Goal: Task Accomplishment & Management: Manage account settings

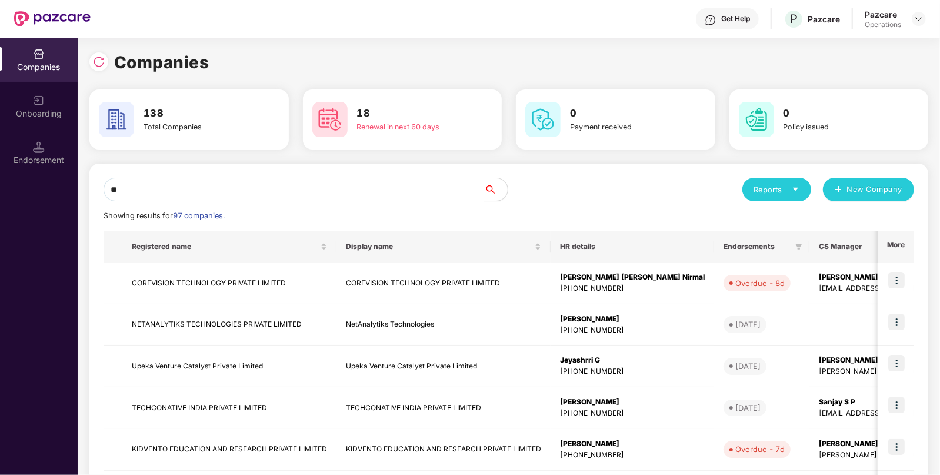
type input "*"
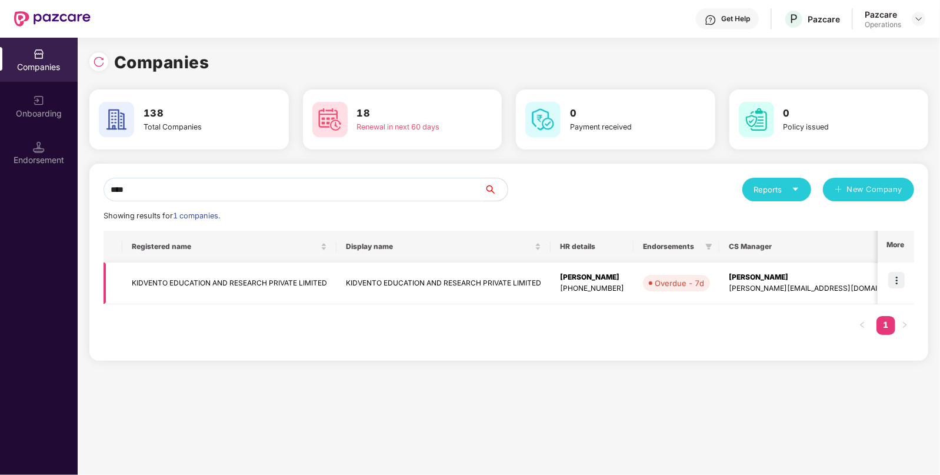
type input "****"
click at [899, 277] on img at bounding box center [897, 280] width 16 height 16
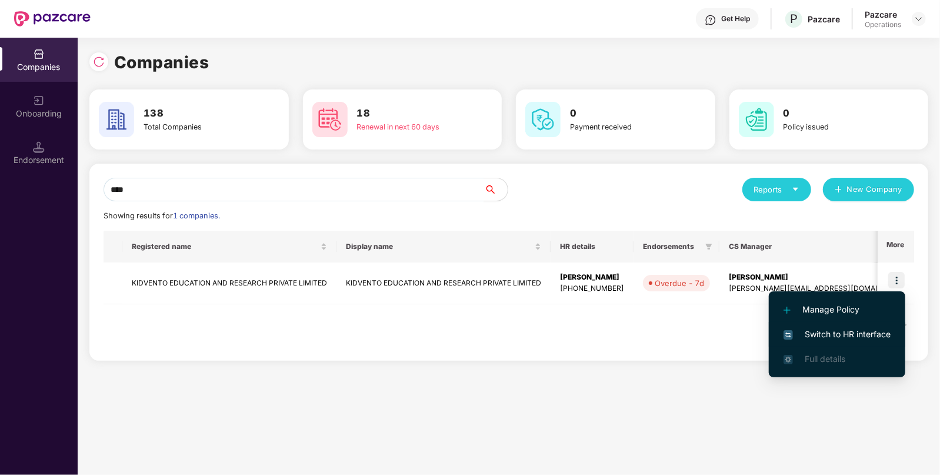
click at [832, 337] on span "Switch to HR interface" at bounding box center [837, 334] width 107 height 13
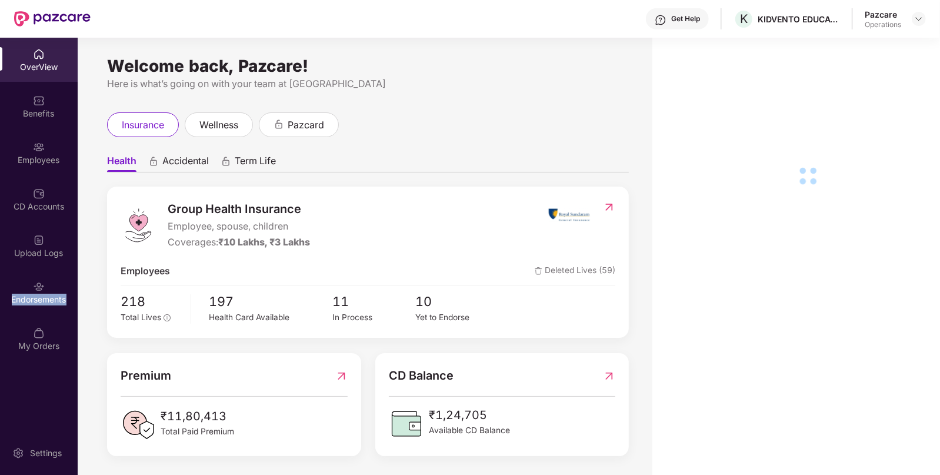
click at [44, 295] on div "Endorsements" at bounding box center [39, 300] width 78 height 12
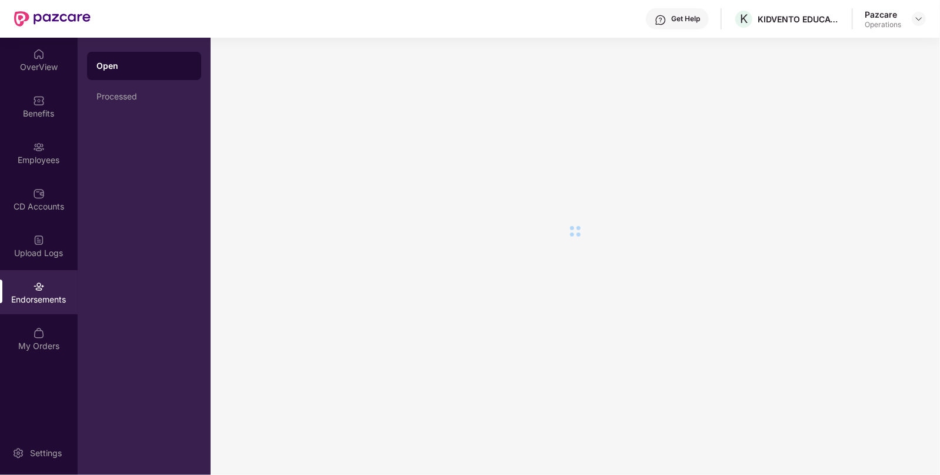
click at [44, 295] on div "Endorsements" at bounding box center [39, 300] width 78 height 12
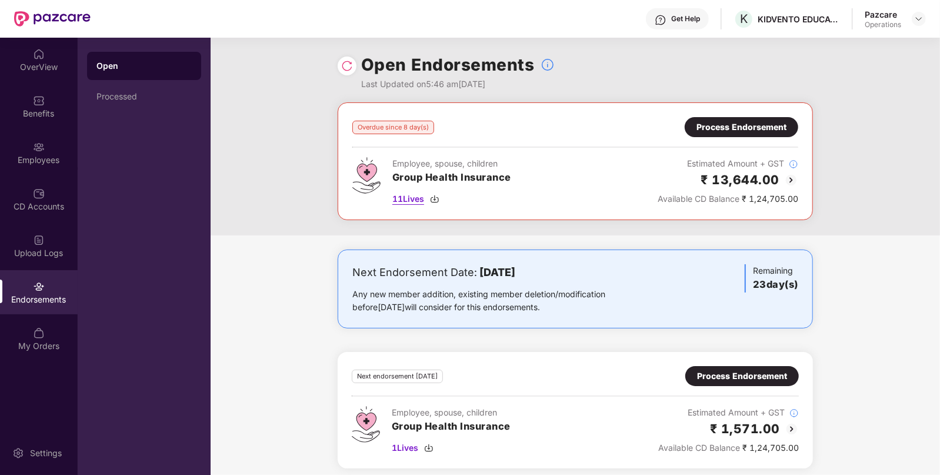
click at [437, 197] on img at bounding box center [434, 198] width 9 height 9
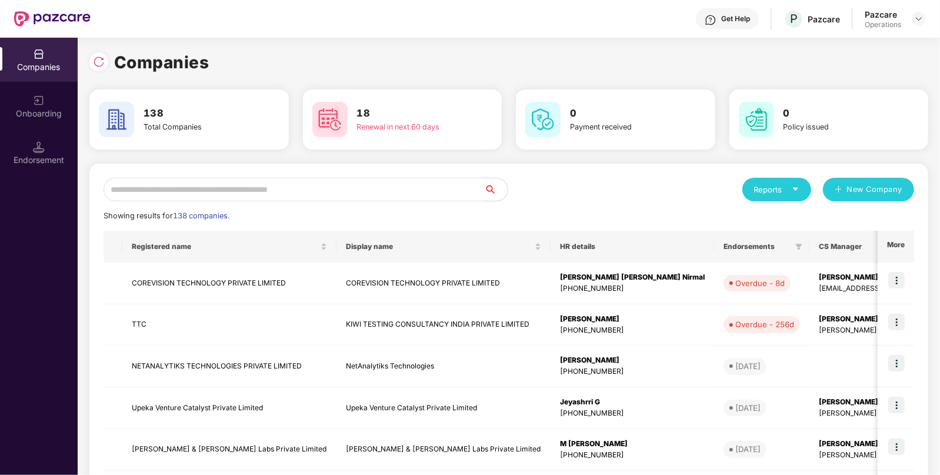
click at [296, 181] on input "text" at bounding box center [294, 190] width 381 height 24
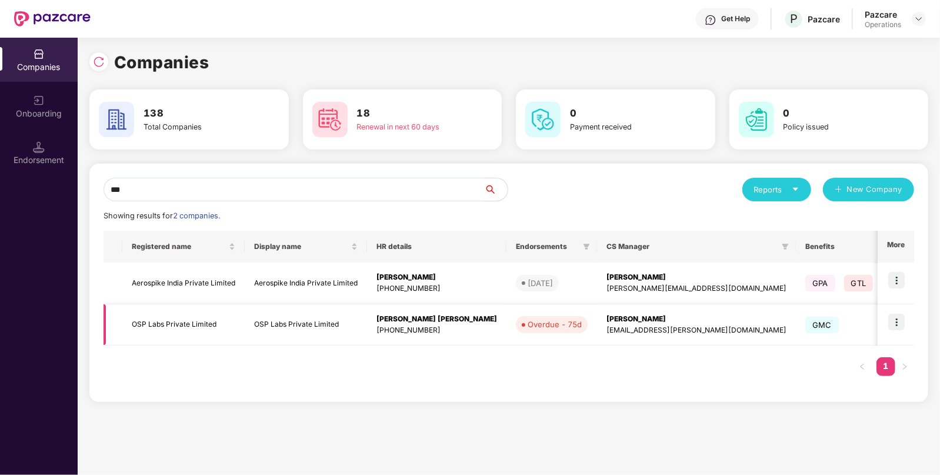
type input "***"
click at [261, 330] on td "OSP Labs Private Limited" at bounding box center [306, 325] width 122 height 42
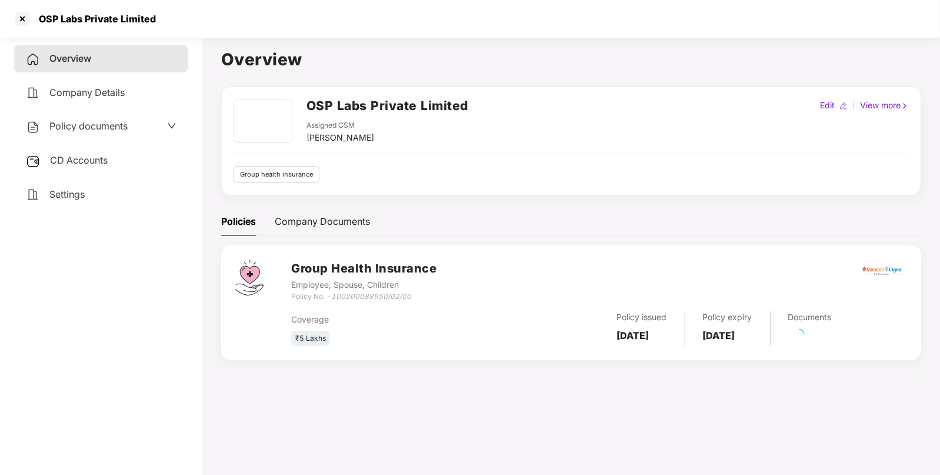
click at [97, 150] on div "CD Accounts" at bounding box center [101, 160] width 174 height 27
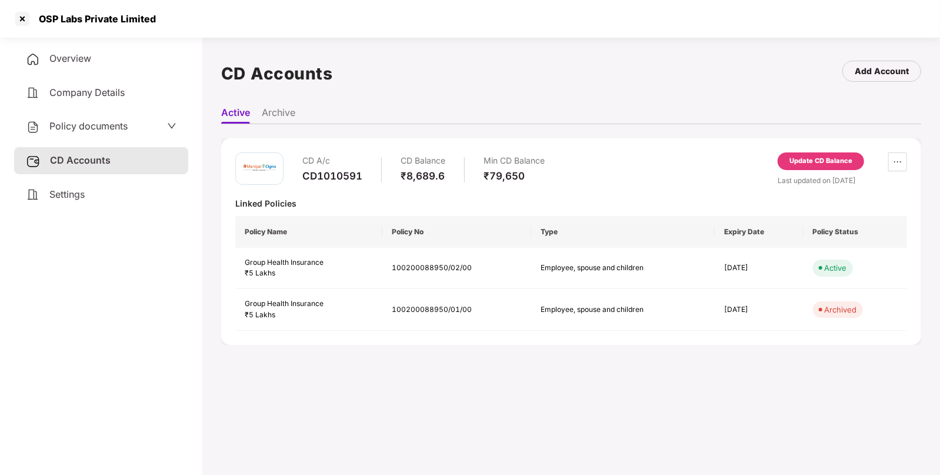
click at [807, 162] on div "Update CD Balance" at bounding box center [821, 161] width 63 height 11
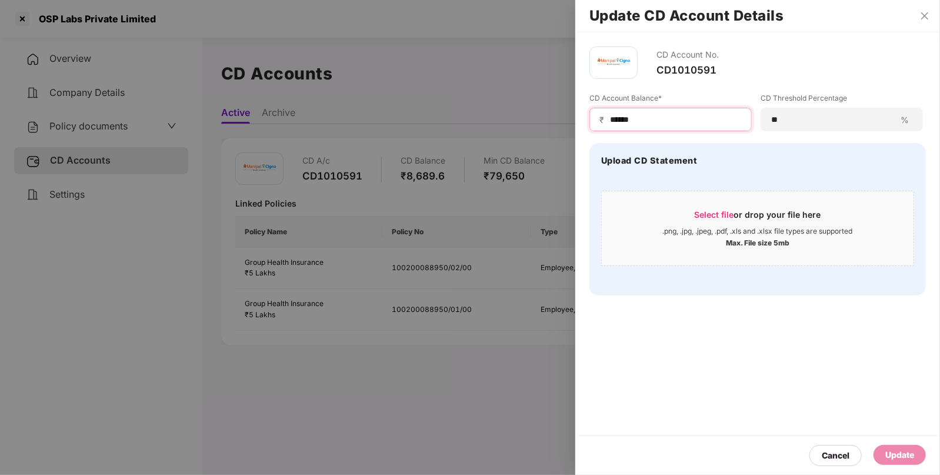
drag, startPoint x: 654, startPoint y: 114, endPoint x: 425, endPoint y: 130, distance: 229.5
click at [425, 130] on div "Update CD Account Details CD Account No. CD1010591 CD Account Balance* ₹ ******…" at bounding box center [470, 237] width 940 height 475
paste input "**"
type input "********"
click at [896, 456] on div "Update" at bounding box center [900, 454] width 29 height 13
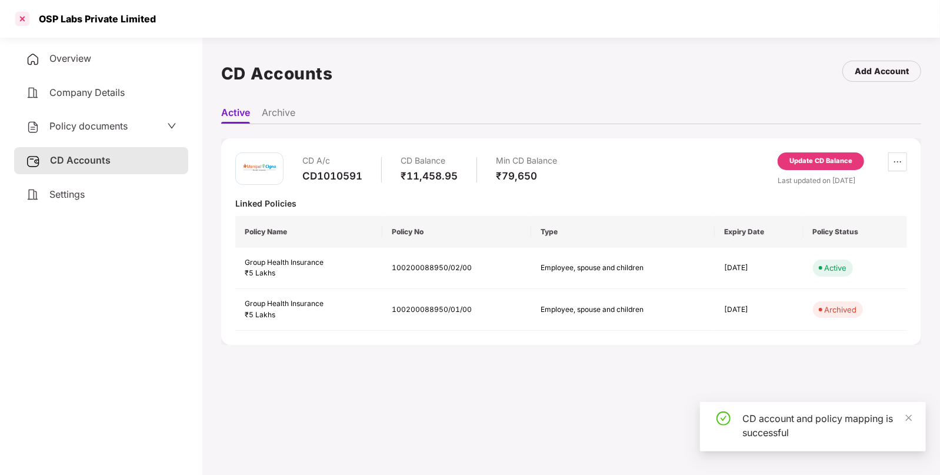
click at [22, 18] on div at bounding box center [22, 18] width 19 height 19
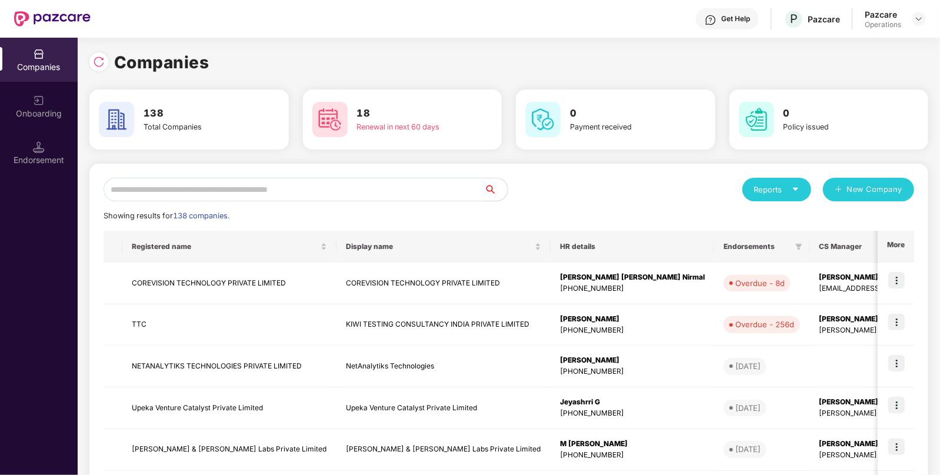
click at [403, 180] on input "text" at bounding box center [294, 190] width 381 height 24
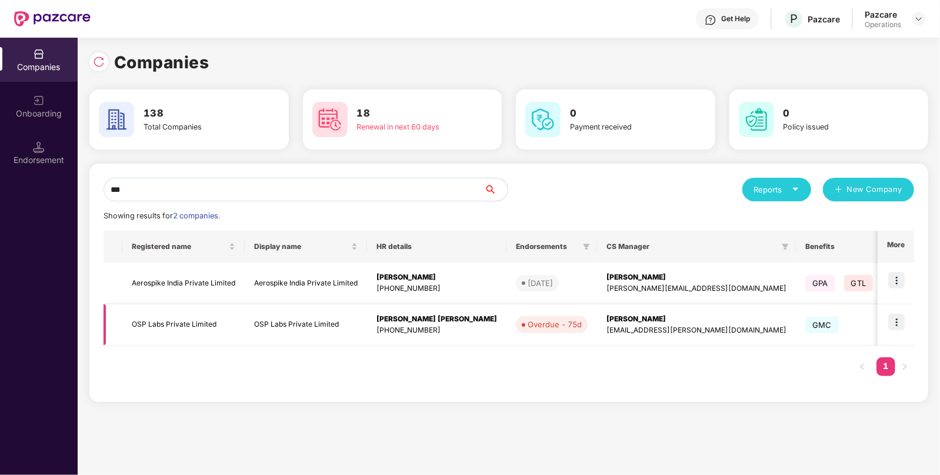
type input "***"
click at [394, 308] on td "Soumya Sameer Manchekar +919987575899" at bounding box center [436, 325] width 139 height 42
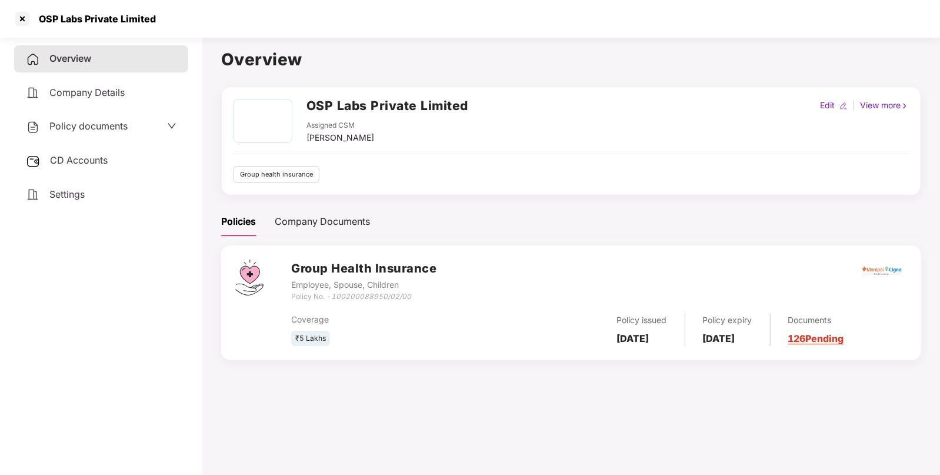
click at [75, 168] on div "CD Accounts" at bounding box center [101, 160] width 174 height 27
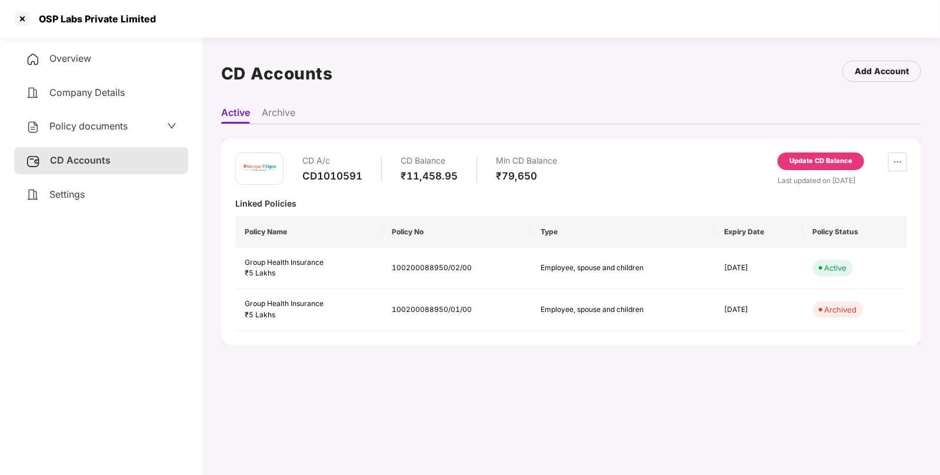
click at [435, 183] on div "CD Balance ₹11,458.95" at bounding box center [429, 169] width 57 height 34
copy div "₹11,458.95"
click at [432, 178] on div "₹11,458.95" at bounding box center [429, 175] width 57 height 13
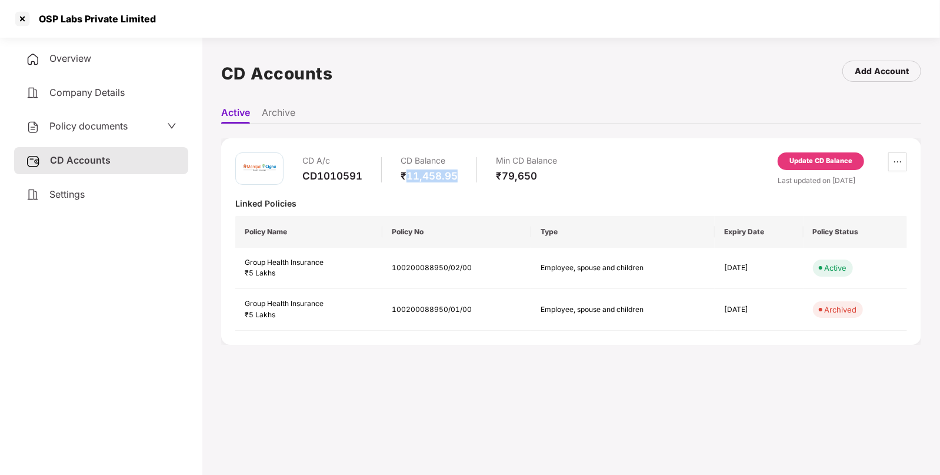
drag, startPoint x: 407, startPoint y: 177, endPoint x: 456, endPoint y: 177, distance: 49.4
click at [456, 177] on div "₹11,458.95" at bounding box center [429, 175] width 57 height 13
copy div "11,458.95"
click at [49, 21] on div "OSP Labs Private Limited" at bounding box center [94, 19] width 124 height 12
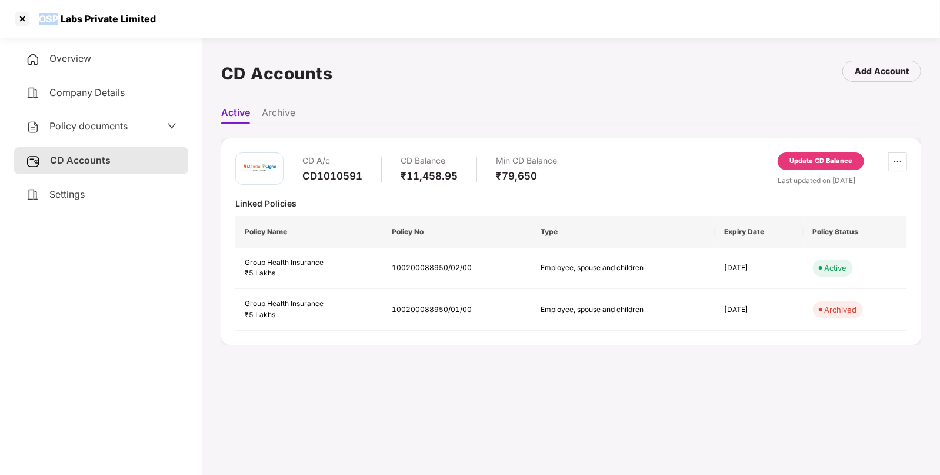
copy div "OSP"
click at [26, 18] on div at bounding box center [22, 18] width 19 height 19
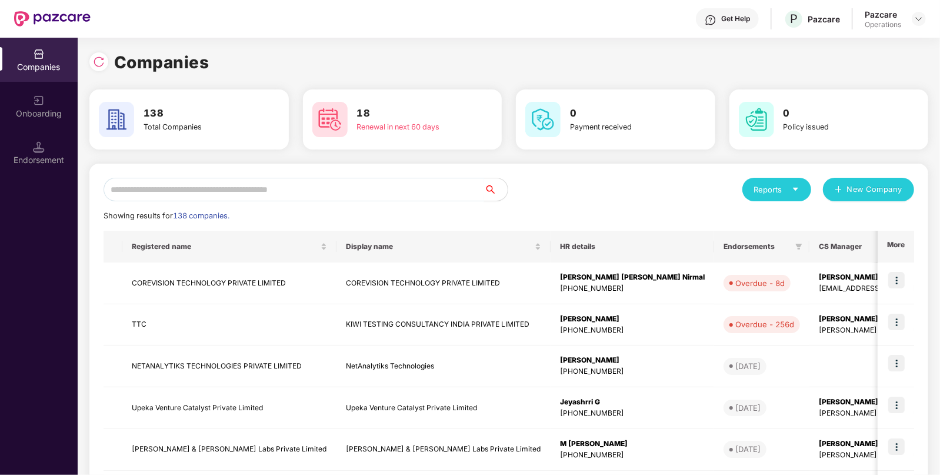
click at [211, 179] on input "text" at bounding box center [294, 190] width 381 height 24
paste input "***"
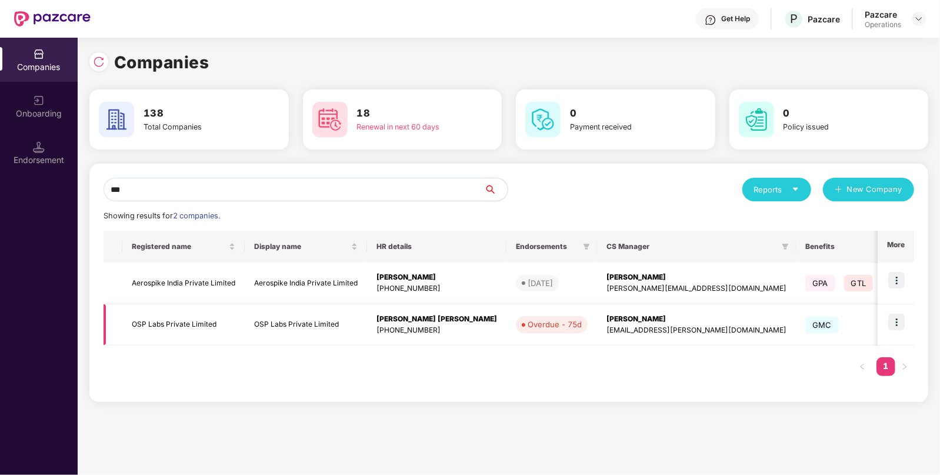
type input "***"
click at [899, 318] on img at bounding box center [897, 322] width 16 height 16
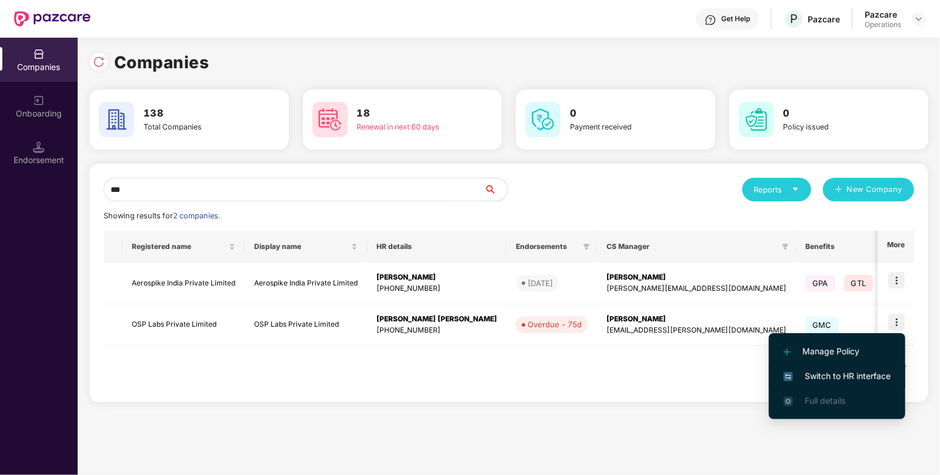
click at [815, 374] on span "Switch to HR interface" at bounding box center [837, 376] width 107 height 13
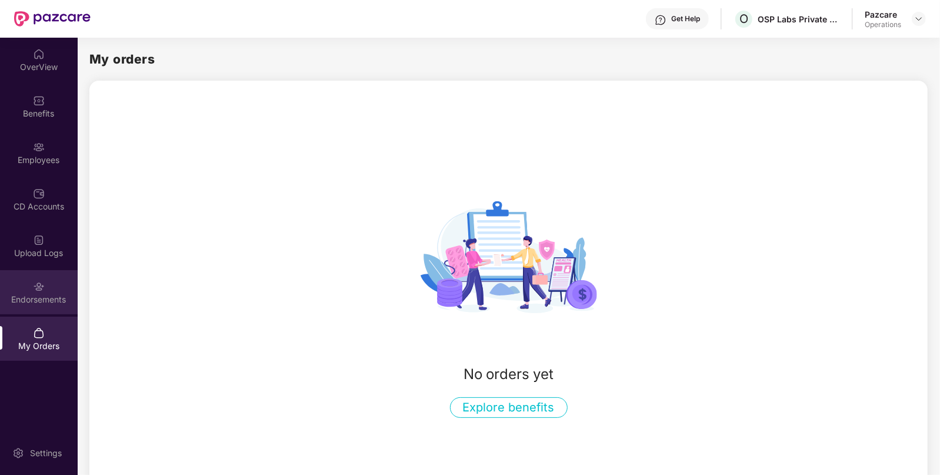
click at [45, 307] on div "Endorsements" at bounding box center [39, 292] width 78 height 44
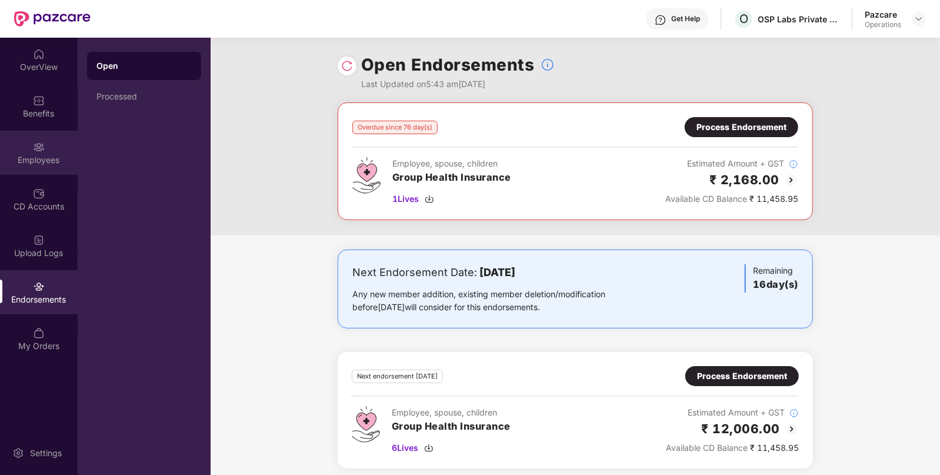
click at [37, 156] on div "Employees" at bounding box center [39, 160] width 78 height 12
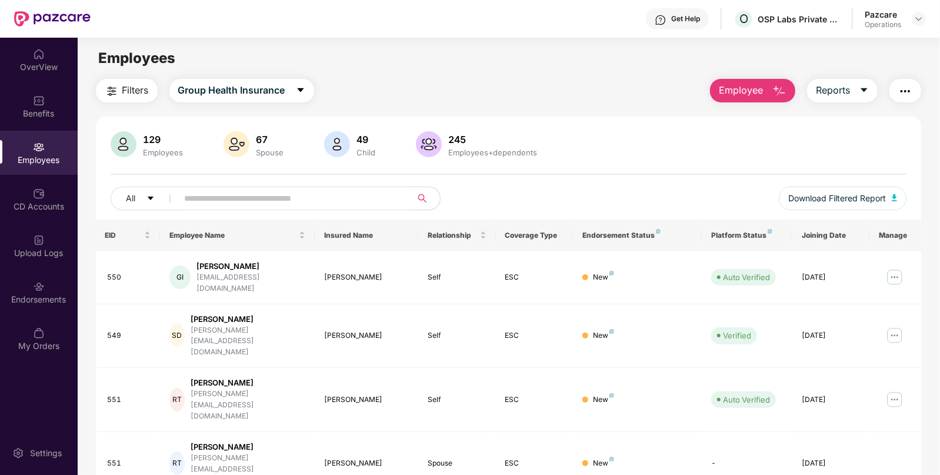
click at [132, 88] on span "Filters" at bounding box center [135, 90] width 26 height 15
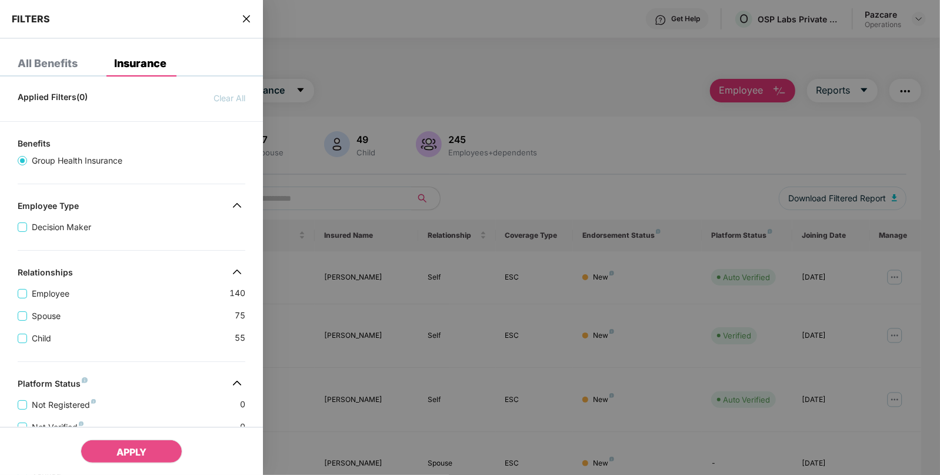
scroll to position [270, 0]
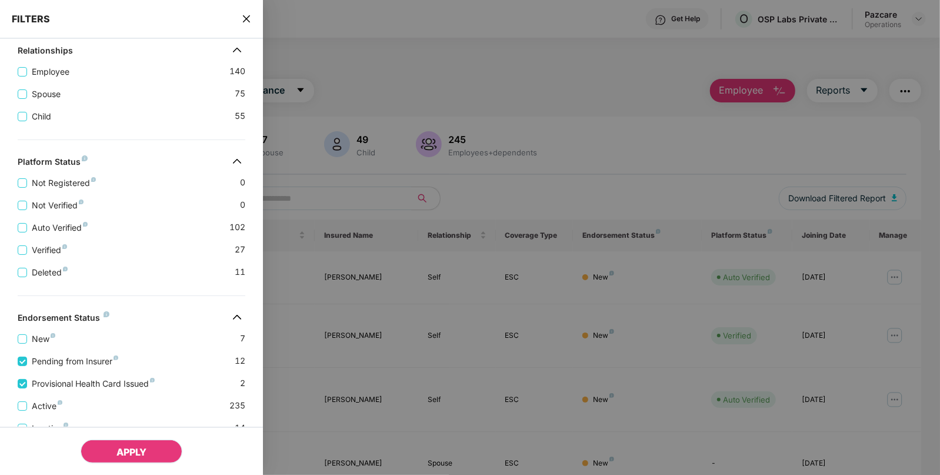
click at [139, 444] on button "APPLY" at bounding box center [132, 452] width 102 height 24
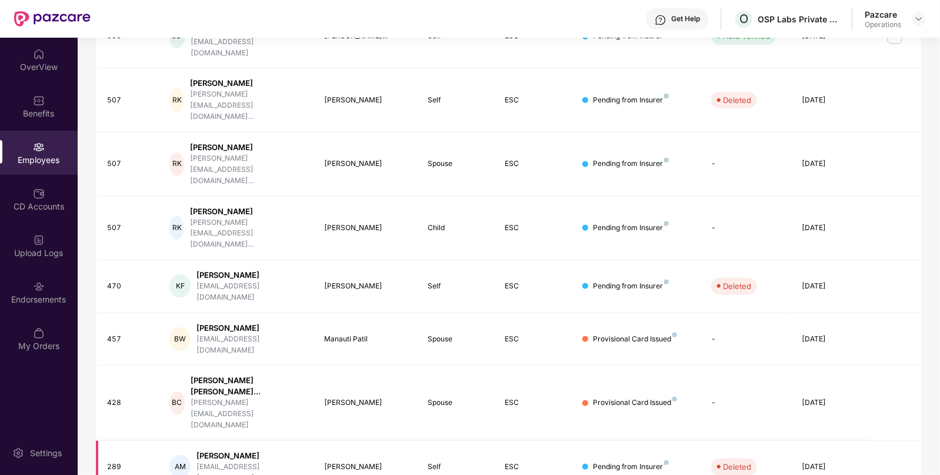
scroll to position [0, 0]
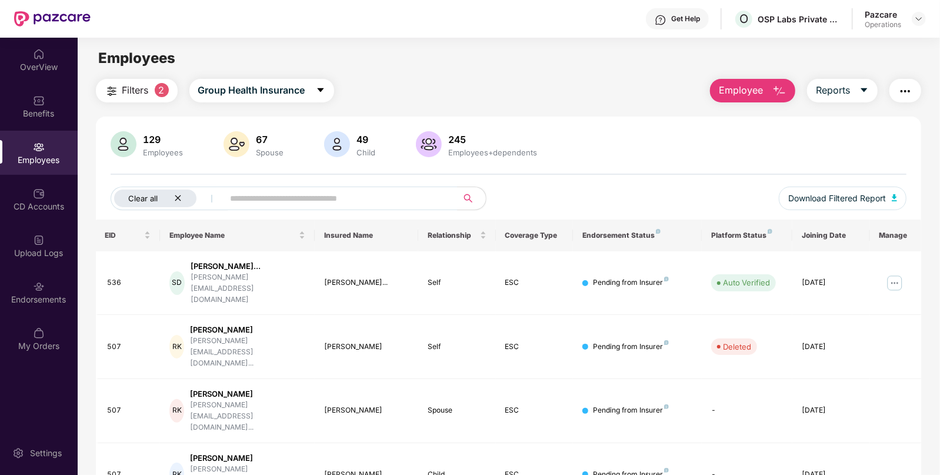
click at [179, 198] on icon "close" at bounding box center [178, 198] width 8 height 8
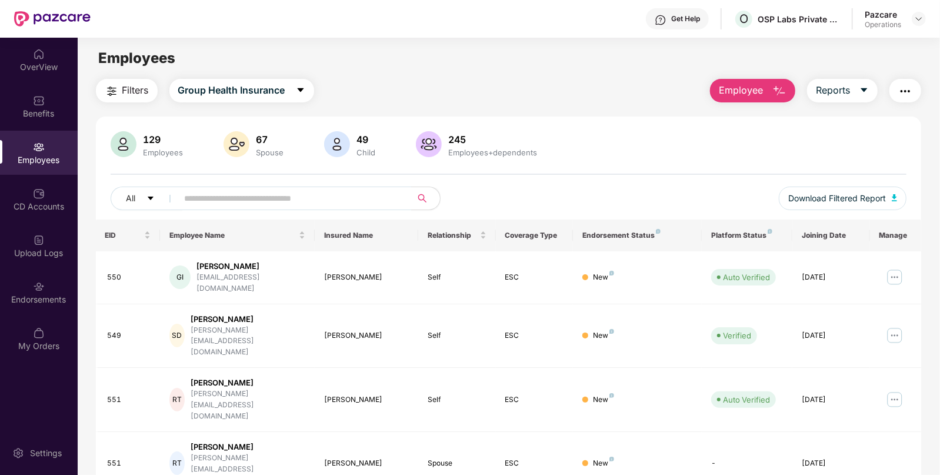
click at [903, 94] on img "button" at bounding box center [906, 91] width 14 height 14
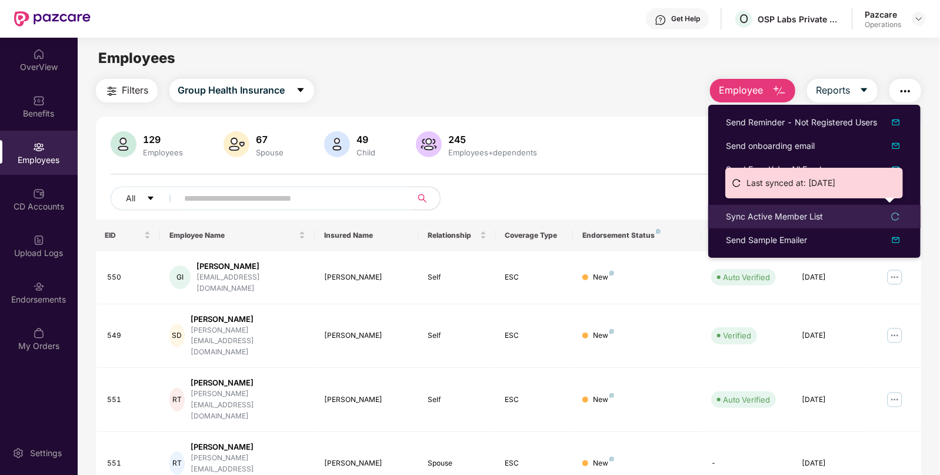
click at [742, 221] on div "Sync Active Member List" at bounding box center [774, 216] width 97 height 13
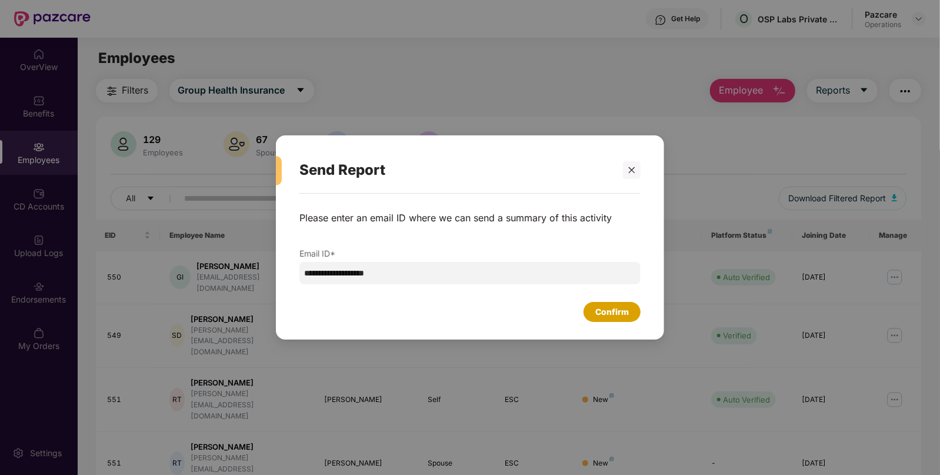
click at [589, 318] on div "Confirm" at bounding box center [612, 312] width 57 height 20
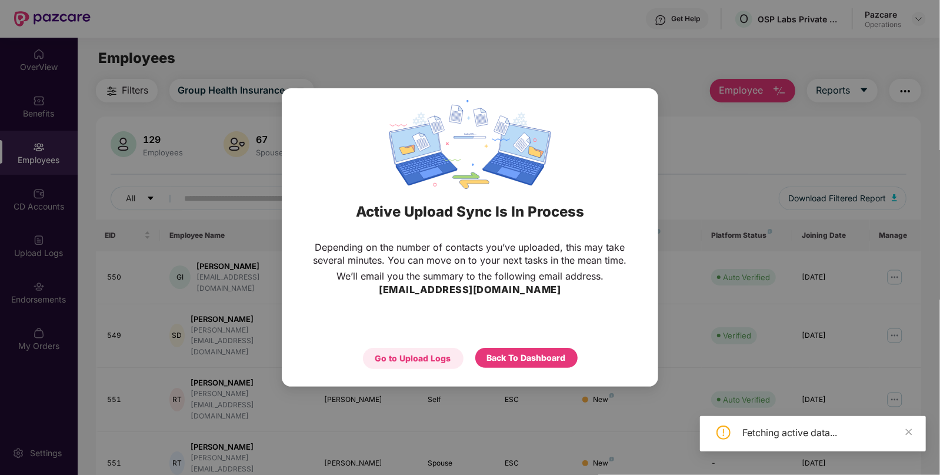
click at [437, 368] on div "Go to Upload Logs" at bounding box center [413, 358] width 101 height 21
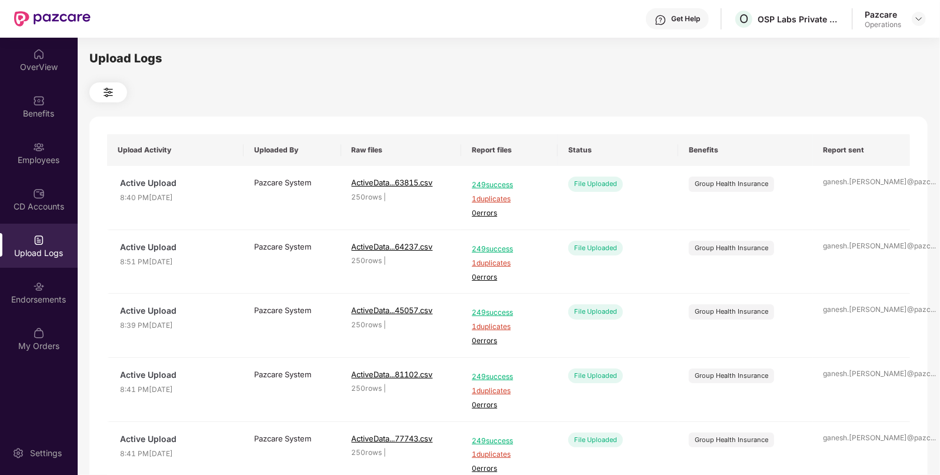
click at [18, 249] on div "Upload Logs" at bounding box center [39, 253] width 78 height 12
click at [32, 212] on div "CD Accounts" at bounding box center [39, 199] width 78 height 44
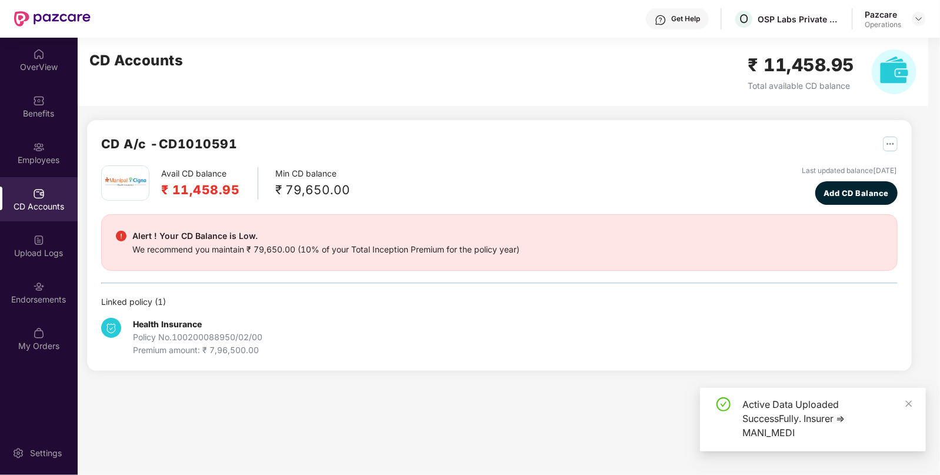
click at [35, 258] on div "Upload Logs" at bounding box center [39, 253] width 78 height 12
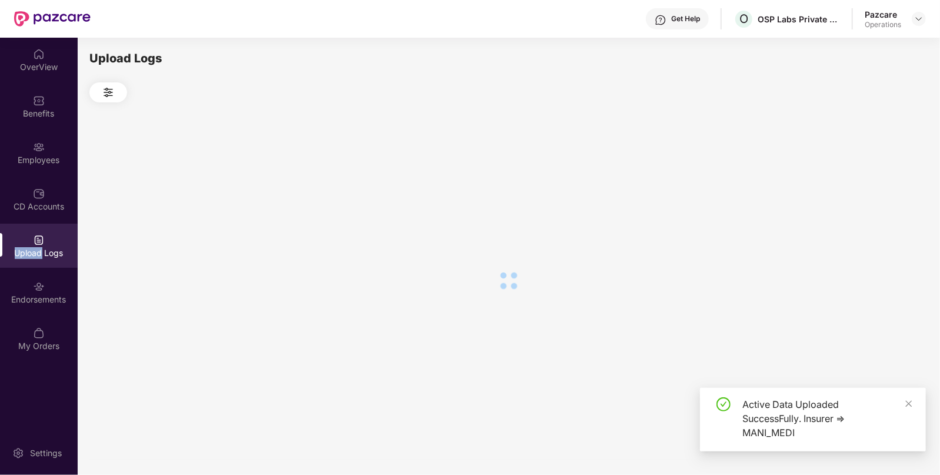
click at [35, 258] on div "Upload Logs" at bounding box center [39, 253] width 78 height 12
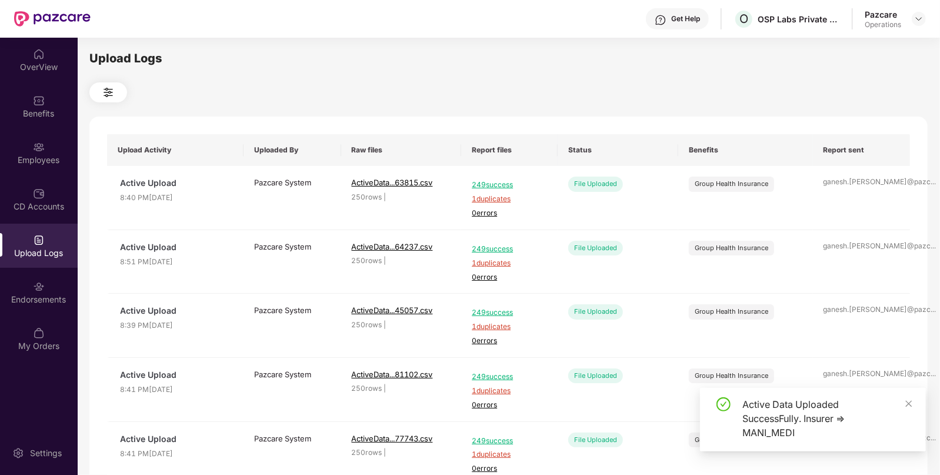
click at [35, 258] on div "Upload Logs" at bounding box center [39, 253] width 78 height 12
click at [38, 288] on img at bounding box center [39, 287] width 12 height 12
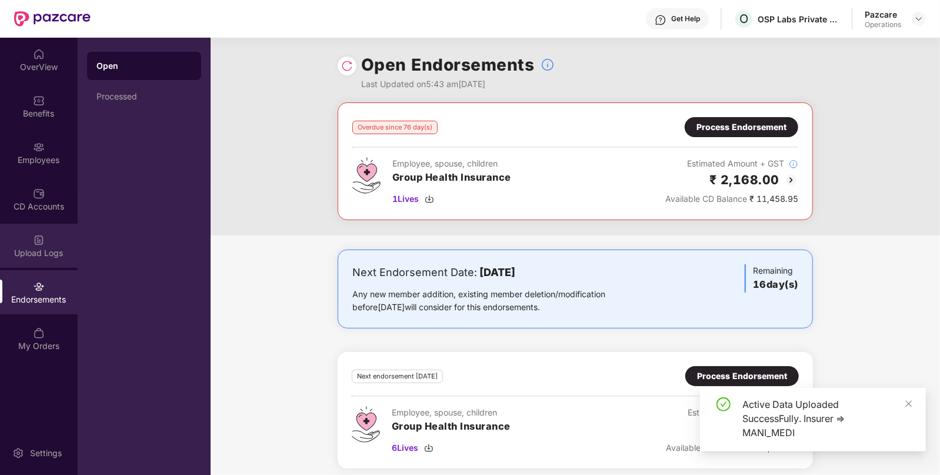
click at [41, 230] on div "Upload Logs" at bounding box center [39, 246] width 78 height 44
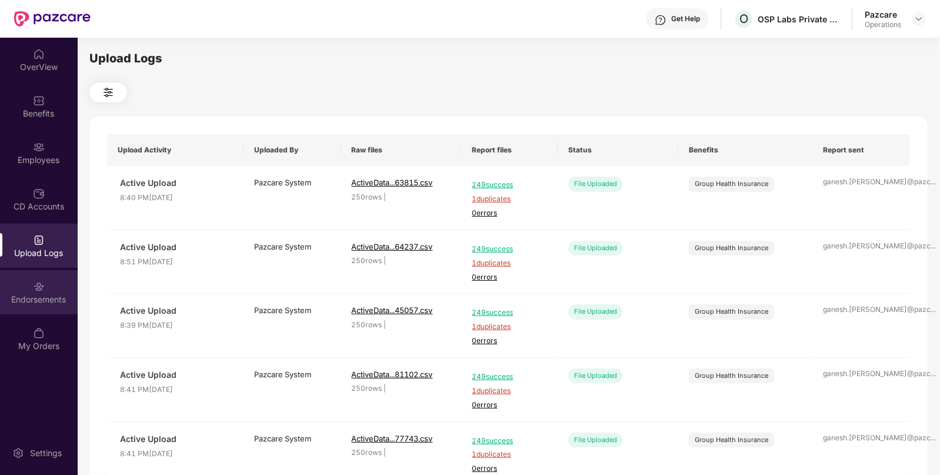
click at [32, 312] on div "Endorsements" at bounding box center [39, 292] width 78 height 44
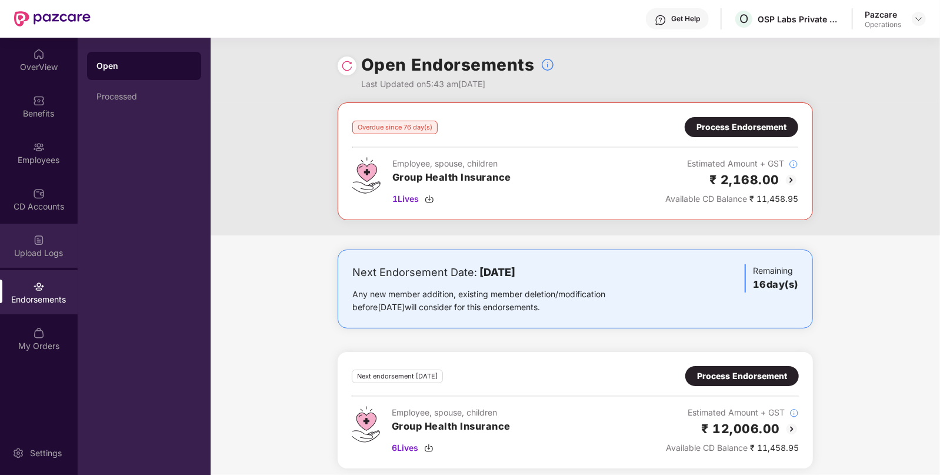
click at [44, 247] on div "Upload Logs" at bounding box center [39, 253] width 78 height 12
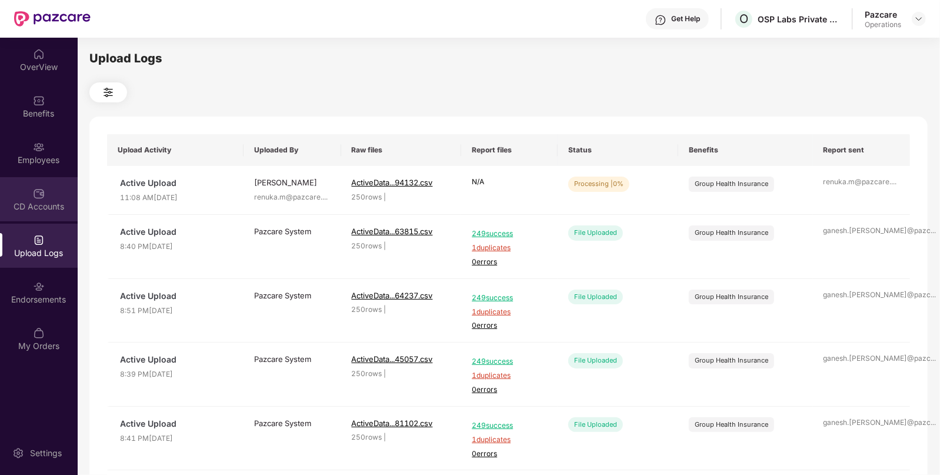
click at [48, 207] on div "CD Accounts" at bounding box center [39, 207] width 78 height 12
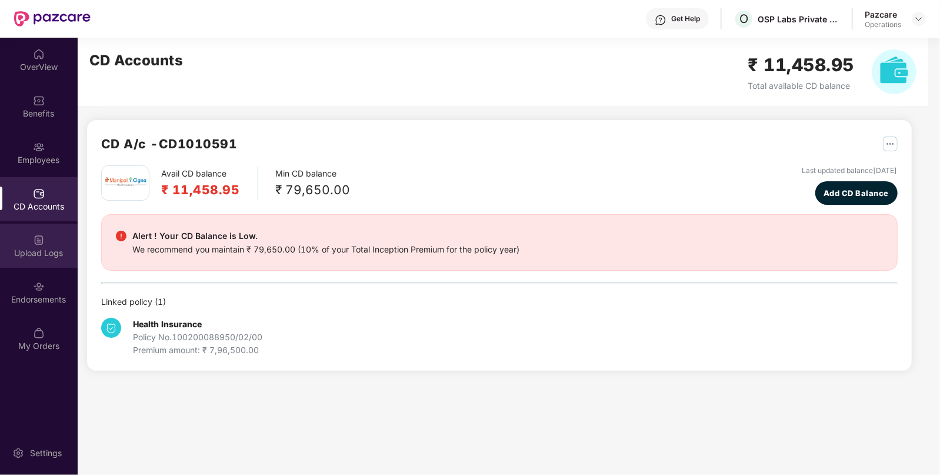
click at [49, 251] on div "Upload Logs" at bounding box center [39, 253] width 78 height 12
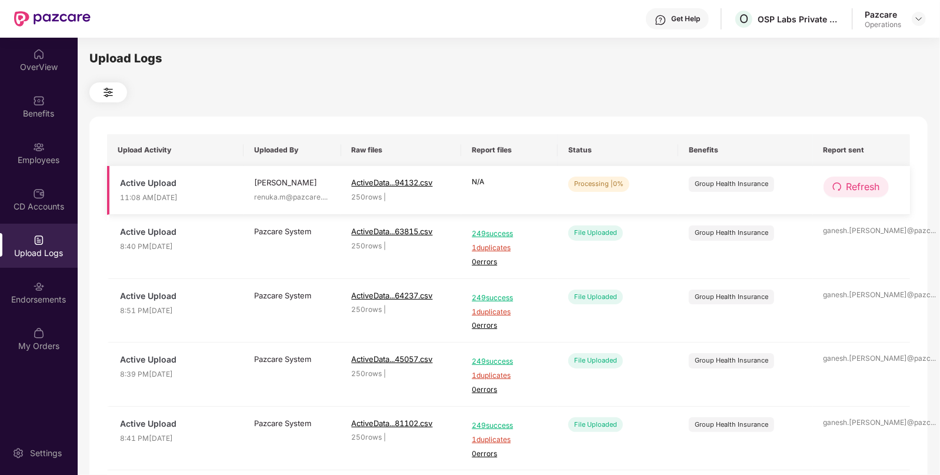
click at [849, 191] on span "Refresh" at bounding box center [864, 186] width 34 height 15
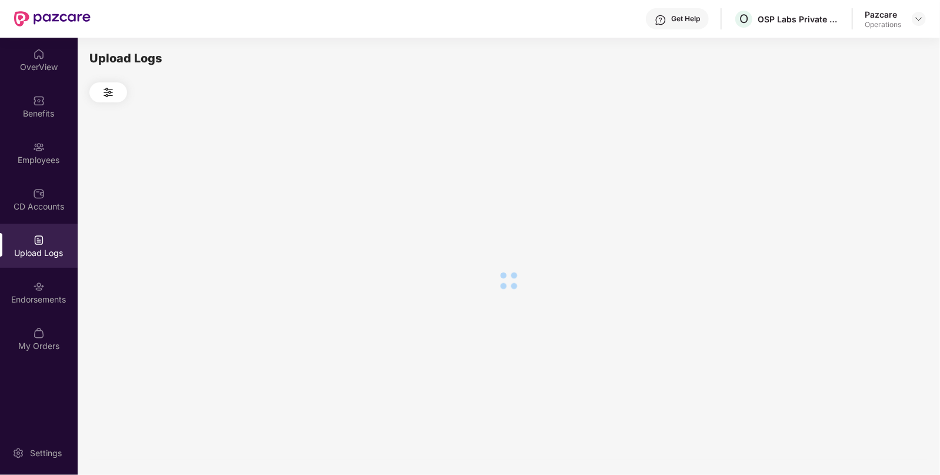
click at [849, 191] on div at bounding box center [508, 280] width 839 height 356
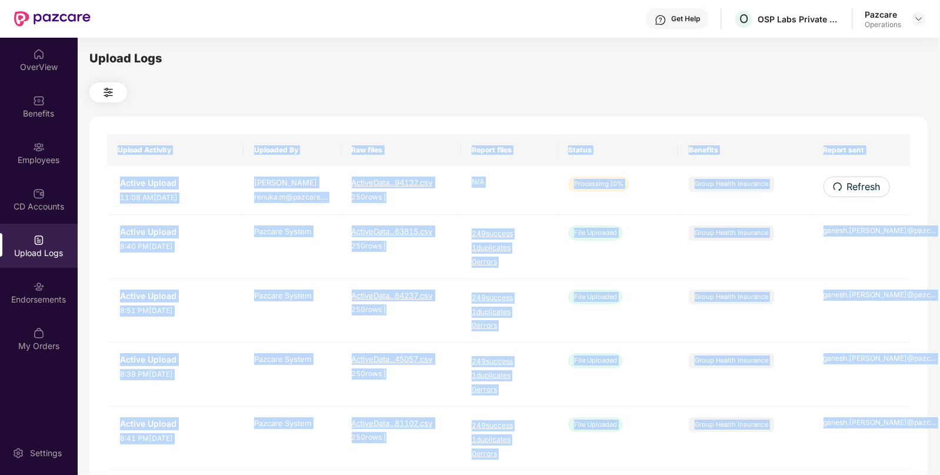
click at [849, 191] on span "Refresh" at bounding box center [864, 186] width 34 height 15
click at [849, 191] on div "Upload Activity Uploaded By Raw files Report files Status Benefits Report sent …" at bounding box center [508, 478] width 839 height 722
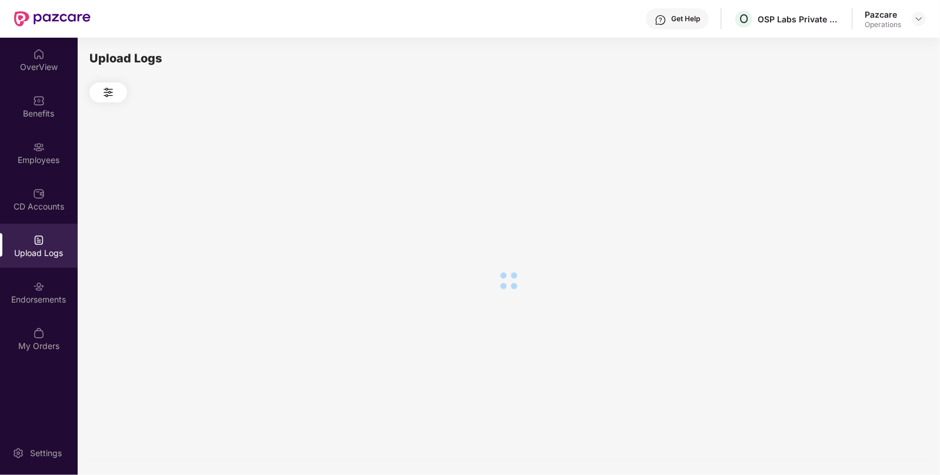
click at [849, 191] on div at bounding box center [508, 280] width 839 height 356
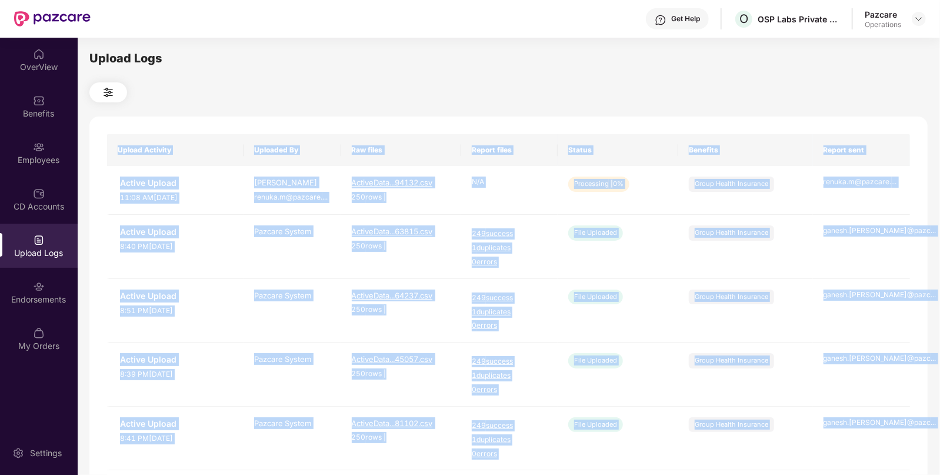
click at [733, 121] on div "Upload Activity Uploaded By Raw files Report files Status Benefits Report sent …" at bounding box center [508, 478] width 839 height 722
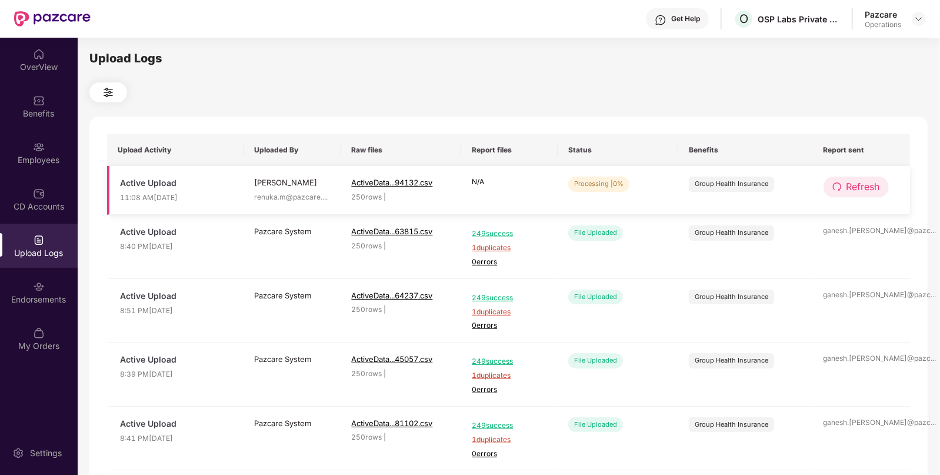
click at [856, 184] on span "Refresh" at bounding box center [864, 186] width 34 height 15
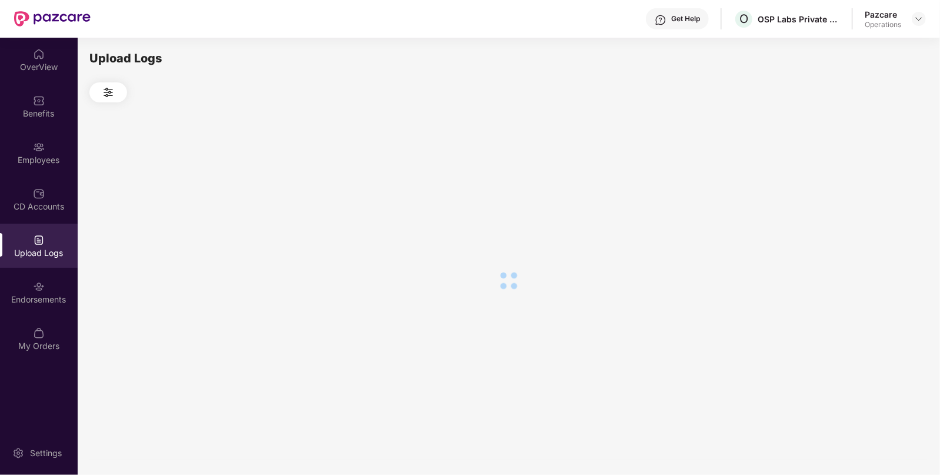
click at [856, 184] on div at bounding box center [508, 280] width 839 height 356
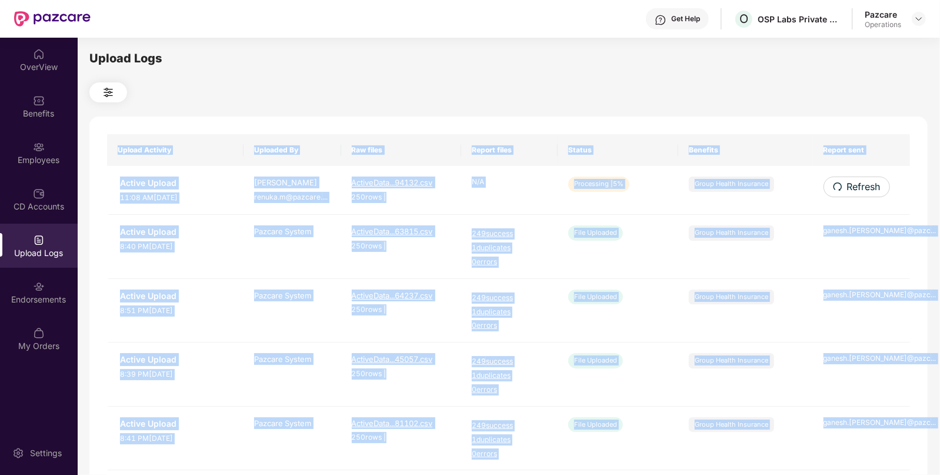
click at [856, 184] on div "Upload Activity Uploaded By Raw files Report files Status Benefits Report sent …" at bounding box center [508, 478] width 839 height 722
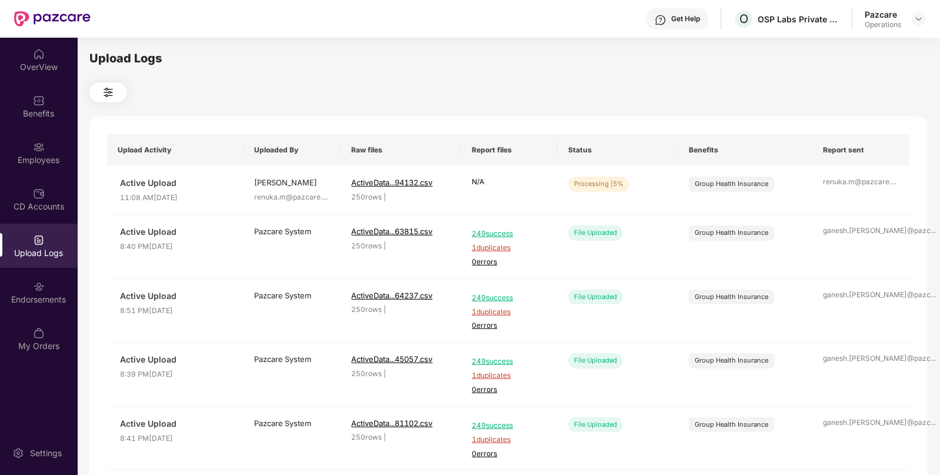
click at [742, 94] on div at bounding box center [508, 92] width 839 height 20
click at [877, 185] on span "Refresh" at bounding box center [864, 186] width 34 height 15
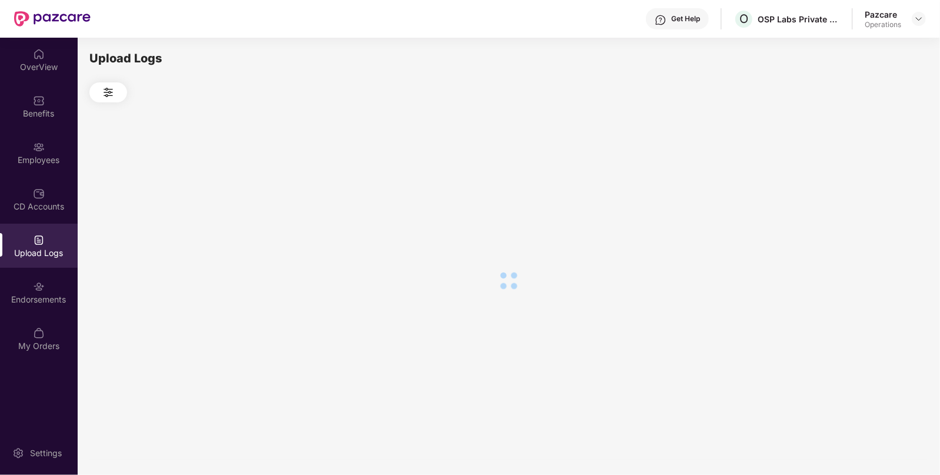
drag, startPoint x: 846, startPoint y: 160, endPoint x: 877, endPoint y: 185, distance: 39.3
click at [877, 185] on div at bounding box center [508, 280] width 839 height 356
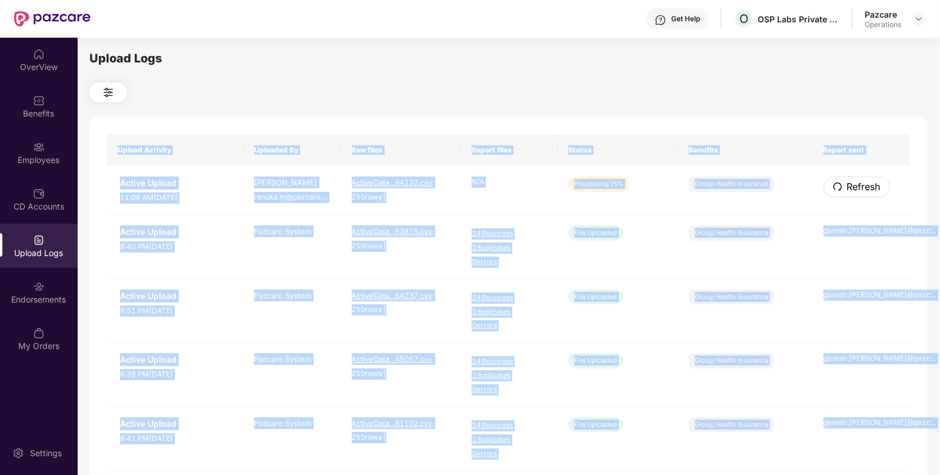
click at [877, 185] on span "Refresh" at bounding box center [864, 186] width 34 height 15
click at [877, 185] on div "Upload Activity Uploaded By Raw files Report files Status Benefits Report sent …" at bounding box center [508, 478] width 839 height 722
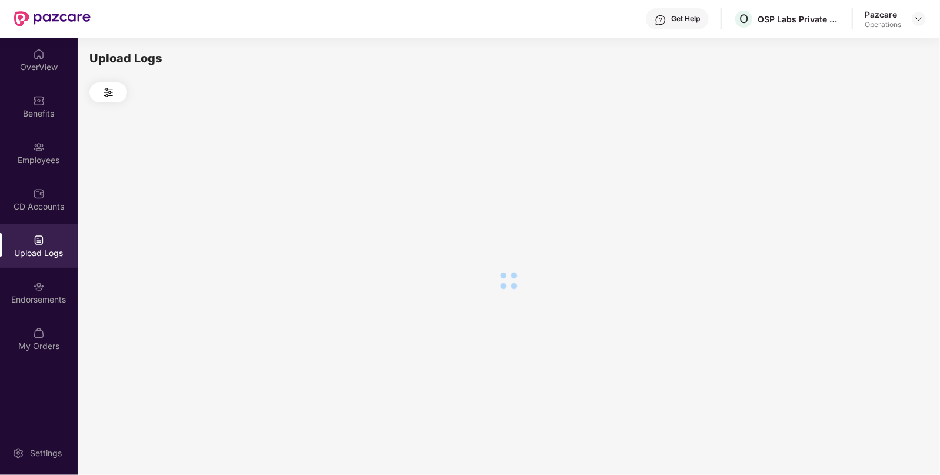
click at [877, 185] on div at bounding box center [508, 280] width 839 height 356
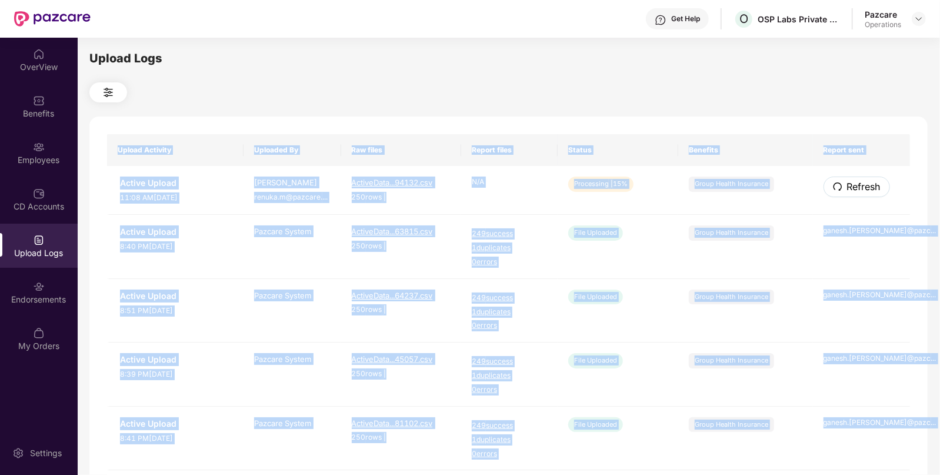
click at [877, 185] on span "Refresh" at bounding box center [864, 186] width 34 height 15
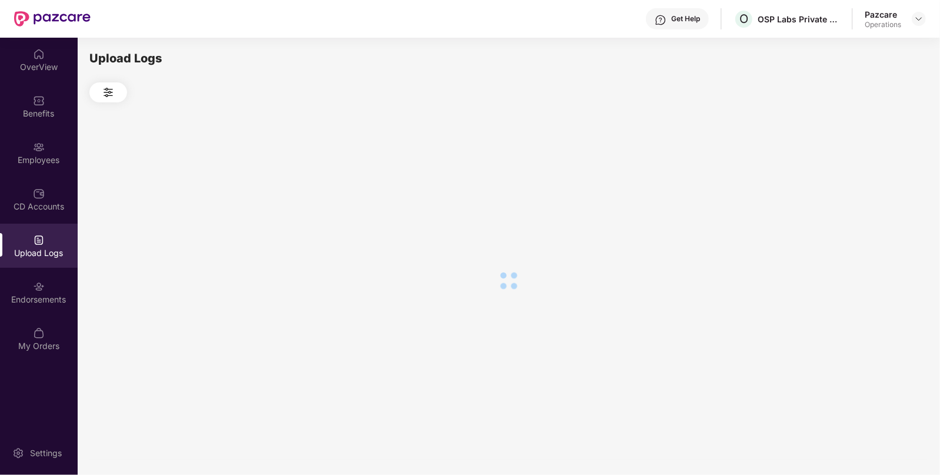
click at [877, 185] on div at bounding box center [508, 280] width 839 height 356
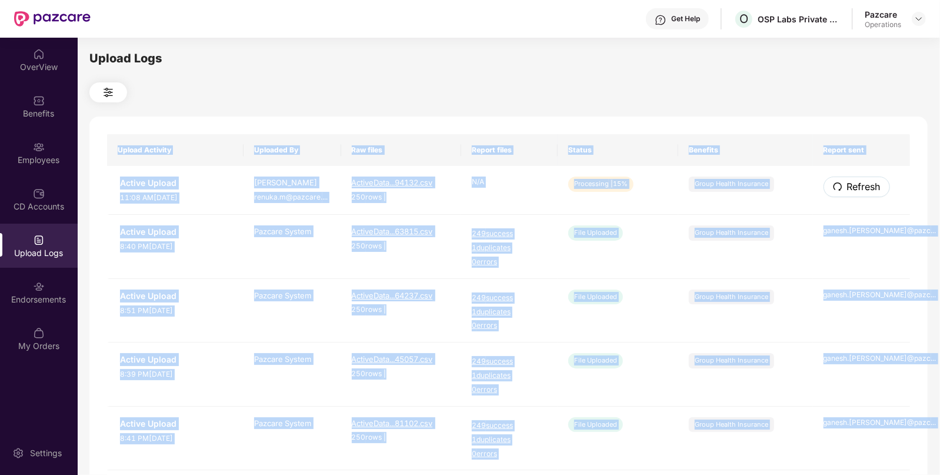
click at [877, 185] on span "Refresh" at bounding box center [864, 186] width 34 height 15
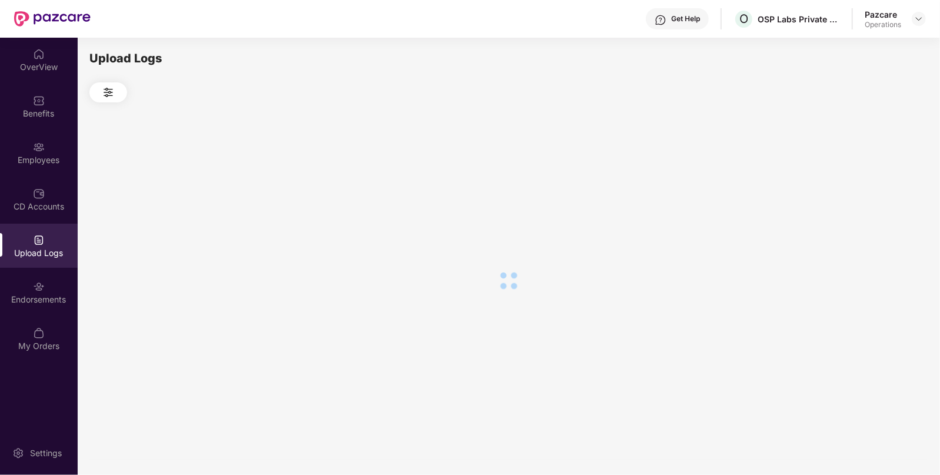
click at [877, 185] on div at bounding box center [508, 280] width 839 height 356
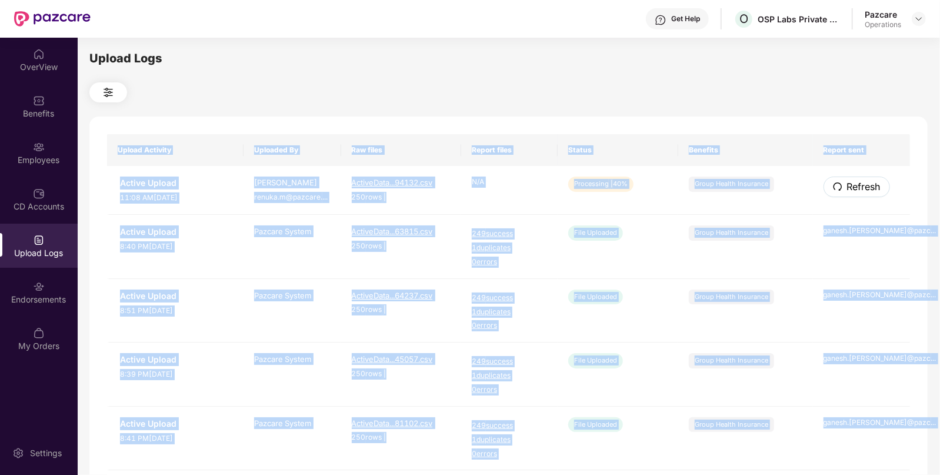
click at [877, 185] on span "Refresh" at bounding box center [864, 186] width 34 height 15
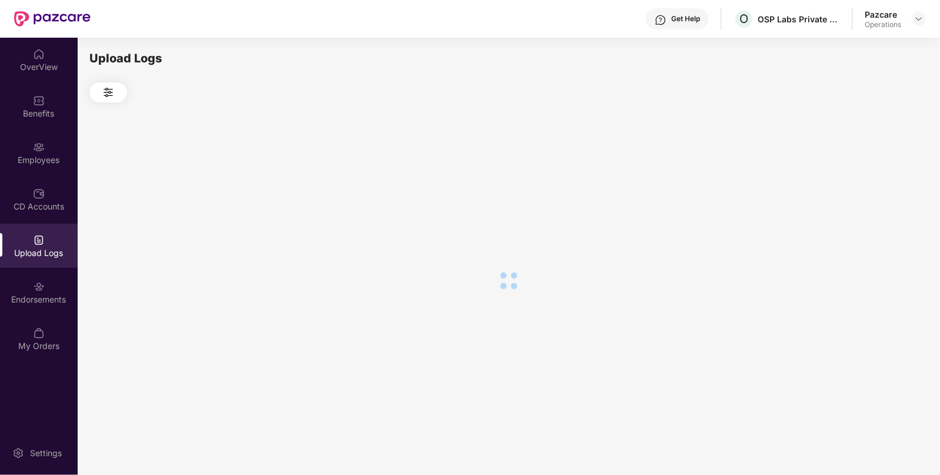
click at [877, 185] on div at bounding box center [508, 280] width 839 height 356
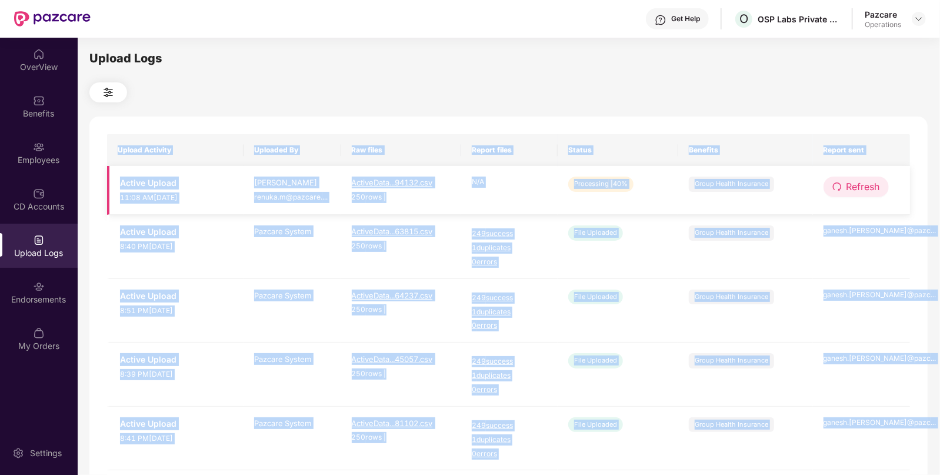
click at [856, 191] on span "Refresh" at bounding box center [864, 186] width 34 height 15
click at [856, 191] on div "Upload Activity Uploaded By Raw files Report files Status Benefits Report sent …" at bounding box center [508, 478] width 839 height 722
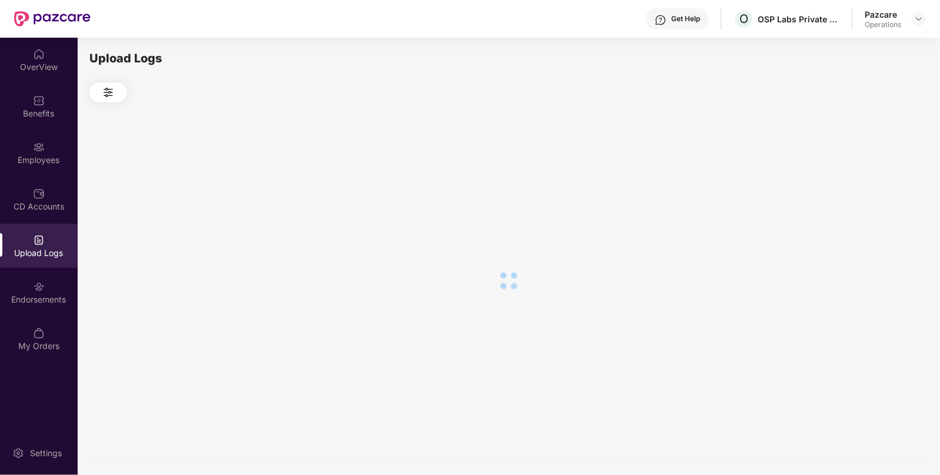
click at [856, 191] on div at bounding box center [508, 280] width 839 height 356
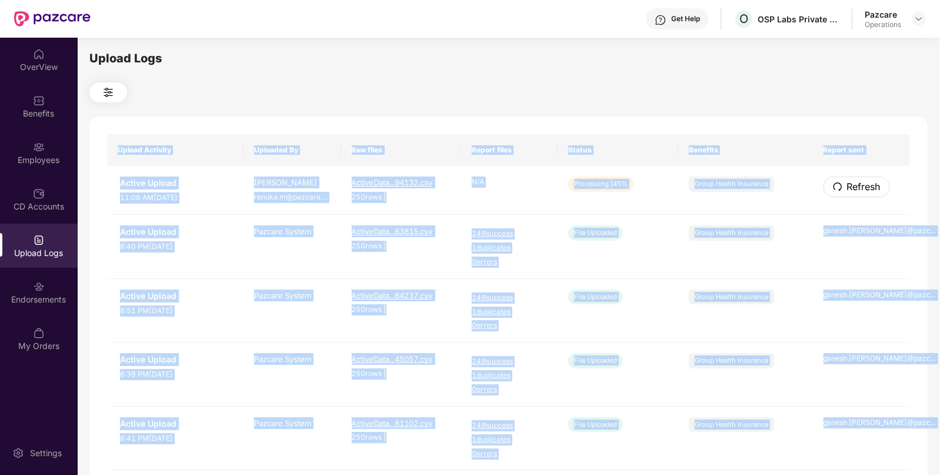
click at [856, 191] on span "Refresh" at bounding box center [864, 186] width 34 height 15
click at [856, 191] on div "Upload Activity Uploaded By Raw files Report files Status Benefits Report sent …" at bounding box center [508, 478] width 839 height 722
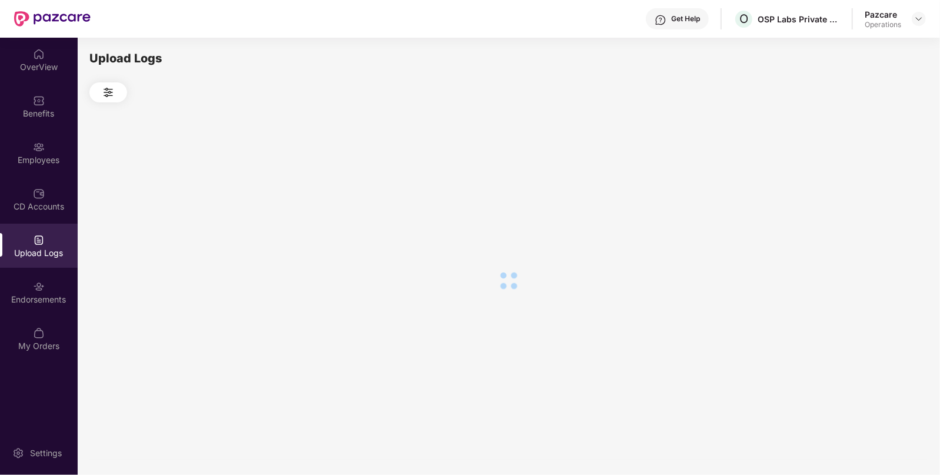
click at [856, 191] on div at bounding box center [508, 280] width 839 height 356
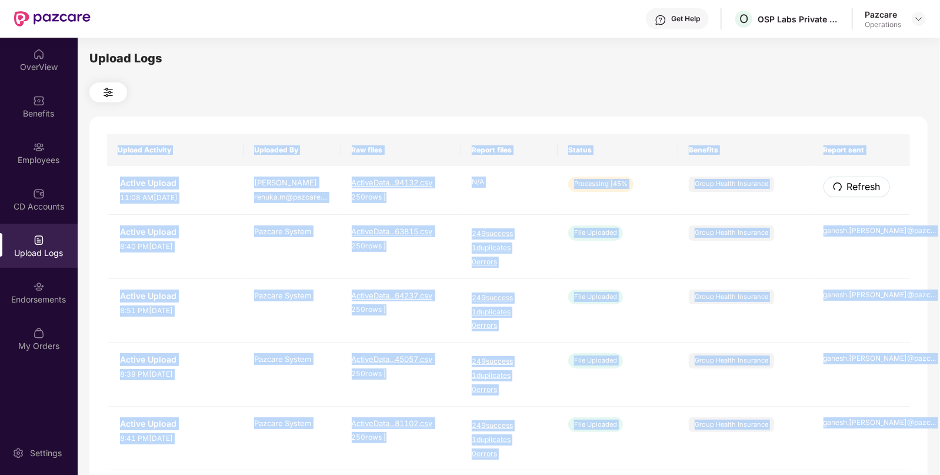
click at [856, 191] on span "Refresh" at bounding box center [864, 186] width 34 height 15
click at [856, 191] on div "Upload Activity Uploaded By Raw files Report files Status Benefits Report sent …" at bounding box center [508, 478] width 839 height 722
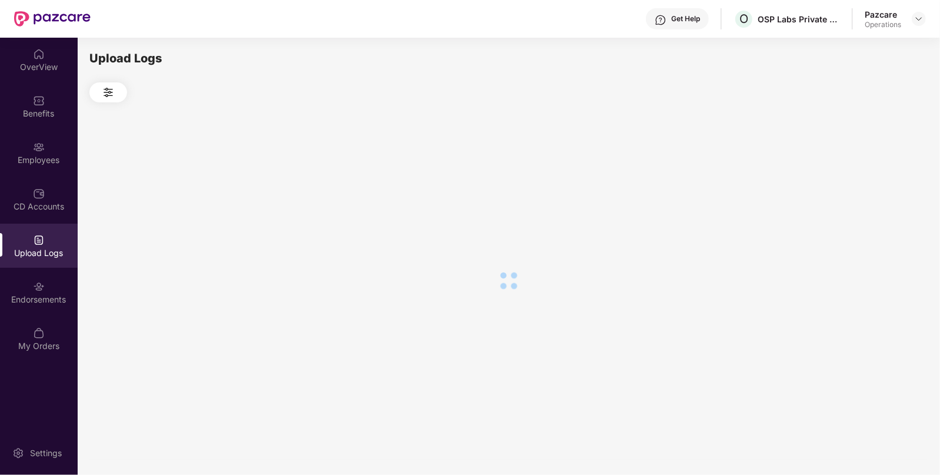
click at [856, 191] on div at bounding box center [508, 280] width 839 height 356
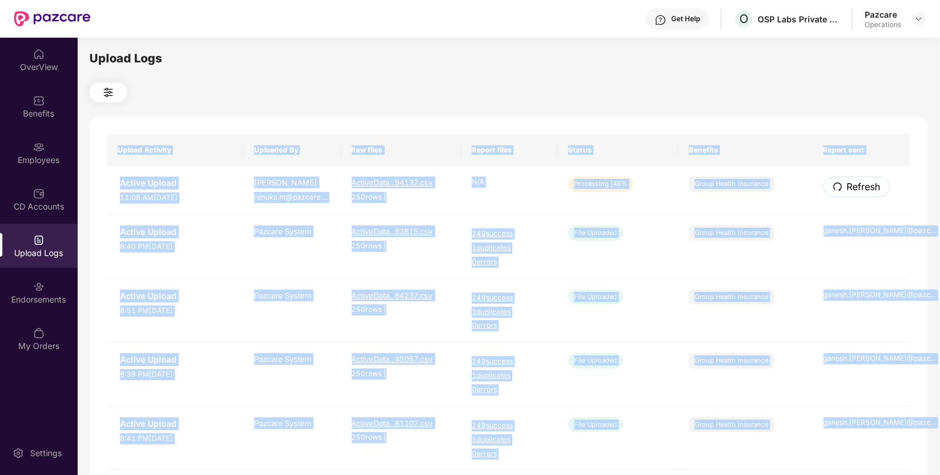
click at [856, 191] on span "Refresh" at bounding box center [864, 186] width 34 height 15
click at [856, 191] on div "Upload Activity Uploaded By Raw files Report files Status Benefits Report sent …" at bounding box center [508, 478] width 839 height 722
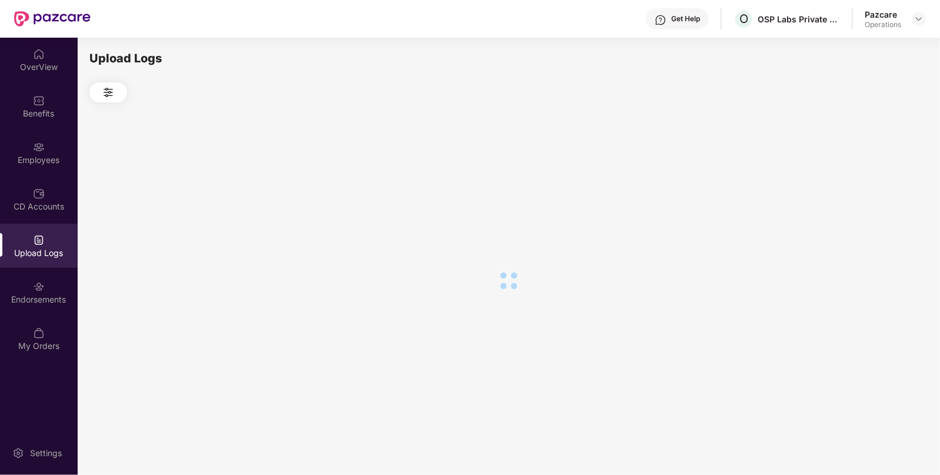
click at [856, 191] on div at bounding box center [508, 280] width 839 height 356
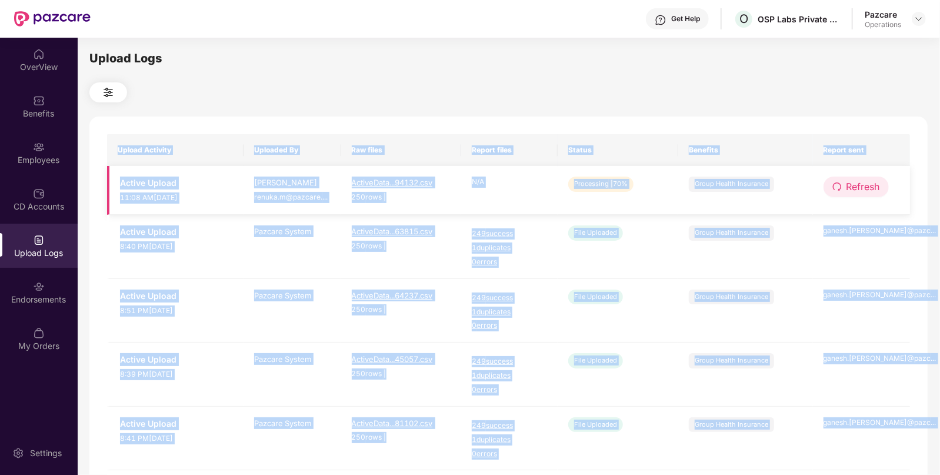
click at [856, 191] on span "Refresh" at bounding box center [864, 186] width 34 height 15
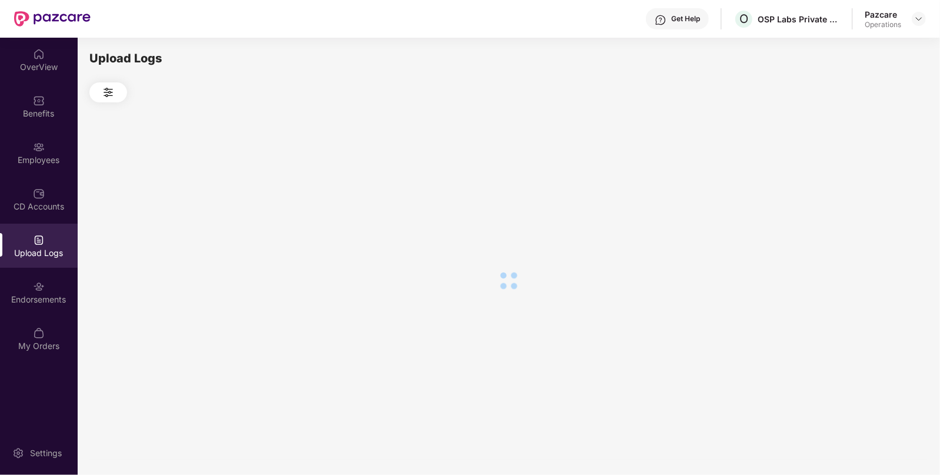
click at [856, 191] on div at bounding box center [508, 280] width 839 height 356
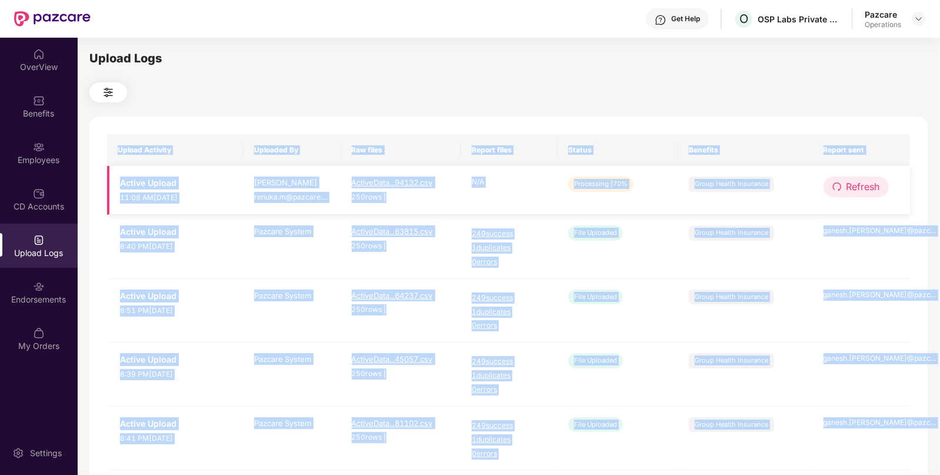
click at [850, 184] on span "Refresh" at bounding box center [864, 186] width 34 height 15
click at [850, 184] on div "Upload Activity Uploaded By Raw files Report files Status Benefits Report sent …" at bounding box center [508, 478] width 839 height 722
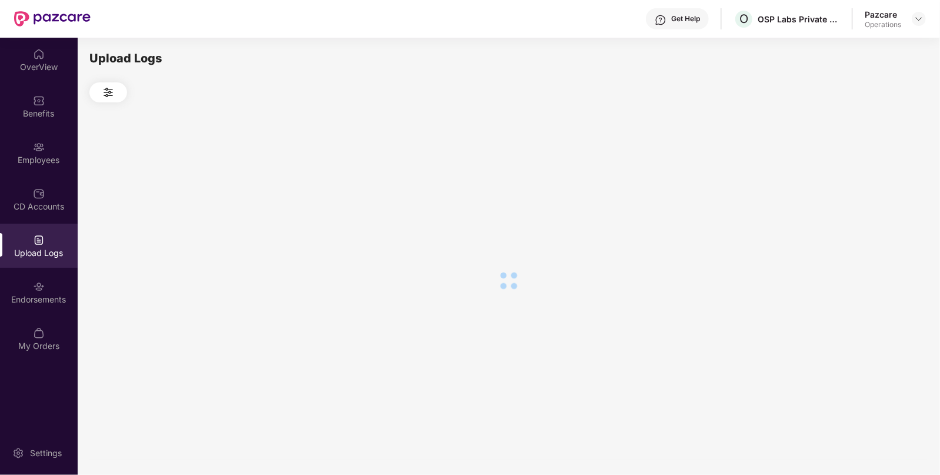
click at [850, 184] on div at bounding box center [508, 280] width 839 height 356
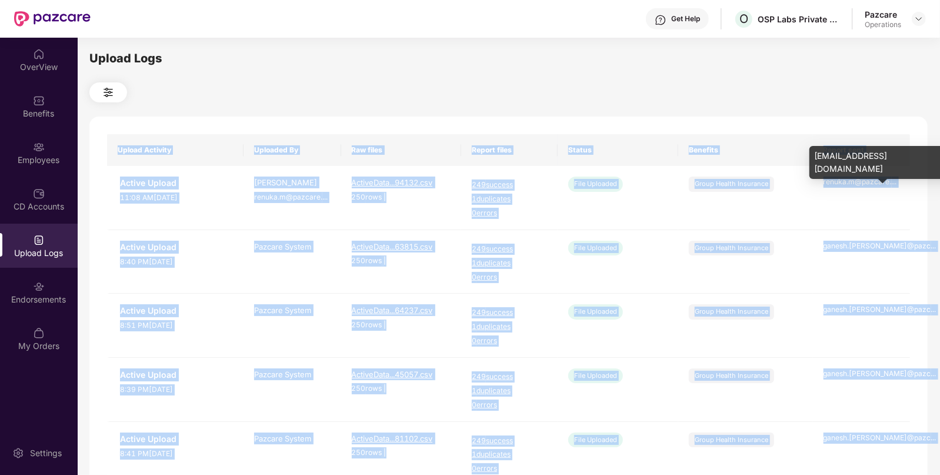
click at [850, 184] on div "renuka.m@pazcare. ..." at bounding box center [862, 182] width 77 height 11
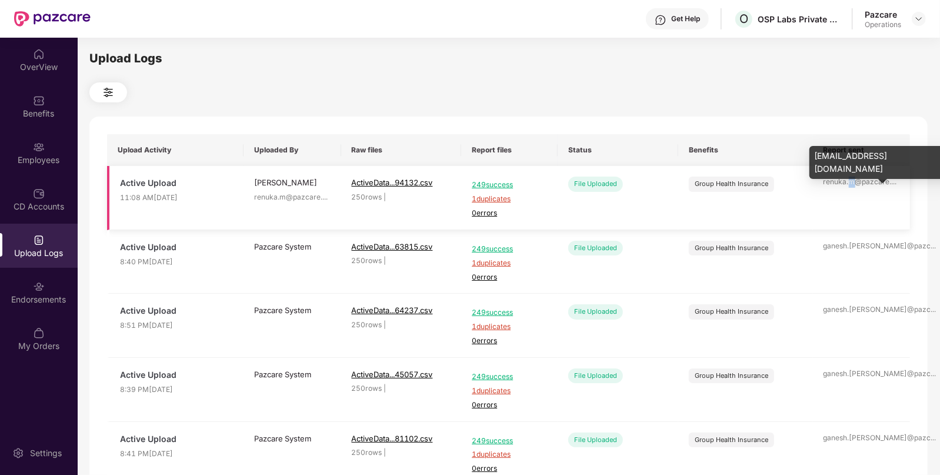
click at [850, 184] on div "renuka.m@pazcare. ..." at bounding box center [862, 182] width 77 height 11
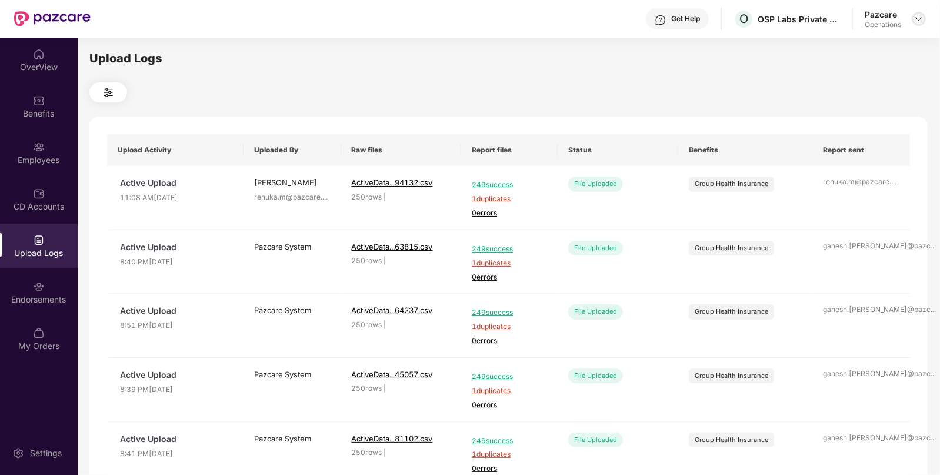
click at [918, 12] on div at bounding box center [919, 19] width 14 height 14
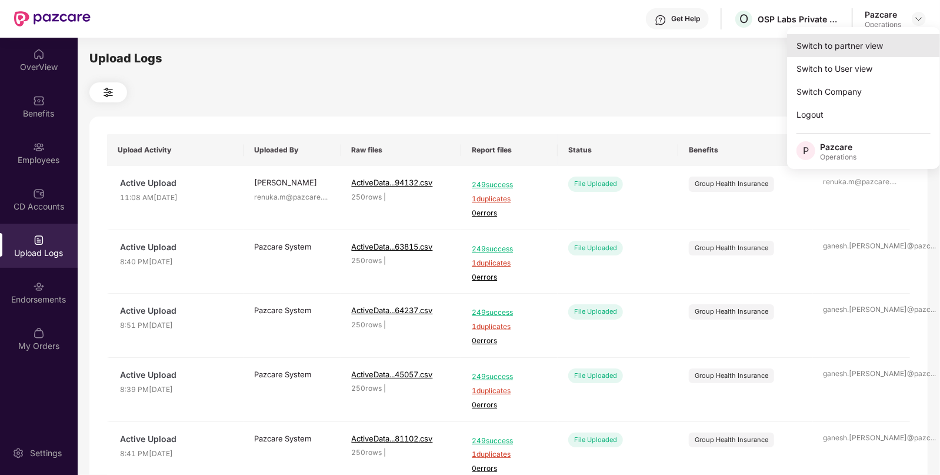
click at [850, 48] on div "Switch to partner view" at bounding box center [863, 45] width 153 height 23
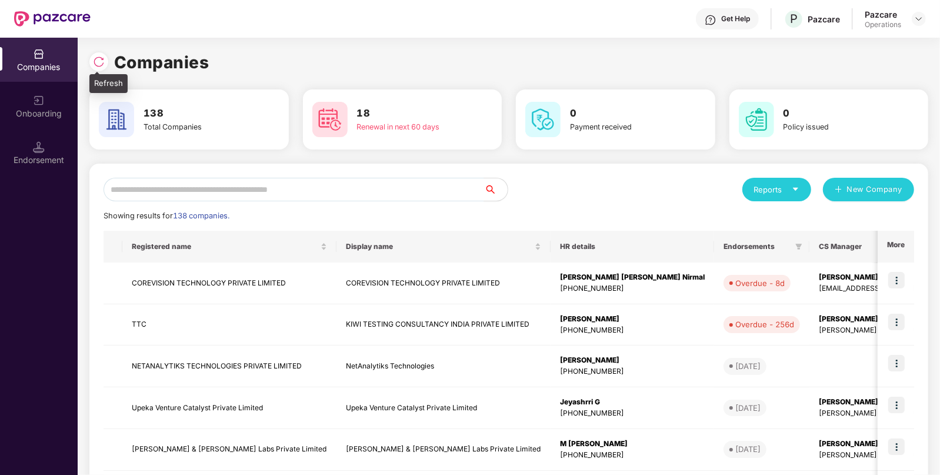
click at [91, 63] on div at bounding box center [98, 61] width 19 height 19
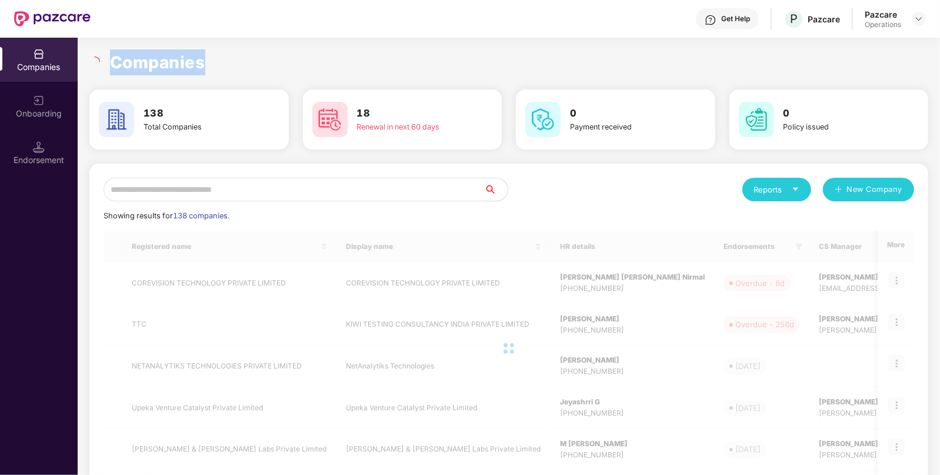
click at [91, 63] on icon "loading" at bounding box center [94, 61] width 11 height 11
click at [181, 197] on input "text" at bounding box center [294, 190] width 381 height 24
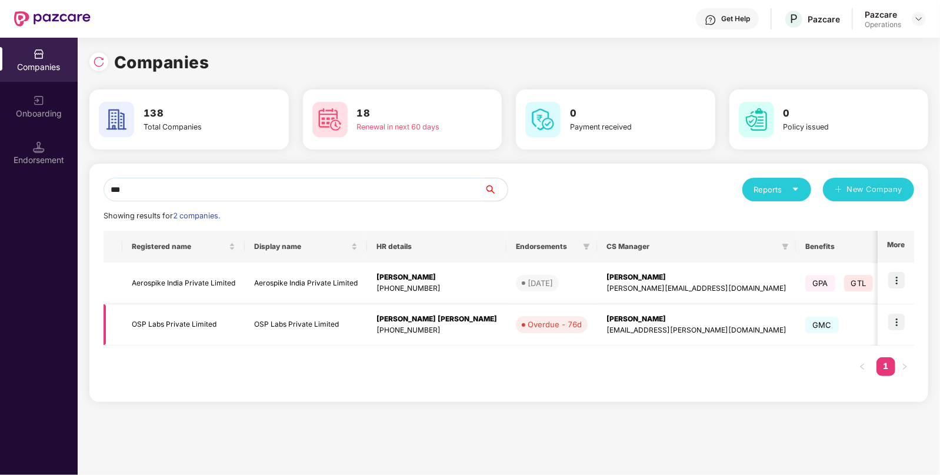
type input "***"
click at [897, 319] on img at bounding box center [897, 322] width 16 height 16
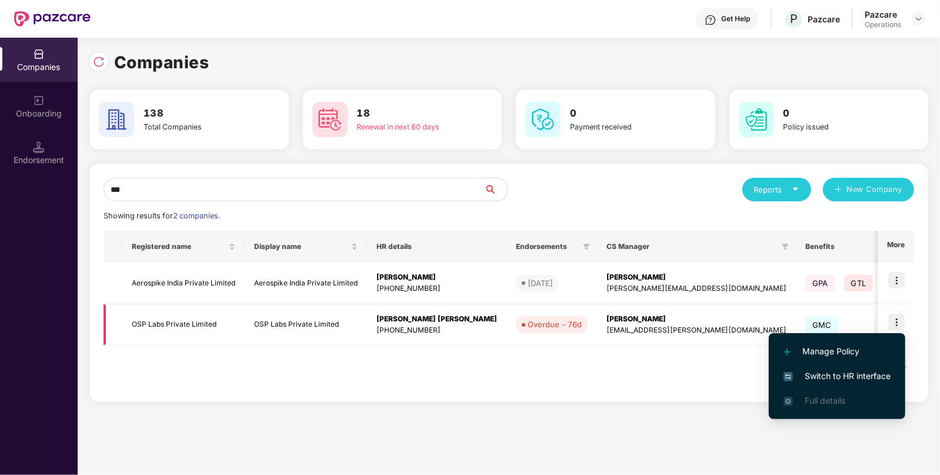
click at [384, 330] on div "+919987575899" at bounding box center [437, 330] width 121 height 11
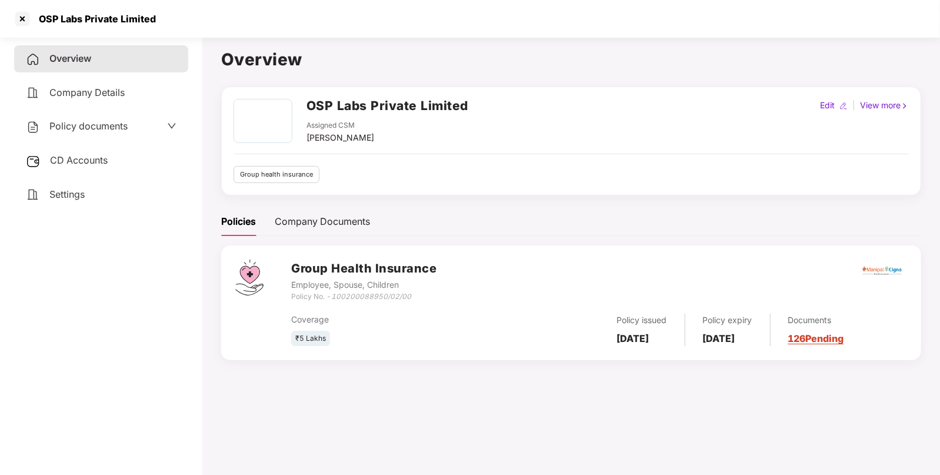
click at [45, 18] on div "OSP Labs Private Limited" at bounding box center [94, 19] width 124 height 12
copy div "OSP"
click at [19, 21] on div at bounding box center [22, 18] width 19 height 19
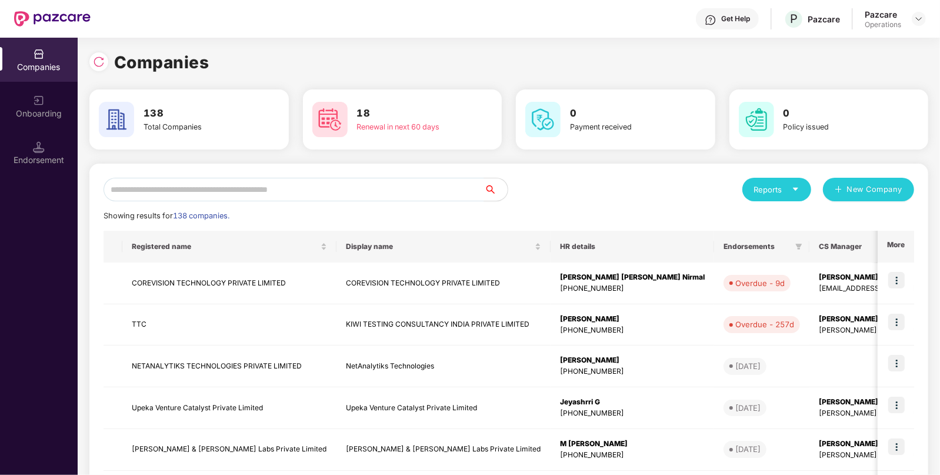
click at [19, 21] on img at bounding box center [52, 18] width 77 height 15
click at [252, 191] on input "text" at bounding box center [294, 190] width 381 height 24
paste input "***"
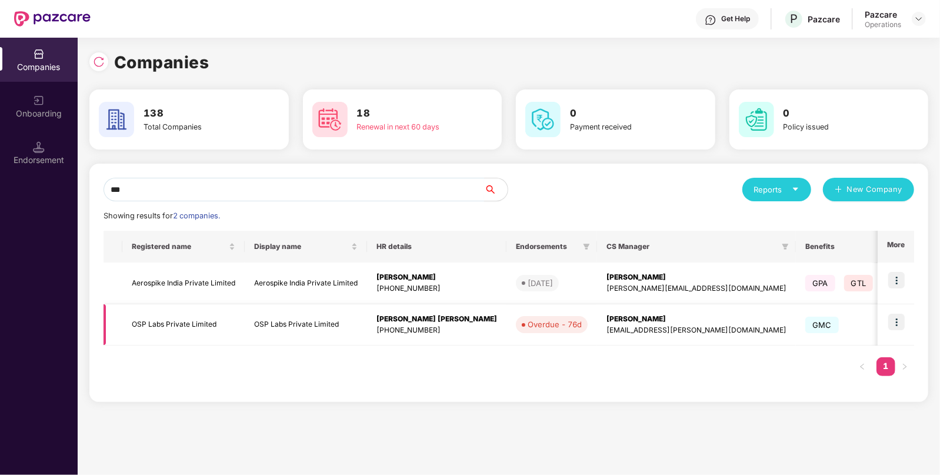
type input "***"
click at [895, 322] on img at bounding box center [897, 322] width 16 height 16
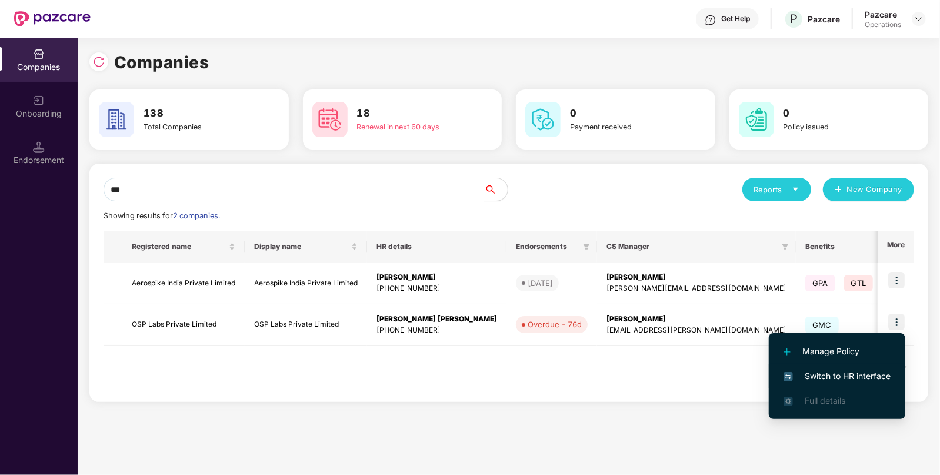
click at [820, 370] on span "Switch to HR interface" at bounding box center [837, 376] width 107 height 13
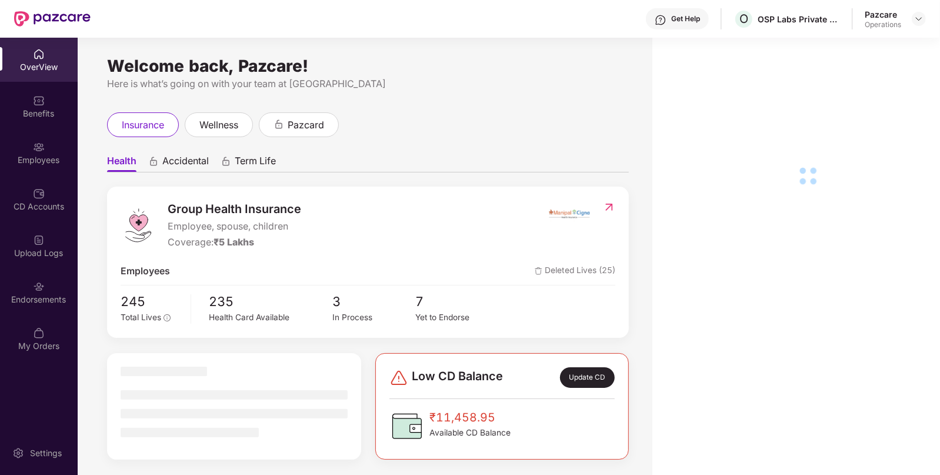
click at [32, 153] on div "Employees" at bounding box center [39, 153] width 78 height 44
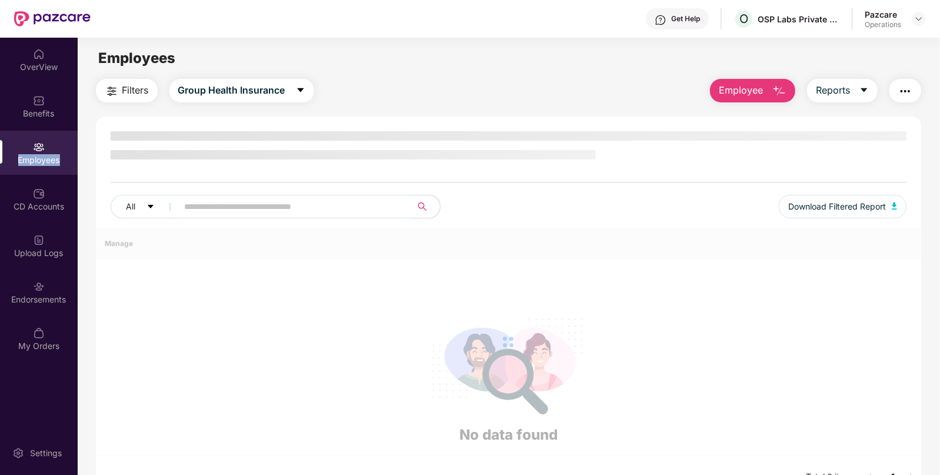
click at [32, 153] on div "Employees" at bounding box center [39, 153] width 78 height 44
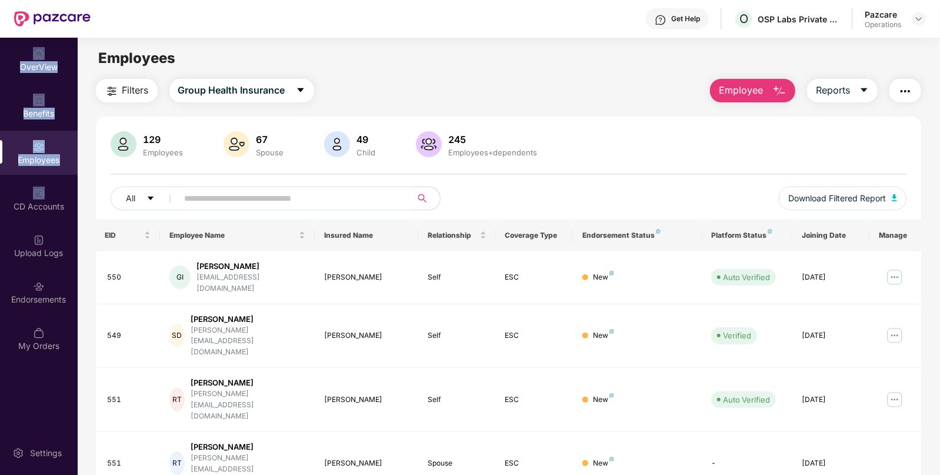
click at [129, 96] on span "Filters" at bounding box center [135, 90] width 26 height 15
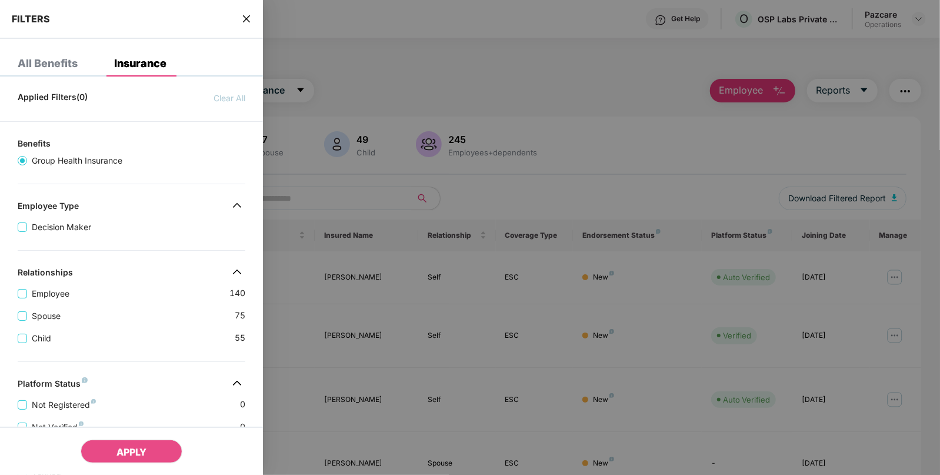
scroll to position [270, 0]
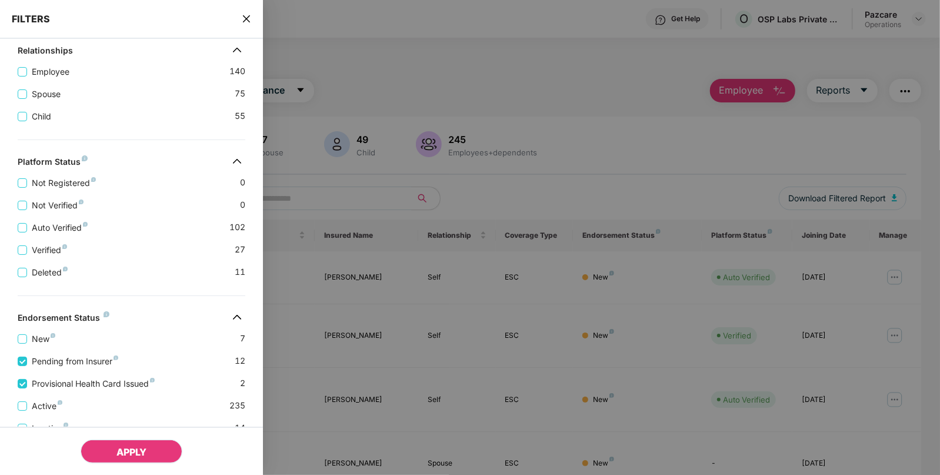
click at [129, 457] on span "APPLY" at bounding box center [132, 452] width 30 height 12
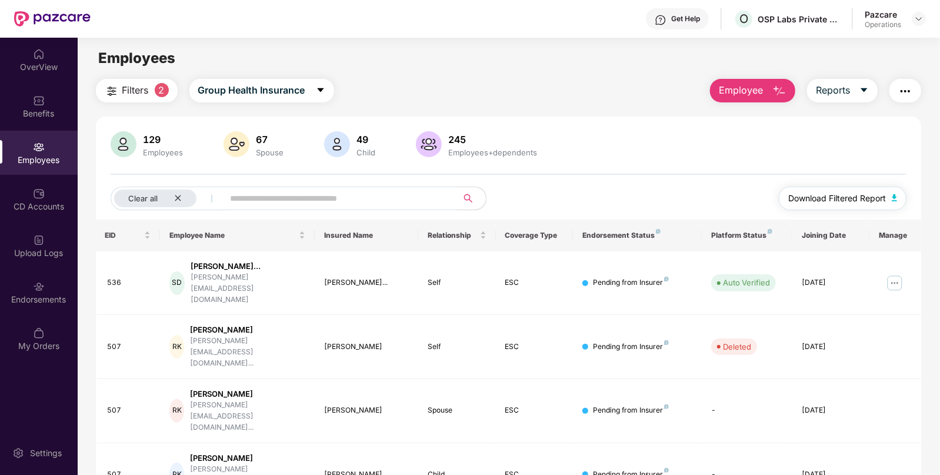
click at [898, 195] on button "Download Filtered Report" at bounding box center [843, 199] width 128 height 24
click at [35, 121] on div "Benefits" at bounding box center [39, 106] width 78 height 44
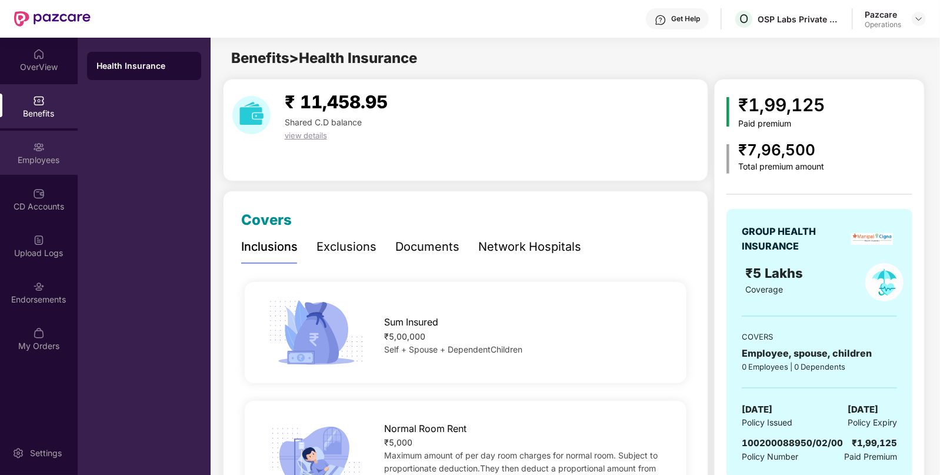
click at [35, 165] on div "Employees" at bounding box center [39, 153] width 78 height 44
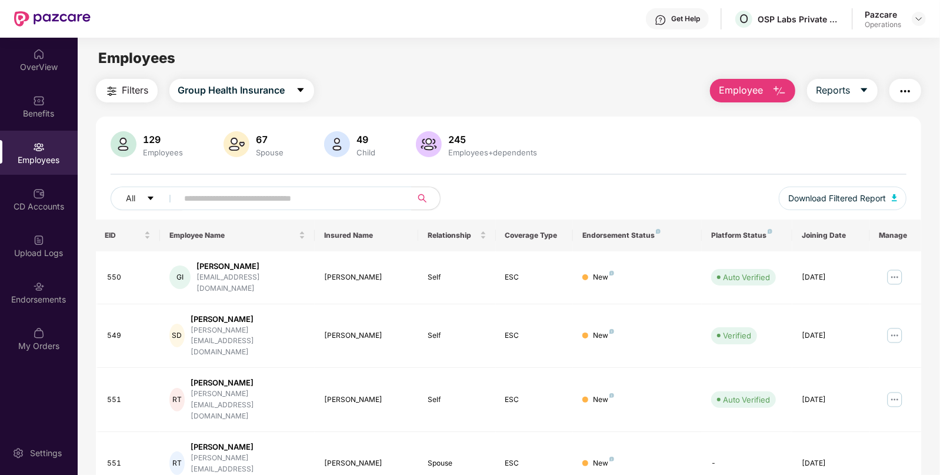
click at [897, 96] on button "button" at bounding box center [906, 91] width 32 height 24
click at [71, 120] on div "Benefits" at bounding box center [39, 106] width 78 height 44
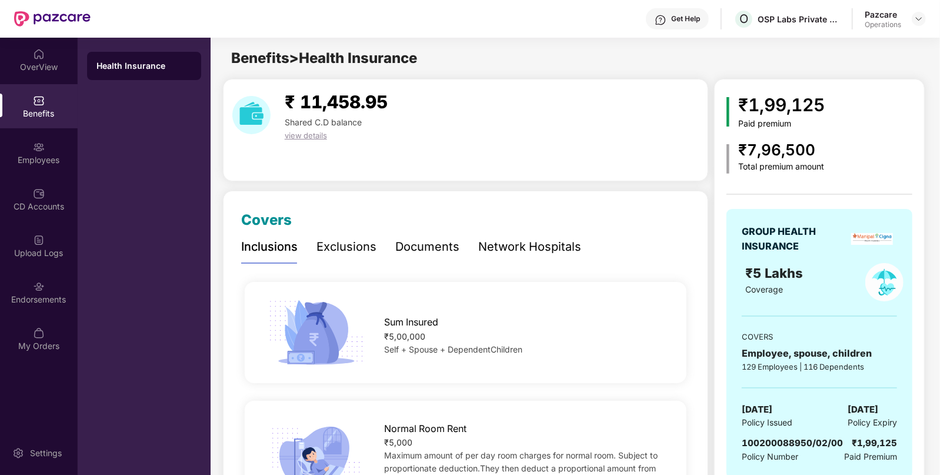
click at [773, 407] on span "08 Feb 2025" at bounding box center [757, 410] width 31 height 14
copy span "08 Feb 2025"
click at [68, 157] on div "Employees" at bounding box center [39, 160] width 78 height 12
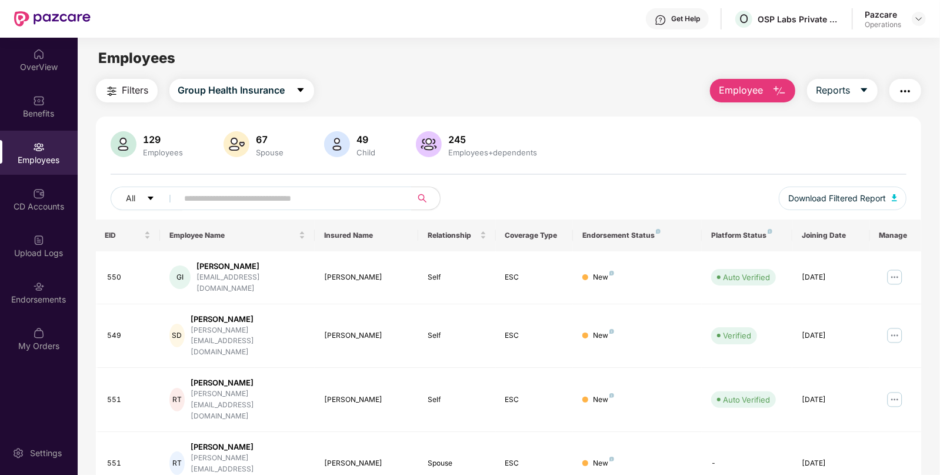
click at [903, 89] on img "button" at bounding box center [906, 91] width 14 height 14
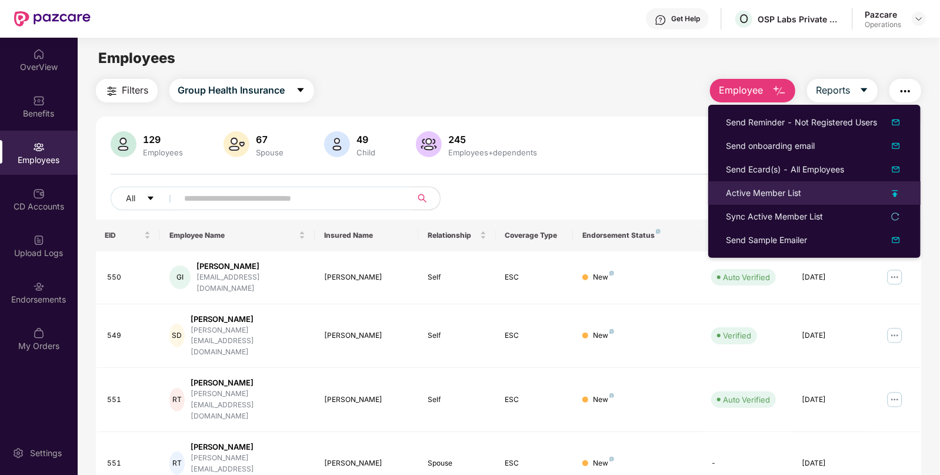
click at [760, 191] on div "Active Member List" at bounding box center [763, 193] width 75 height 13
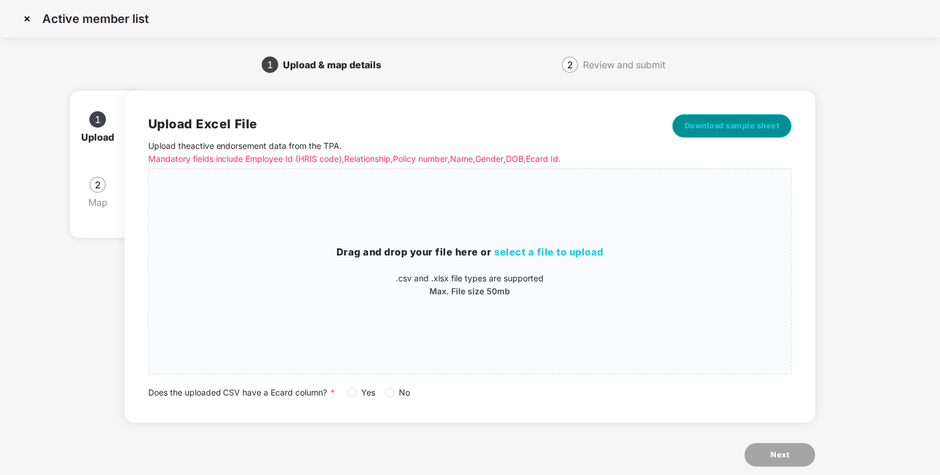
click at [759, 118] on button "Download sample sheet" at bounding box center [733, 126] width 120 height 24
click at [518, 259] on h3 "Drag and drop your file here or select a file to upload" at bounding box center [470, 252] width 643 height 15
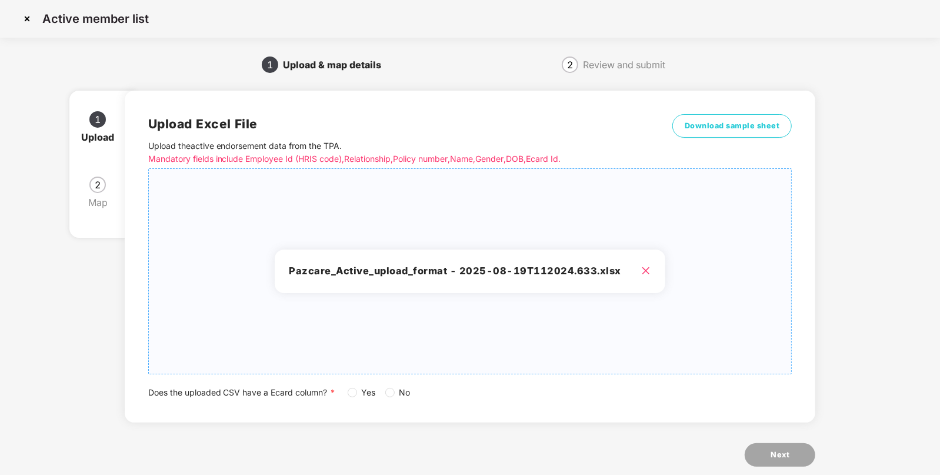
click at [355, 384] on div "Upload Excel File Upload the active endorsement data from the TPA . Mandatory f…" at bounding box center [470, 256] width 644 height 285
click at [353, 400] on div "Upload Excel File Upload the active endorsement data from the TPA . Mandatory f…" at bounding box center [471, 257] width 692 height 332
click at [352, 398] on label "Yes" at bounding box center [364, 392] width 33 height 13
click at [800, 457] on button "Next" at bounding box center [780, 455] width 71 height 24
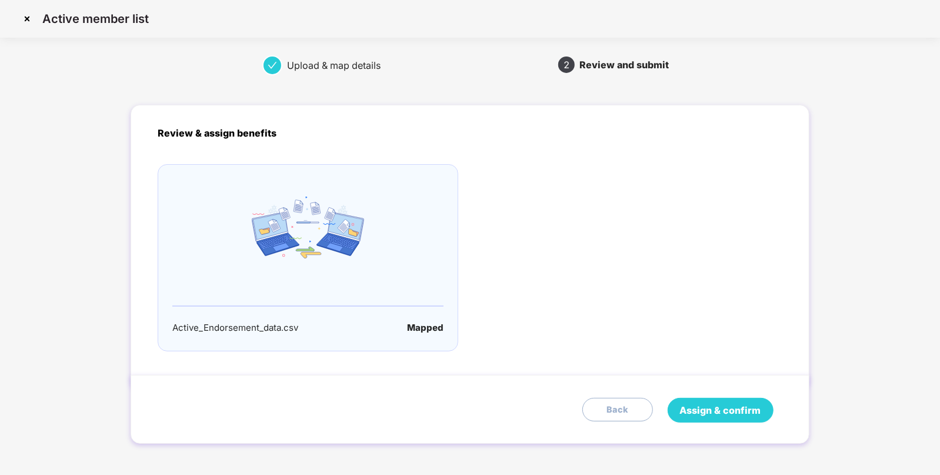
click at [713, 400] on button "Assign & confirm" at bounding box center [721, 410] width 106 height 25
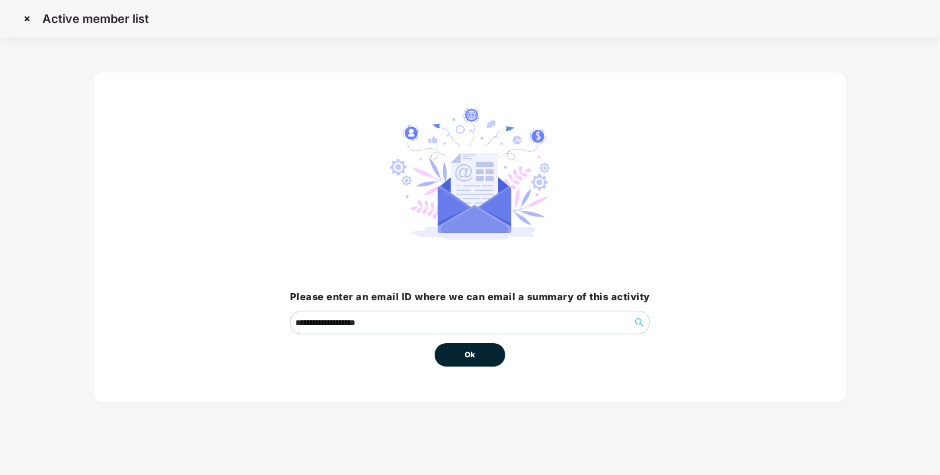
click at [453, 346] on button "Ok" at bounding box center [470, 355] width 71 height 24
click at [481, 357] on button "Ok" at bounding box center [470, 355] width 71 height 24
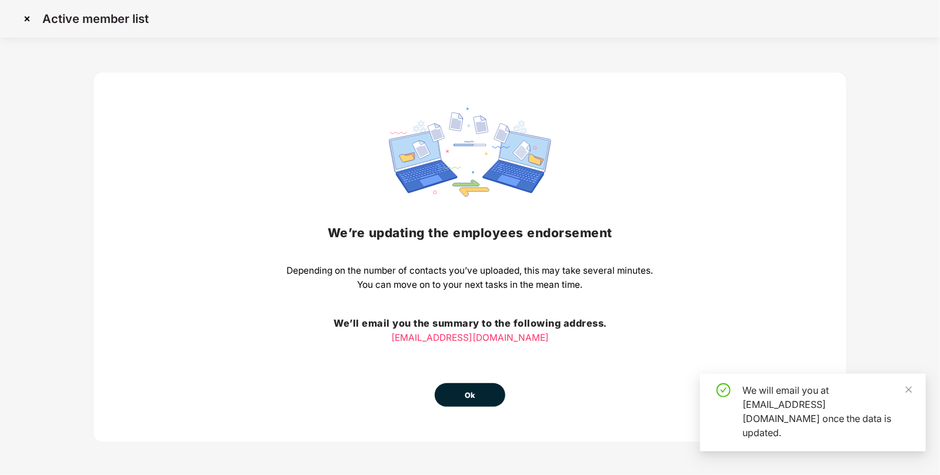
click at [468, 390] on span "Ok" at bounding box center [470, 396] width 11 height 12
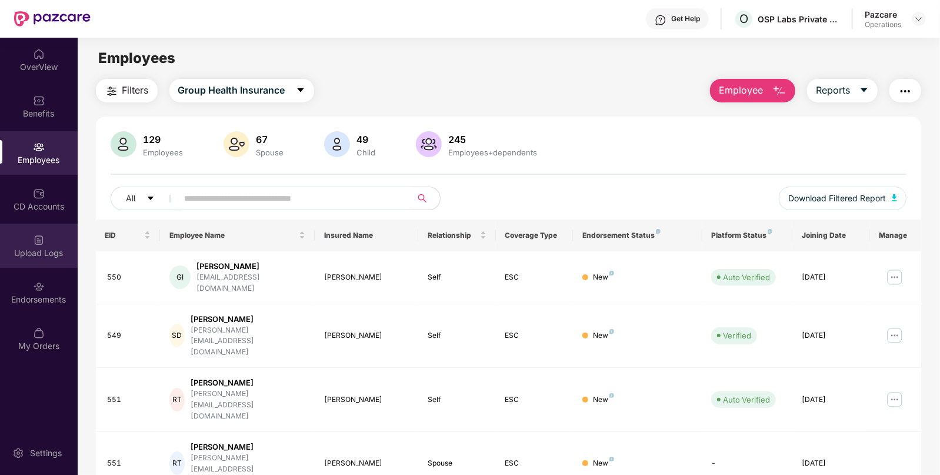
click at [51, 256] on div "Upload Logs" at bounding box center [39, 253] width 78 height 12
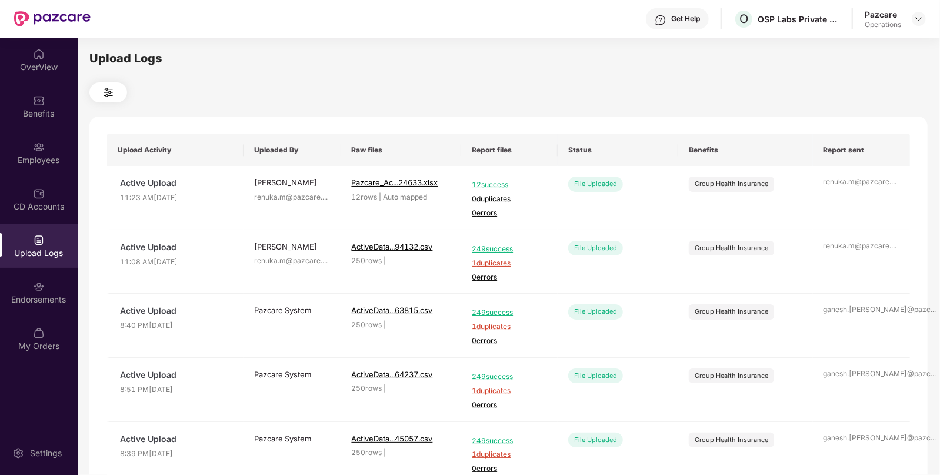
click at [547, 156] on th "Report files" at bounding box center [509, 150] width 97 height 32
click at [912, 21] on div at bounding box center [919, 19] width 14 height 14
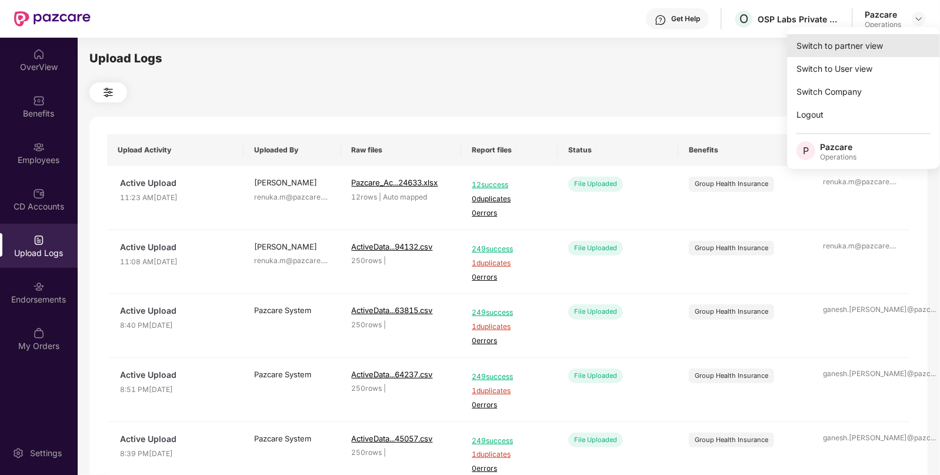
click at [839, 35] on div "Switch to partner view" at bounding box center [863, 45] width 153 height 23
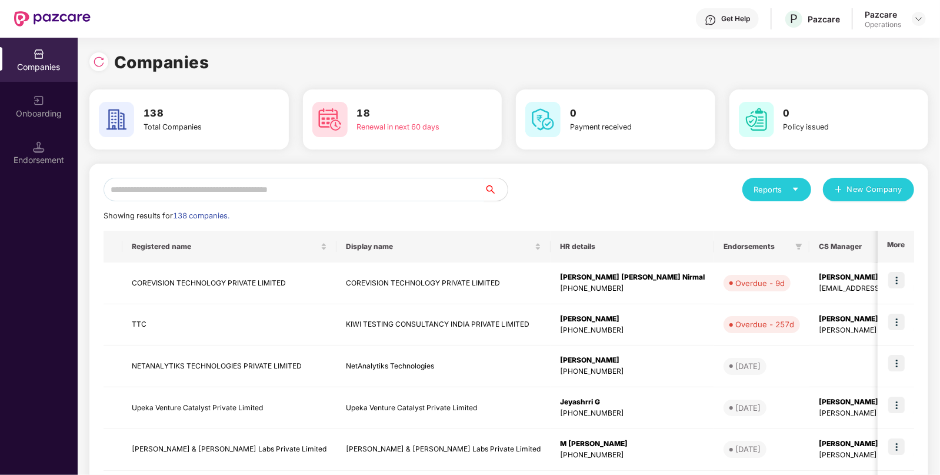
click at [338, 182] on input "text" at bounding box center [294, 190] width 381 height 24
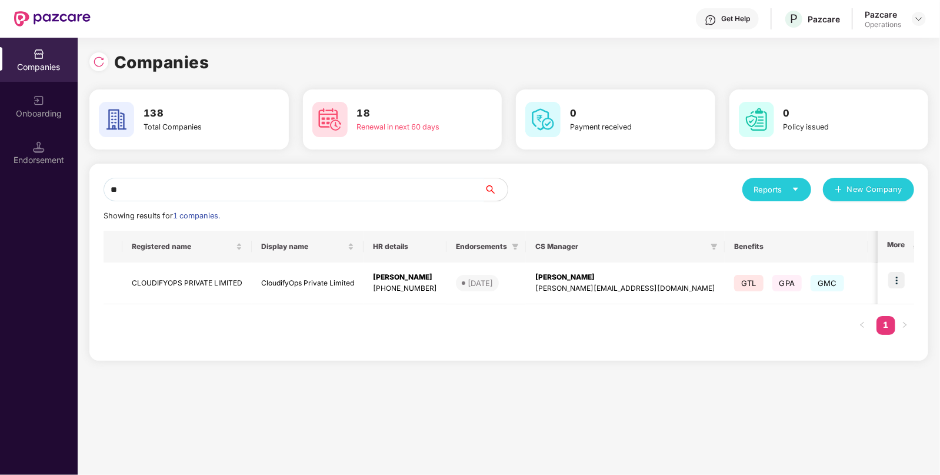
type input "*"
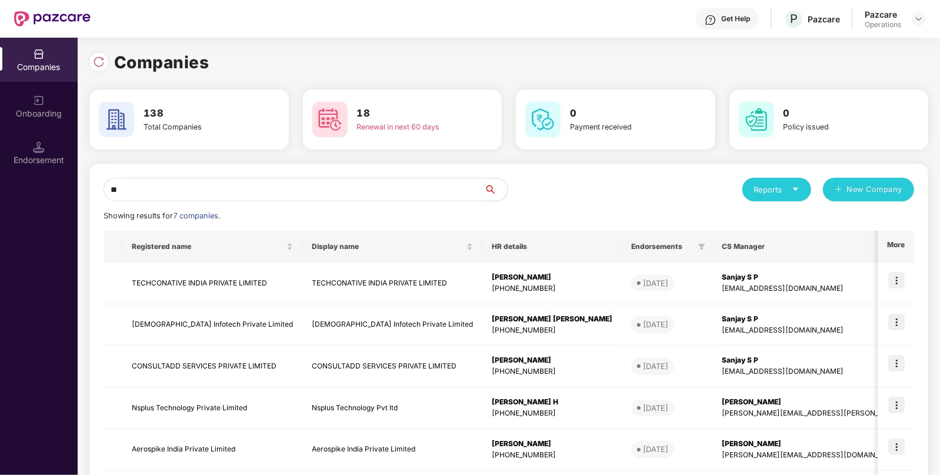
type input "*"
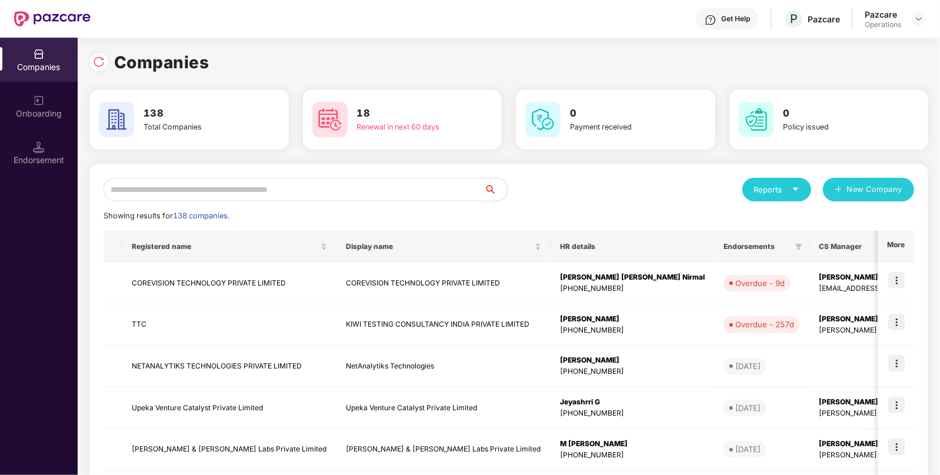
type input "*"
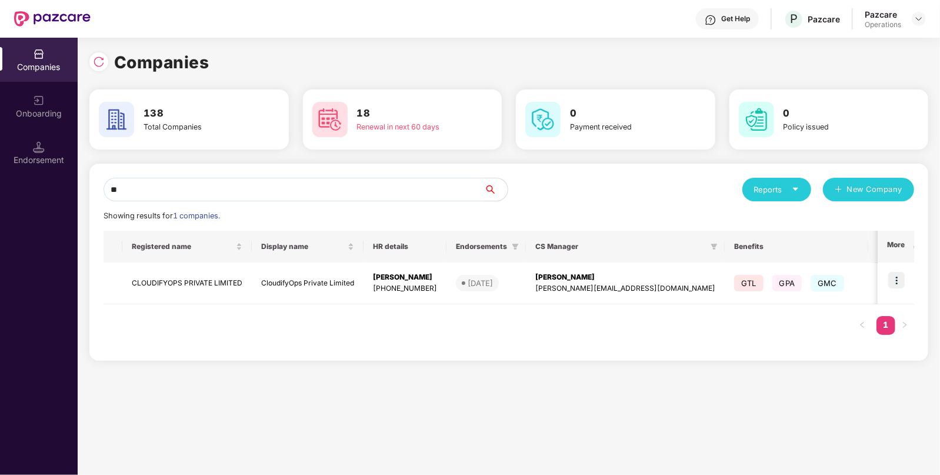
type input "*"
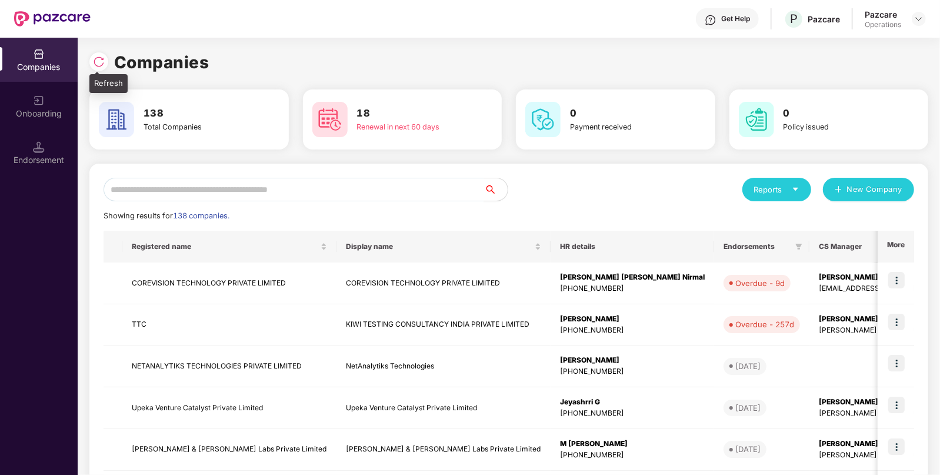
click at [99, 56] on img at bounding box center [99, 62] width 12 height 12
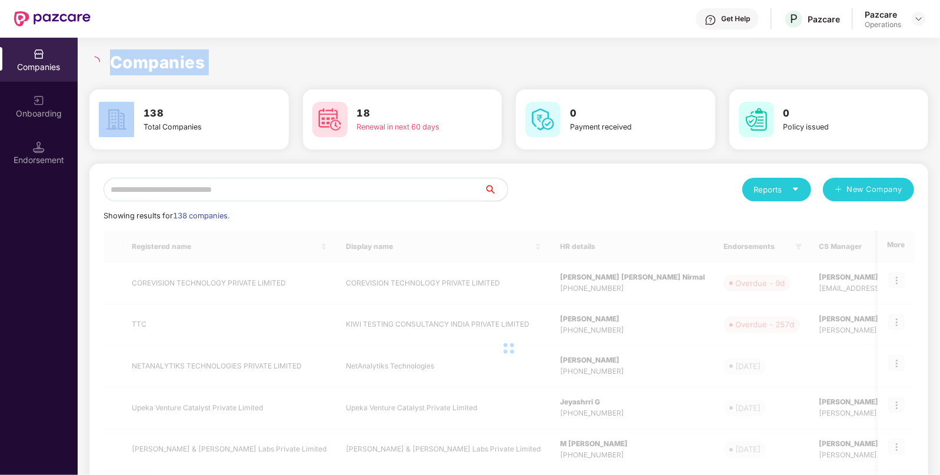
click at [99, 56] on div at bounding box center [96, 61] width 14 height 11
click at [99, 56] on icon "loading" at bounding box center [94, 61] width 11 height 11
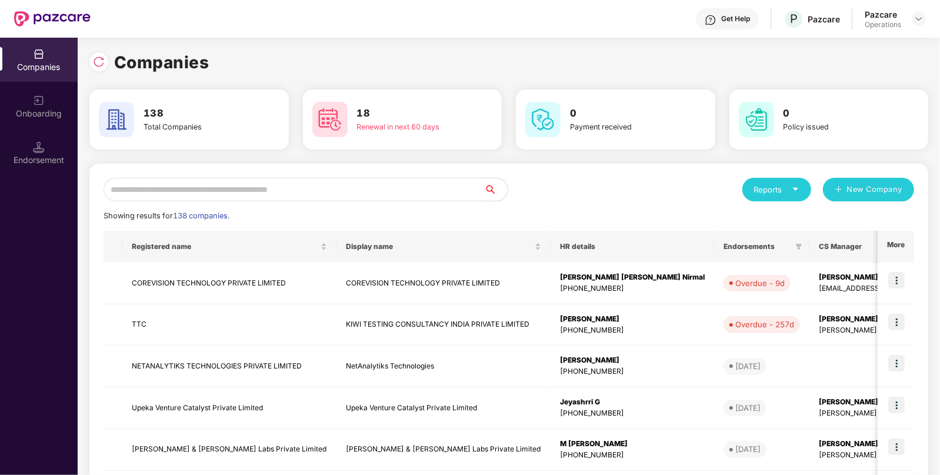
click at [218, 197] on input "text" at bounding box center [294, 190] width 381 height 24
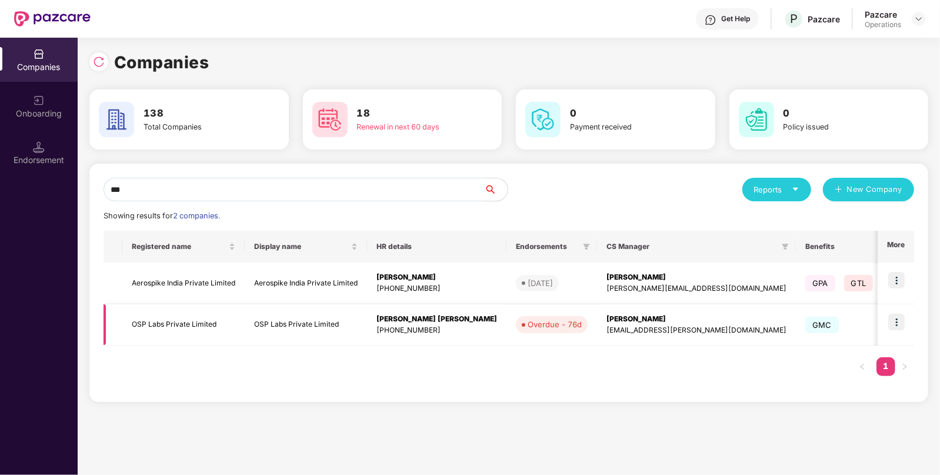
type input "***"
click at [516, 333] on span "Overdue - 76d" at bounding box center [552, 324] width 72 height 16
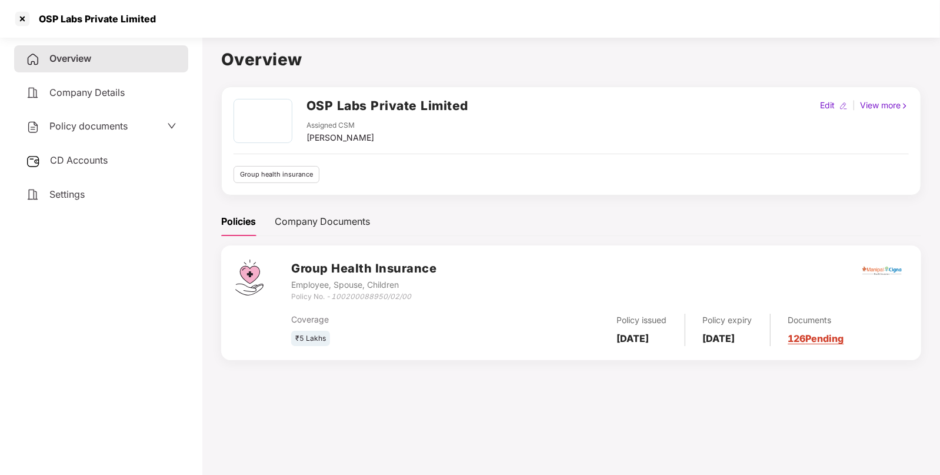
click at [41, 151] on div "CD Accounts" at bounding box center [101, 160] width 174 height 27
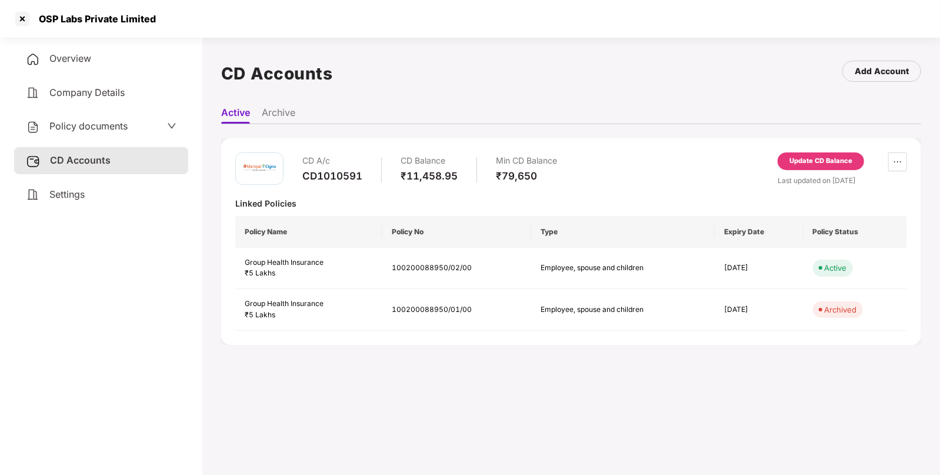
click at [106, 137] on div "Policy documents" at bounding box center [101, 126] width 174 height 27
click at [117, 125] on span "Policy documents" at bounding box center [88, 126] width 78 height 12
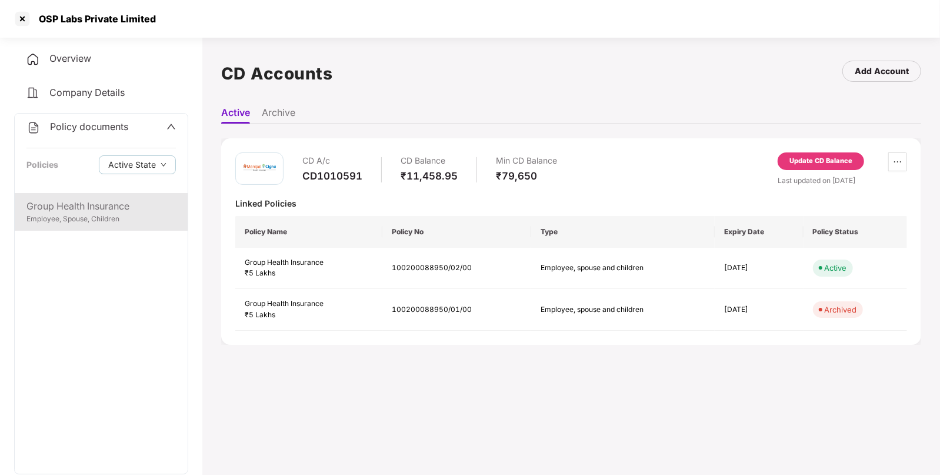
click at [115, 210] on div "Group Health Insurance" at bounding box center [100, 206] width 149 height 15
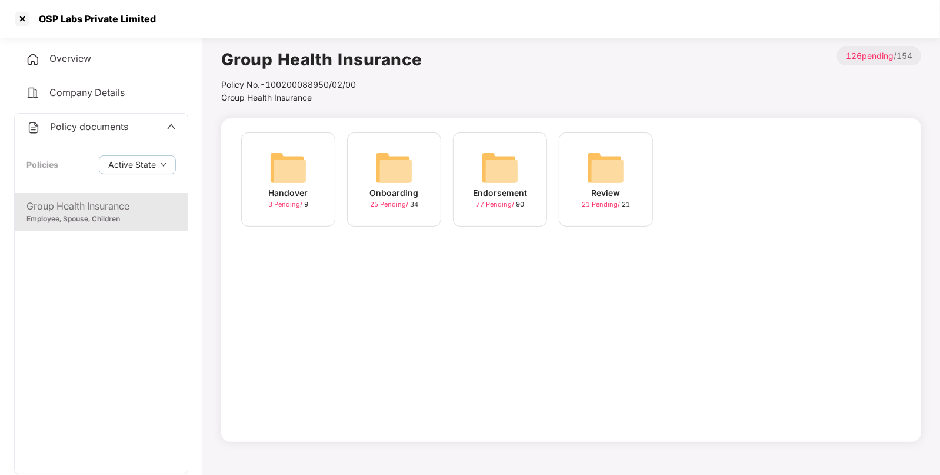
click at [503, 190] on div "Endorsement" at bounding box center [500, 193] width 54 height 13
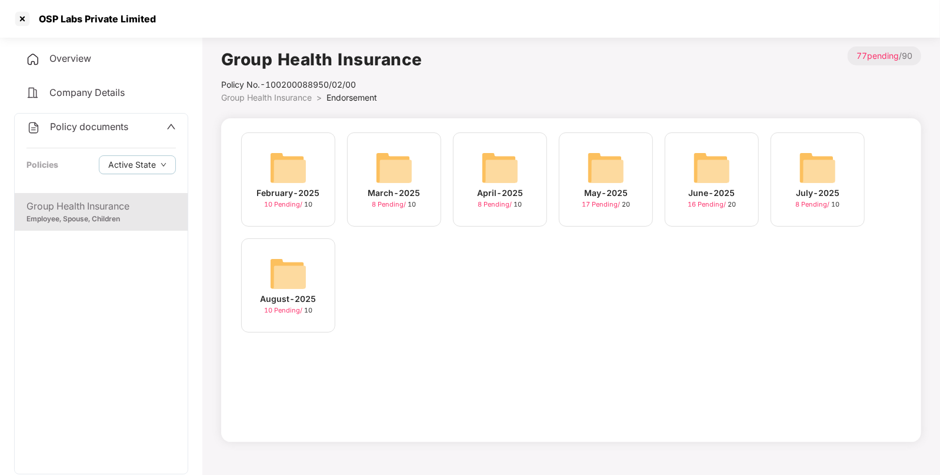
click at [297, 276] on img at bounding box center [289, 274] width 38 height 38
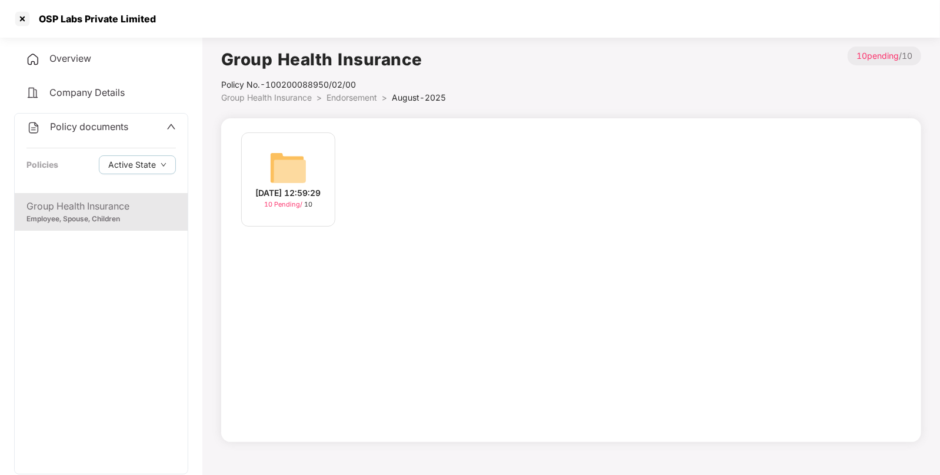
click at [285, 187] on div "05-Aug-2025 12:59:29" at bounding box center [288, 193] width 65 height 13
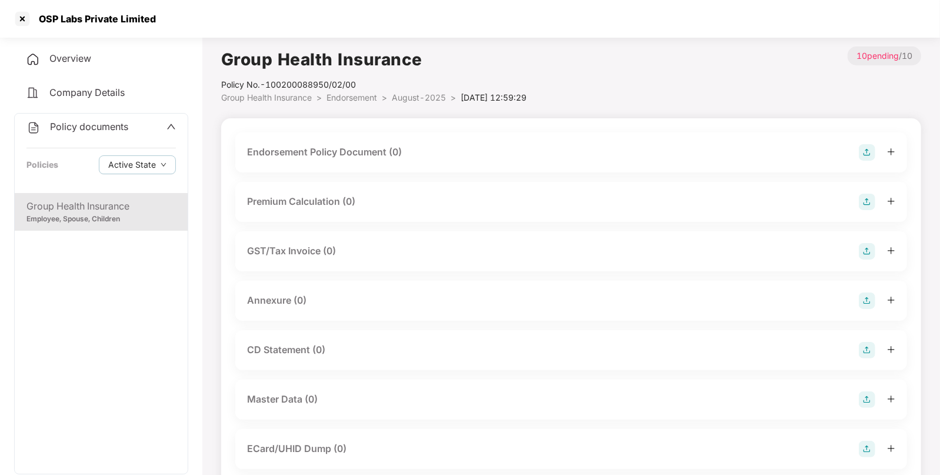
click at [864, 147] on img at bounding box center [867, 152] width 16 height 16
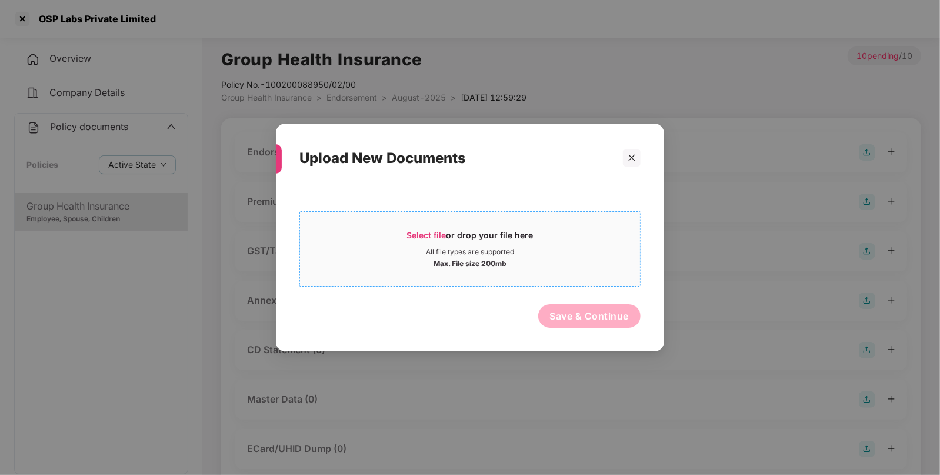
click at [450, 232] on div "Select file or drop your file here" at bounding box center [470, 239] width 127 height 18
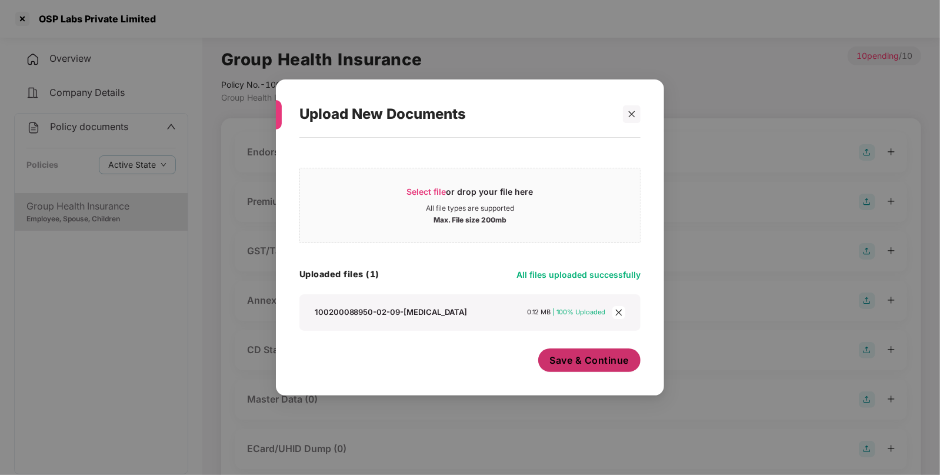
click at [593, 357] on span "Save & Continue" at bounding box center [589, 360] width 79 height 13
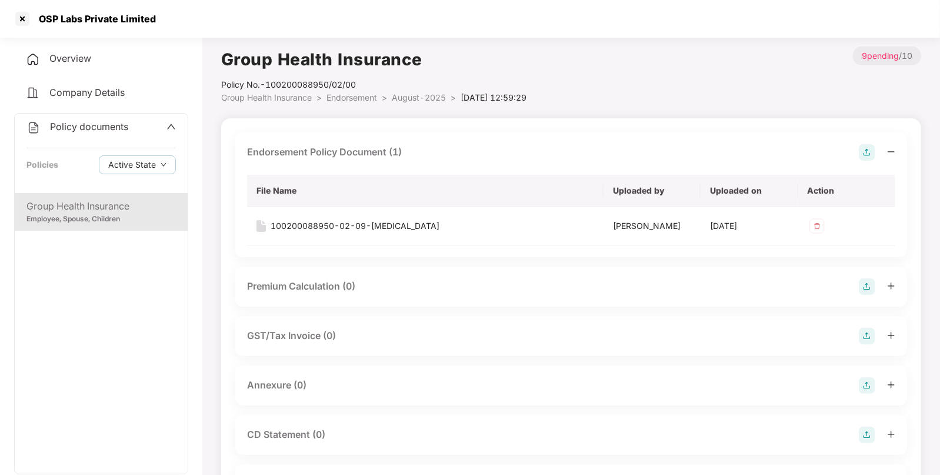
click at [866, 154] on img at bounding box center [867, 152] width 16 height 16
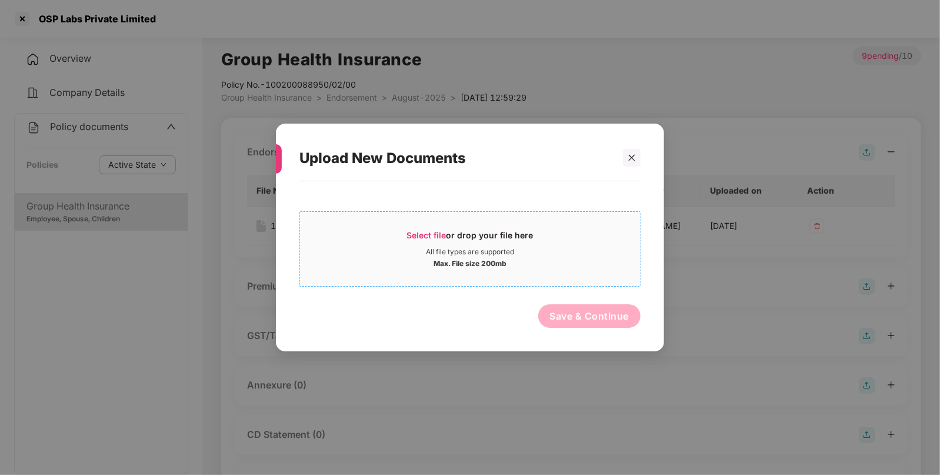
click at [414, 226] on span "Select file or drop your file here All file types are supported Max. File size …" at bounding box center [470, 249] width 340 height 56
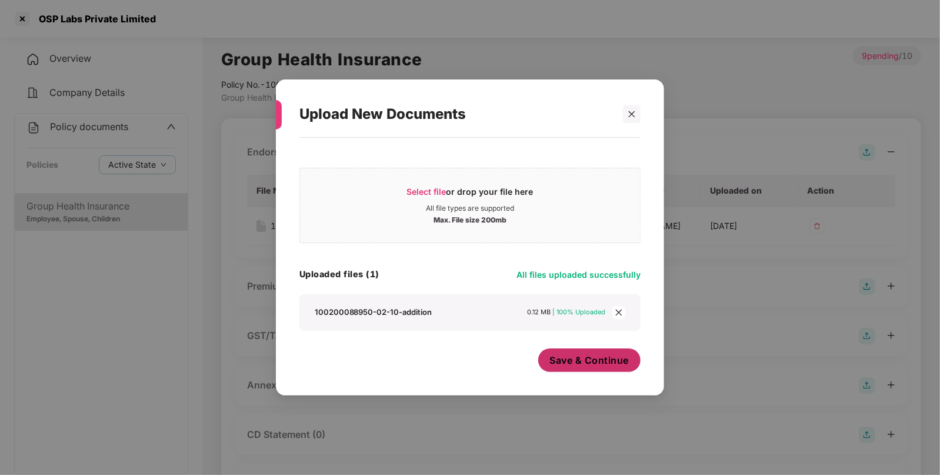
click at [607, 365] on span "Save & Continue" at bounding box center [589, 360] width 79 height 13
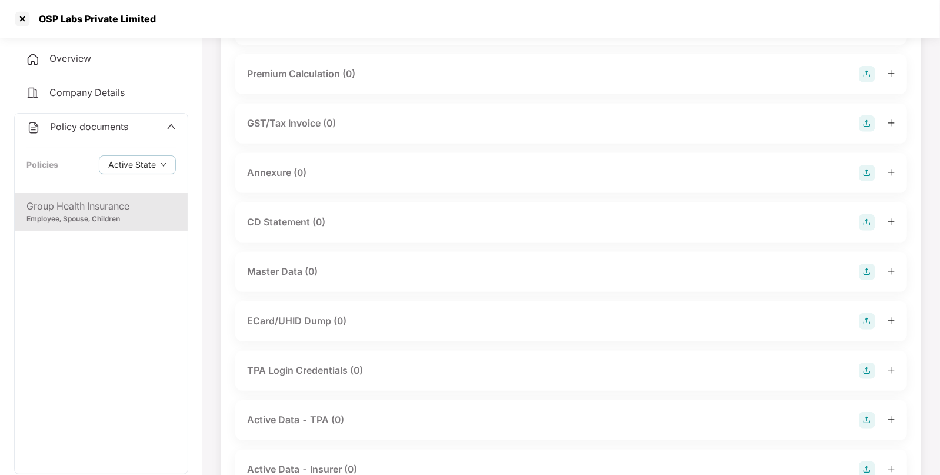
scroll to position [251, 0]
click at [863, 270] on img at bounding box center [867, 271] width 16 height 16
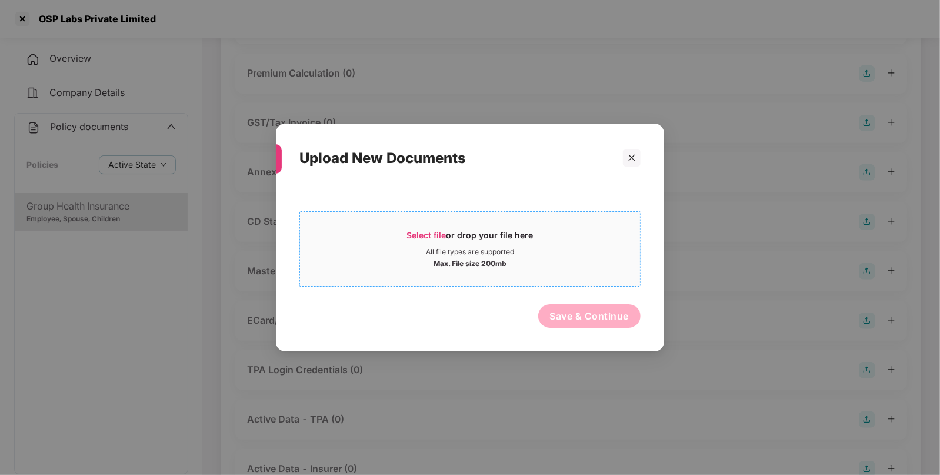
click at [425, 234] on span "Select file" at bounding box center [426, 235] width 39 height 10
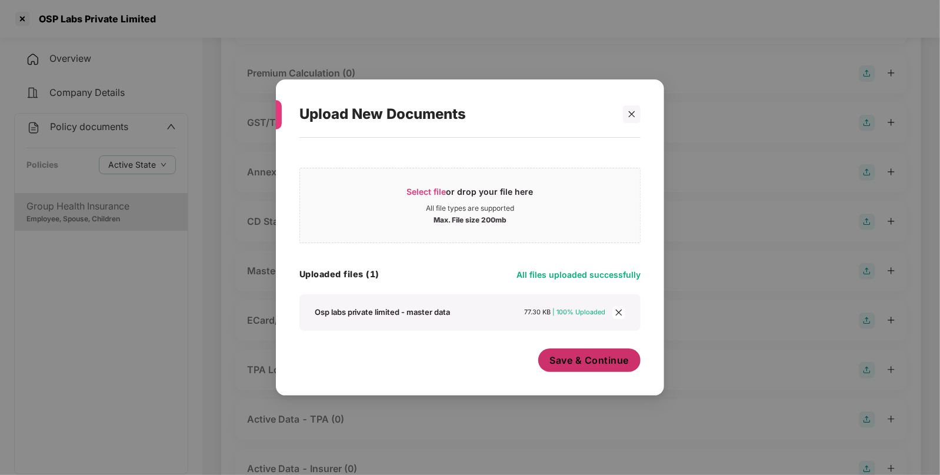
click at [584, 349] on button "Save & Continue" at bounding box center [589, 360] width 103 height 24
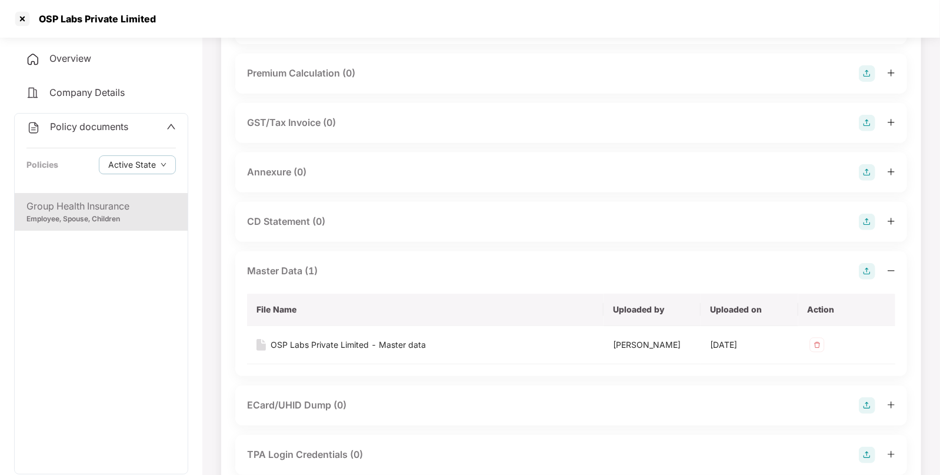
scroll to position [0, 0]
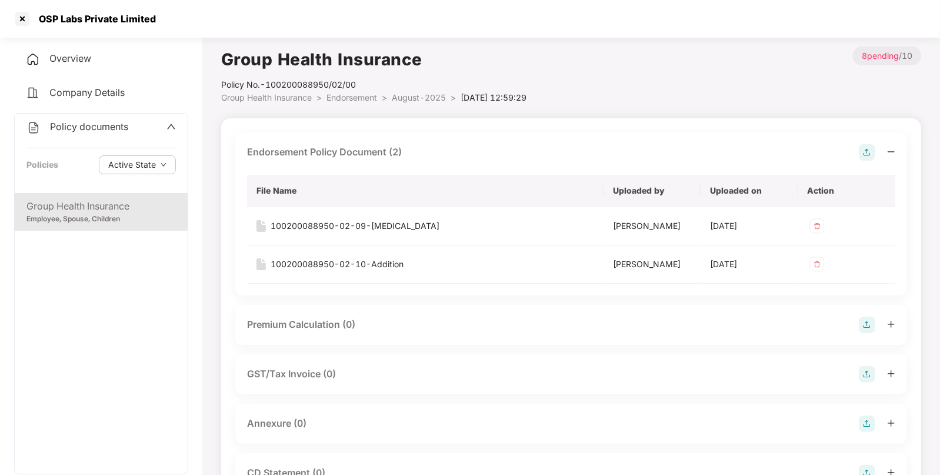
click at [403, 97] on span "August-2025" at bounding box center [419, 97] width 54 height 10
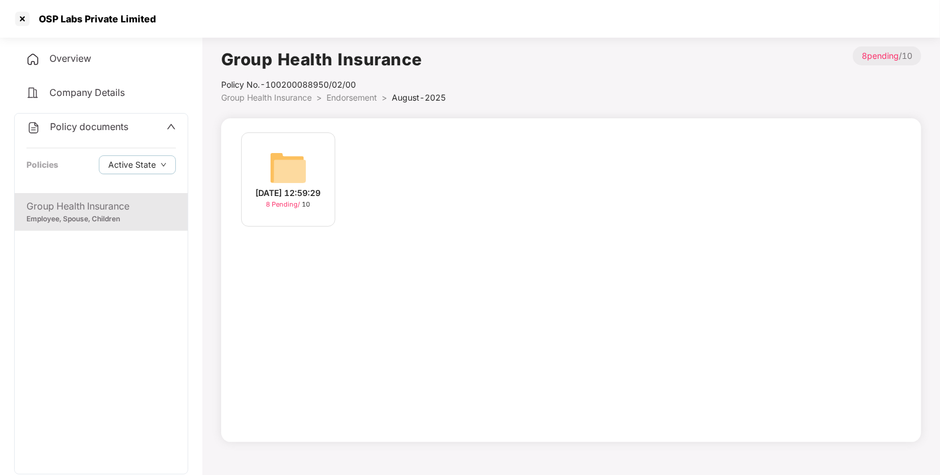
click at [368, 96] on span "Endorsement" at bounding box center [352, 97] width 51 height 10
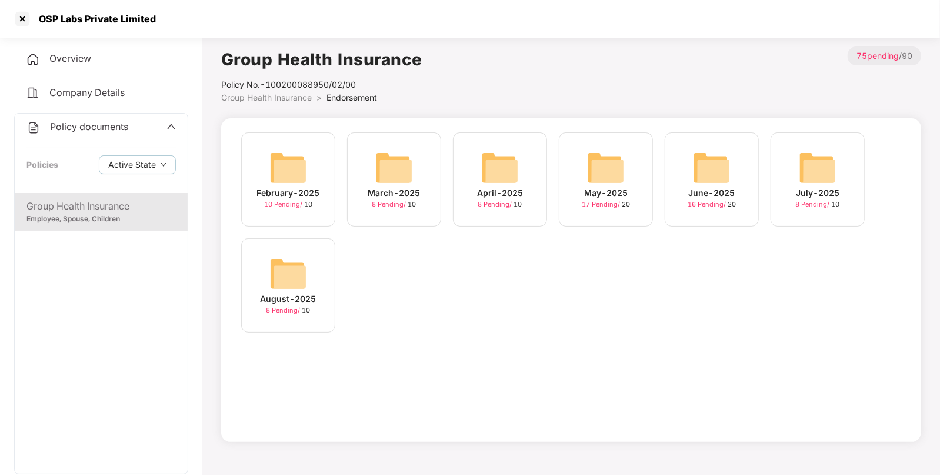
click at [714, 167] on img at bounding box center [712, 168] width 38 height 38
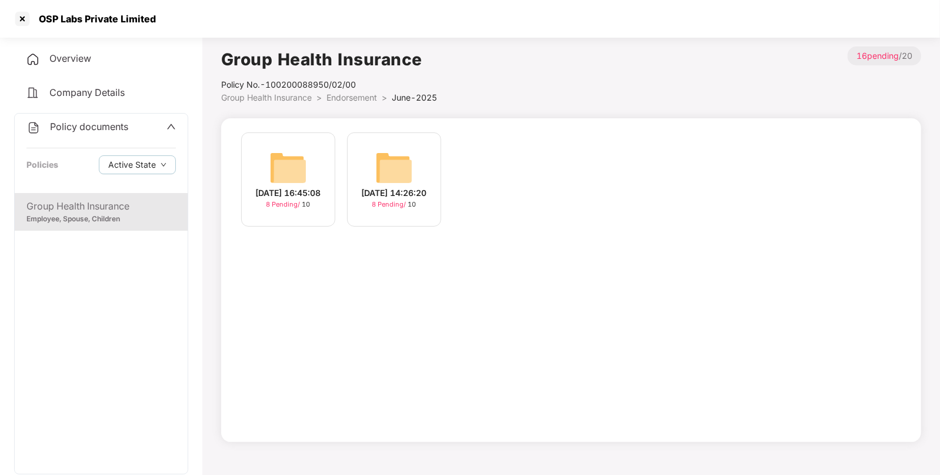
click at [374, 99] on span "Endorsement" at bounding box center [352, 97] width 51 height 10
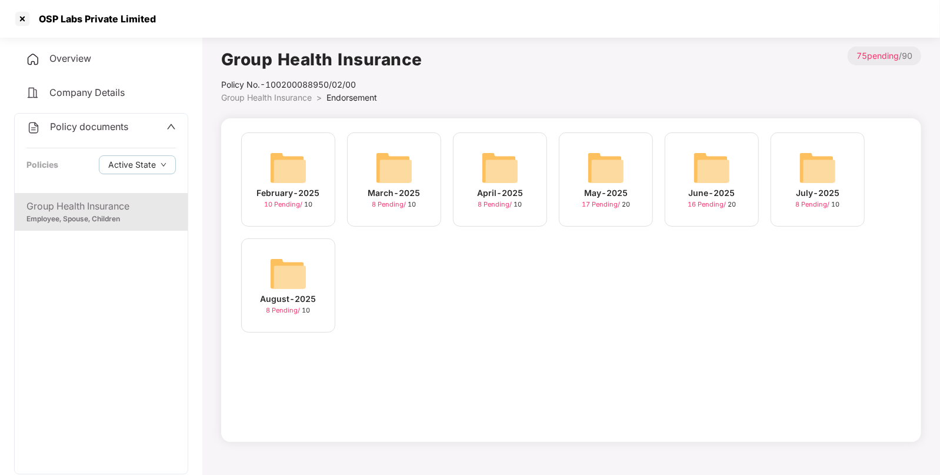
click at [596, 157] on img at bounding box center [606, 168] width 38 height 38
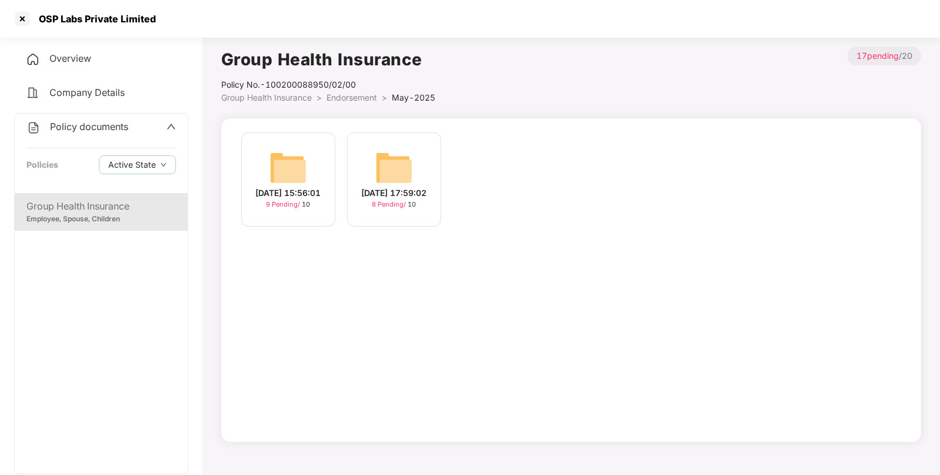
click at [347, 94] on span "Endorsement" at bounding box center [352, 97] width 51 height 10
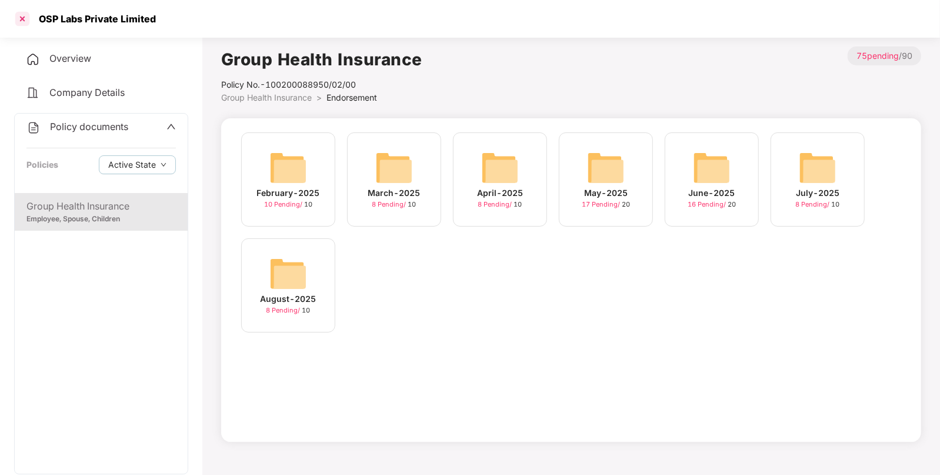
click at [22, 24] on div at bounding box center [22, 18] width 19 height 19
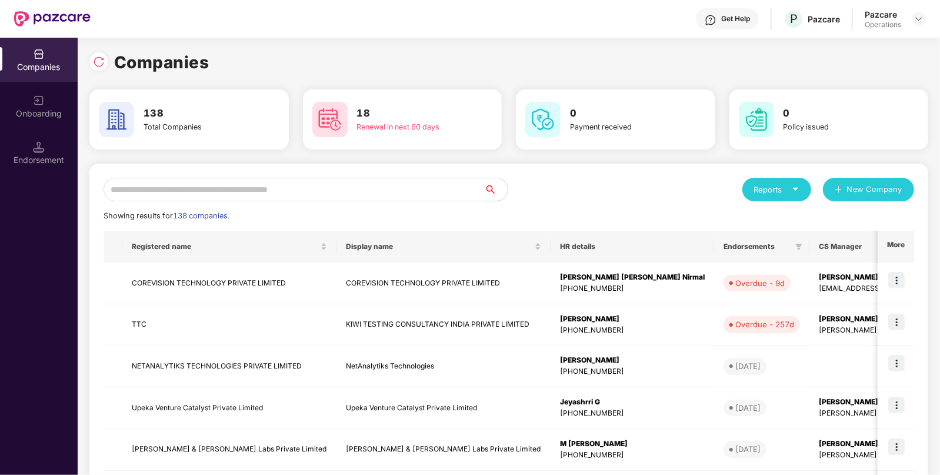
click at [345, 188] on input "text" at bounding box center [294, 190] width 381 height 24
paste input "********"
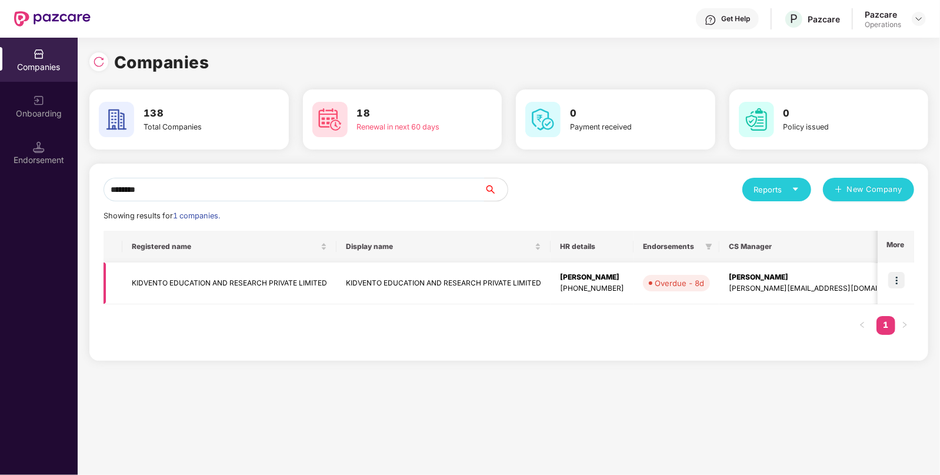
type input "********"
click at [903, 284] on img at bounding box center [897, 280] width 16 height 16
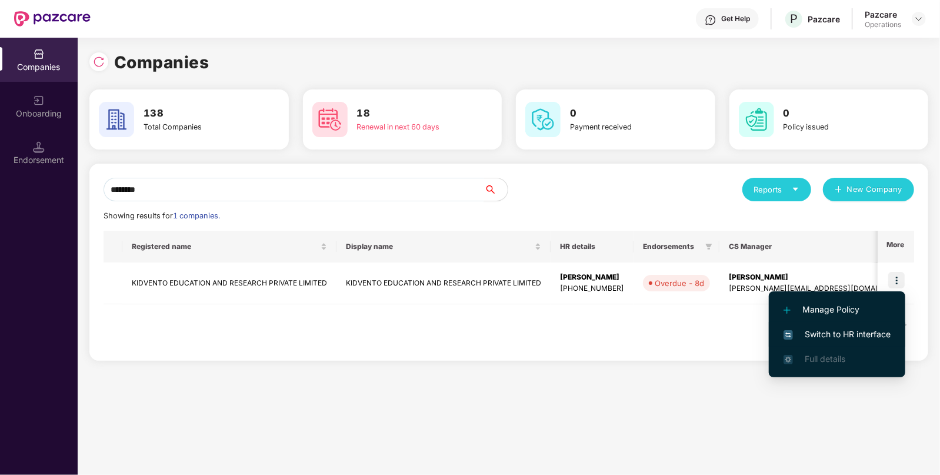
click at [830, 331] on span "Switch to HR interface" at bounding box center [837, 334] width 107 height 13
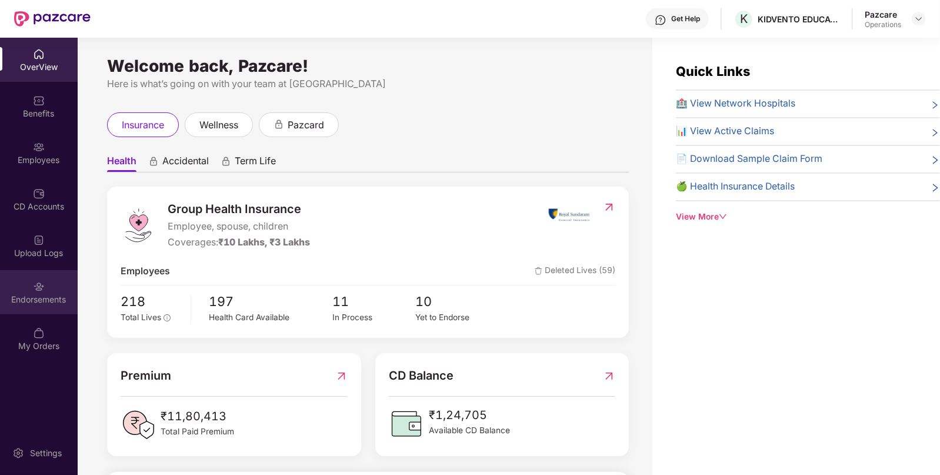
click at [50, 297] on div "Endorsements" at bounding box center [39, 300] width 78 height 12
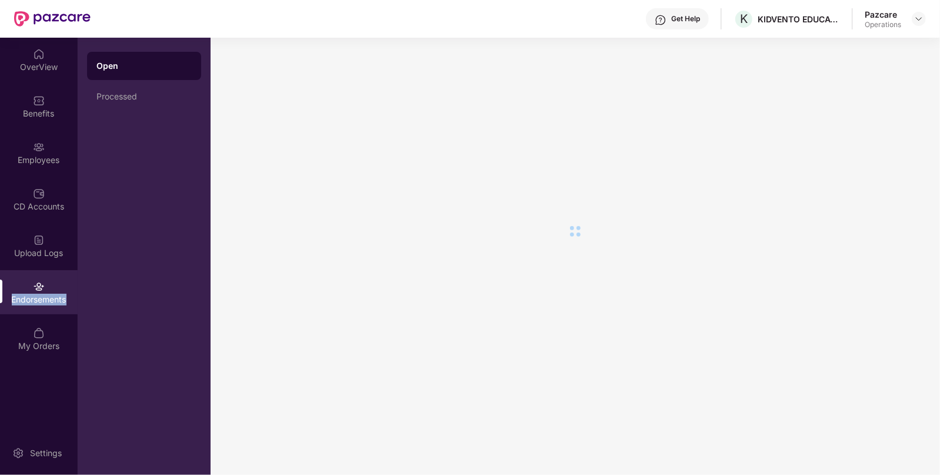
click at [50, 297] on div "Endorsements" at bounding box center [39, 300] width 78 height 12
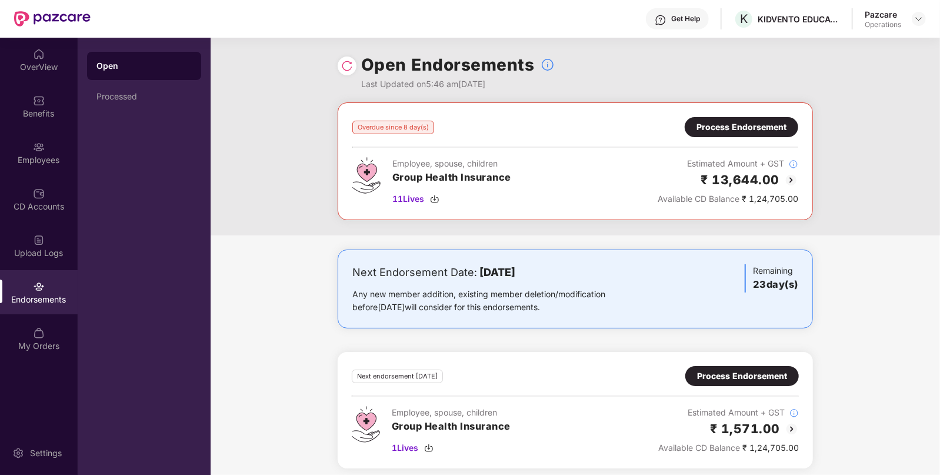
click at [630, 117] on div "Overdue since 8 day(s) Process Endorsement" at bounding box center [576, 127] width 446 height 20
click at [439, 204] on div "11 Lives" at bounding box center [452, 198] width 119 height 13
click at [921, 12] on div at bounding box center [919, 19] width 14 height 14
click at [920, 15] on img at bounding box center [919, 18] width 9 height 9
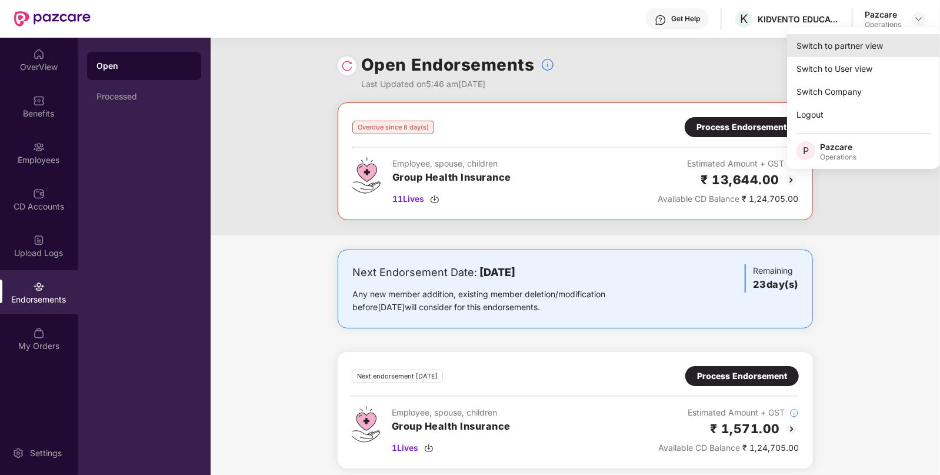
click at [856, 45] on div "Switch to partner view" at bounding box center [863, 45] width 153 height 23
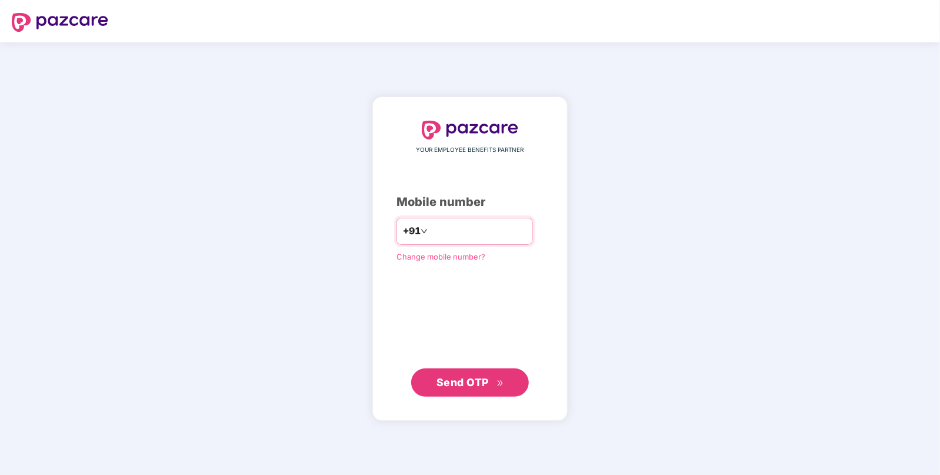
click at [462, 231] on input "number" at bounding box center [478, 231] width 97 height 19
type input "**********"
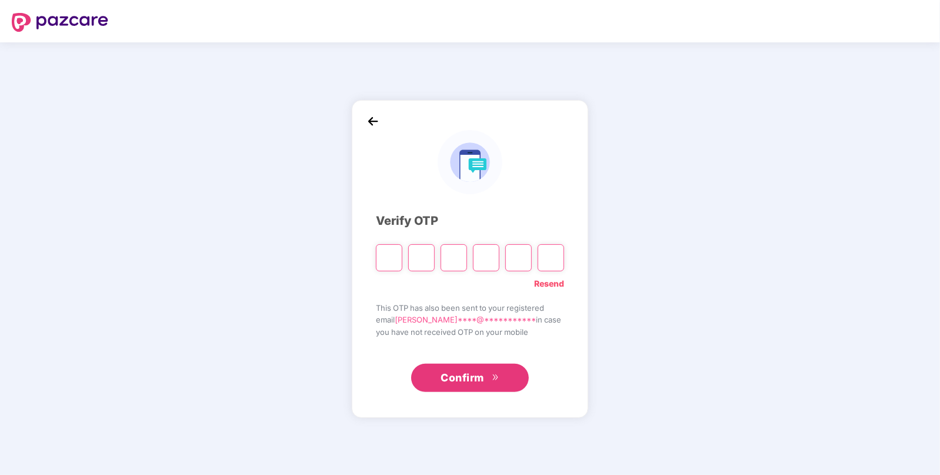
paste input "*"
type input "*"
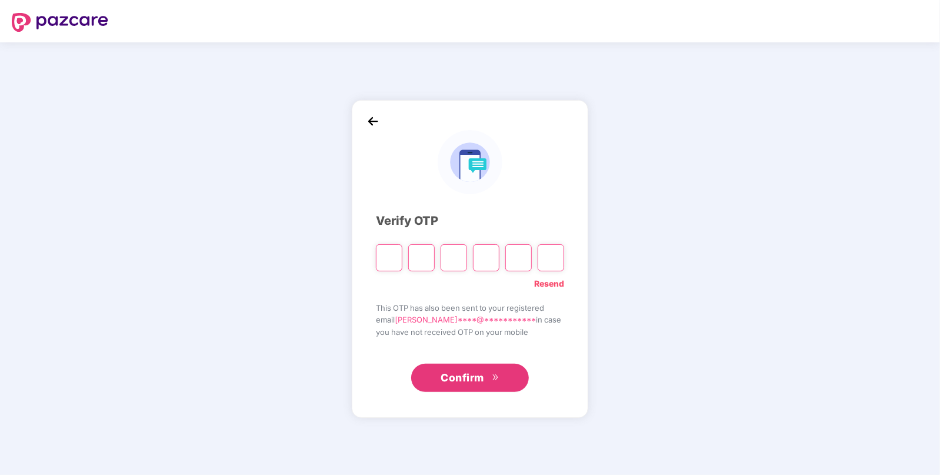
type input "*"
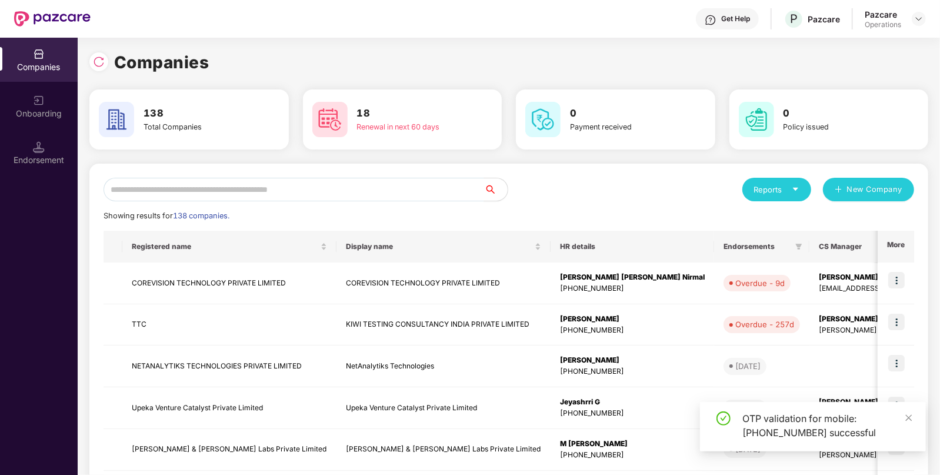
click at [347, 174] on div "Reports New Company Showing results for 138 companies. Registered name Display …" at bounding box center [508, 449] width 839 height 571
click at [311, 184] on input "text" at bounding box center [294, 190] width 381 height 24
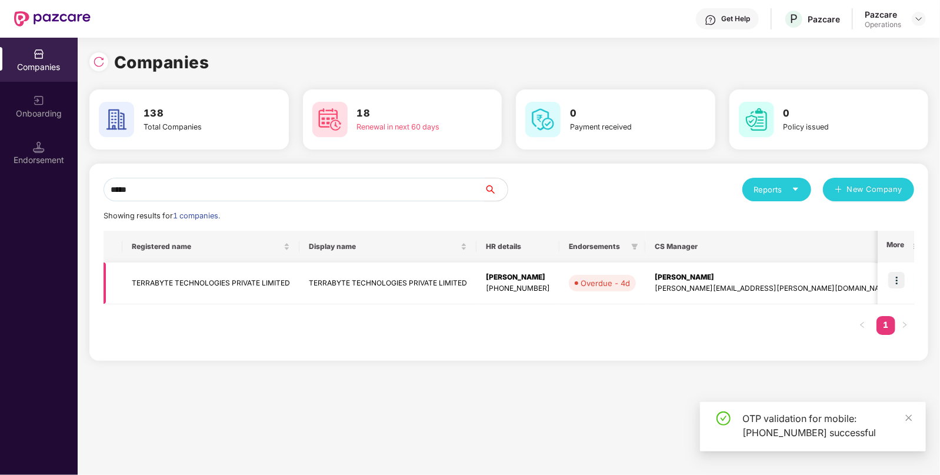
type input "*****"
click at [310, 290] on td "TERRABYTE TECHNOLOGIES PRIVATE LIMITED" at bounding box center [388, 283] width 177 height 42
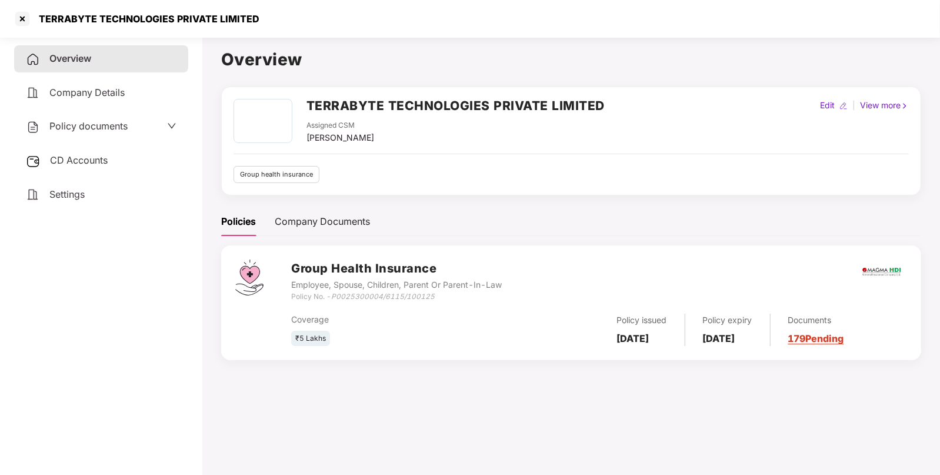
click at [68, 161] on span "CD Accounts" at bounding box center [79, 160] width 58 height 12
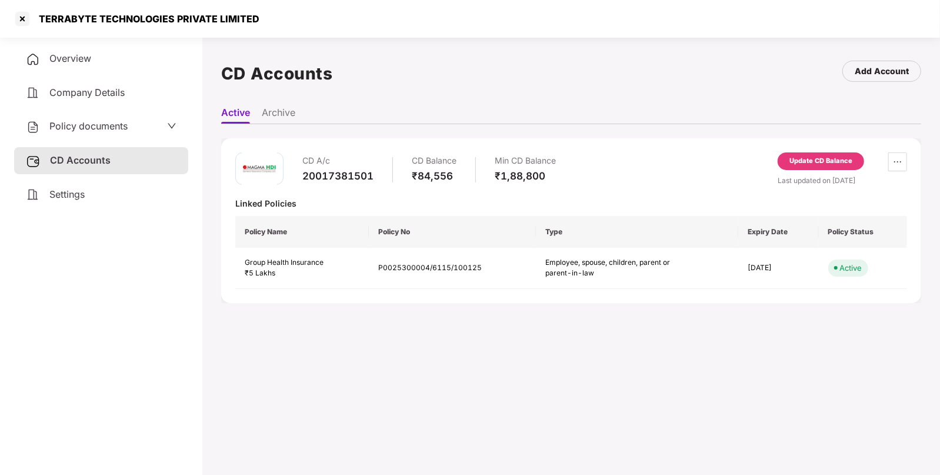
click at [85, 135] on div "Policy documents" at bounding box center [101, 126] width 174 height 27
click at [107, 125] on span "Policy documents" at bounding box center [88, 126] width 78 height 12
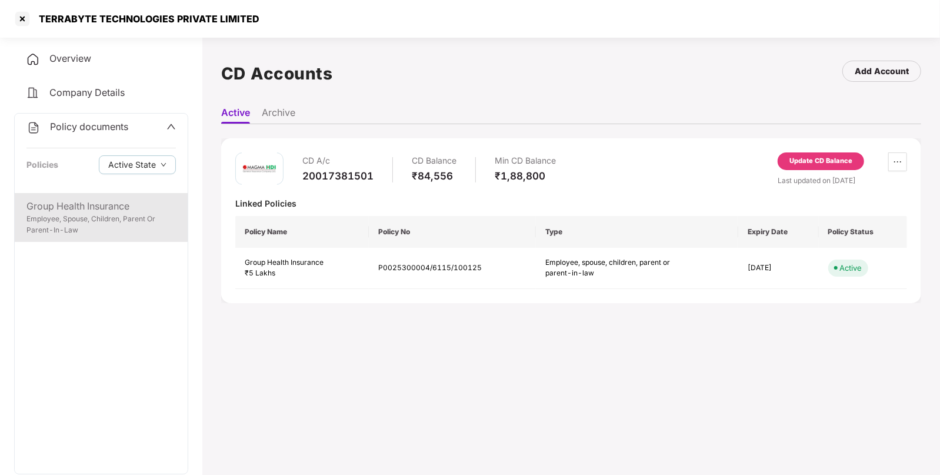
click at [49, 206] on div "Group Health Insurance" at bounding box center [100, 206] width 149 height 15
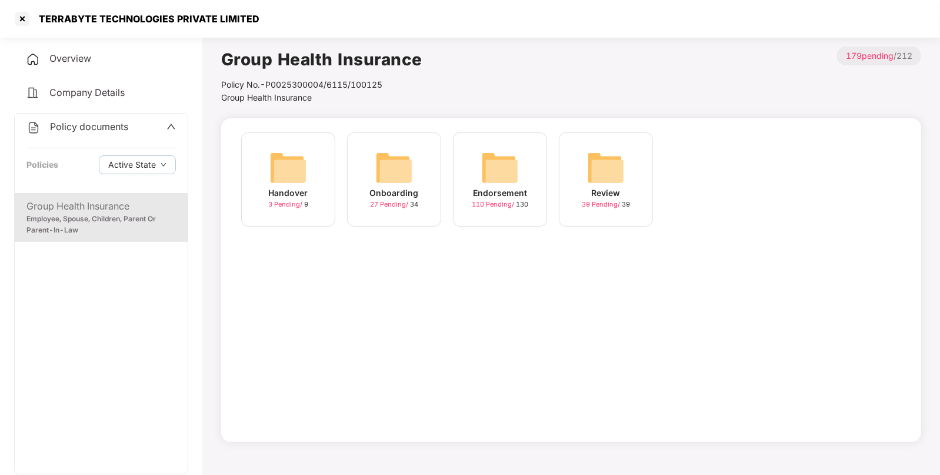
click at [501, 164] on img at bounding box center [500, 168] width 38 height 38
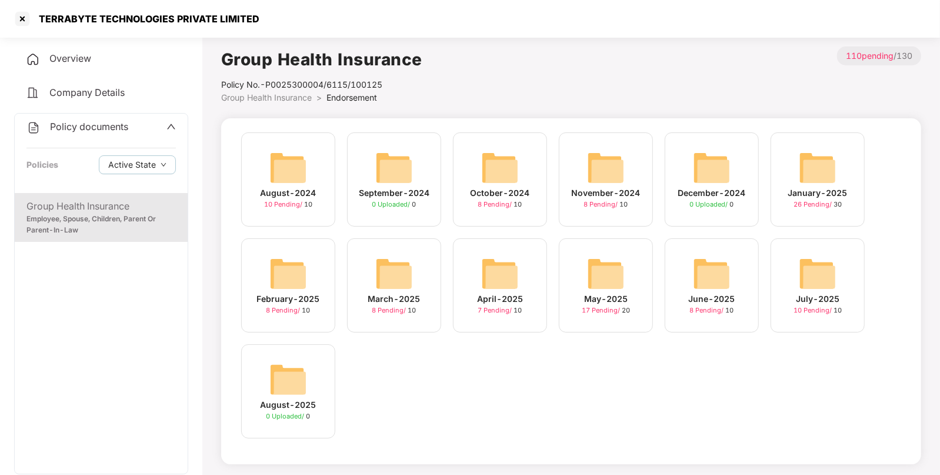
click at [813, 285] on img at bounding box center [818, 274] width 38 height 38
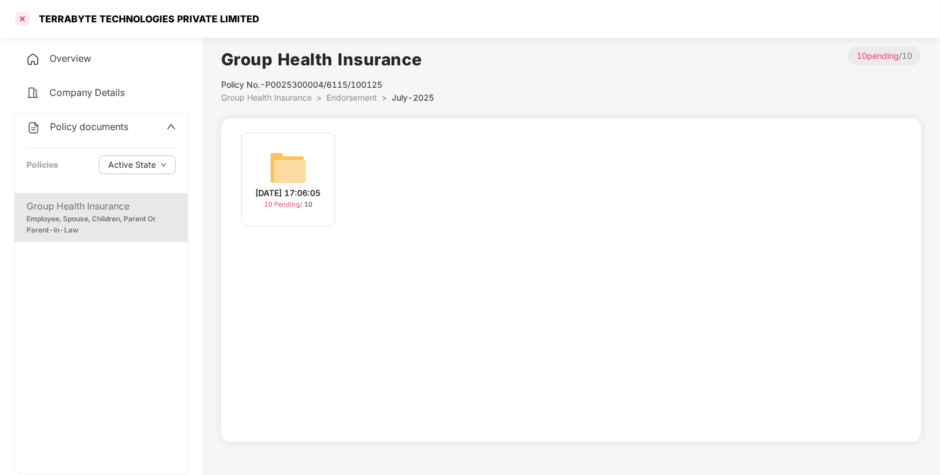
click at [18, 22] on div at bounding box center [22, 18] width 19 height 19
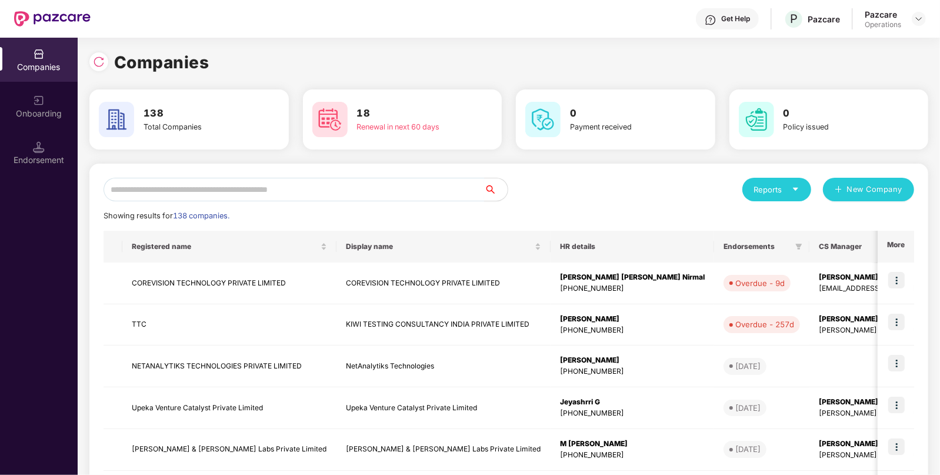
click at [390, 184] on input "text" at bounding box center [294, 190] width 381 height 24
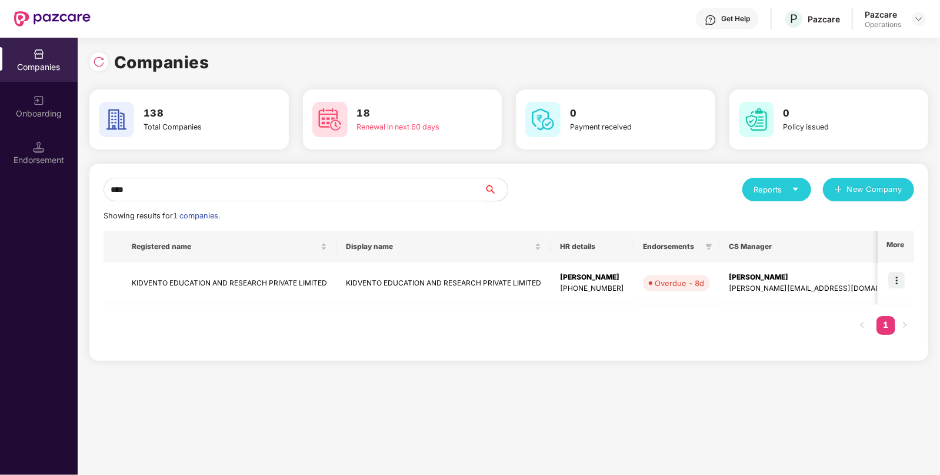
type input "****"
click at [898, 276] on img at bounding box center [897, 280] width 16 height 16
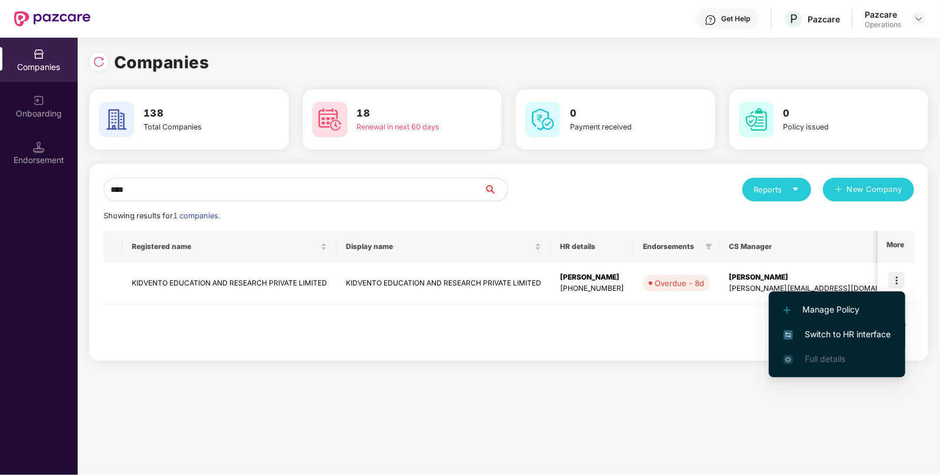
click at [818, 338] on span "Switch to HR interface" at bounding box center [837, 334] width 107 height 13
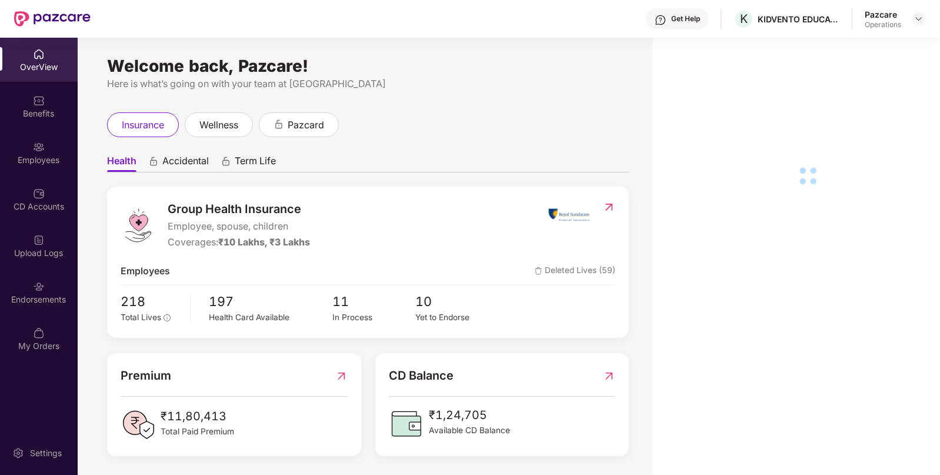
click at [25, 296] on div "Endorsements" at bounding box center [39, 300] width 78 height 12
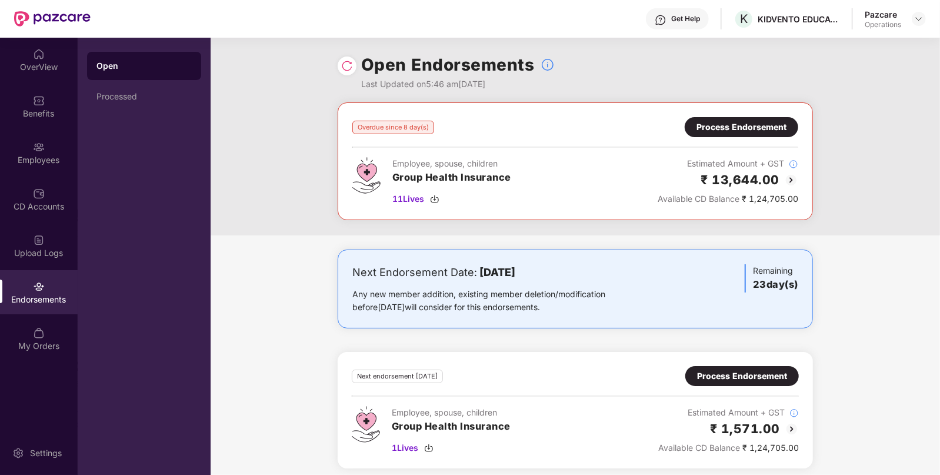
click at [730, 124] on div "Process Endorsement" at bounding box center [742, 127] width 90 height 13
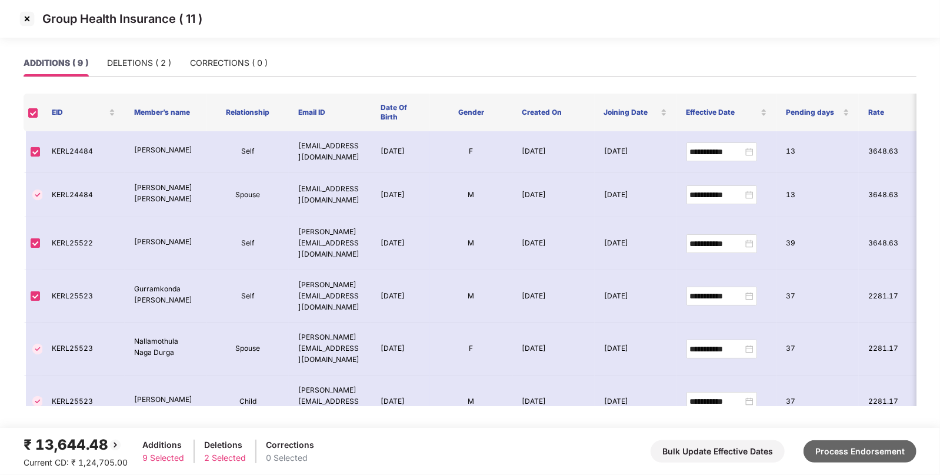
click at [853, 446] on button "Process Endorsement" at bounding box center [860, 451] width 113 height 22
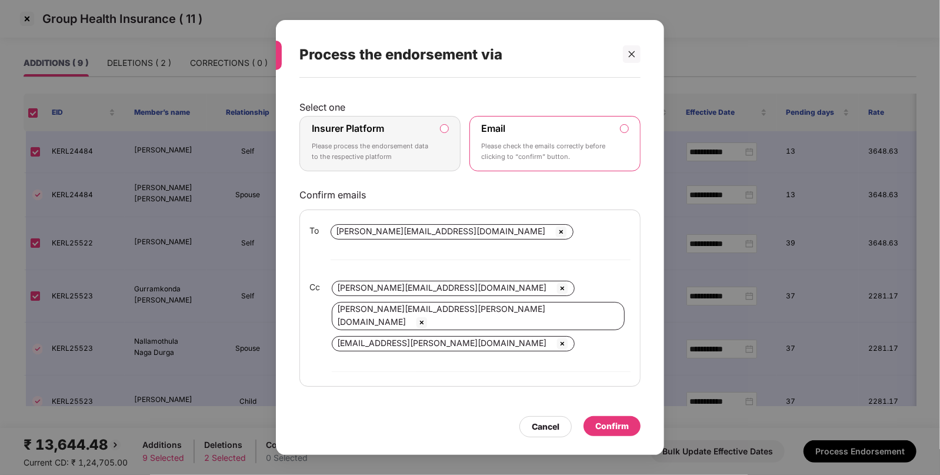
click at [443, 157] on label "Insurer Platform Please process the endorsement data to the respective platform" at bounding box center [380, 143] width 161 height 55
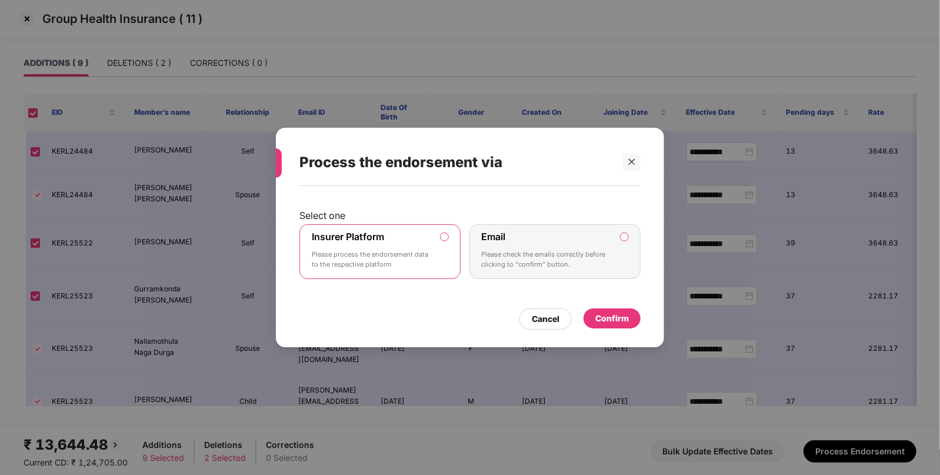
click at [613, 317] on div "Confirm" at bounding box center [613, 318] width 34 height 13
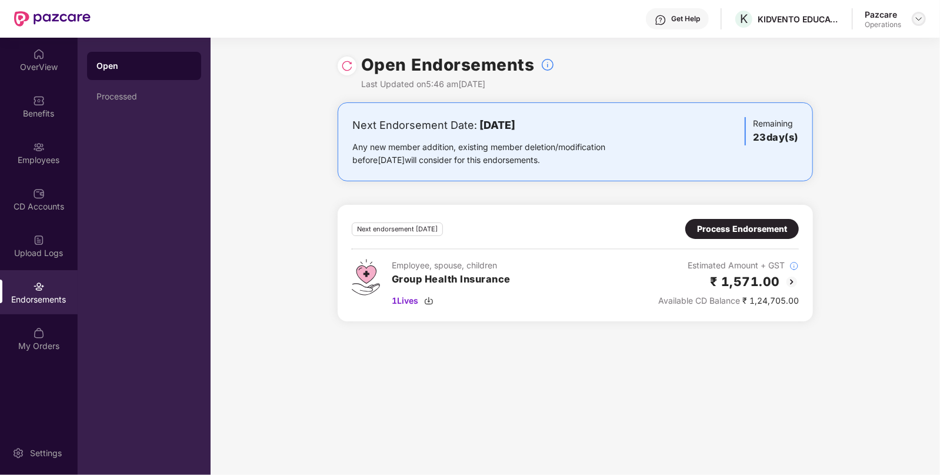
click at [916, 15] on img at bounding box center [919, 18] width 9 height 9
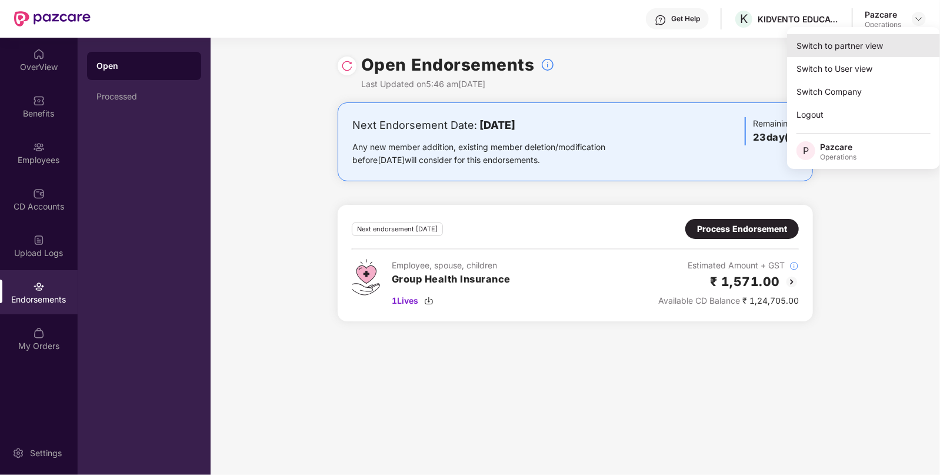
click at [849, 44] on div "Switch to partner view" at bounding box center [863, 45] width 153 height 23
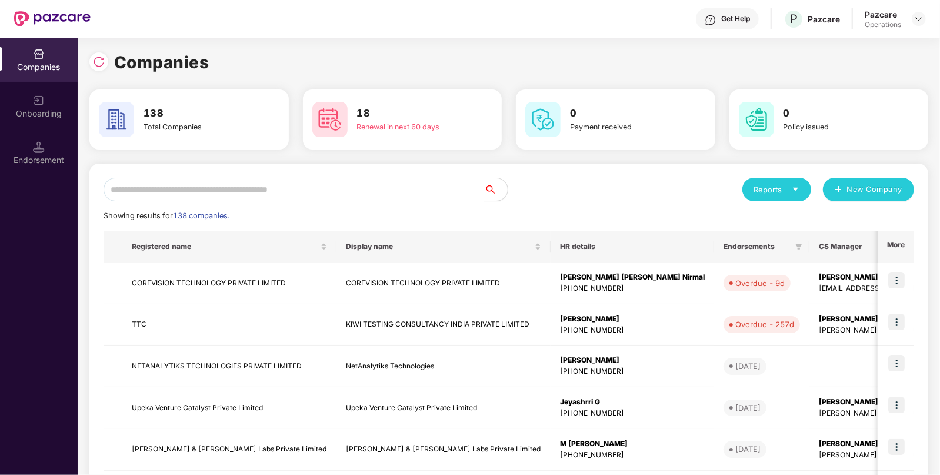
click at [445, 200] on input "text" at bounding box center [294, 190] width 381 height 24
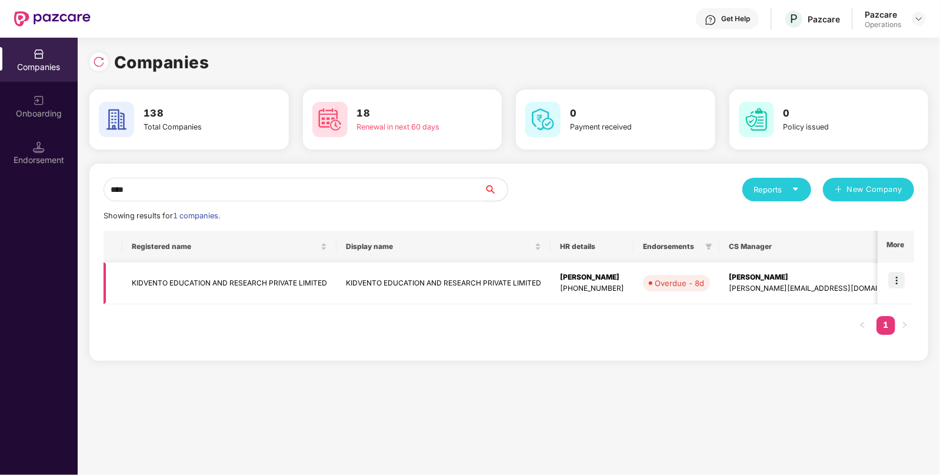
type input "****"
click at [383, 275] on td "KIDVENTO EDUCATION AND RESEARCH PRIVATE LIMITED" at bounding box center [444, 283] width 214 height 42
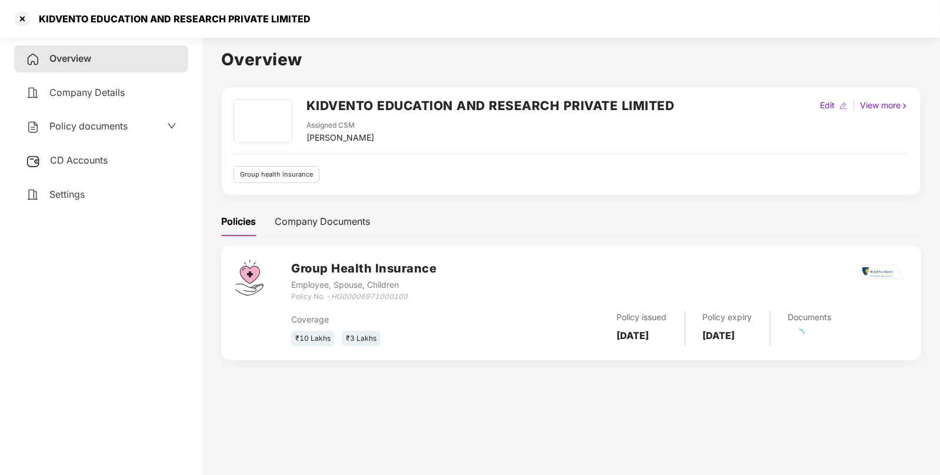
click at [77, 162] on span "CD Accounts" at bounding box center [79, 160] width 58 height 12
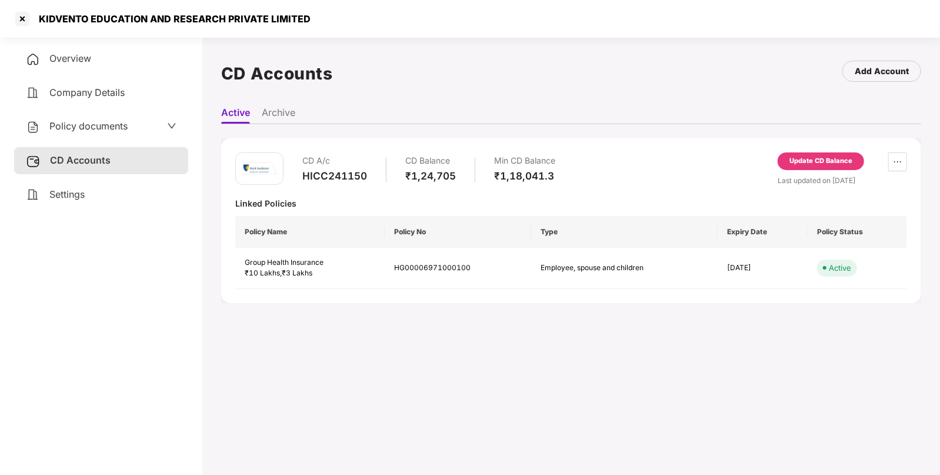
click at [830, 159] on div "Update CD Balance" at bounding box center [821, 161] width 63 height 11
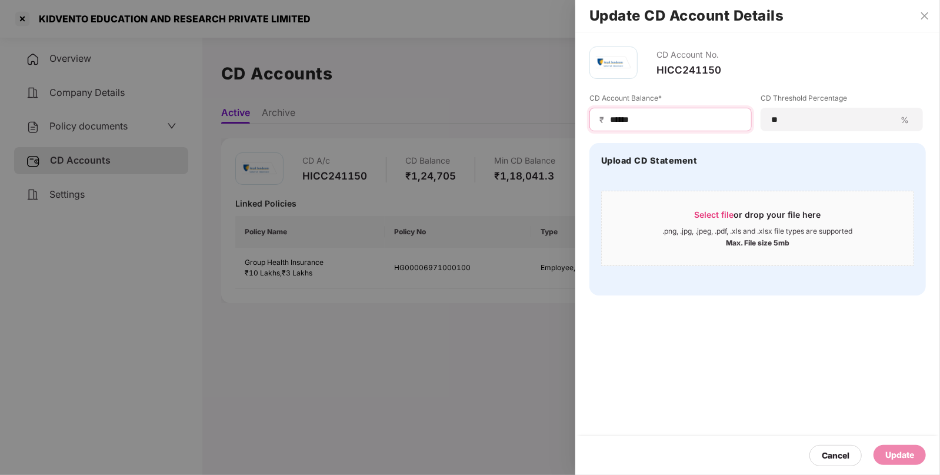
drag, startPoint x: 670, startPoint y: 121, endPoint x: 638, endPoint y: 123, distance: 31.8
click at [638, 123] on input "******" at bounding box center [675, 120] width 133 height 12
type input "*"
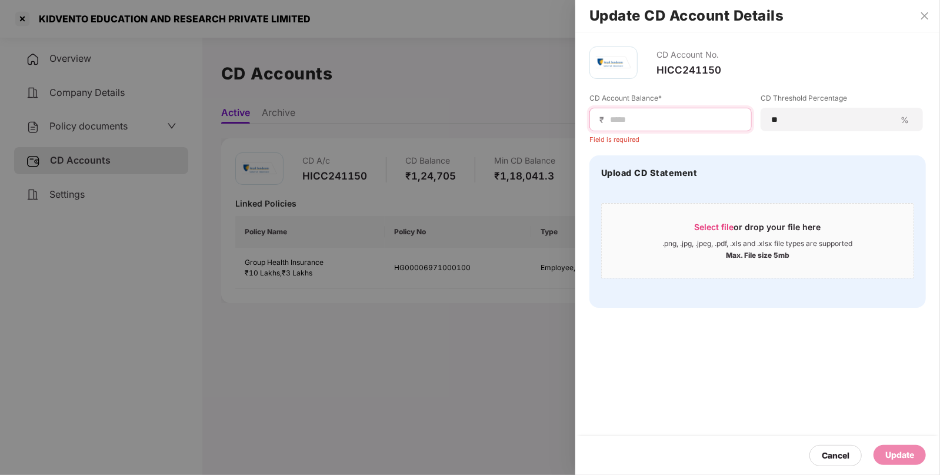
paste input "*********"
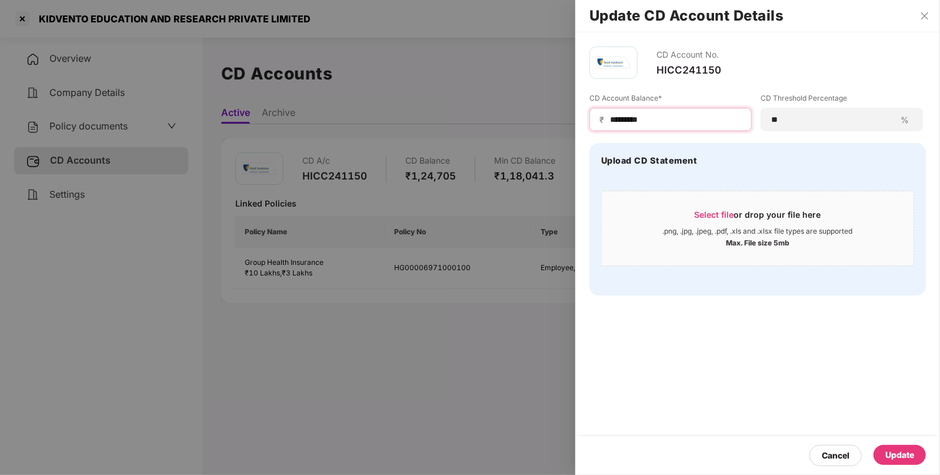
type input "*********"
click at [903, 461] on div "Update" at bounding box center [900, 454] width 29 height 13
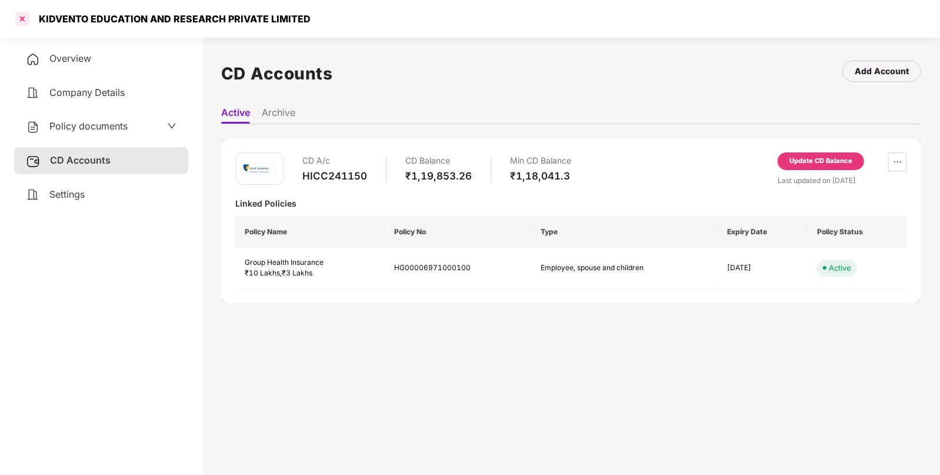
click at [23, 12] on div at bounding box center [22, 18] width 19 height 19
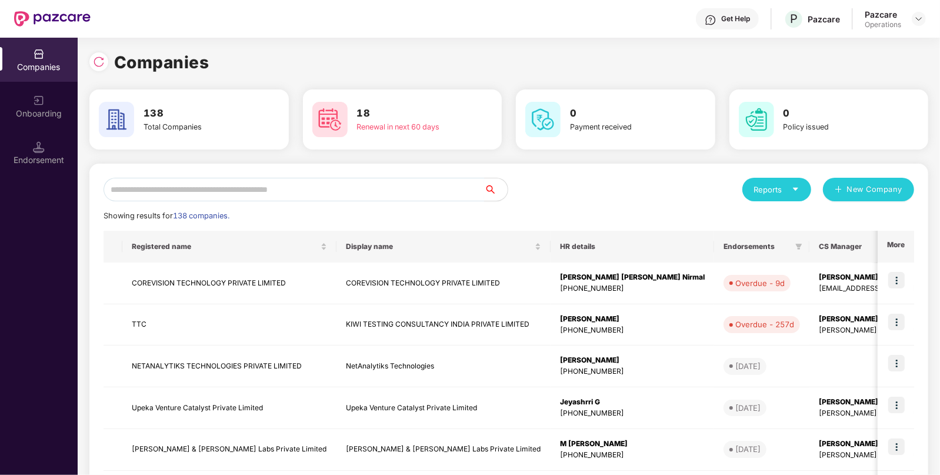
click at [323, 188] on input "text" at bounding box center [294, 190] width 381 height 24
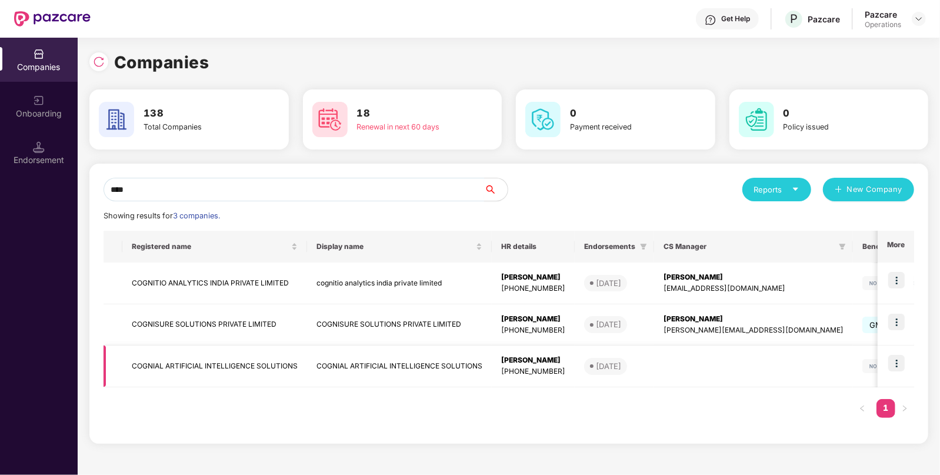
type input "****"
click at [892, 318] on img at bounding box center [897, 322] width 16 height 16
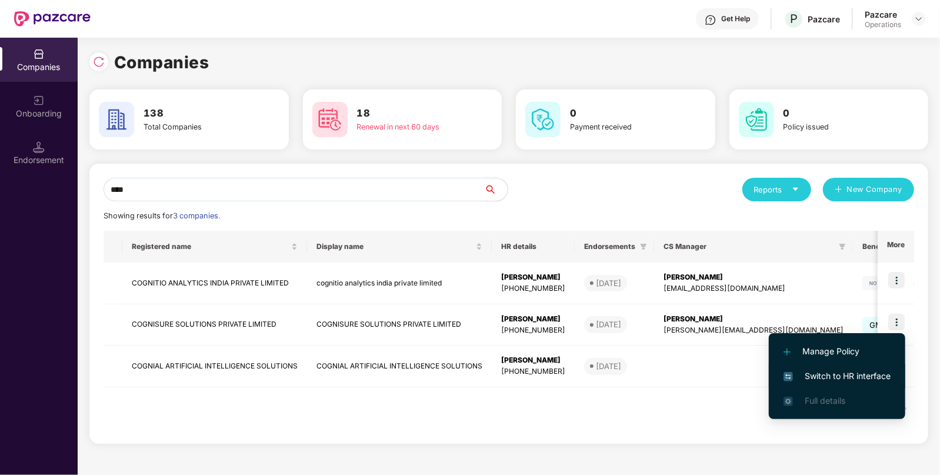
click at [806, 375] on span "Switch to HR interface" at bounding box center [837, 376] width 107 height 13
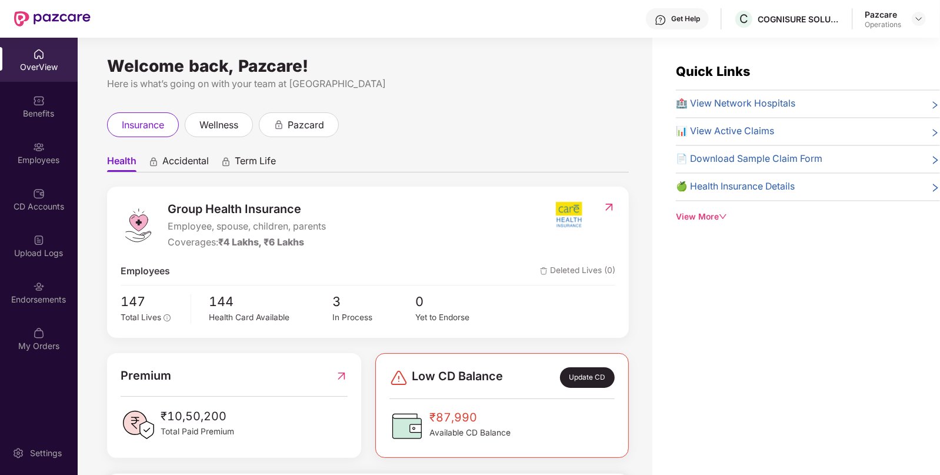
click at [38, 305] on div "Endorsements" at bounding box center [39, 292] width 78 height 44
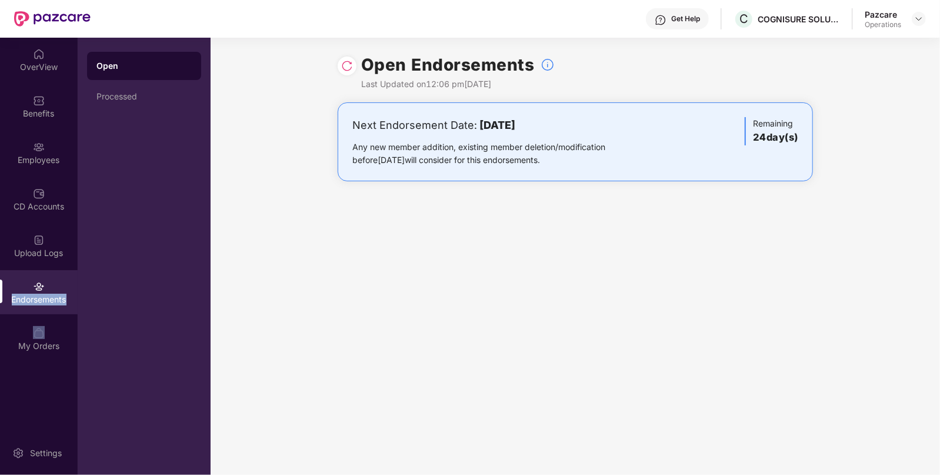
click at [38, 305] on div "Endorsements" at bounding box center [39, 292] width 78 height 44
click at [923, 15] on img at bounding box center [919, 18] width 9 height 9
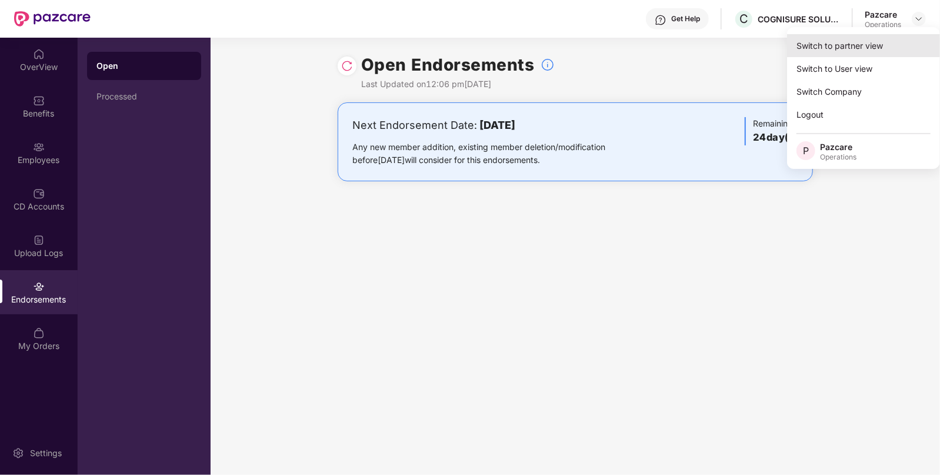
click at [850, 40] on div "Switch to partner view" at bounding box center [863, 45] width 153 height 23
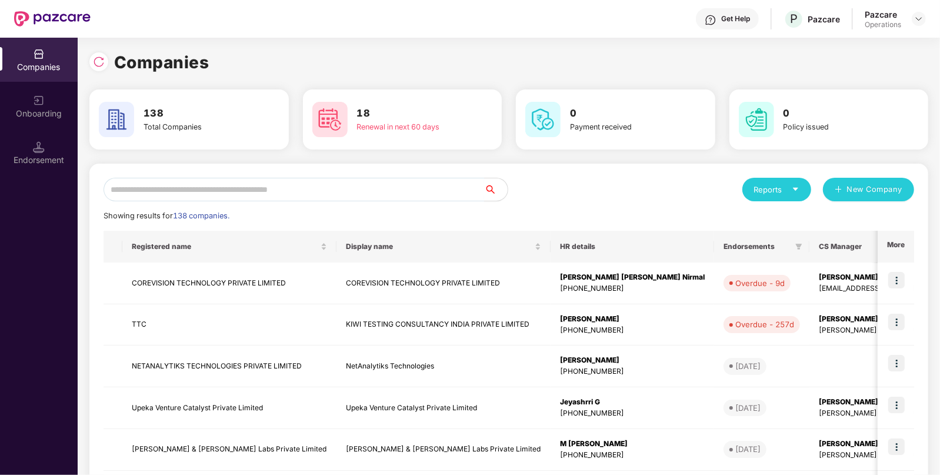
click at [357, 191] on input "text" at bounding box center [294, 190] width 381 height 24
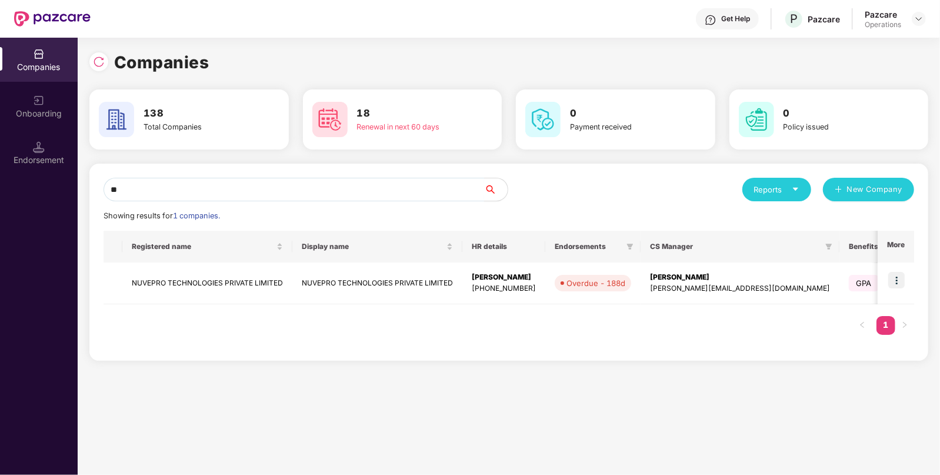
type input "*"
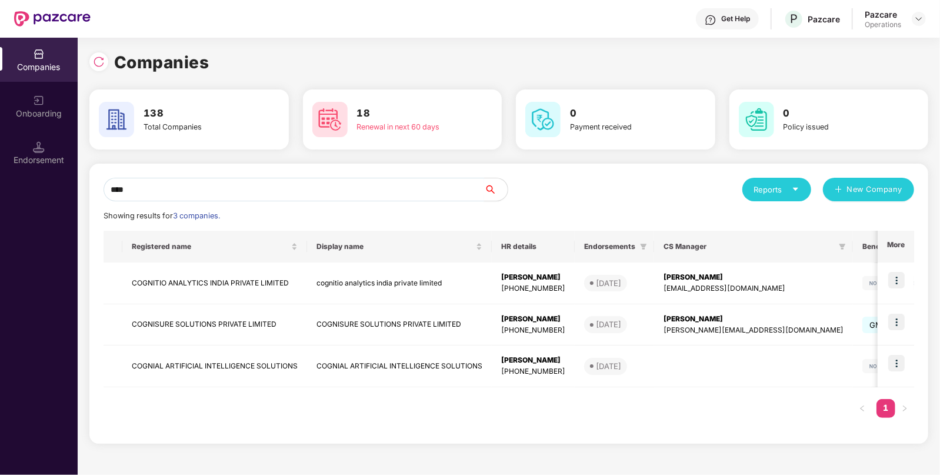
type input "****"
click at [897, 321] on img at bounding box center [897, 322] width 16 height 16
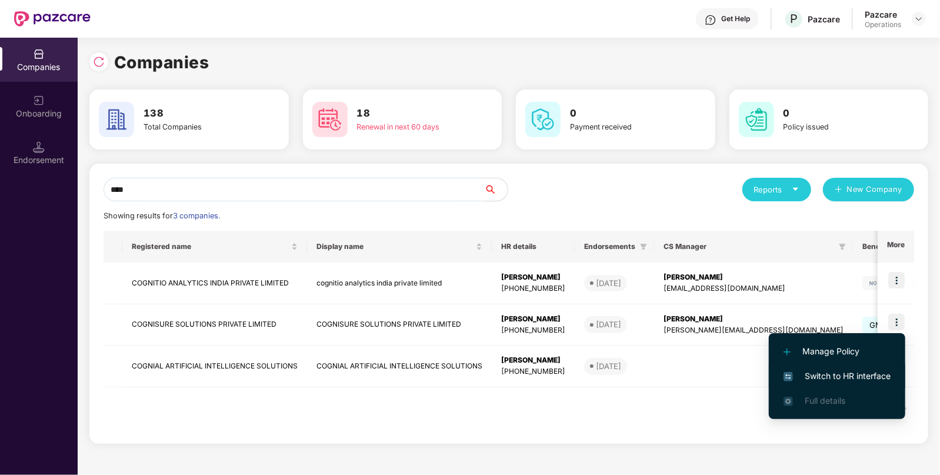
click at [799, 377] on span "Switch to HR interface" at bounding box center [837, 376] width 107 height 13
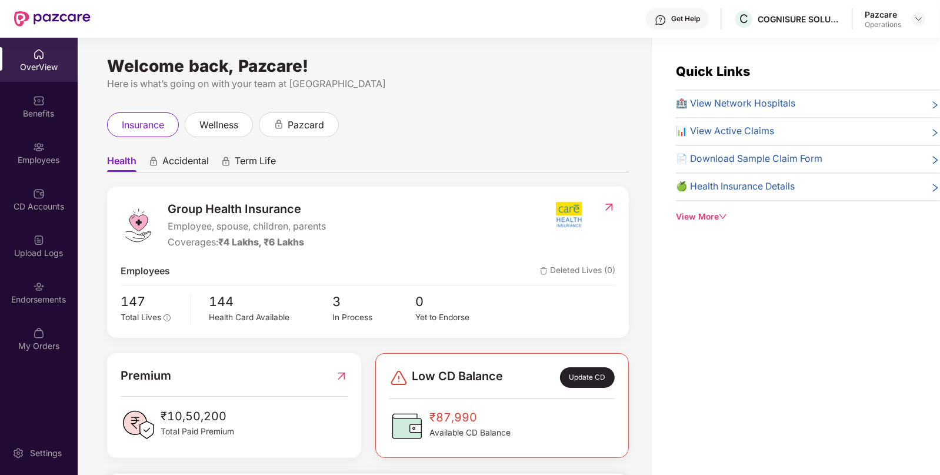
click at [19, 125] on div "Benefits" at bounding box center [39, 106] width 78 height 44
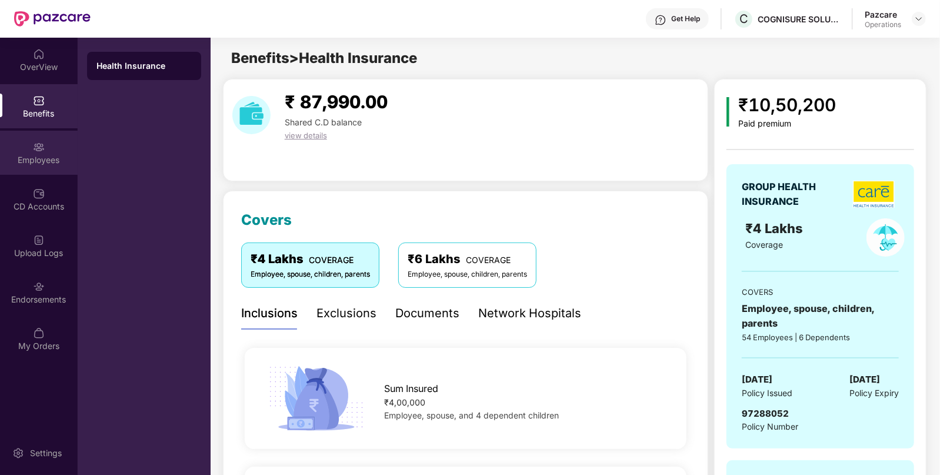
click at [41, 137] on div "Employees" at bounding box center [39, 153] width 78 height 44
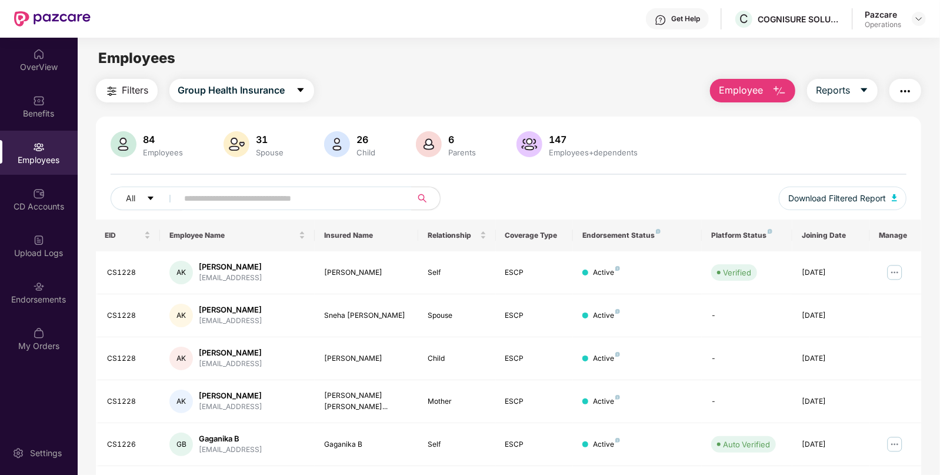
click at [114, 85] on img "button" at bounding box center [112, 91] width 14 height 14
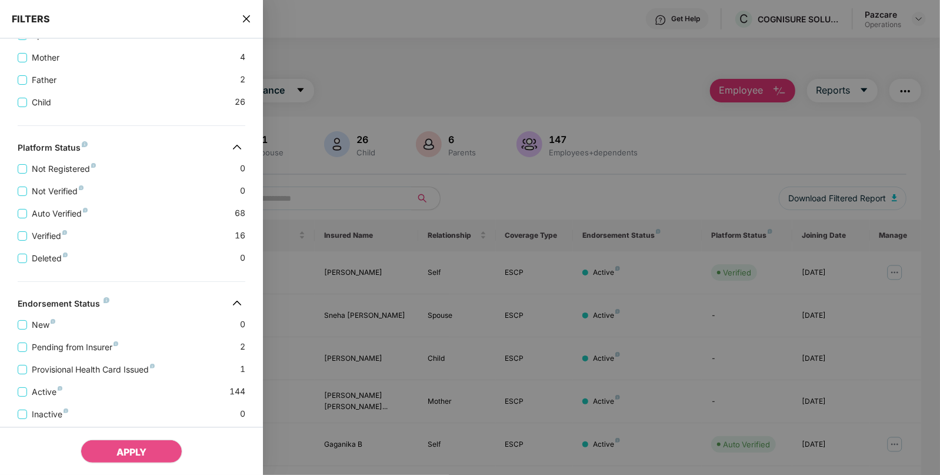
scroll to position [315, 0]
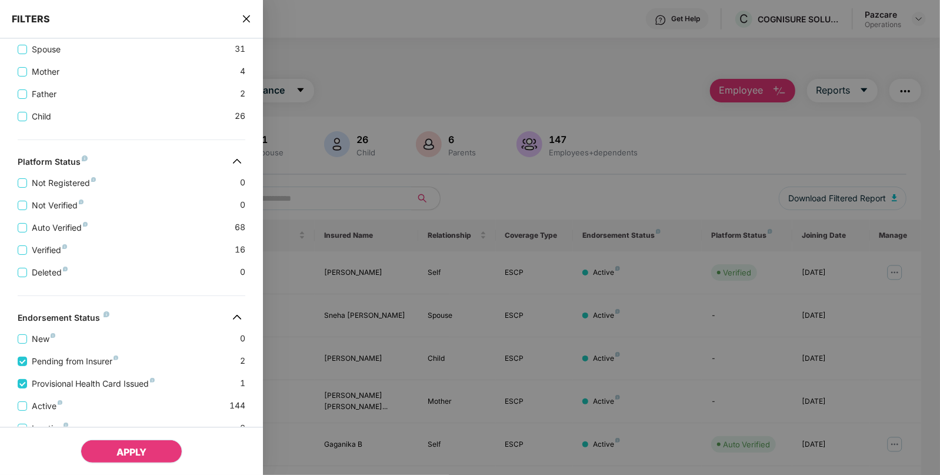
click at [138, 456] on span "APPLY" at bounding box center [132, 452] width 30 height 12
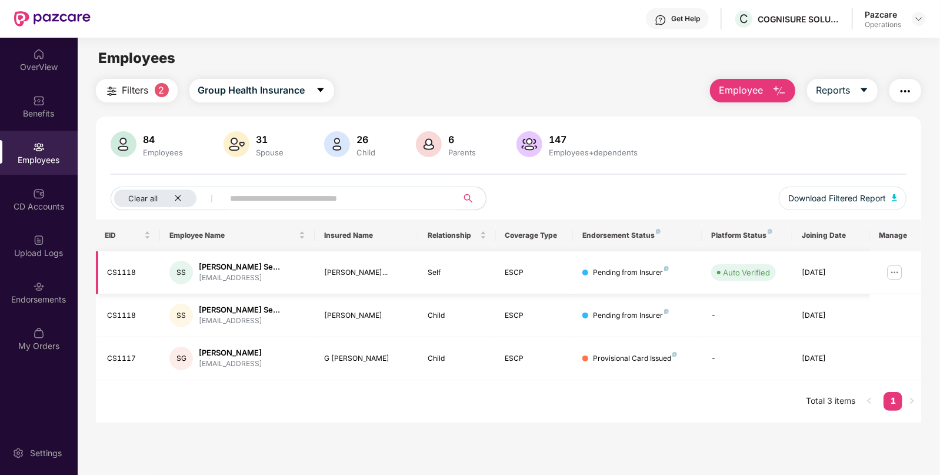
click at [137, 265] on td "CS1118" at bounding box center [128, 272] width 65 height 43
click at [115, 274] on div "CS1118" at bounding box center [130, 272] width 44 height 11
copy div "CS1118"
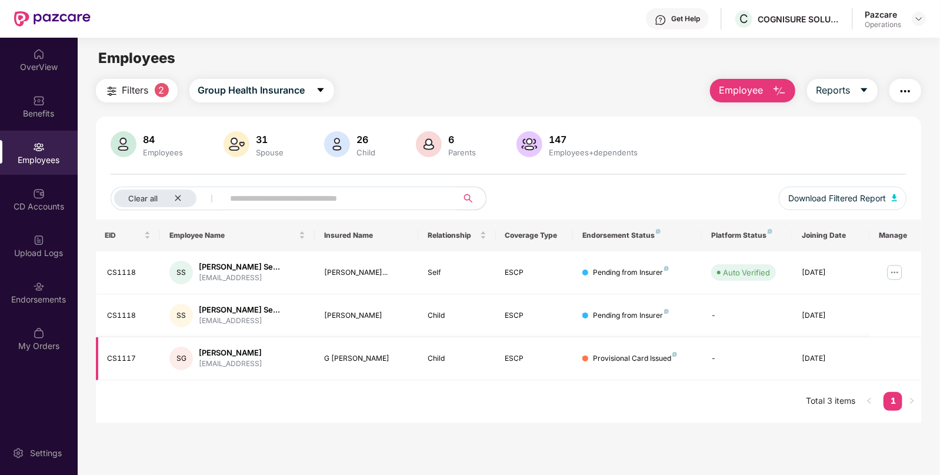
click at [129, 357] on div "CS1117" at bounding box center [130, 358] width 44 height 11
copy div "CS1117"
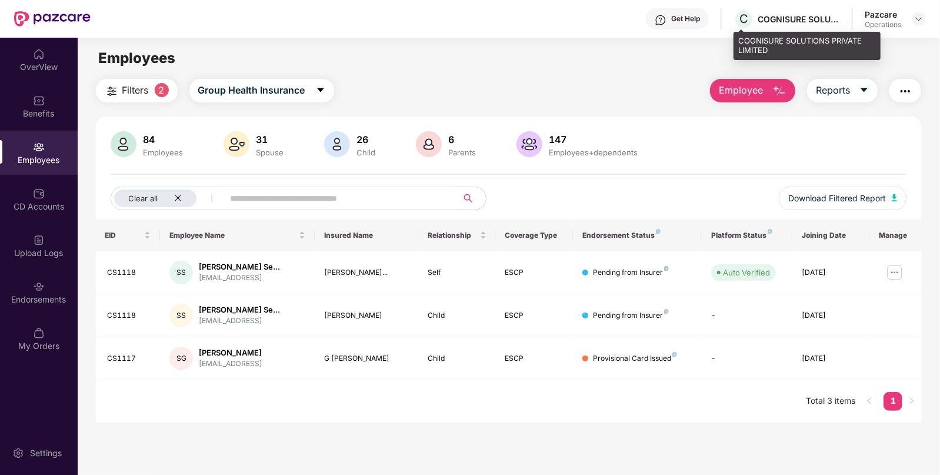
click at [789, 21] on div "COGNISURE SOLUTIONS PRIVATE LIMITED" at bounding box center [799, 19] width 82 height 11
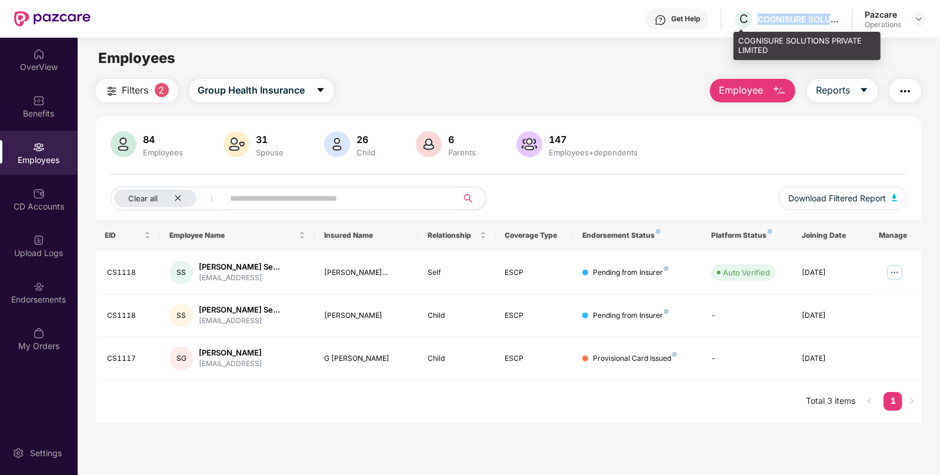
copy div "COGNISURE SOLUTIONS PRIVATE LIMITED"
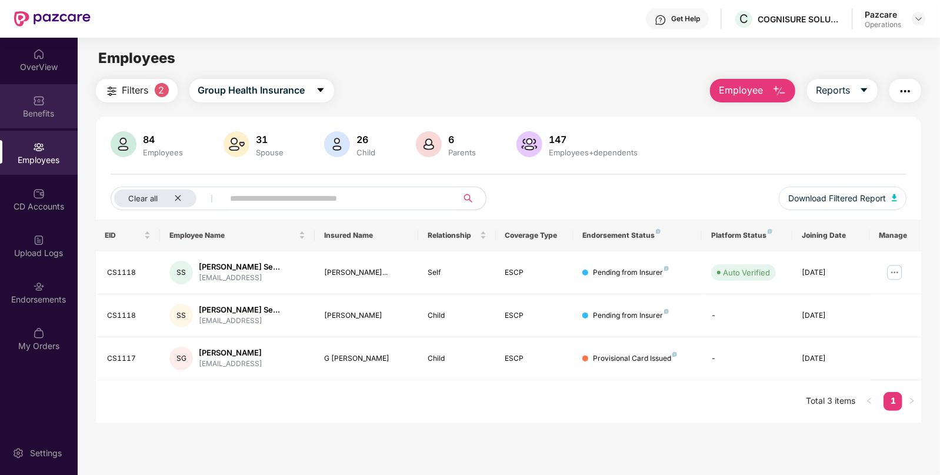
click at [36, 108] on div "Benefits" at bounding box center [39, 114] width 78 height 12
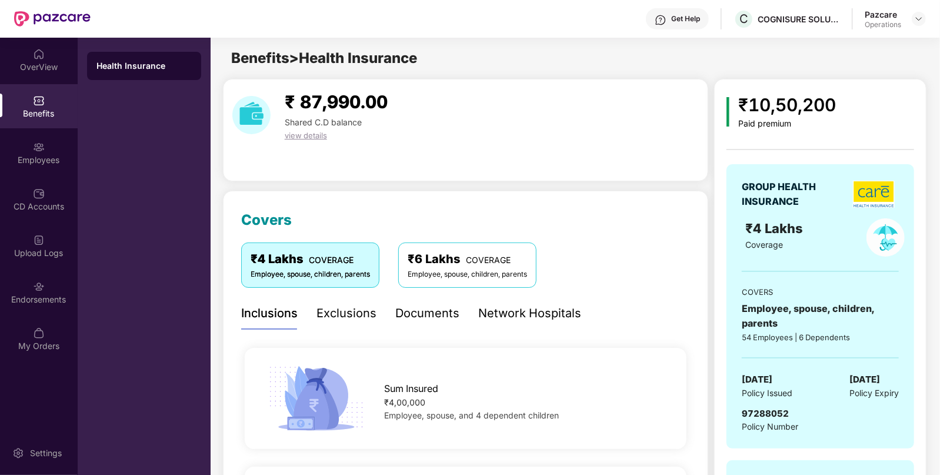
click at [683, 23] on div "Get Help" at bounding box center [686, 18] width 29 height 9
click at [38, 187] on div at bounding box center [39, 193] width 12 height 12
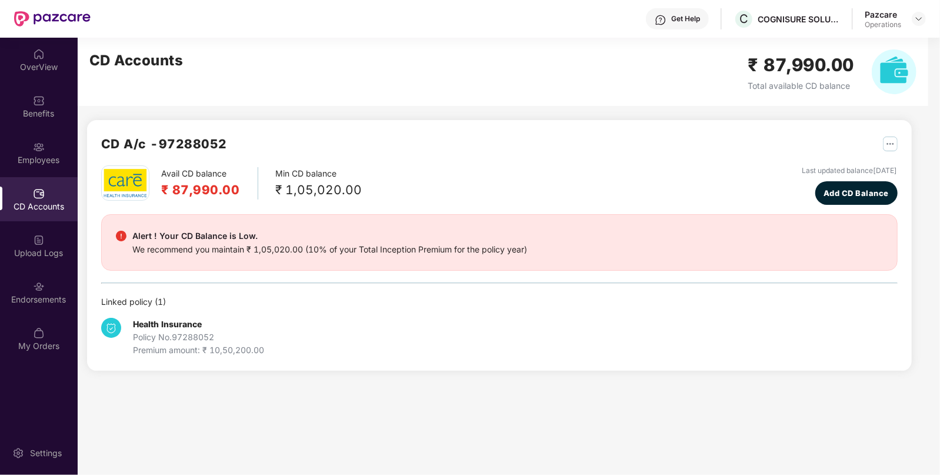
click at [38, 187] on div at bounding box center [39, 193] width 12 height 12
click at [922, 19] on img at bounding box center [919, 18] width 9 height 9
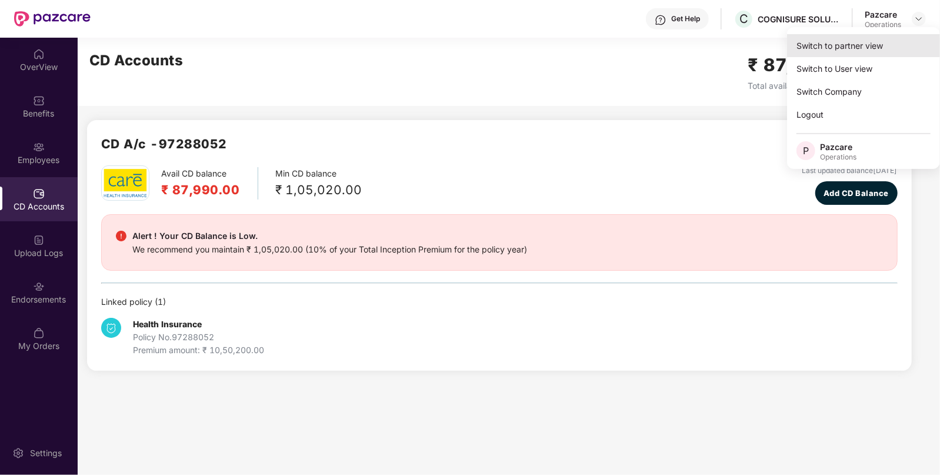
click at [839, 42] on div "Switch to partner view" at bounding box center [863, 45] width 153 height 23
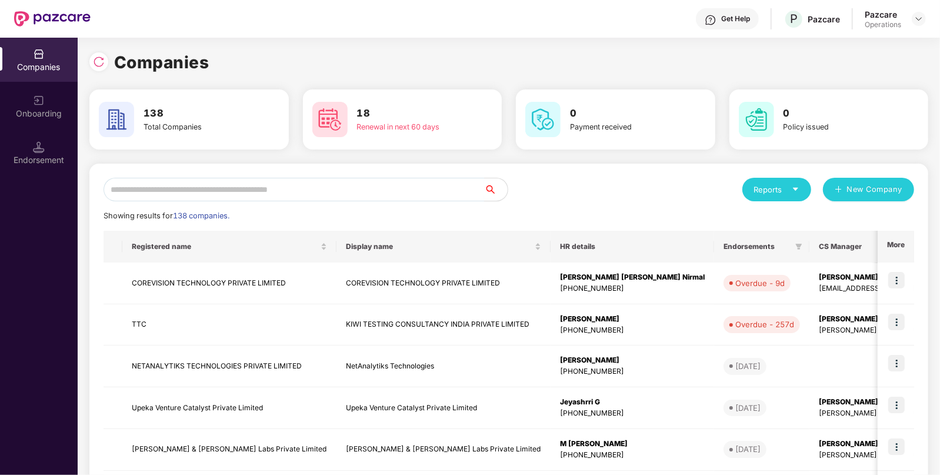
click at [333, 178] on input "text" at bounding box center [294, 190] width 381 height 24
paste input "*******"
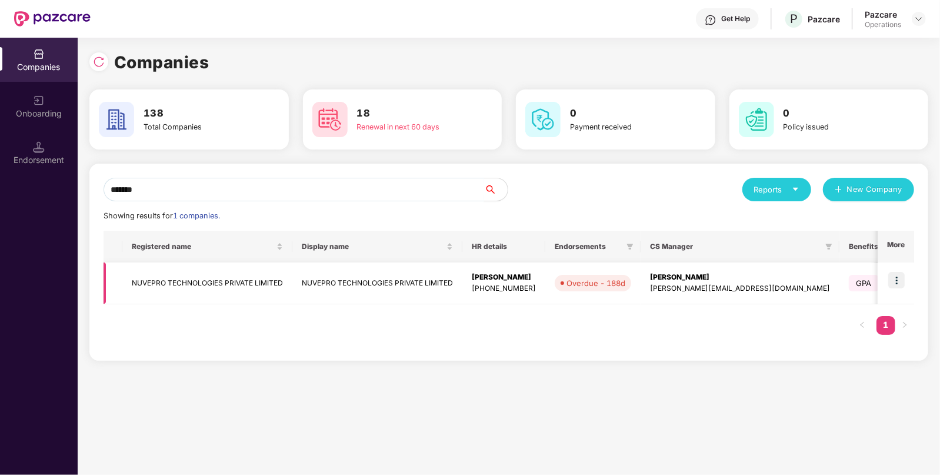
type input "*******"
click at [895, 279] on img at bounding box center [897, 280] width 16 height 16
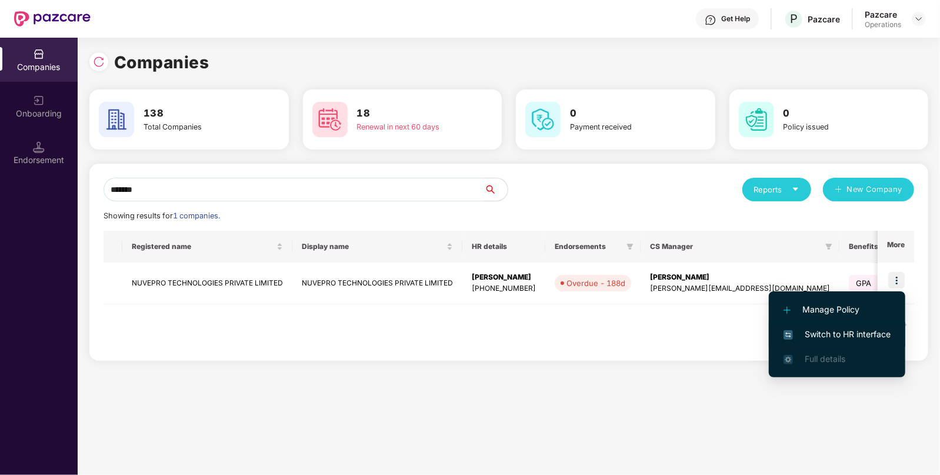
click at [835, 335] on span "Switch to HR interface" at bounding box center [837, 334] width 107 height 13
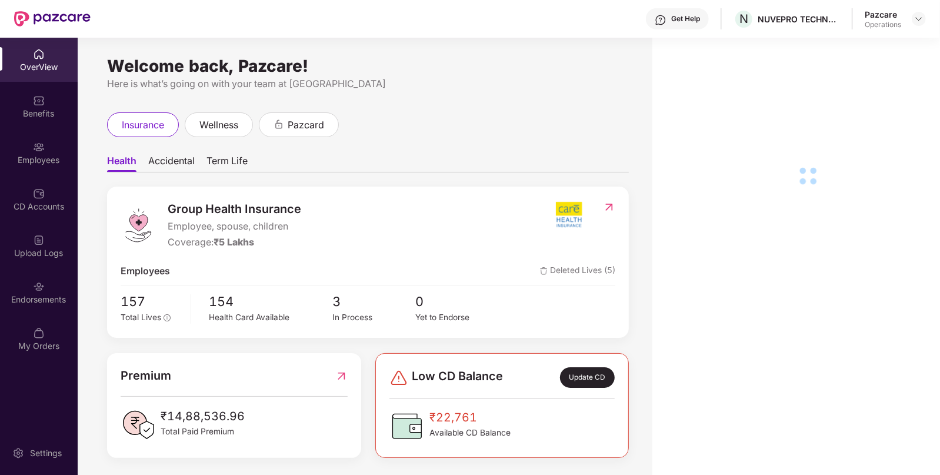
click at [22, 296] on div "Endorsements" at bounding box center [39, 300] width 78 height 12
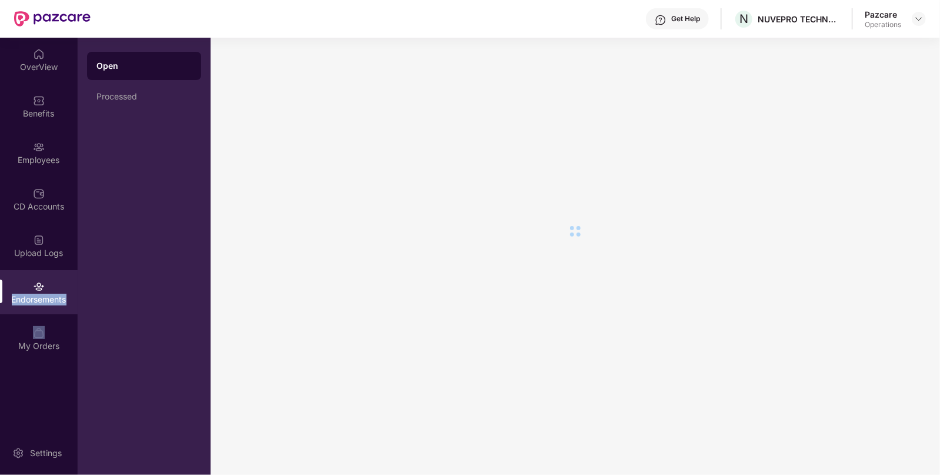
click at [22, 296] on div "Endorsements" at bounding box center [39, 300] width 78 height 12
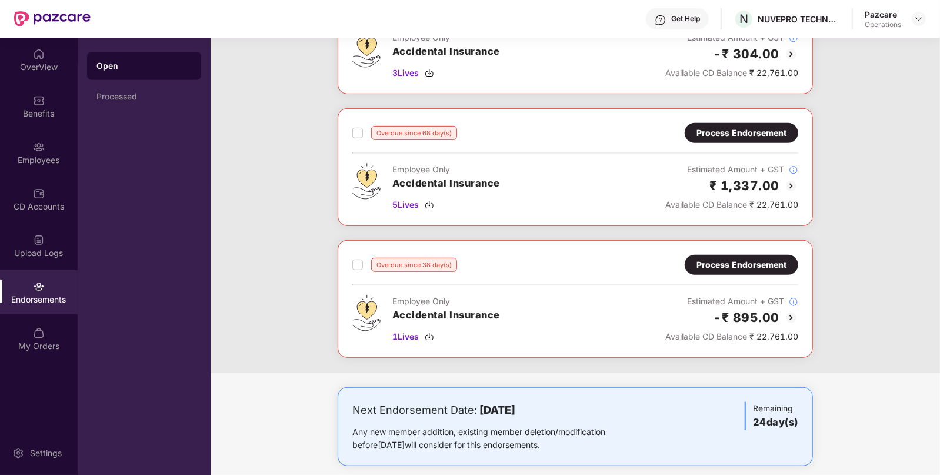
scroll to position [401, 0]
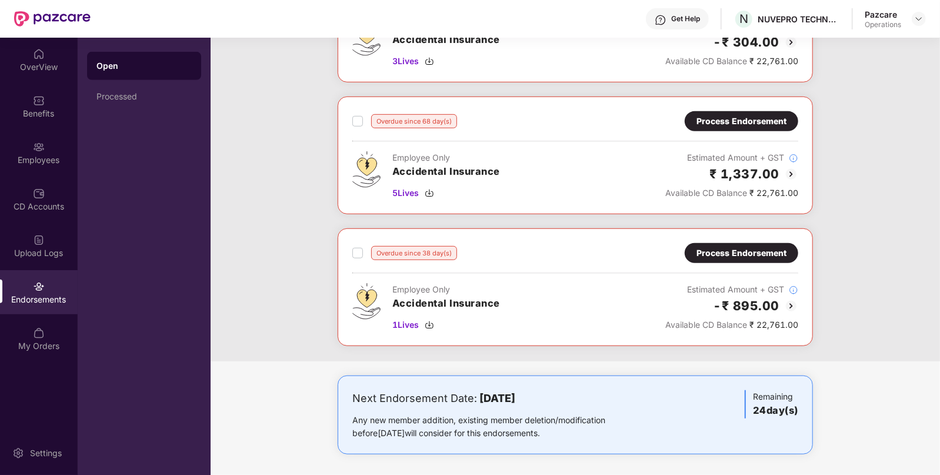
click at [686, 21] on div "Get Help" at bounding box center [686, 18] width 29 height 9
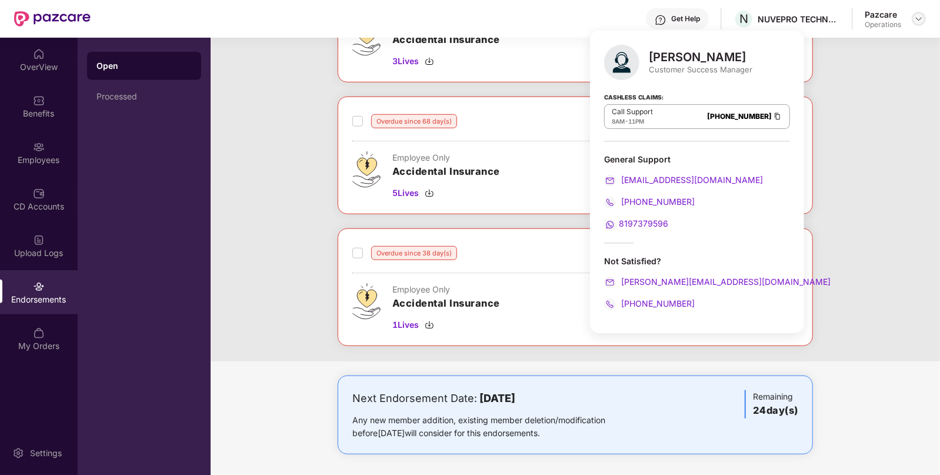
click at [917, 19] on img at bounding box center [919, 18] width 9 height 9
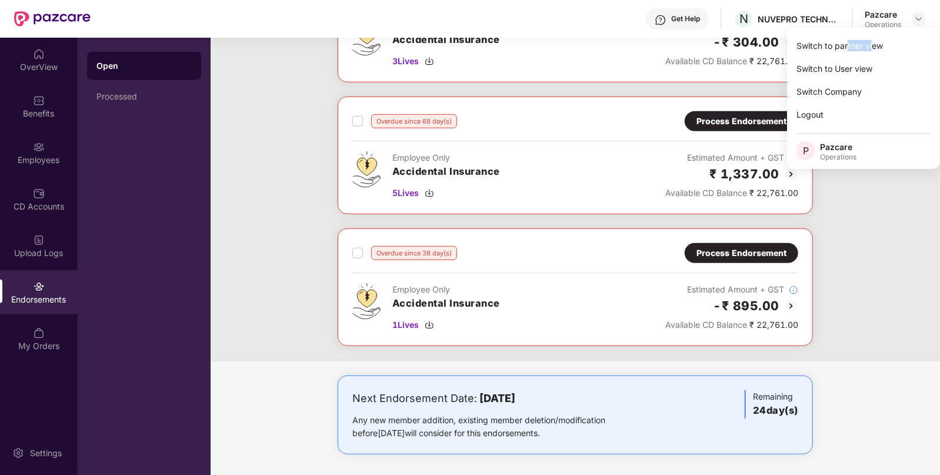
drag, startPoint x: 872, startPoint y: 33, endPoint x: 849, endPoint y: 46, distance: 25.8
click at [849, 46] on div "Switch to partner view Switch to User view Switch Company Logout P Pazcare Oper…" at bounding box center [863, 98] width 153 height 142
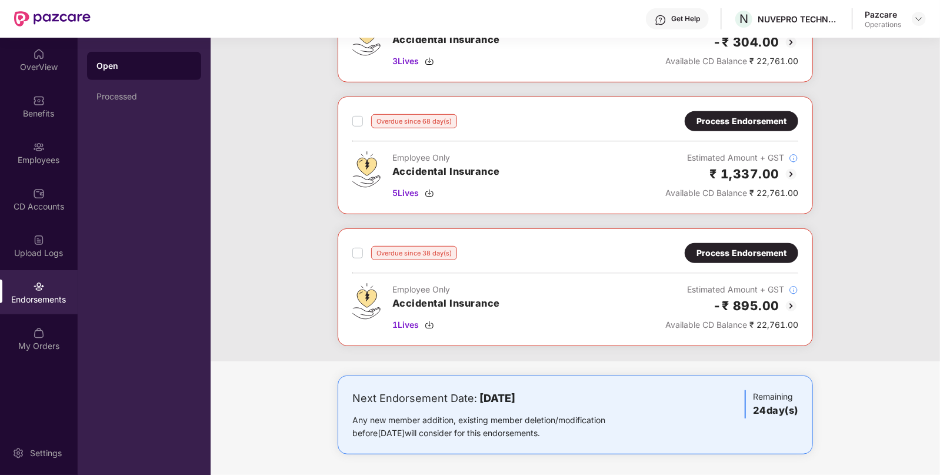
click at [849, 46] on div "Overdue since 188 day(s) Process Endorsement Employee Only Accidental Insurance…" at bounding box center [576, 31] width 730 height 660
click at [923, 21] on img at bounding box center [919, 18] width 9 height 9
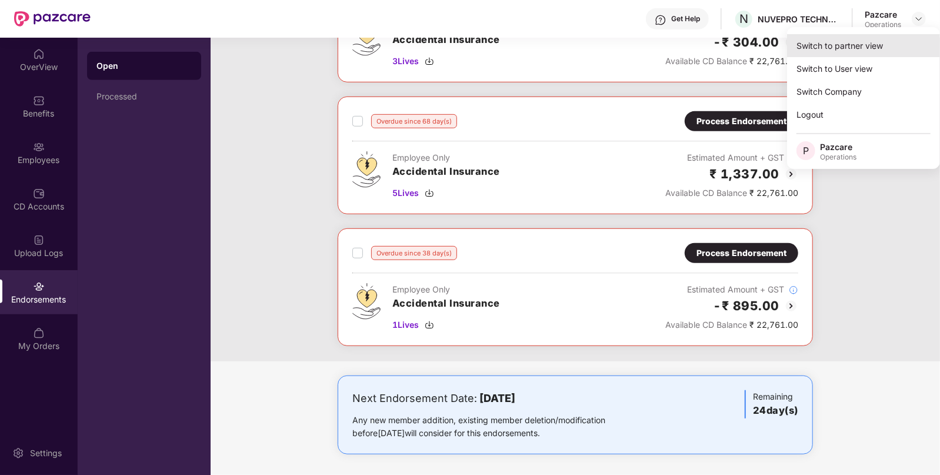
click at [849, 53] on div "Switch to partner view" at bounding box center [863, 45] width 153 height 23
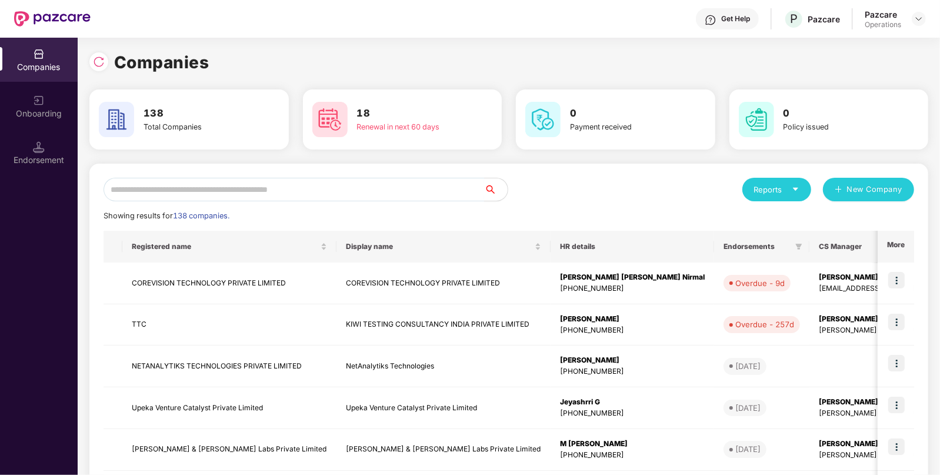
click at [395, 179] on input "text" at bounding box center [294, 190] width 381 height 24
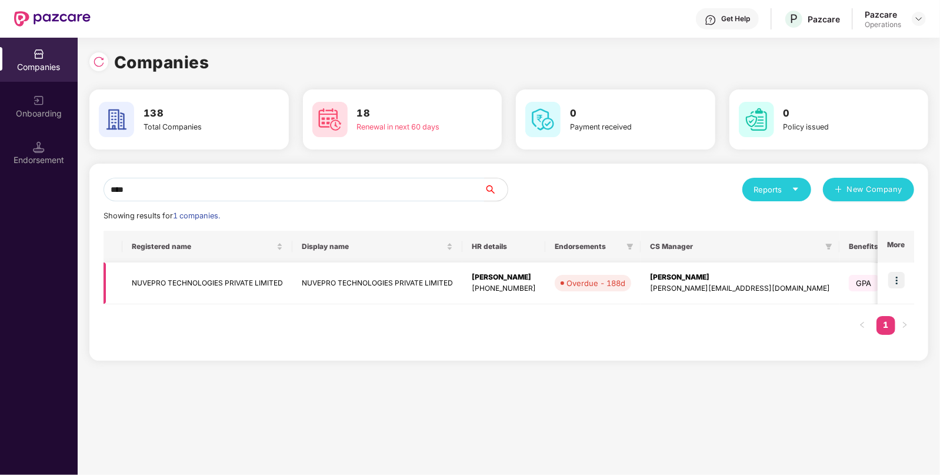
type input "****"
click at [898, 275] on img at bounding box center [897, 280] width 16 height 16
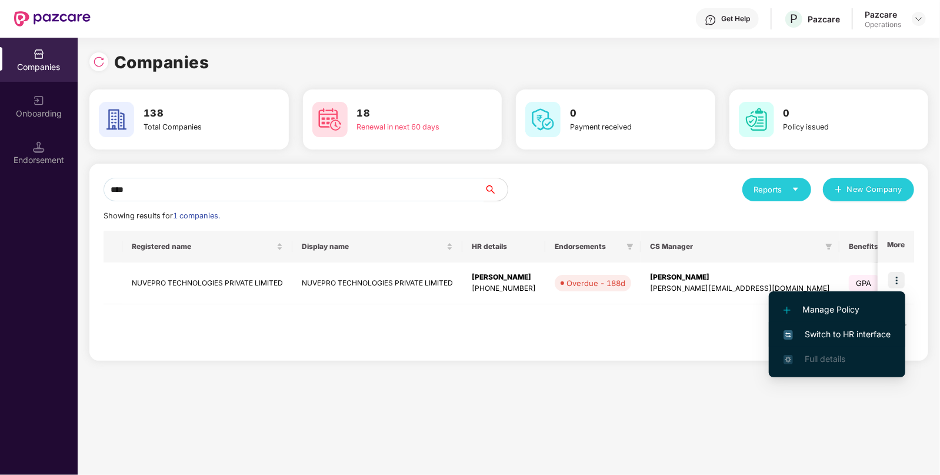
click at [839, 335] on span "Switch to HR interface" at bounding box center [837, 334] width 107 height 13
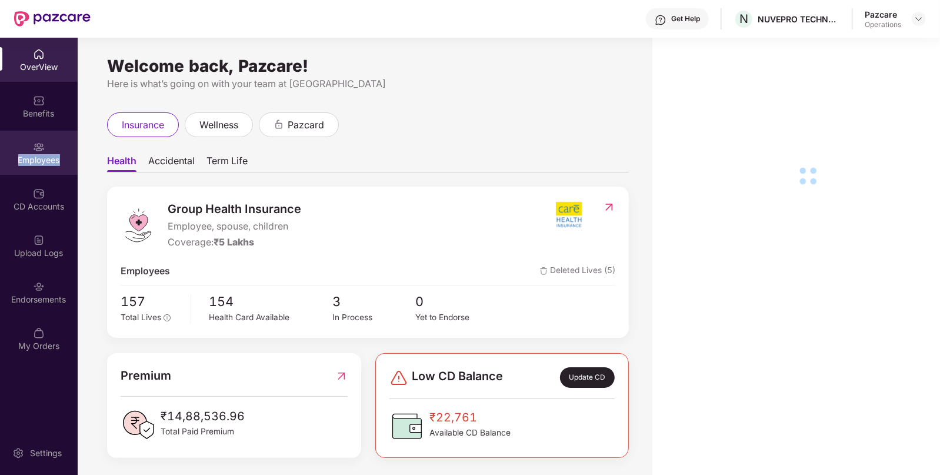
click at [39, 162] on div "Employees" at bounding box center [39, 160] width 78 height 12
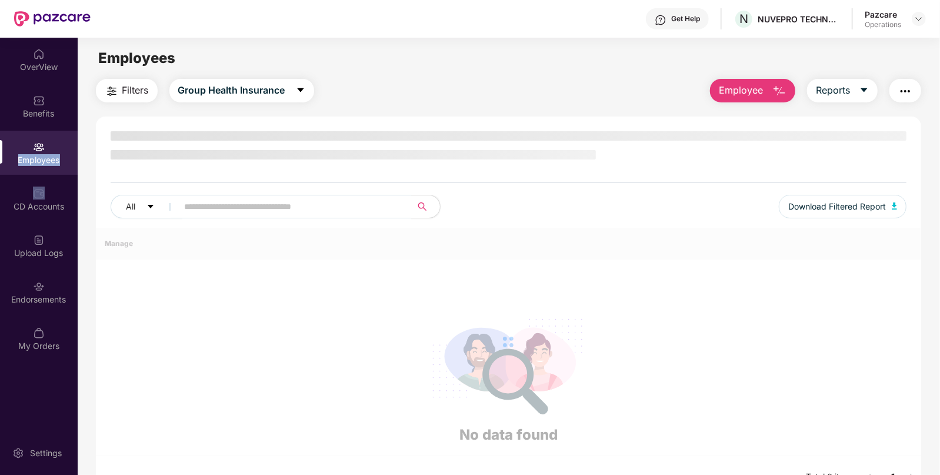
click at [39, 162] on div "Employees" at bounding box center [39, 160] width 78 height 12
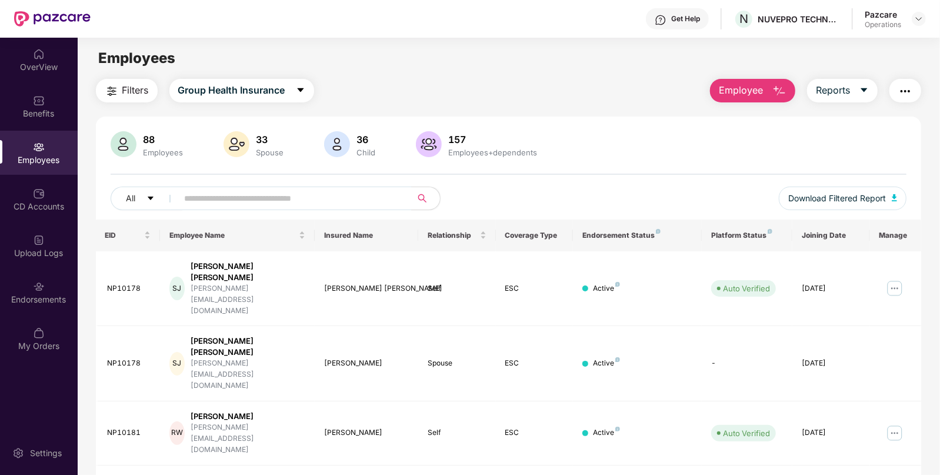
click at [127, 84] on span "Filters" at bounding box center [135, 90] width 26 height 15
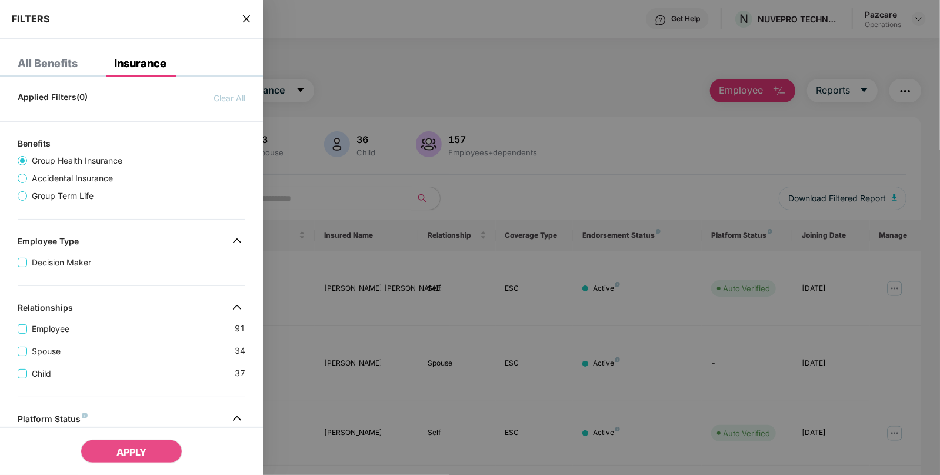
scroll to position [306, 0]
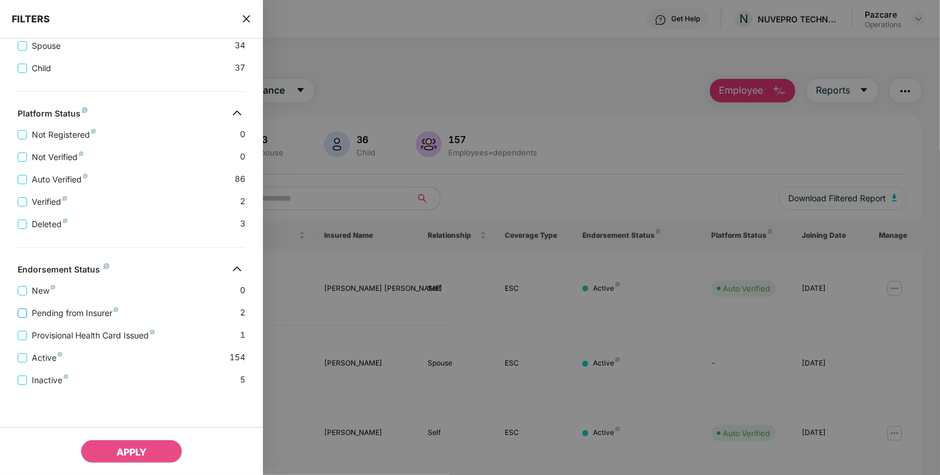
click at [27, 310] on span "Pending from Insurer" at bounding box center [75, 313] width 96 height 13
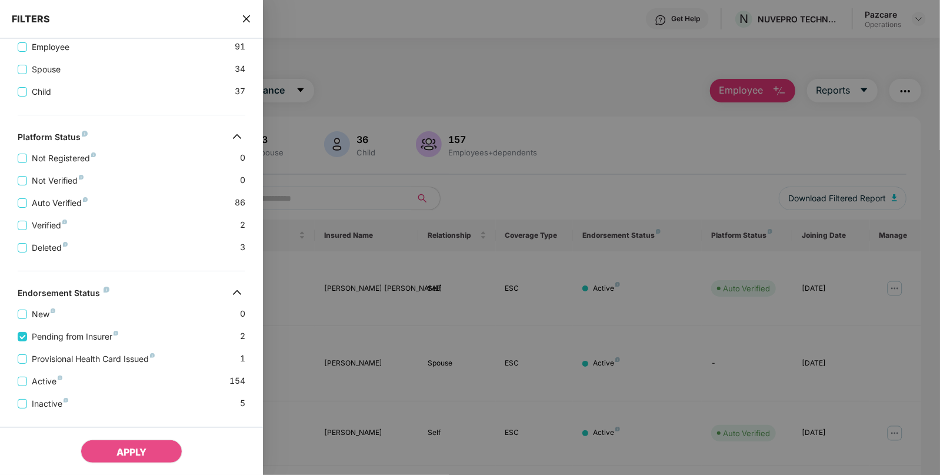
click at [21, 366] on div "Active 154" at bounding box center [132, 376] width 228 height 22
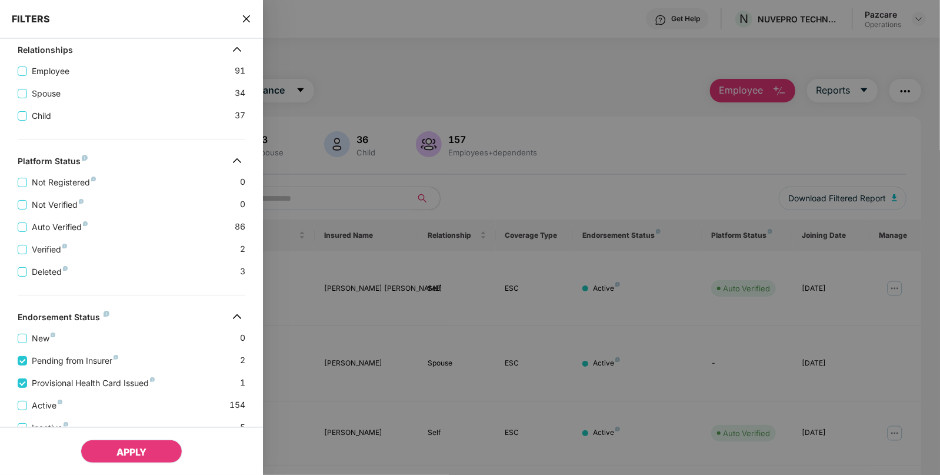
click at [117, 453] on span "APPLY" at bounding box center [132, 452] width 30 height 12
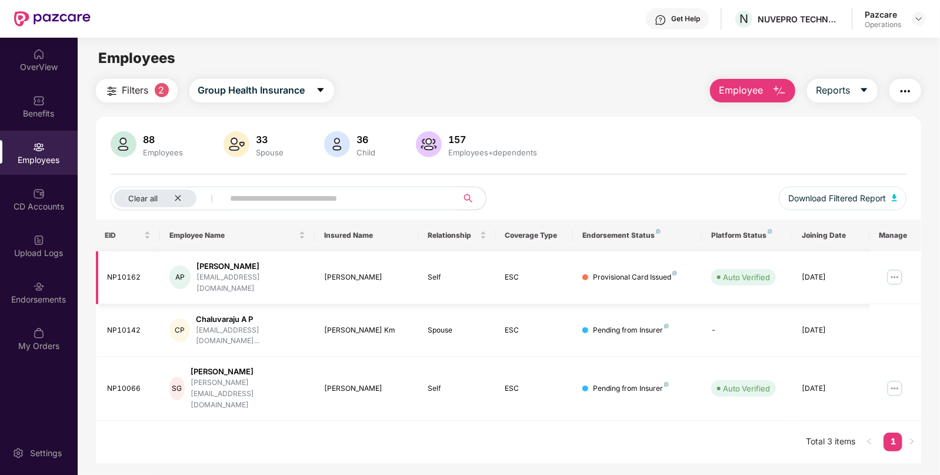
click at [127, 278] on td "NP10162" at bounding box center [128, 277] width 65 height 53
copy div "NP10162"
click at [109, 325] on div "NP10142" at bounding box center [130, 330] width 44 height 11
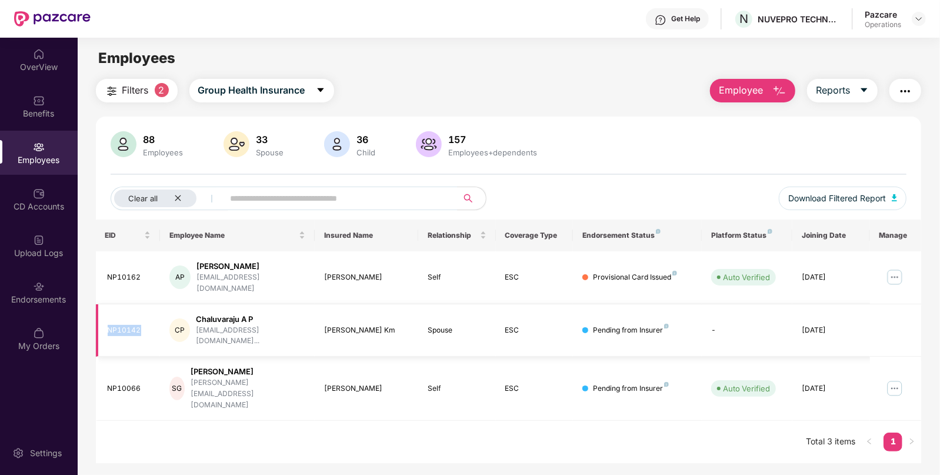
copy div "NP10142"
click at [109, 383] on div "NP10066" at bounding box center [130, 388] width 44 height 11
copy div "NP10066"
click at [594, 404] on div "EID Employee Name Insured Name Relationship Coverage Type Endorsement Status Pl…" at bounding box center [509, 342] width 826 height 244
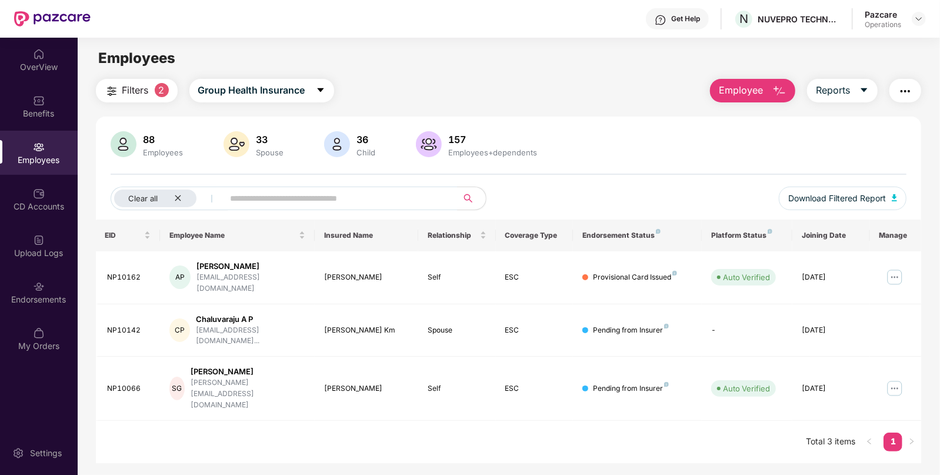
click at [915, 12] on div at bounding box center [919, 19] width 14 height 14
click at [918, 15] on img at bounding box center [919, 18] width 9 height 9
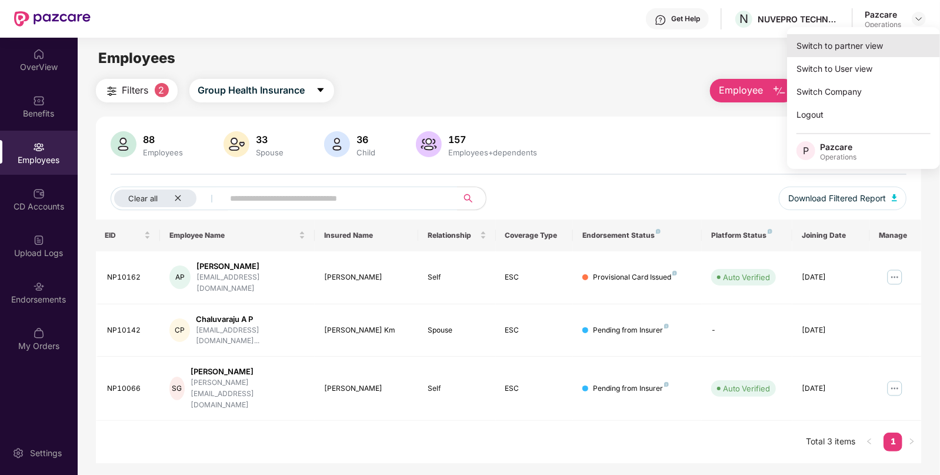
click at [853, 36] on div "Switch to partner view" at bounding box center [863, 45] width 153 height 23
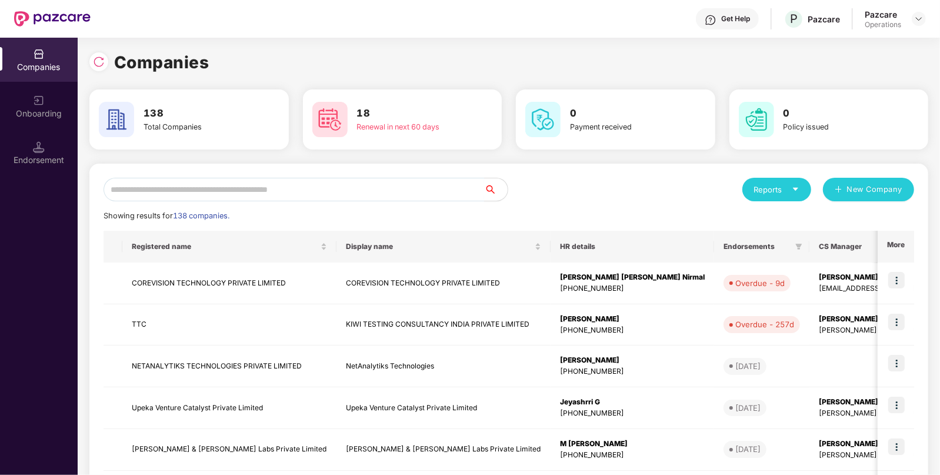
click at [402, 194] on input "text" at bounding box center [294, 190] width 381 height 24
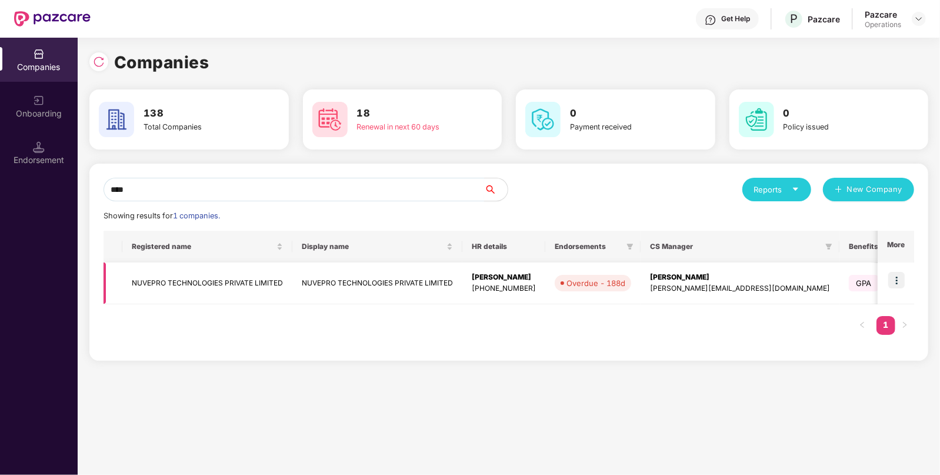
type input "****"
click at [314, 281] on td "NUVEPRO TECHNOLOGIES PRIVATE LIMITED" at bounding box center [377, 283] width 170 height 42
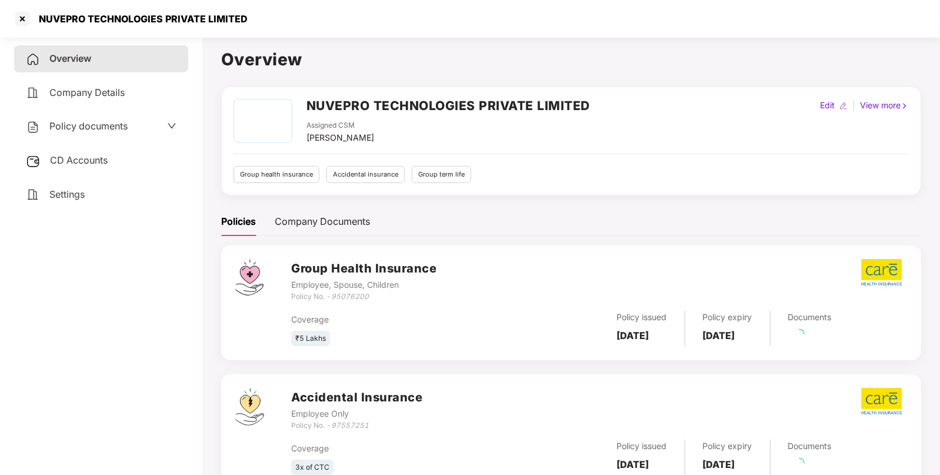
click at [95, 125] on span "Policy documents" at bounding box center [88, 126] width 78 height 12
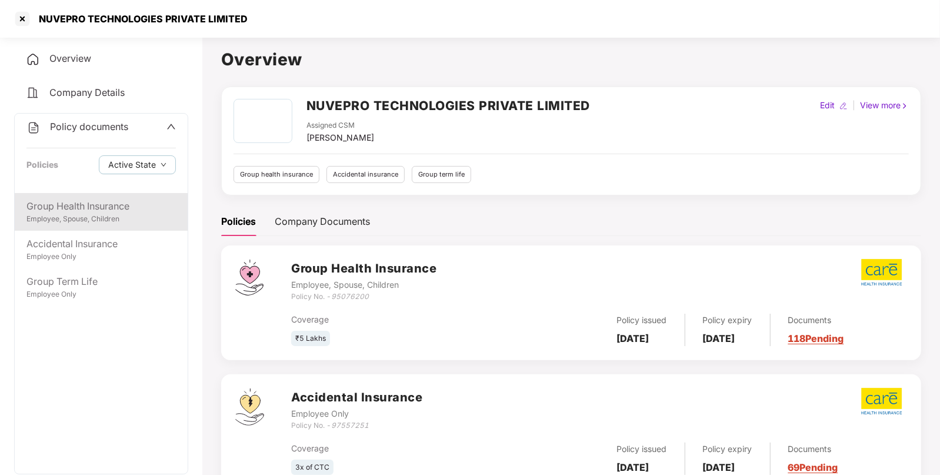
click at [72, 225] on div "Group Health Insurance Employee, Spouse, Children" at bounding box center [101, 212] width 173 height 38
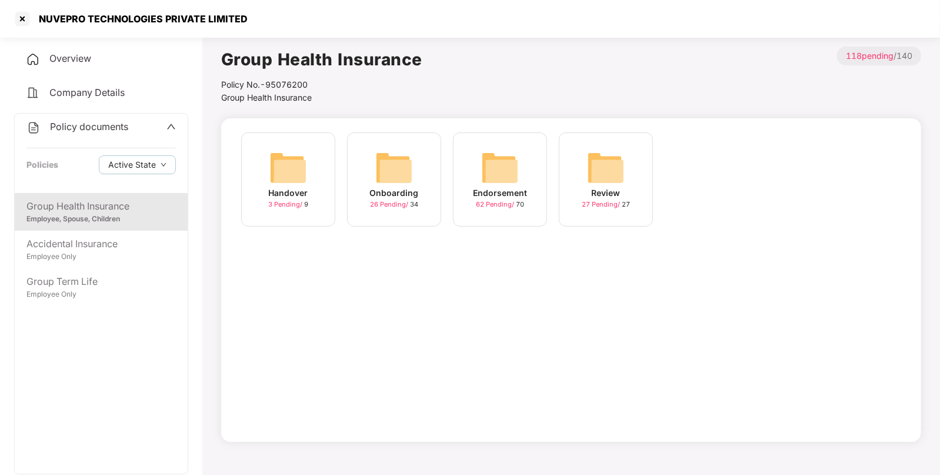
click at [129, 127] on div "Policy documents" at bounding box center [100, 126] width 149 height 15
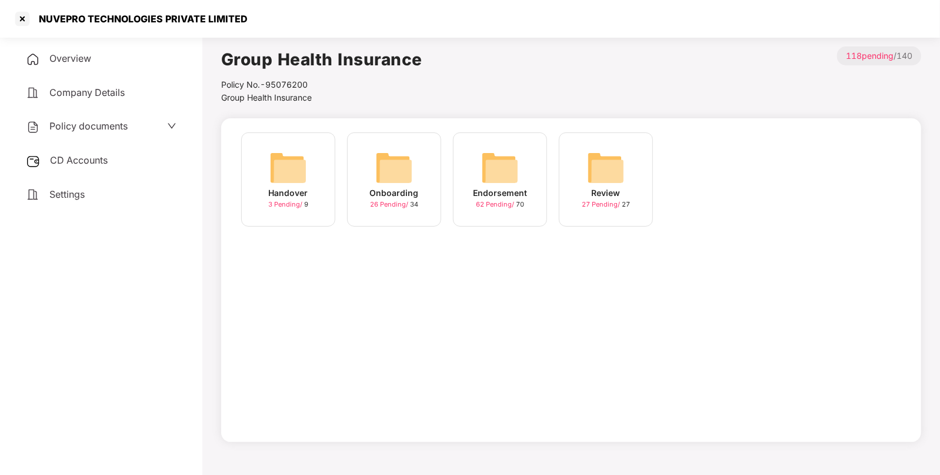
click at [67, 147] on div "Overview Company Details Policy documents CD Accounts Settings" at bounding box center [101, 126] width 174 height 162
click at [100, 147] on div "CD Accounts" at bounding box center [101, 160] width 174 height 27
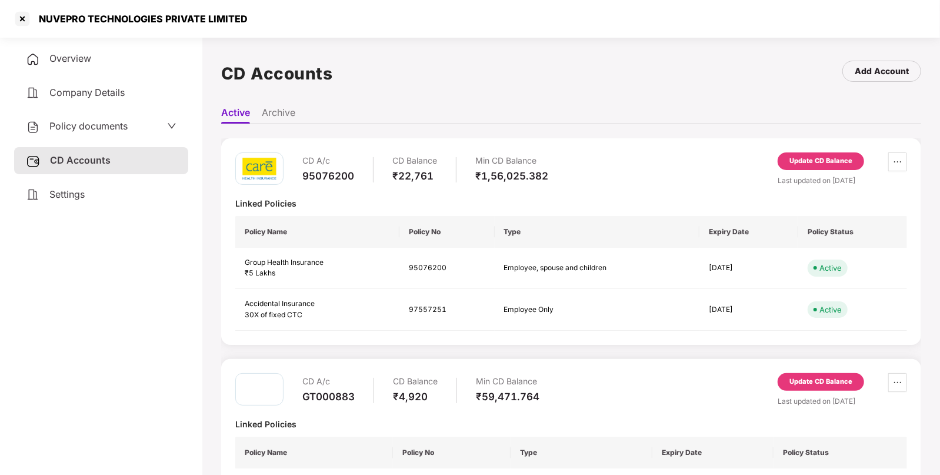
click at [78, 15] on div "NUVEPRO TECHNOLOGIES PRIVATE LIMITED" at bounding box center [140, 19] width 216 height 12
copy div "NUVEPRO"
click at [11, 24] on div "NUVEPRO TECHNOLOGIES PRIVATE LIMITED" at bounding box center [470, 19] width 940 height 38
click at [21, 23] on div at bounding box center [22, 18] width 19 height 19
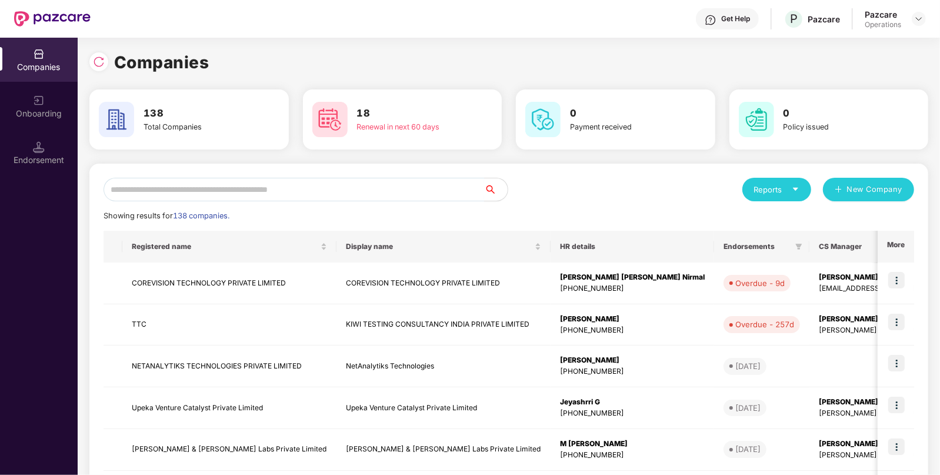
paste input "*******"
click at [247, 191] on input "*******" at bounding box center [294, 190] width 381 height 24
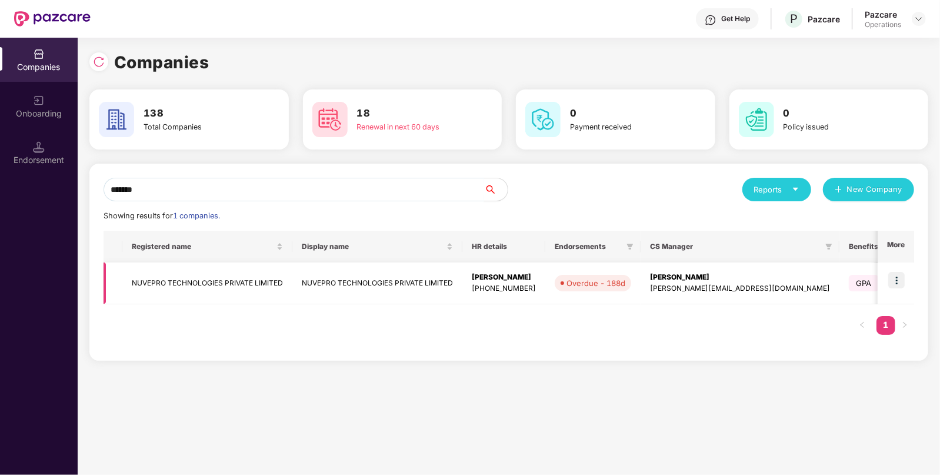
type input "*******"
click at [509, 268] on td "[PERSON_NAME] [PHONE_NUMBER]" at bounding box center [504, 283] width 83 height 42
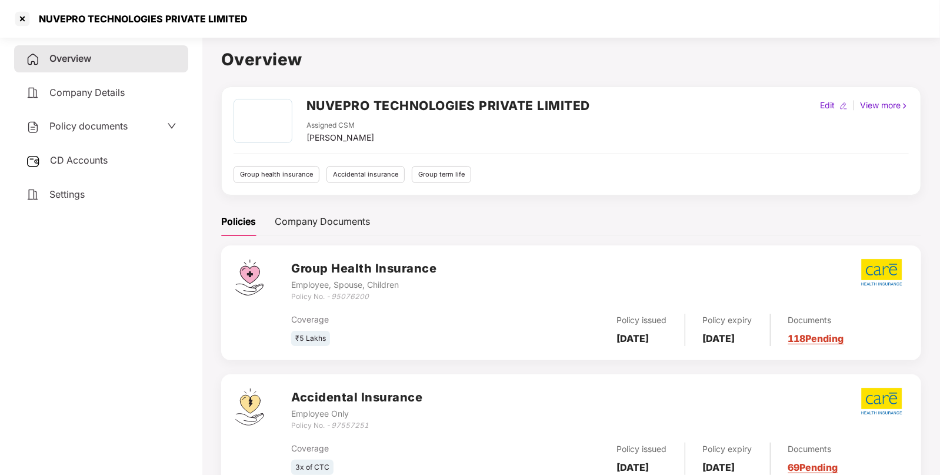
click at [94, 137] on div "Policy documents" at bounding box center [101, 126] width 174 height 27
click at [69, 127] on span "Policy documents" at bounding box center [88, 126] width 78 height 12
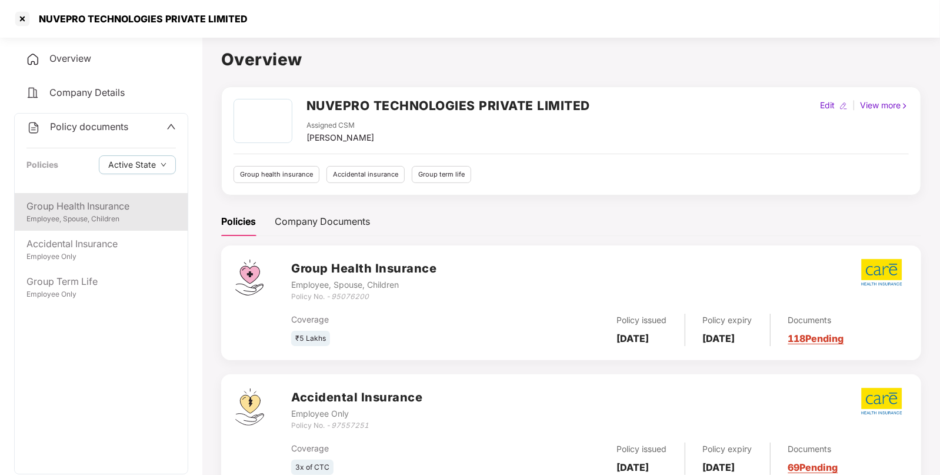
click at [105, 204] on div "Group Health Insurance" at bounding box center [100, 206] width 149 height 15
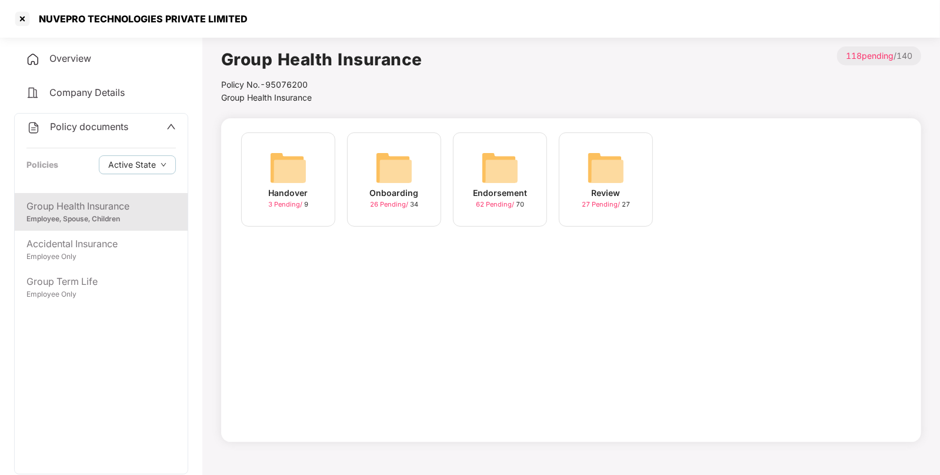
click at [511, 162] on img at bounding box center [500, 168] width 38 height 38
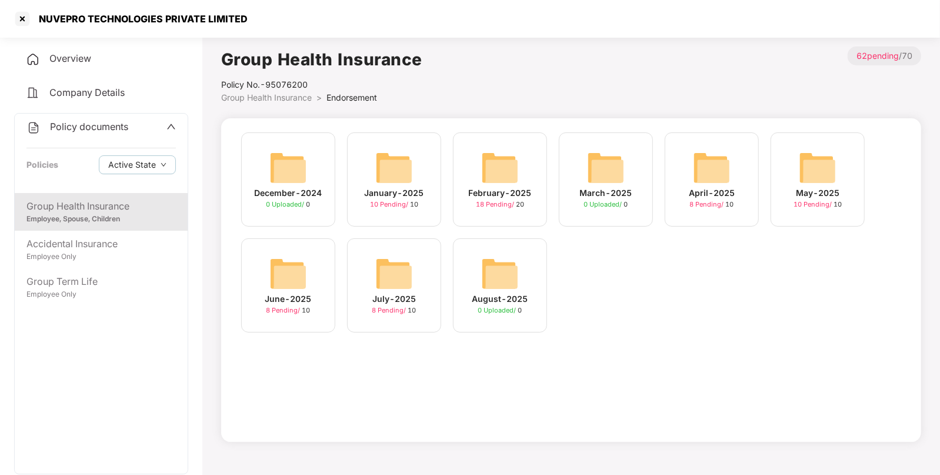
click at [409, 272] on img at bounding box center [394, 274] width 38 height 38
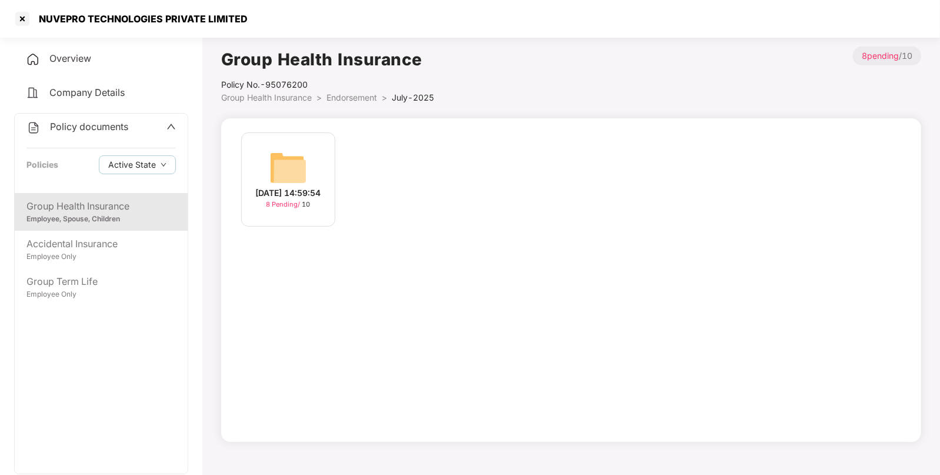
click at [288, 168] on img at bounding box center [289, 168] width 38 height 38
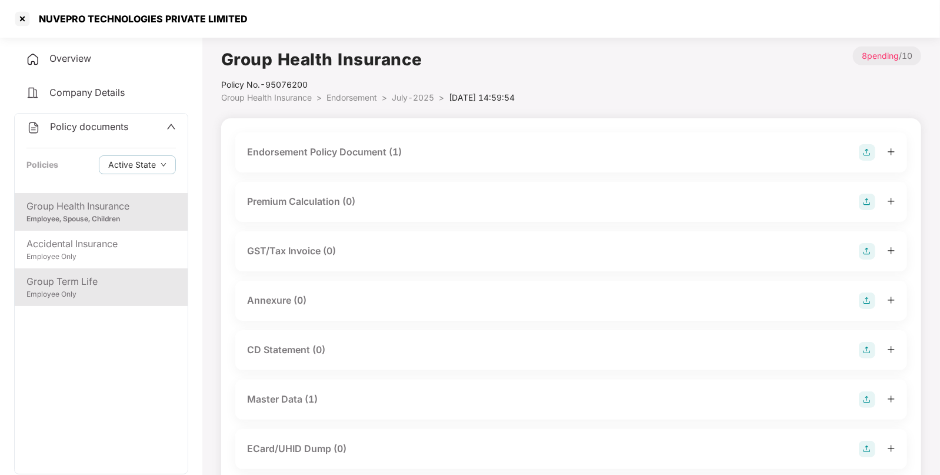
click at [121, 270] on div "Group Term Life Employee Only" at bounding box center [101, 287] width 173 height 38
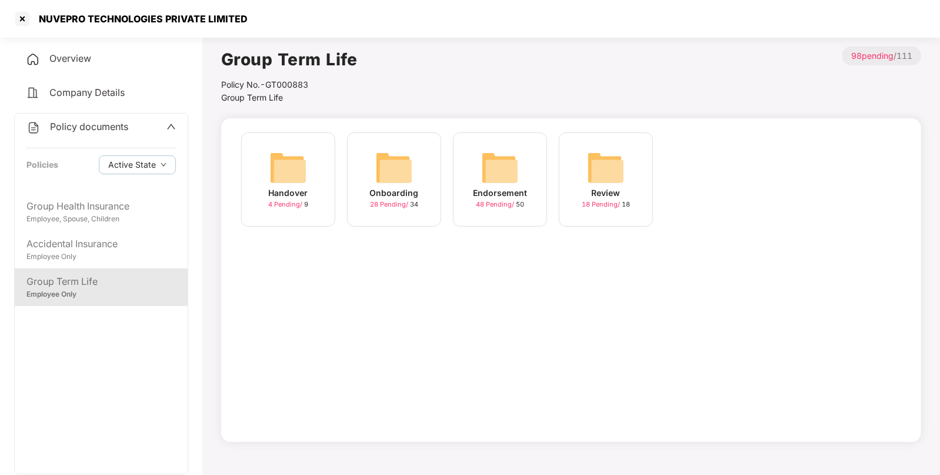
click at [496, 162] on img at bounding box center [500, 168] width 38 height 38
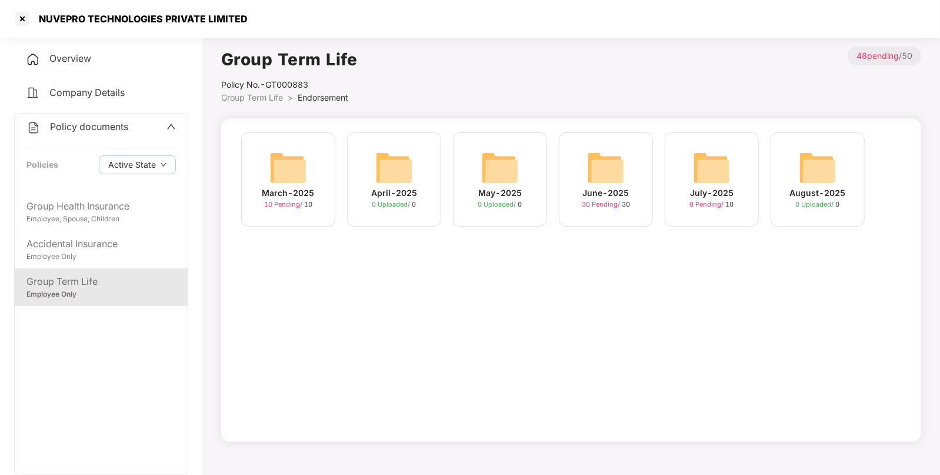
click at [740, 171] on div "July-2025 8 Pending / 10" at bounding box center [712, 179] width 94 height 94
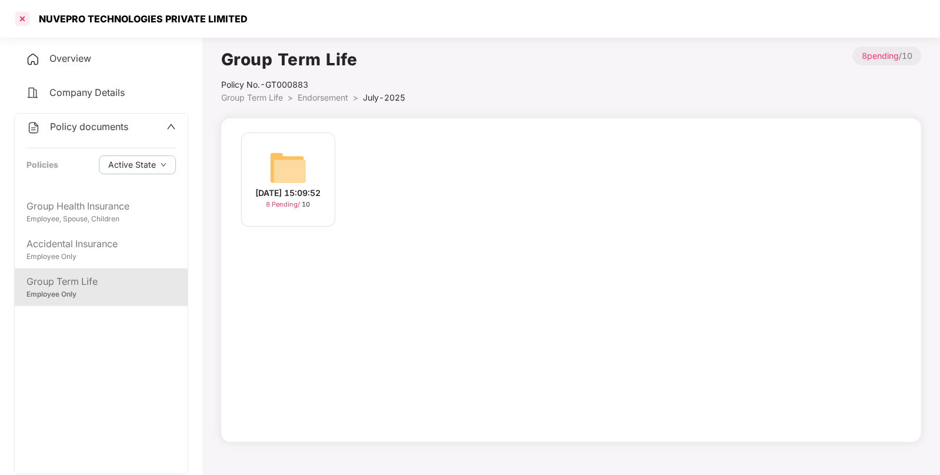
click at [19, 17] on div at bounding box center [22, 18] width 19 height 19
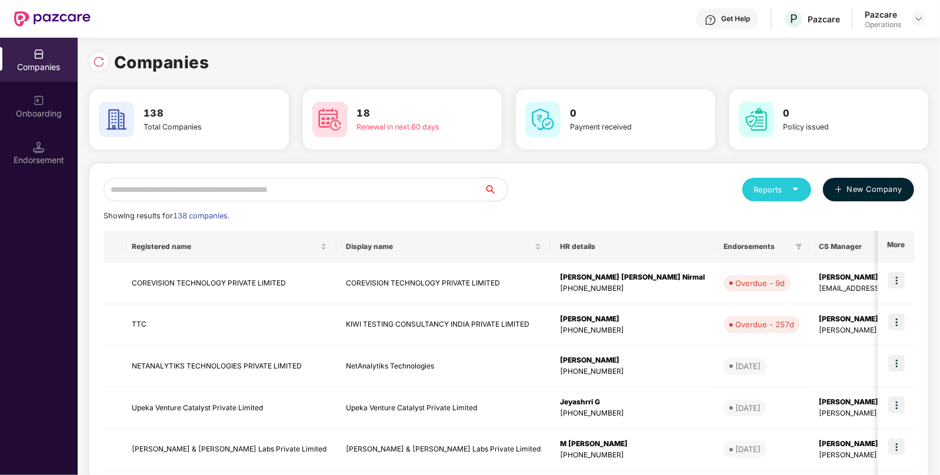
click at [848, 181] on button "New Company" at bounding box center [868, 190] width 91 height 24
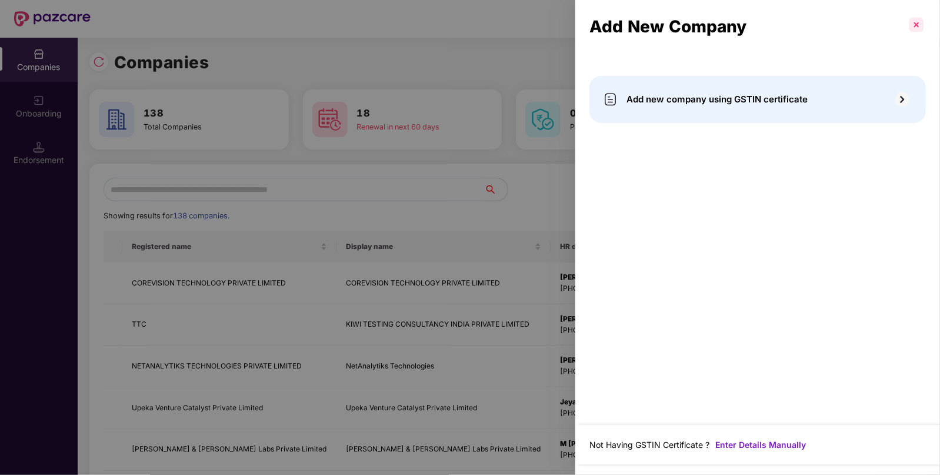
click at [916, 27] on p at bounding box center [916, 24] width 19 height 19
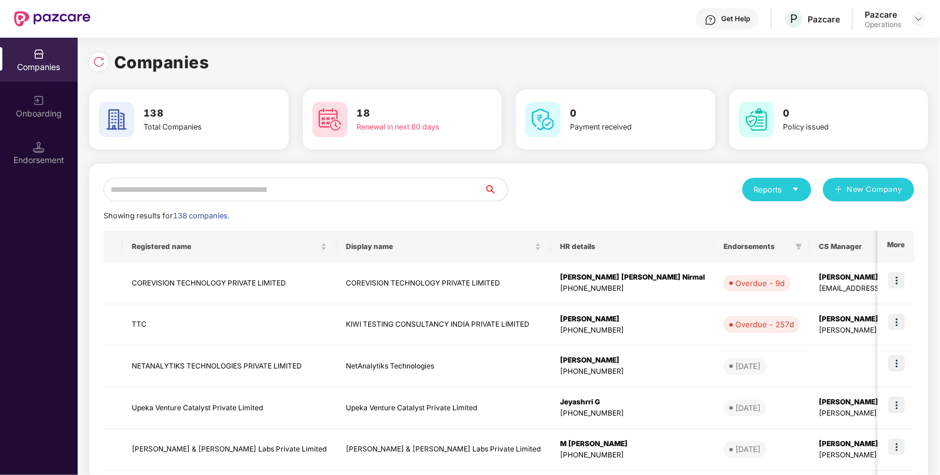
click at [762, 195] on div "Reports" at bounding box center [776, 190] width 45 height 12
click at [777, 245] on div "Endorsements" at bounding box center [777, 243] width 55 height 13
click at [373, 189] on input "text" at bounding box center [294, 190] width 381 height 24
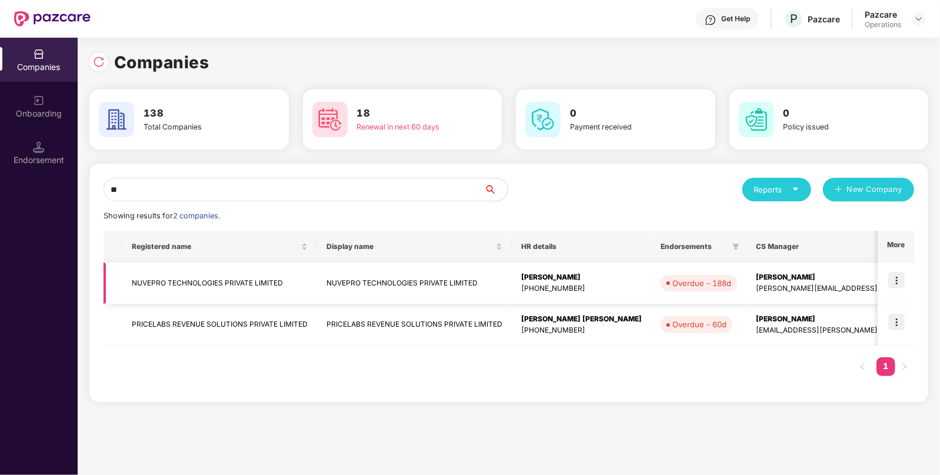
type input "**"
click at [360, 284] on td "NUVEPRO TECHNOLOGIES PRIVATE LIMITED" at bounding box center [414, 283] width 195 height 42
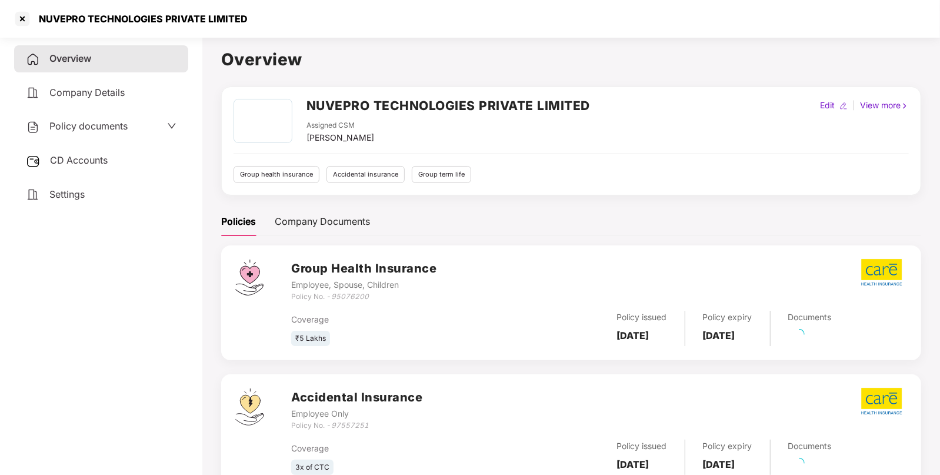
click at [82, 127] on span "Policy documents" at bounding box center [88, 126] width 78 height 12
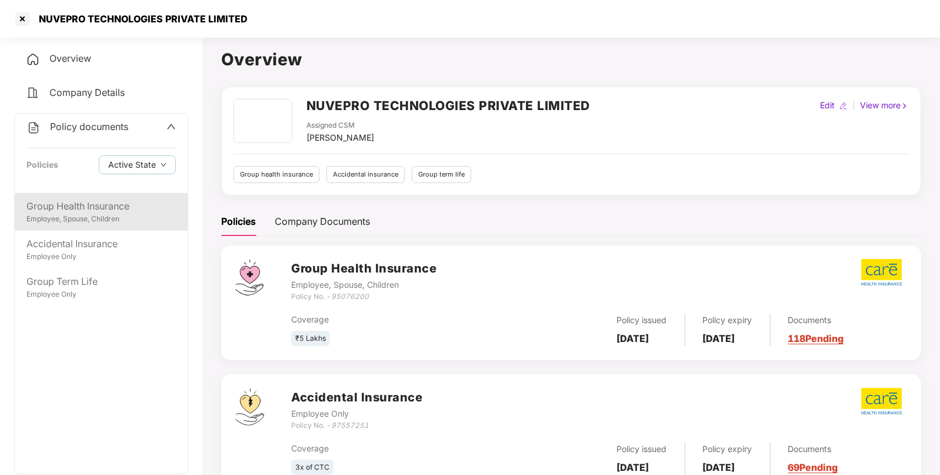
click at [82, 205] on div "Group Health Insurance" at bounding box center [100, 206] width 149 height 15
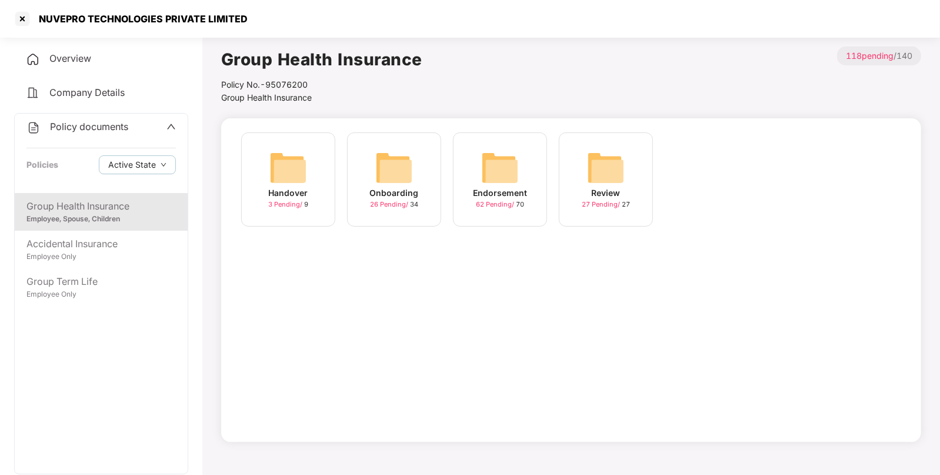
click at [501, 159] on img at bounding box center [500, 168] width 38 height 38
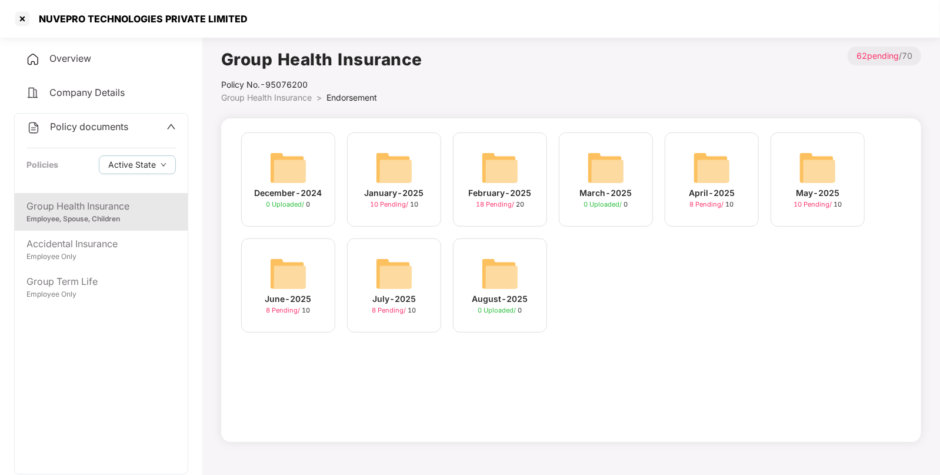
click at [832, 180] on img at bounding box center [818, 168] width 38 height 38
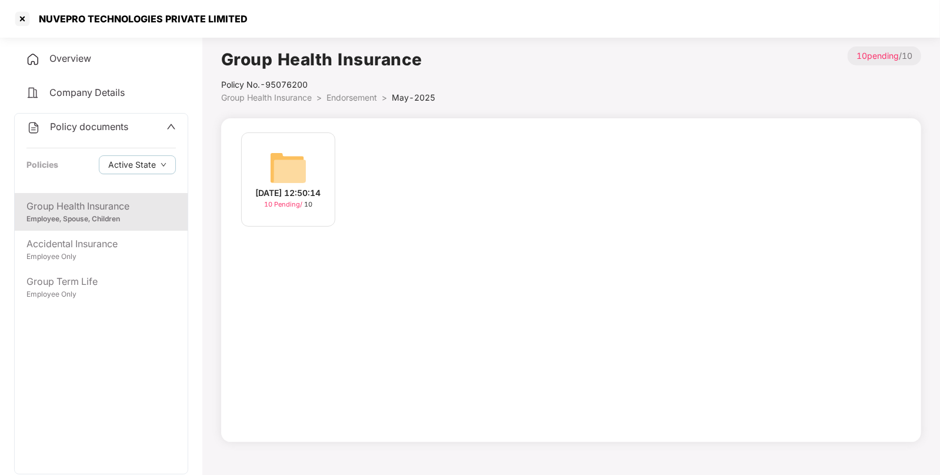
click at [273, 163] on img at bounding box center [289, 168] width 38 height 38
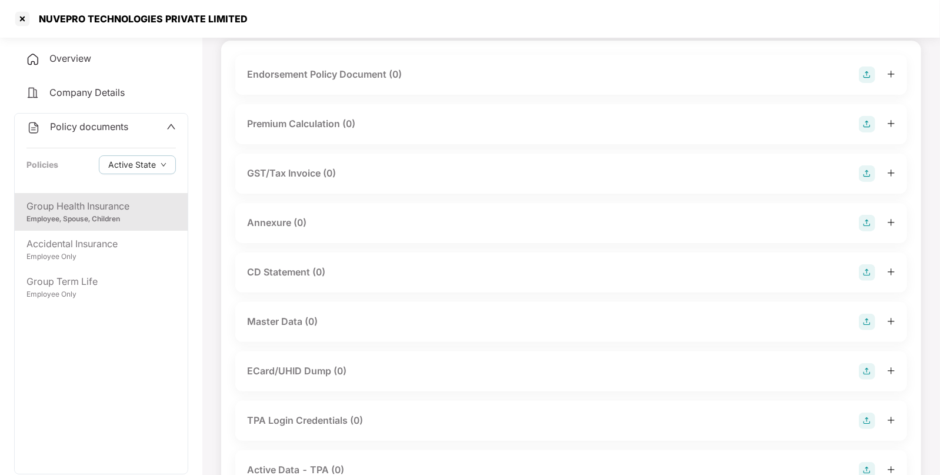
scroll to position [0, 0]
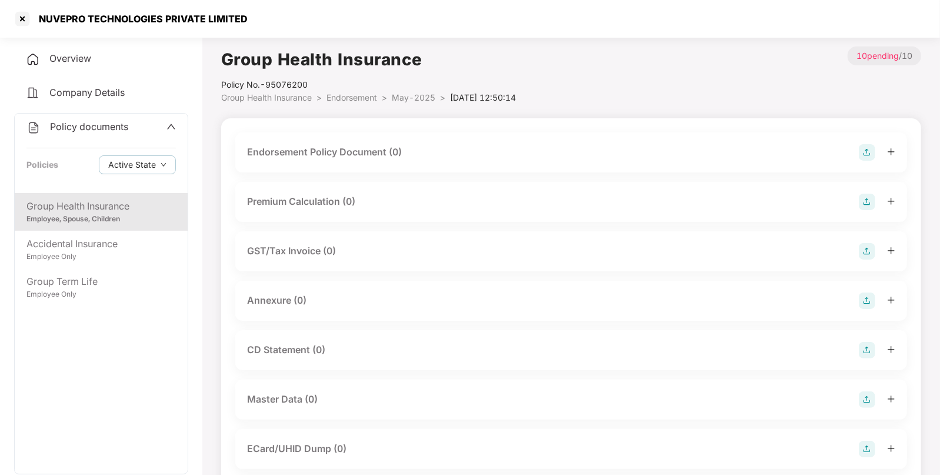
click at [865, 400] on img at bounding box center [867, 399] width 16 height 16
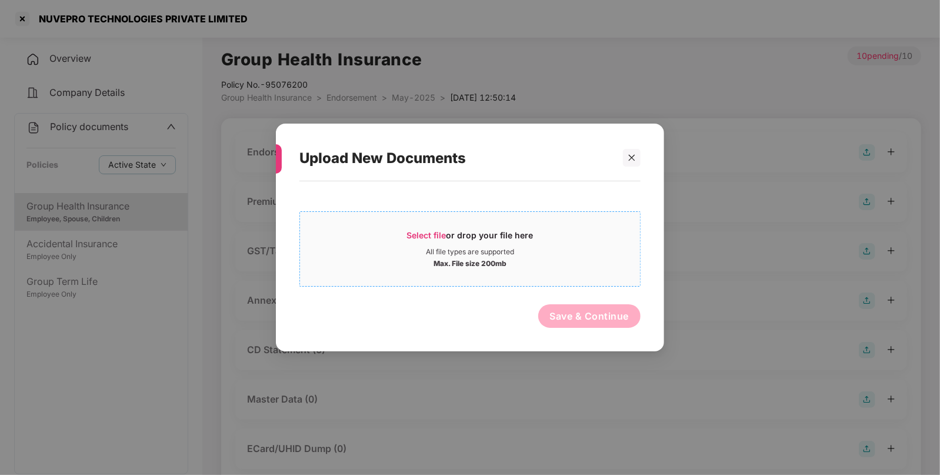
click at [429, 229] on span "Select file or drop your file here All file types are supported Max. File size …" at bounding box center [470, 249] width 340 height 56
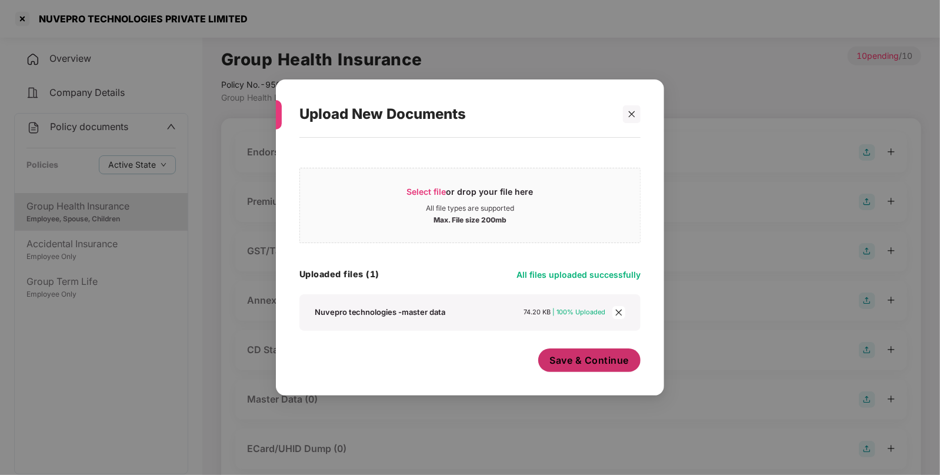
click at [597, 365] on span "Save & Continue" at bounding box center [589, 360] width 79 height 13
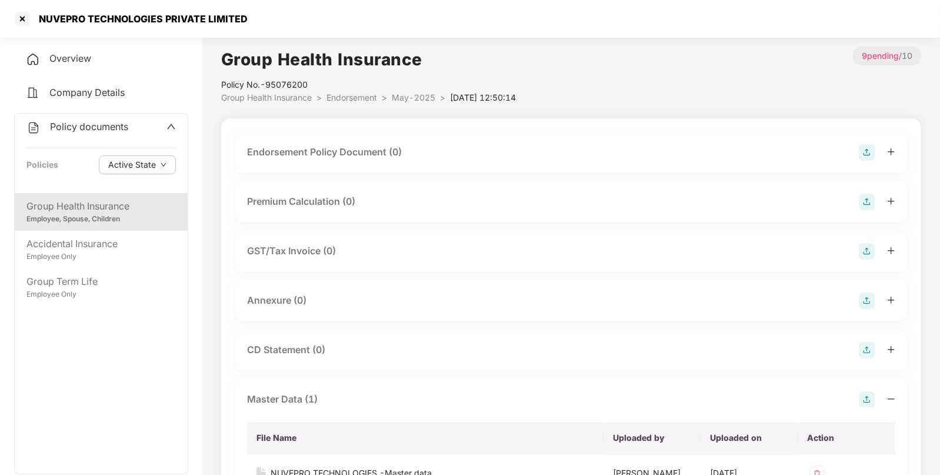
click at [866, 147] on img at bounding box center [867, 152] width 16 height 16
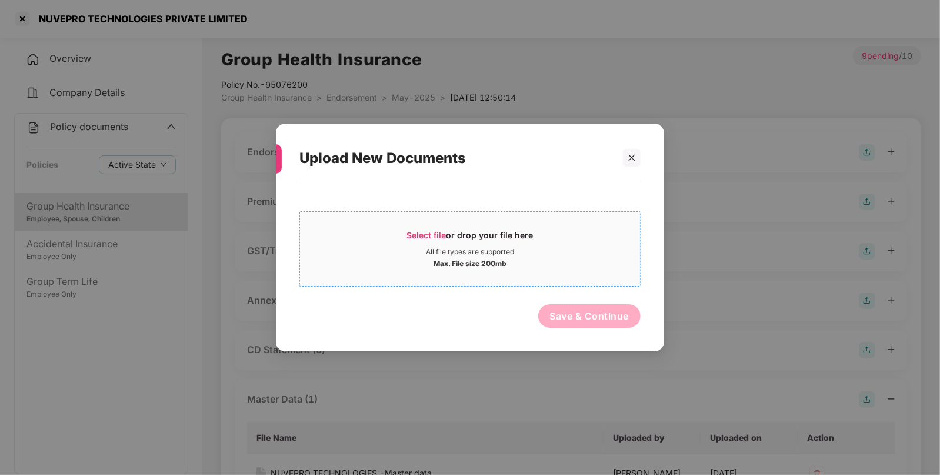
click at [411, 229] on span "Select file or drop your file here All file types are supported Max. File size …" at bounding box center [470, 249] width 340 height 56
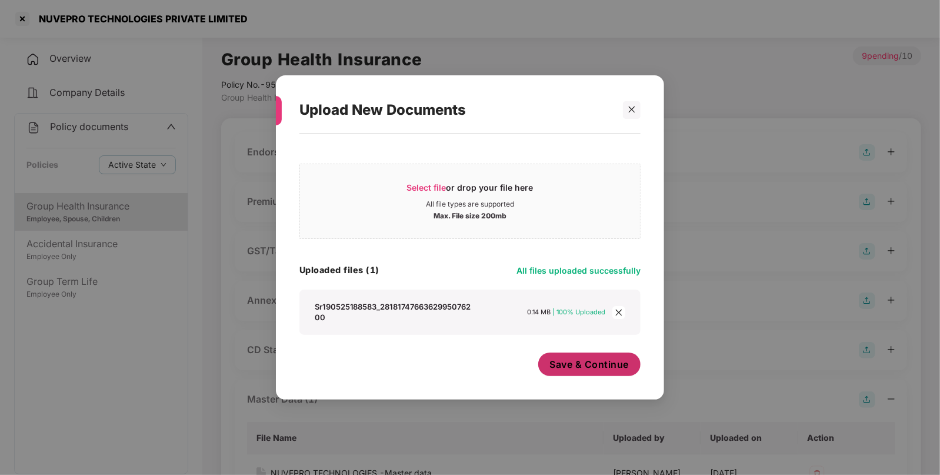
click at [590, 362] on span "Save & Continue" at bounding box center [589, 364] width 79 height 13
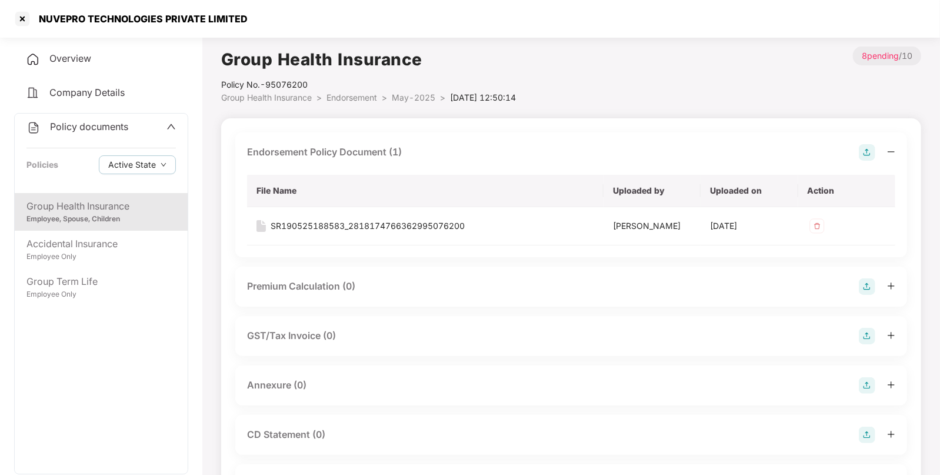
click at [109, 201] on div "Group Health Insurance" at bounding box center [100, 206] width 149 height 15
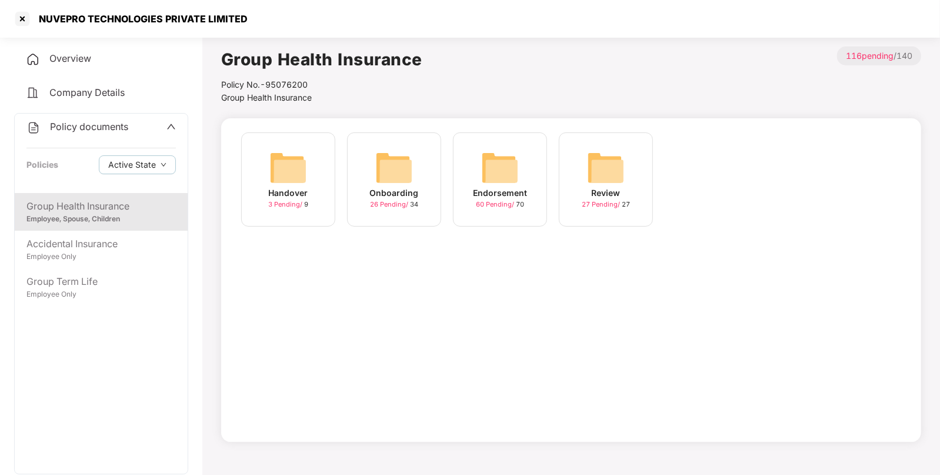
click at [467, 179] on div "Endorsement 60 Pending / 70" at bounding box center [500, 179] width 94 height 94
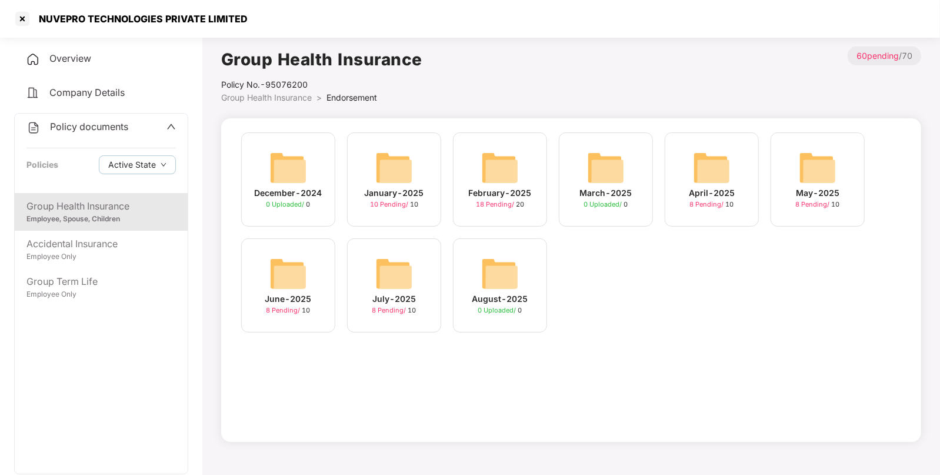
click at [391, 289] on img at bounding box center [394, 274] width 38 height 38
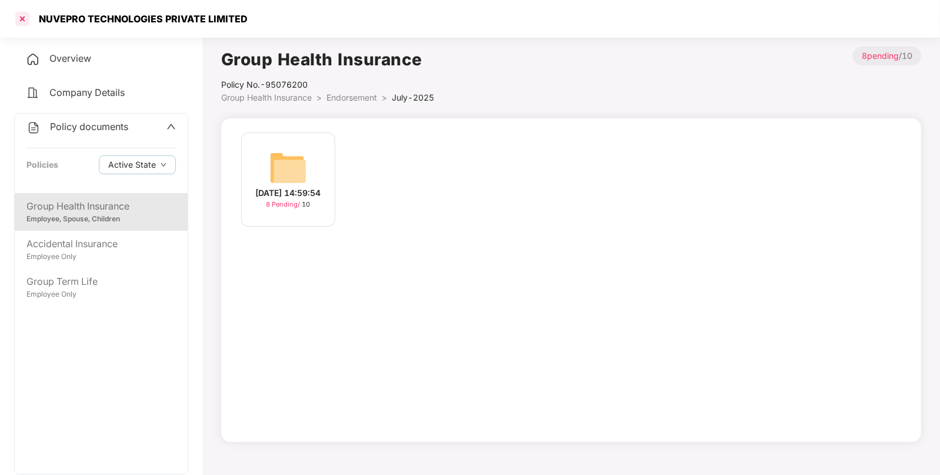
click at [22, 12] on div at bounding box center [22, 18] width 19 height 19
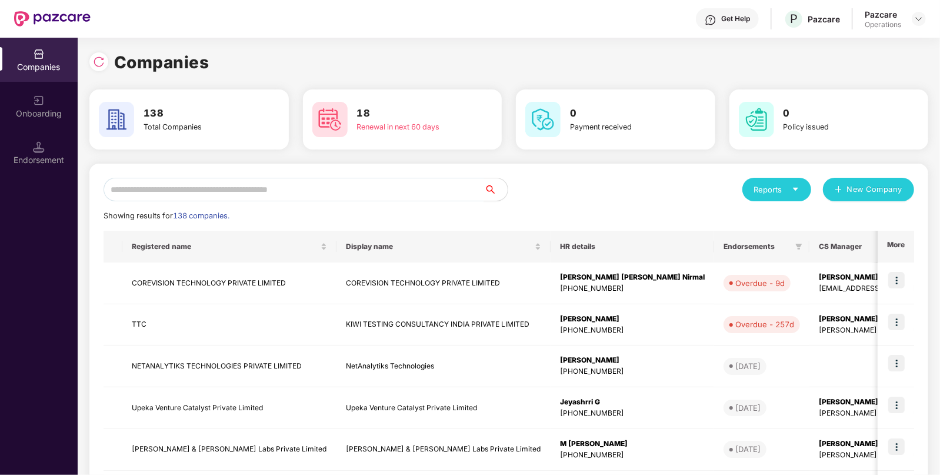
click at [323, 175] on div "Reports New Company Showing results for 138 companies. Registered name Display …" at bounding box center [508, 449] width 839 height 571
click at [253, 184] on input "text" at bounding box center [294, 190] width 381 height 24
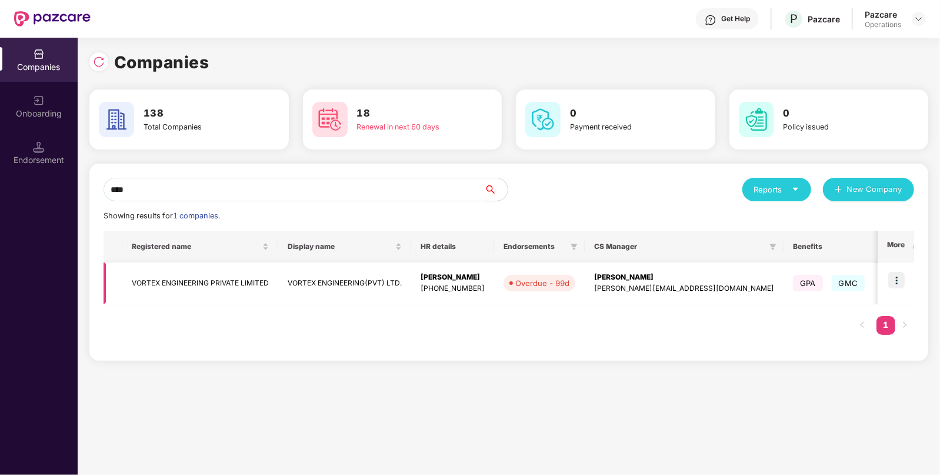
type input "****"
click at [889, 278] on td at bounding box center [896, 283] width 36 height 42
click at [900, 281] on img at bounding box center [897, 280] width 16 height 16
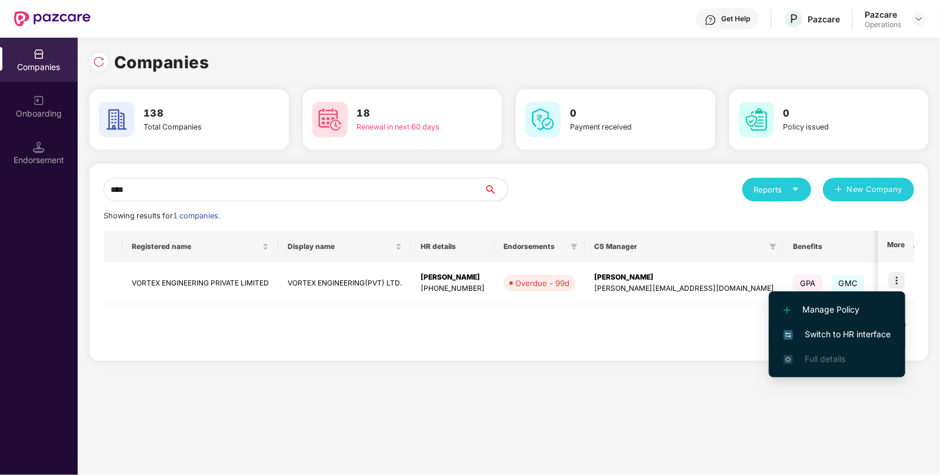
click at [837, 341] on li "Switch to HR interface" at bounding box center [837, 334] width 137 height 25
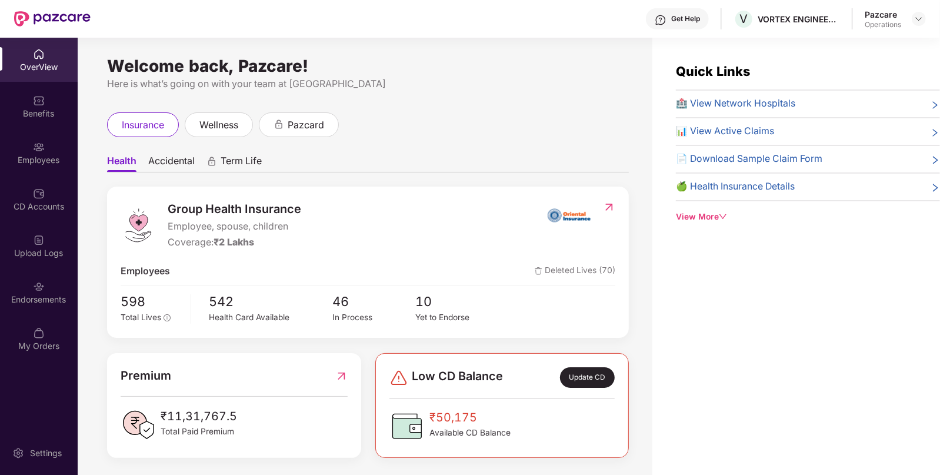
click at [42, 298] on div "Endorsements" at bounding box center [39, 300] width 78 height 12
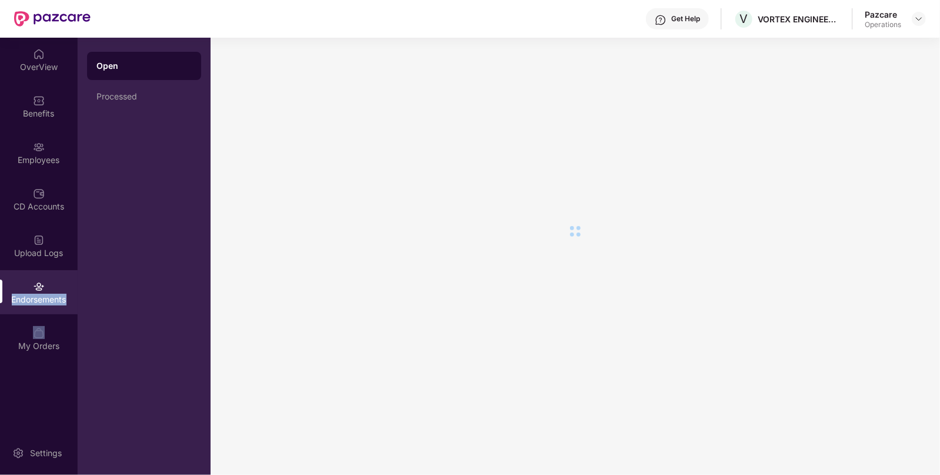
drag, startPoint x: 42, startPoint y: 291, endPoint x: 42, endPoint y: 298, distance: 7.1
click at [42, 298] on div "Endorsements" at bounding box center [39, 300] width 78 height 12
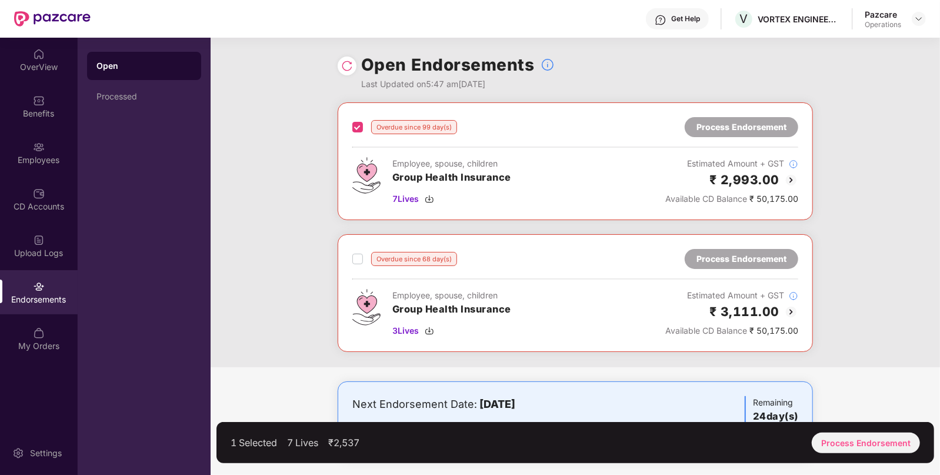
click at [354, 264] on label at bounding box center [358, 259] width 11 height 14
click at [860, 444] on div "Process Endorsement" at bounding box center [866, 443] width 108 height 21
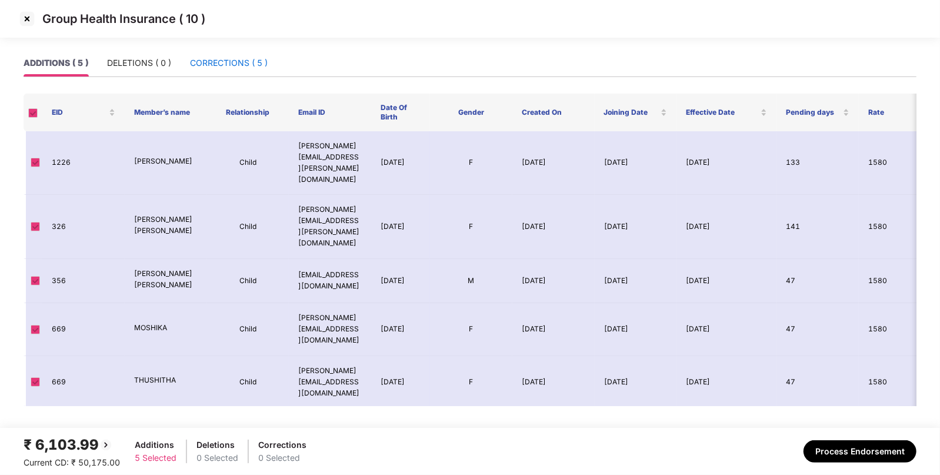
click at [248, 68] on div "CORRECTIONS ( 5 )" at bounding box center [229, 62] width 78 height 13
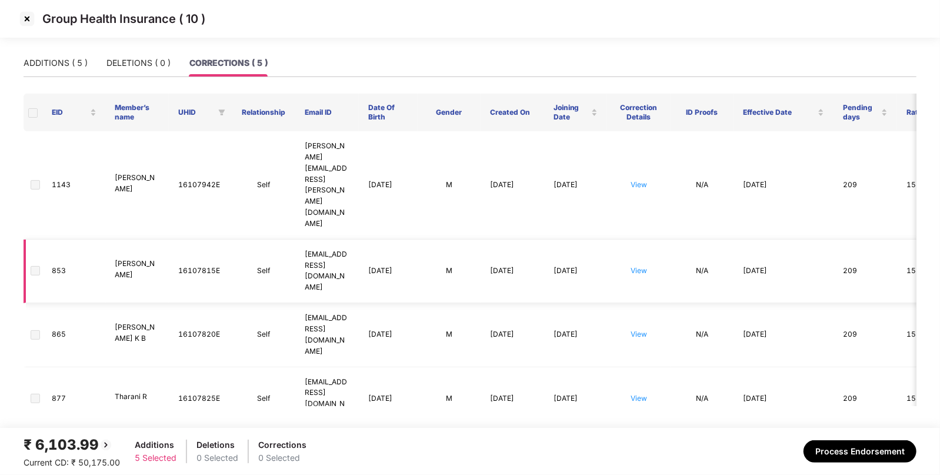
scroll to position [13, 0]
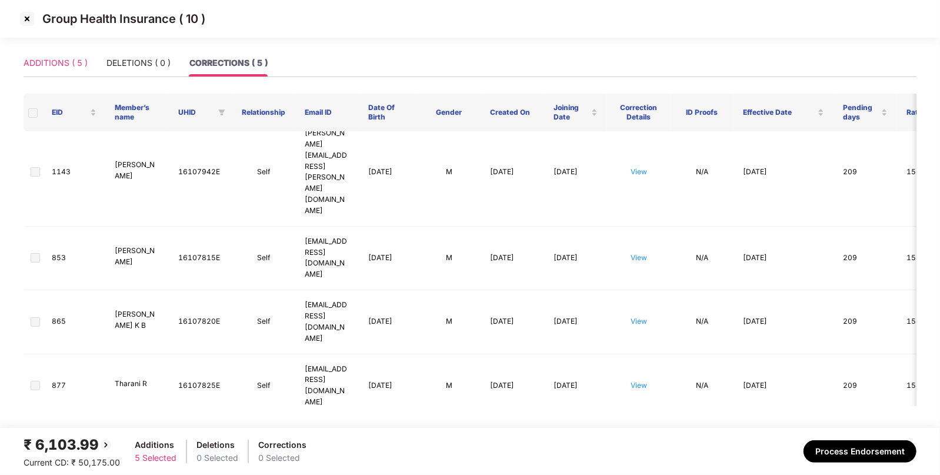
click at [51, 71] on div "ADDITIONS ( 5 )" at bounding box center [56, 62] width 64 height 27
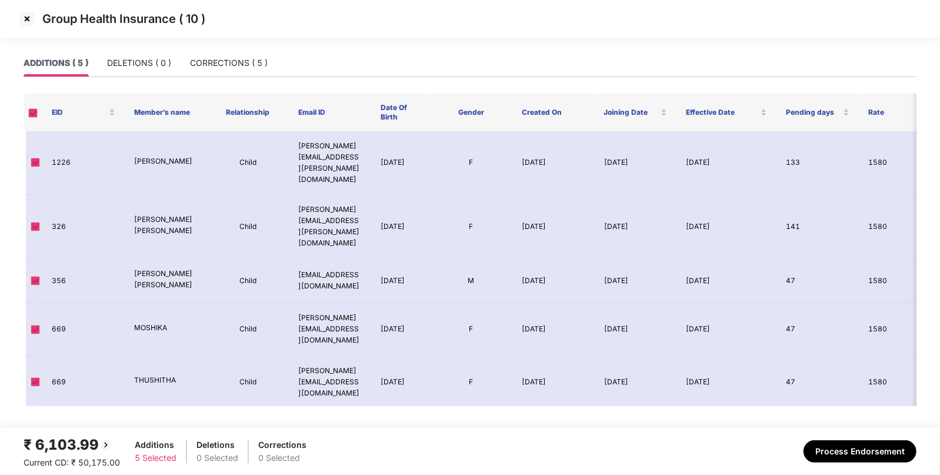
click at [30, 15] on img at bounding box center [27, 18] width 19 height 19
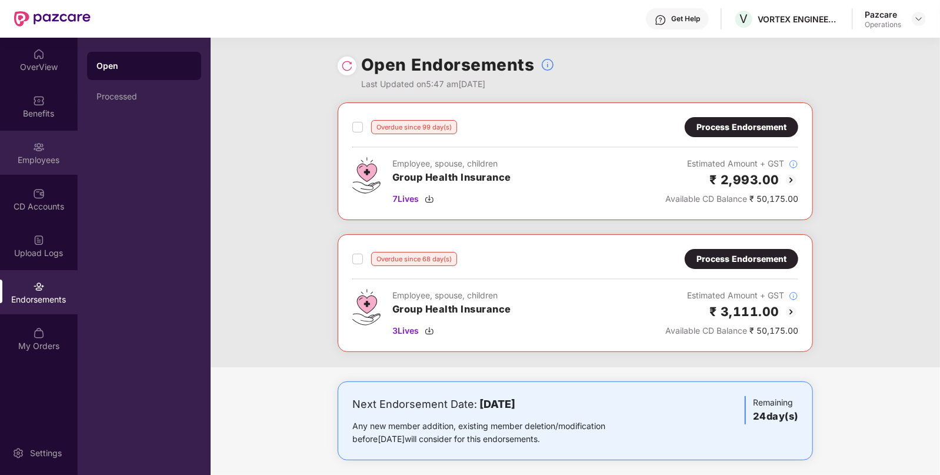
click at [63, 150] on div "Employees" at bounding box center [39, 153] width 78 height 44
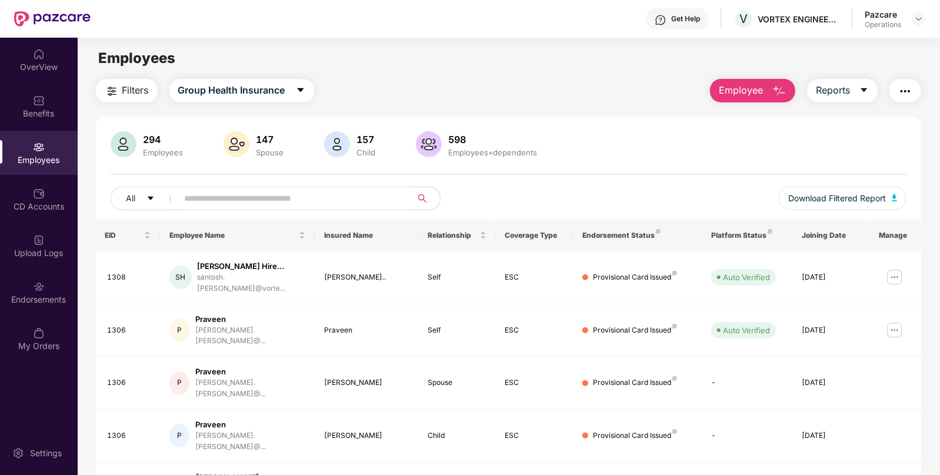
click at [128, 91] on span "Filters" at bounding box center [135, 90] width 26 height 15
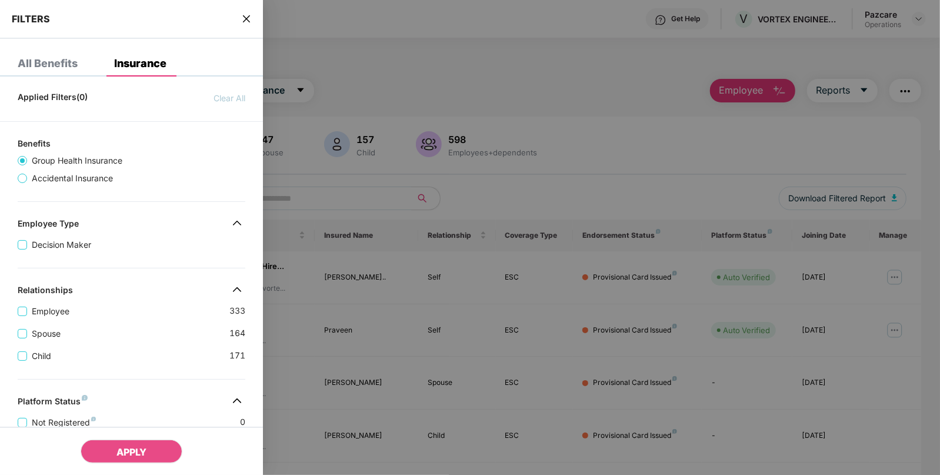
scroll to position [288, 0]
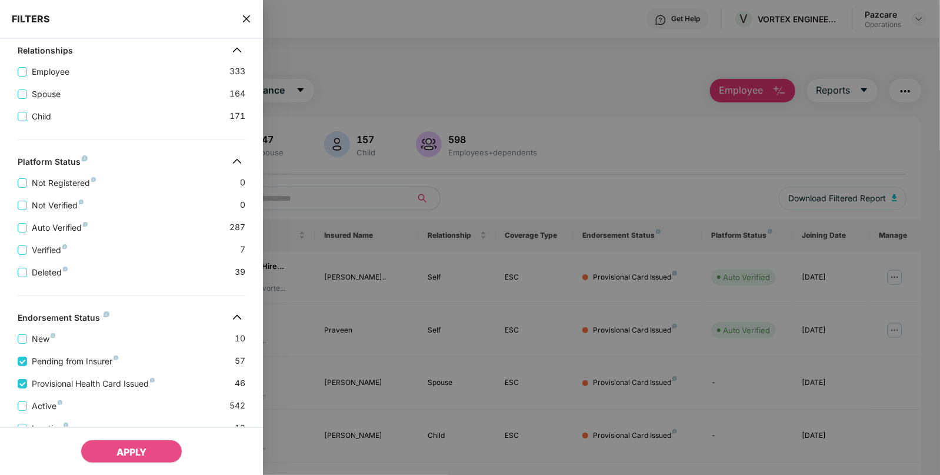
click at [120, 469] on div "APPLY" at bounding box center [131, 451] width 263 height 48
click at [132, 459] on button "APPLY" at bounding box center [132, 452] width 102 height 24
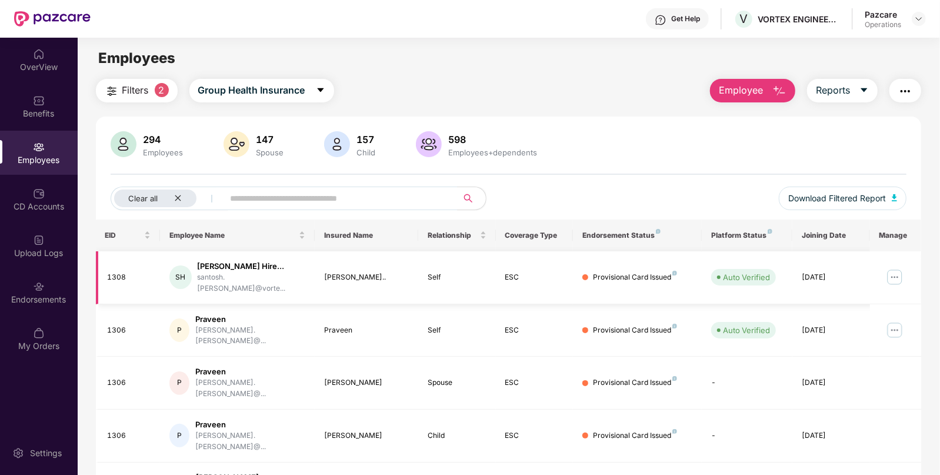
scroll to position [247, 0]
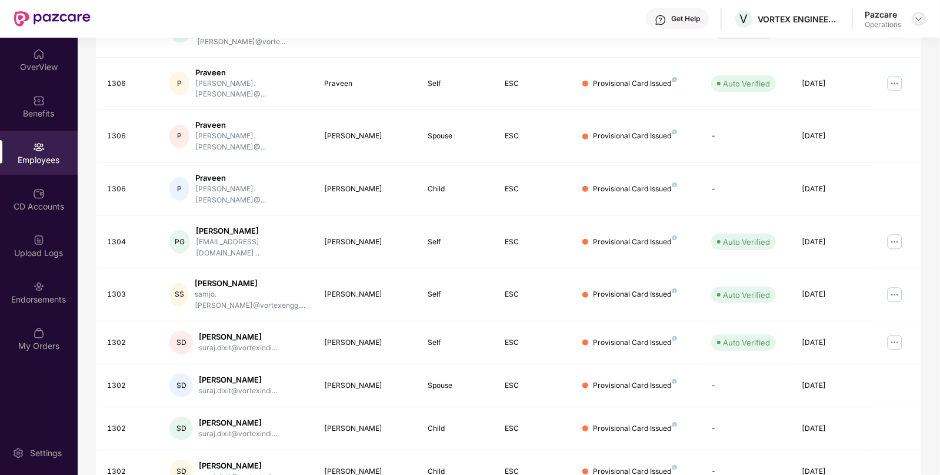
click at [919, 18] on img at bounding box center [919, 18] width 9 height 9
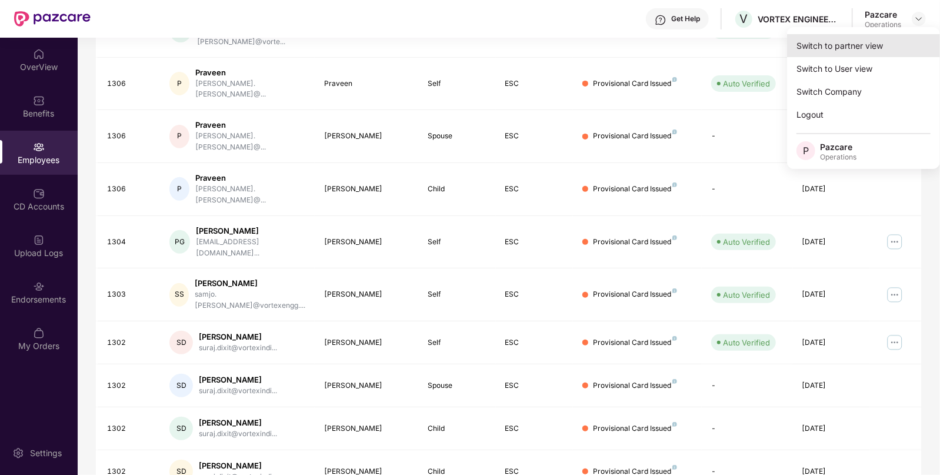
click at [849, 41] on div "Switch to partner view" at bounding box center [863, 45] width 153 height 23
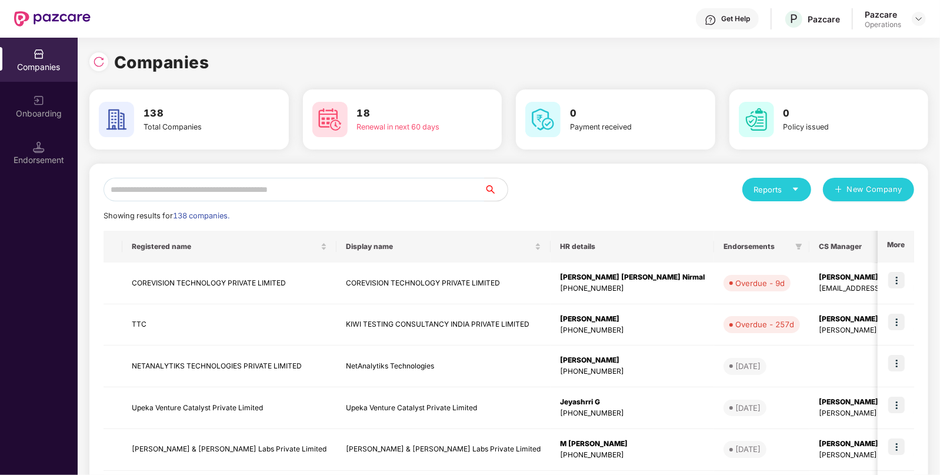
click at [375, 195] on input "text" at bounding box center [294, 190] width 381 height 24
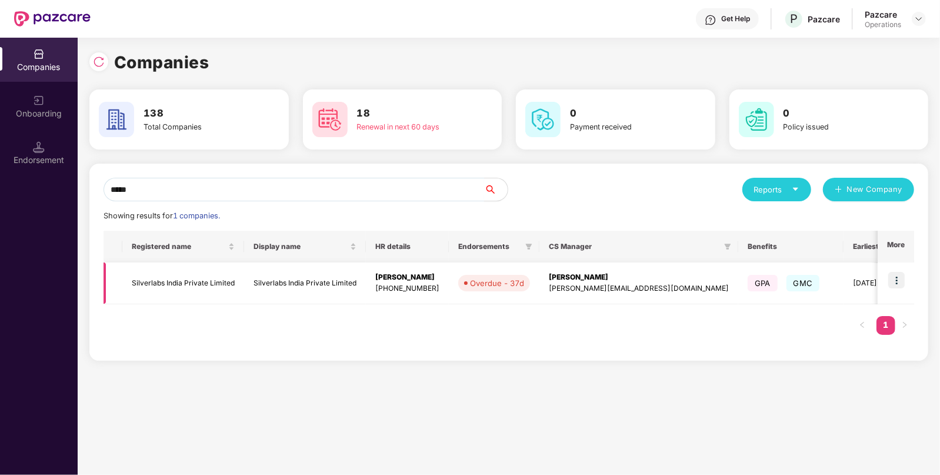
type input "*****"
click at [903, 277] on img at bounding box center [897, 280] width 16 height 16
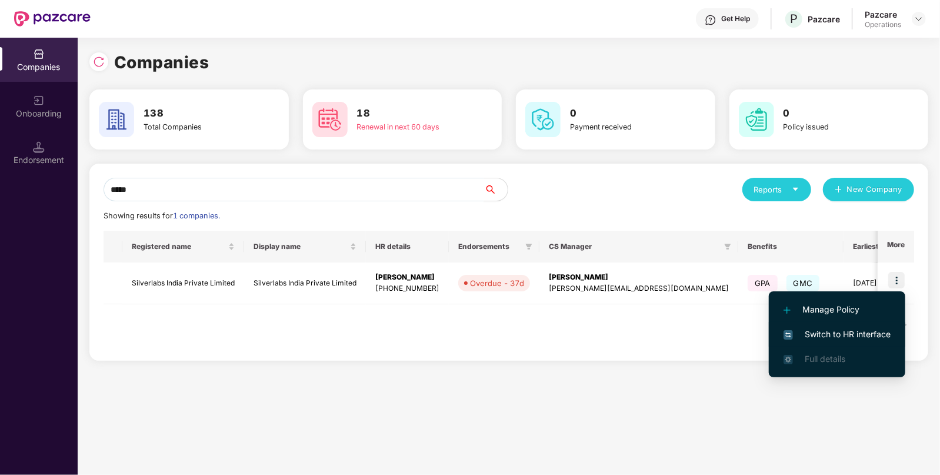
click at [827, 327] on li "Switch to HR interface" at bounding box center [837, 334] width 137 height 25
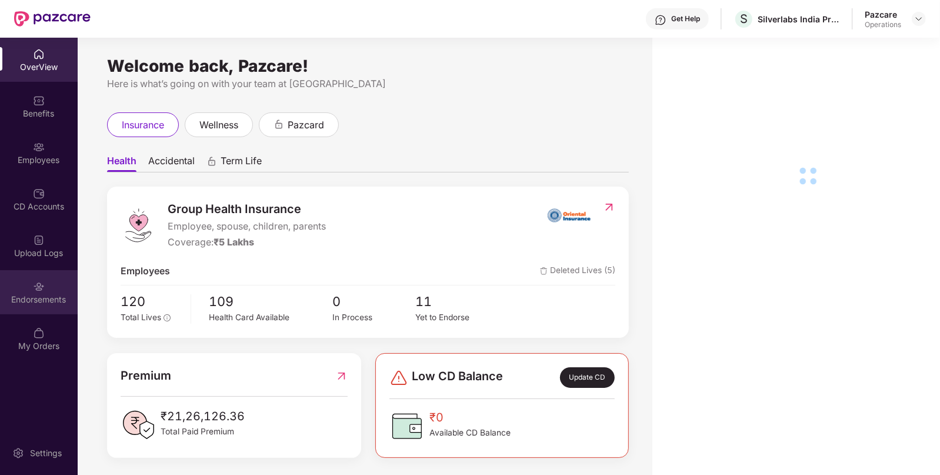
click at [31, 280] on div "Endorsements" at bounding box center [39, 292] width 78 height 44
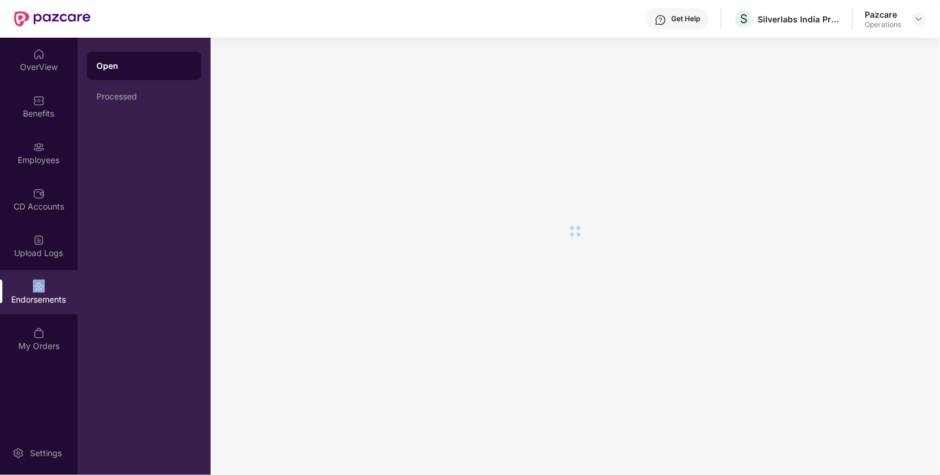
click at [31, 280] on div "Endorsements" at bounding box center [39, 292] width 78 height 44
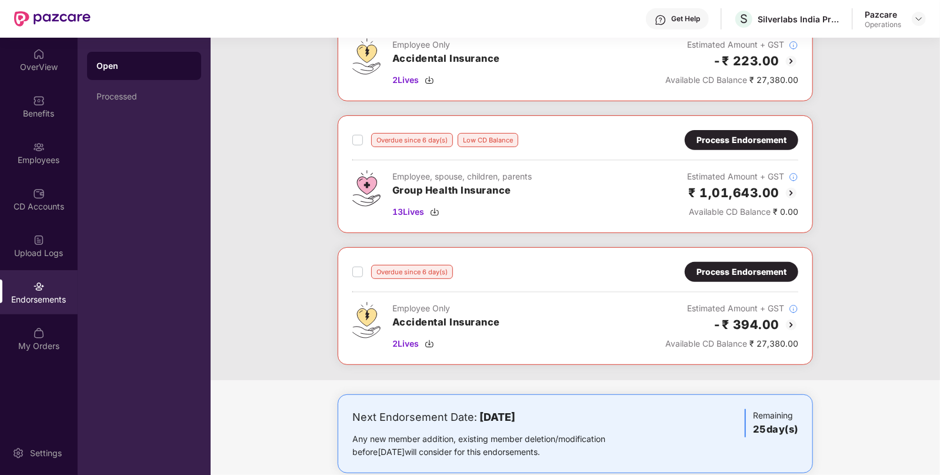
scroll to position [0, 0]
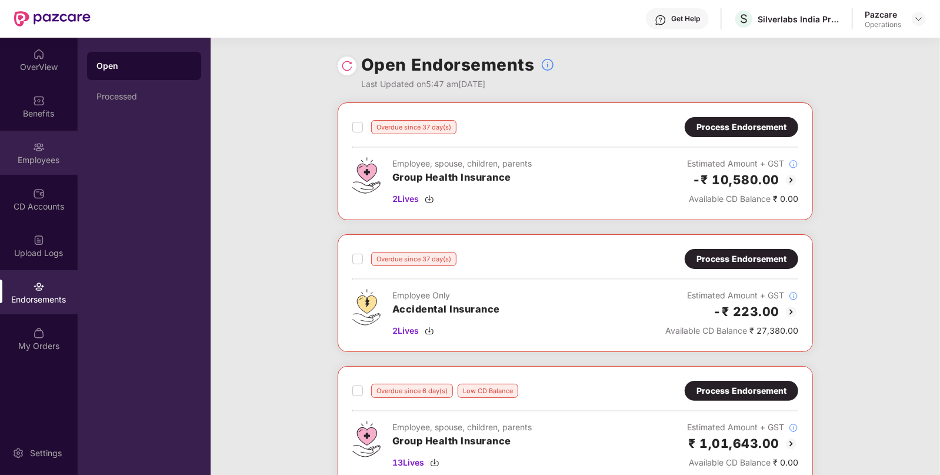
click at [56, 151] on div "Employees" at bounding box center [39, 153] width 78 height 44
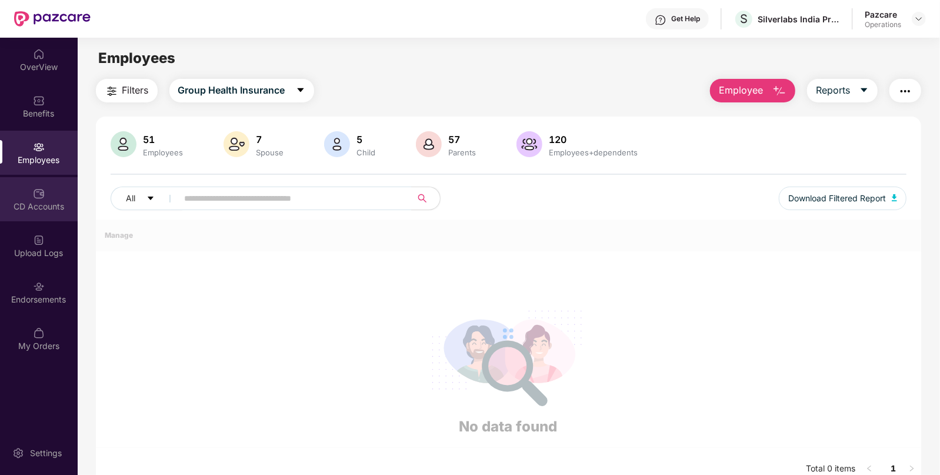
click at [32, 221] on div "CD Accounts" at bounding box center [39, 199] width 78 height 44
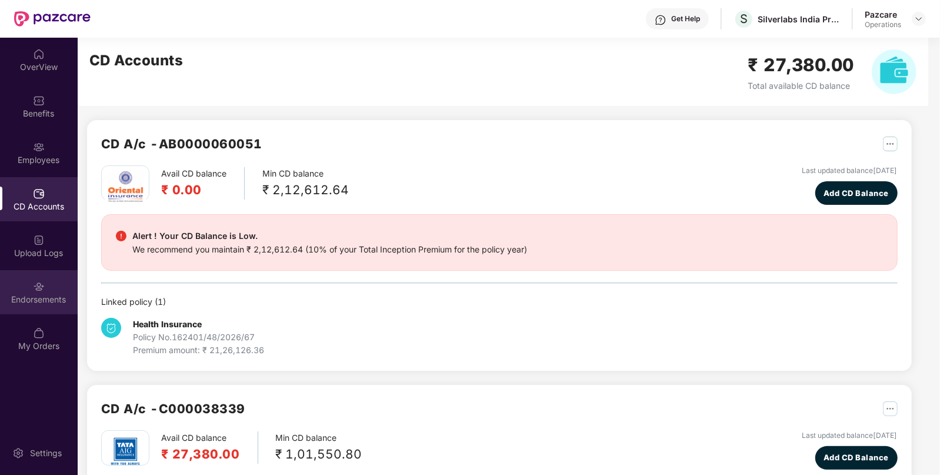
click at [0, 291] on div "Endorsements" at bounding box center [39, 292] width 78 height 44
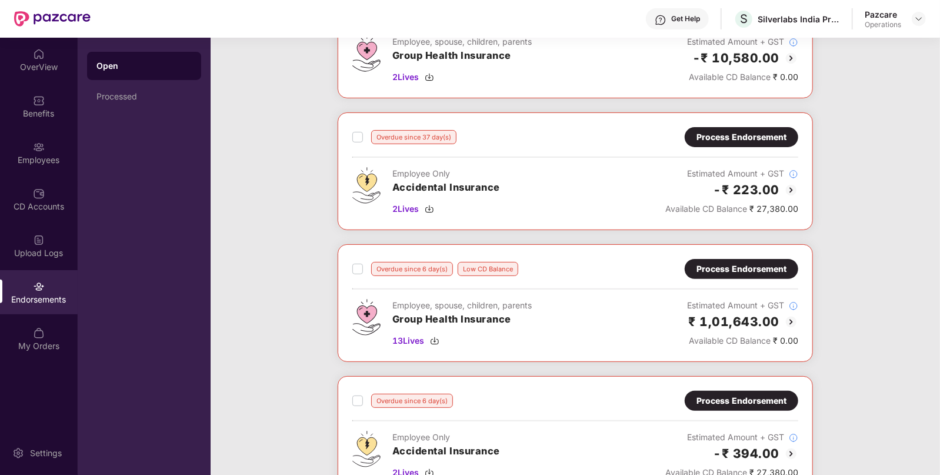
scroll to position [123, 0]
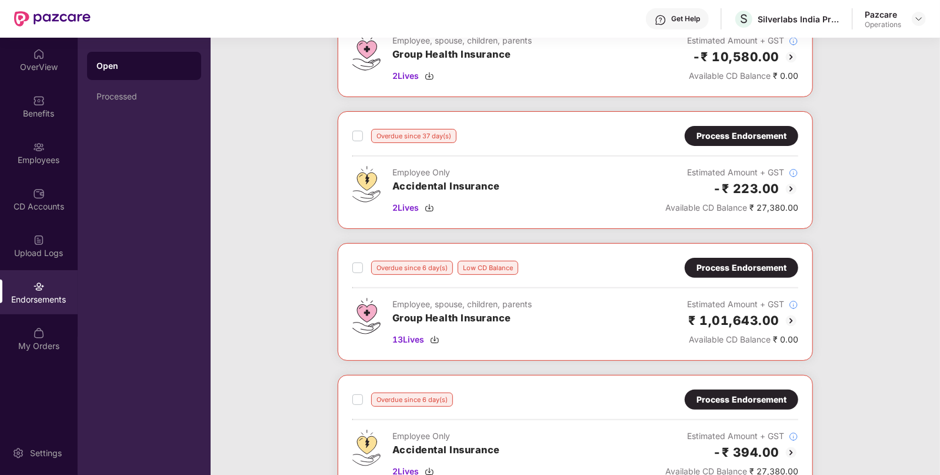
click at [644, 284] on div "Overdue since 6 day(s) Low CD Balance Process Endorsement Employee, spouse, chi…" at bounding box center [576, 302] width 446 height 88
click at [766, 18] on div "Silverlabs India Private Limited" at bounding box center [799, 19] width 82 height 11
copy div "Silverlabs"
click at [47, 114] on div "Benefits" at bounding box center [39, 114] width 78 height 12
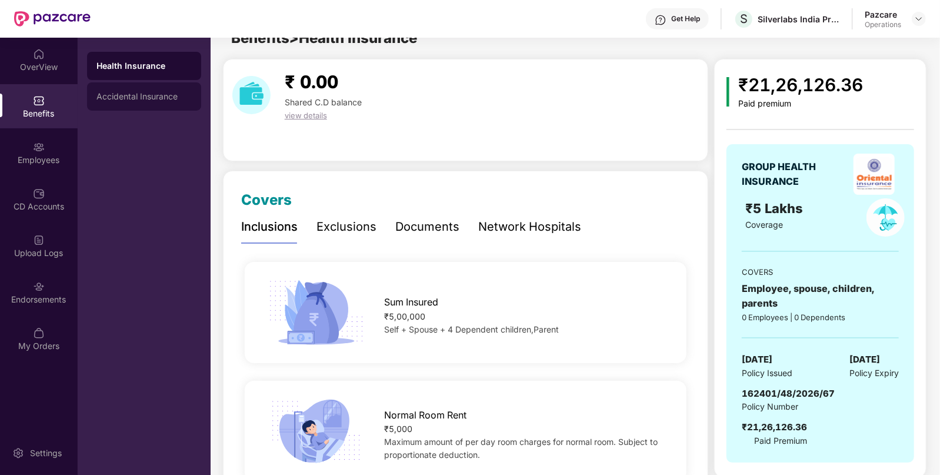
scroll to position [0, 0]
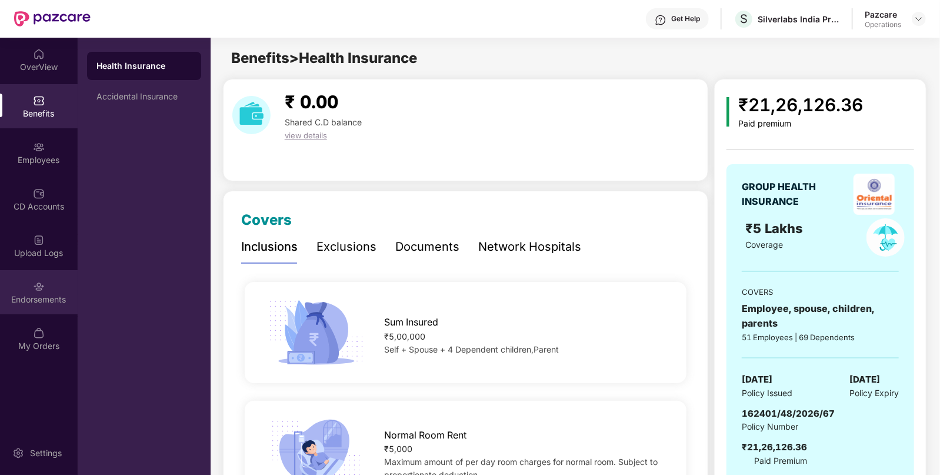
click at [45, 289] on div "Endorsements" at bounding box center [39, 292] width 78 height 44
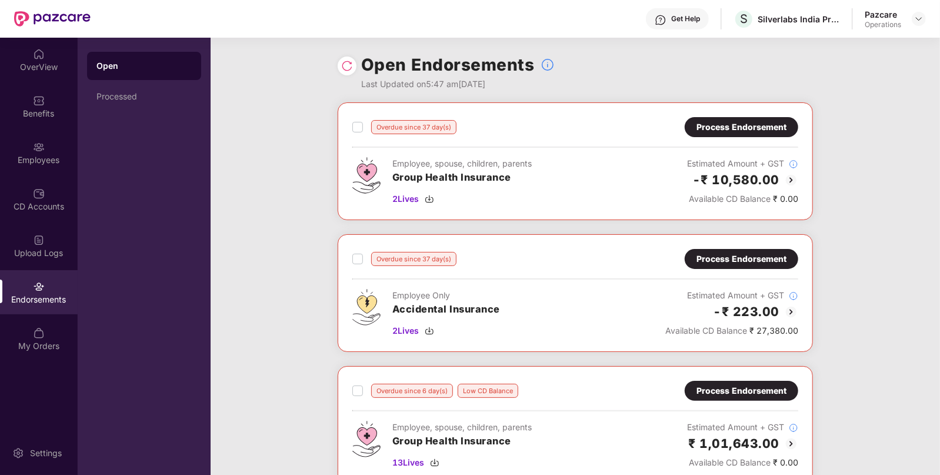
click at [756, 257] on div "Process Endorsement" at bounding box center [742, 258] width 90 height 13
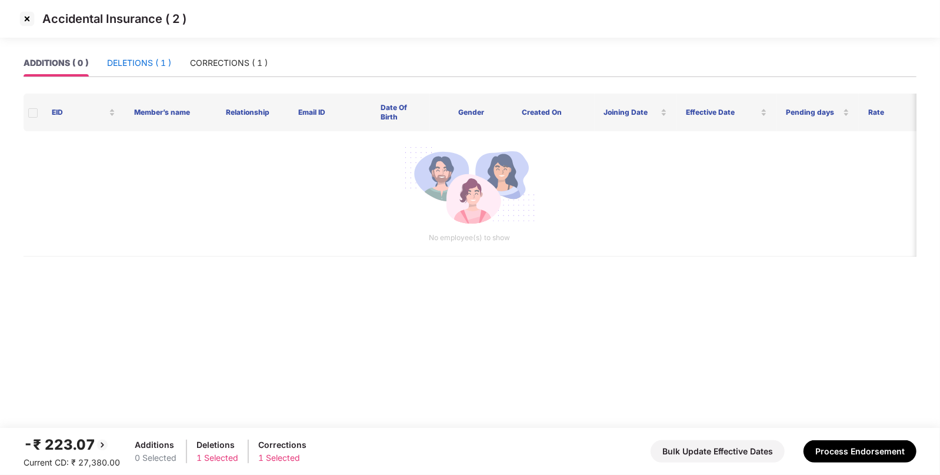
click at [149, 65] on div "DELETIONS ( 1 )" at bounding box center [139, 62] width 64 height 13
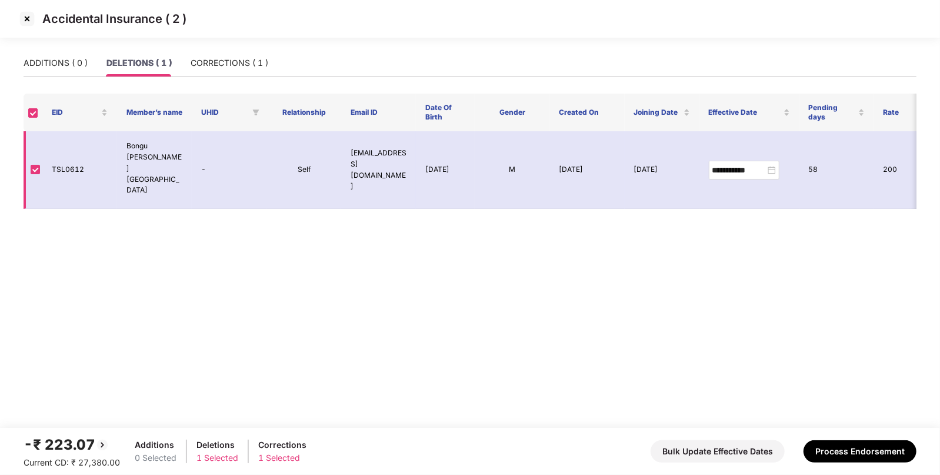
click at [65, 152] on td "TSL0612" at bounding box center [79, 170] width 75 height 78
copy td "TSL0612"
click at [205, 74] on div "CORRECTIONS ( 1 )" at bounding box center [230, 62] width 78 height 27
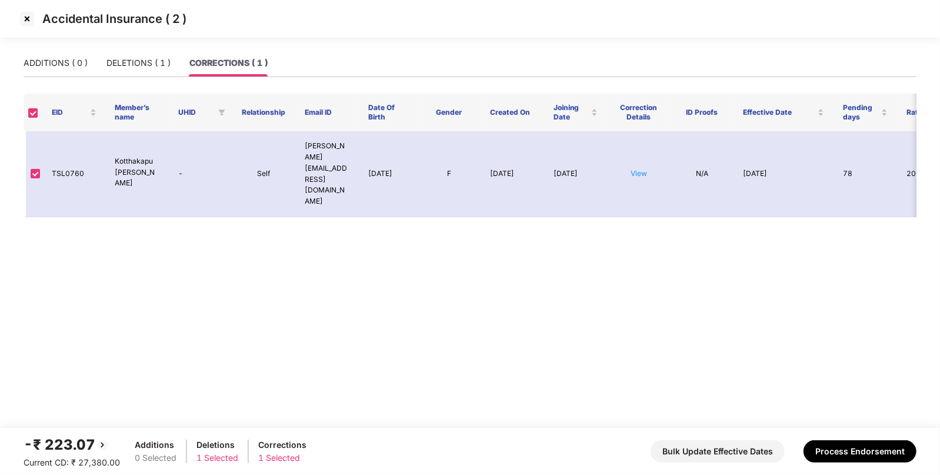
click at [19, 19] on img at bounding box center [27, 18] width 19 height 19
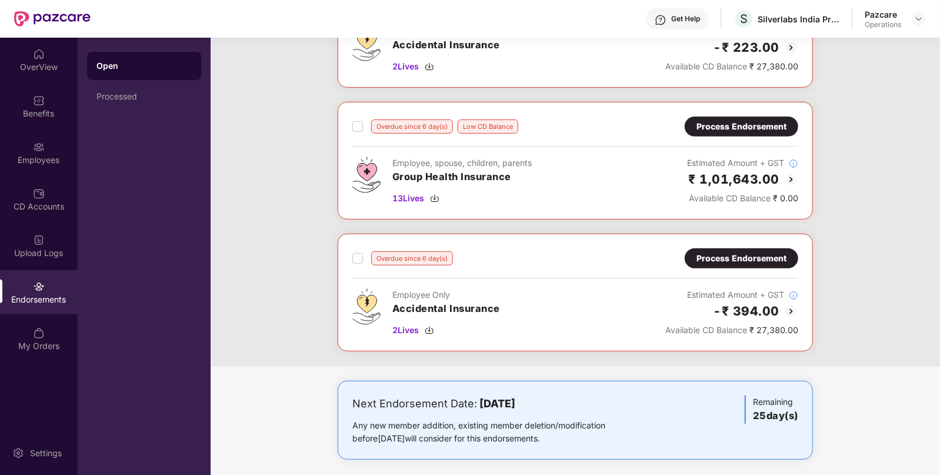
scroll to position [267, 0]
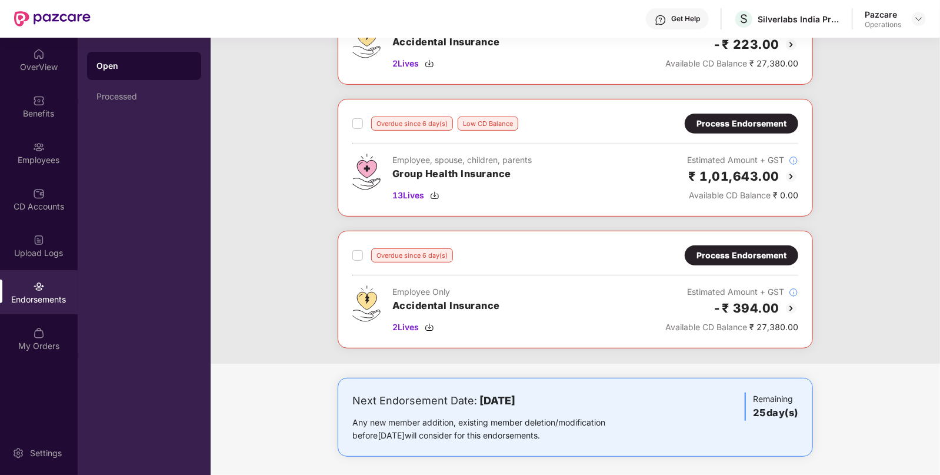
click at [739, 250] on div "Process Endorsement" at bounding box center [742, 255] width 90 height 13
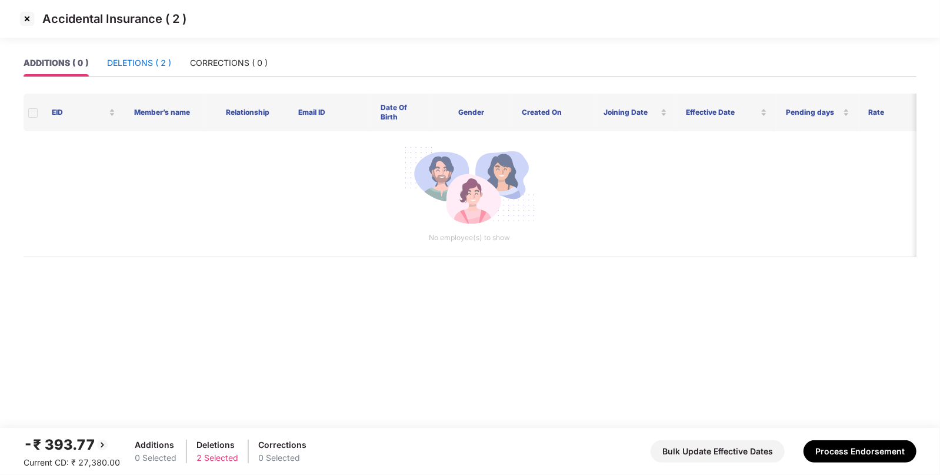
click at [142, 56] on div "DELETIONS ( 2 )" at bounding box center [139, 62] width 64 height 13
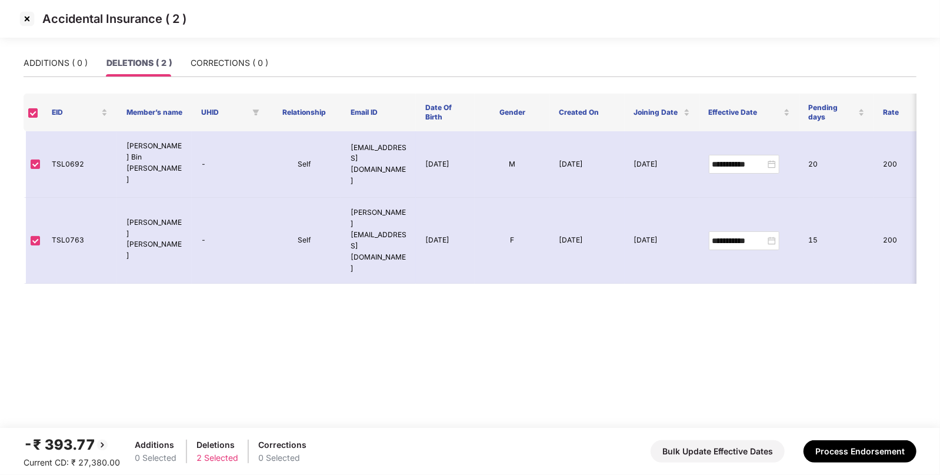
click at [29, 14] on img at bounding box center [27, 18] width 19 height 19
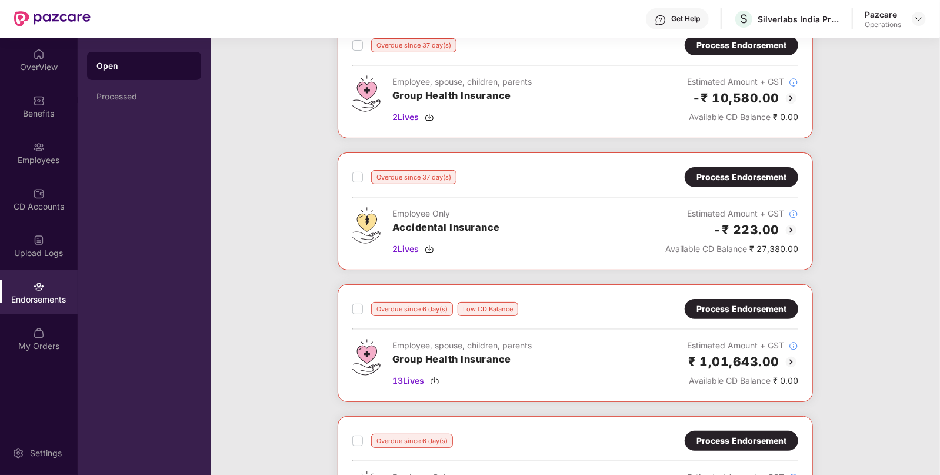
scroll to position [82, 0]
click at [433, 249] on img at bounding box center [429, 248] width 9 height 9
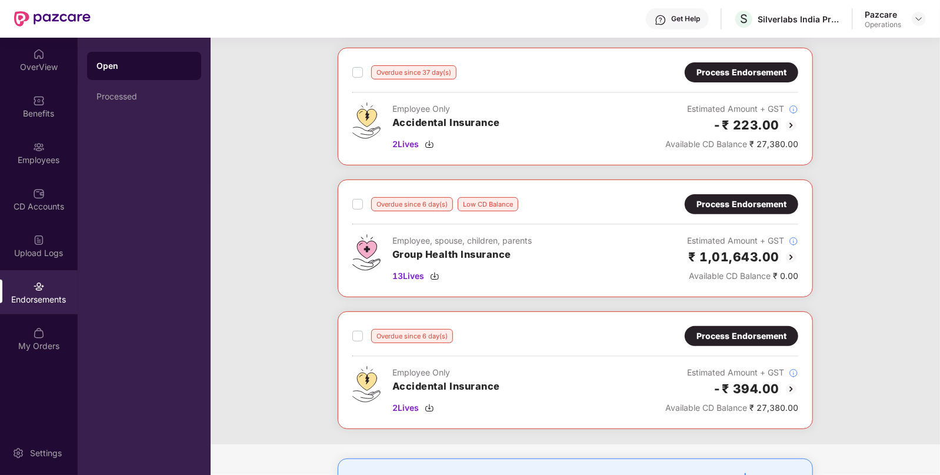
scroll to position [270, 0]
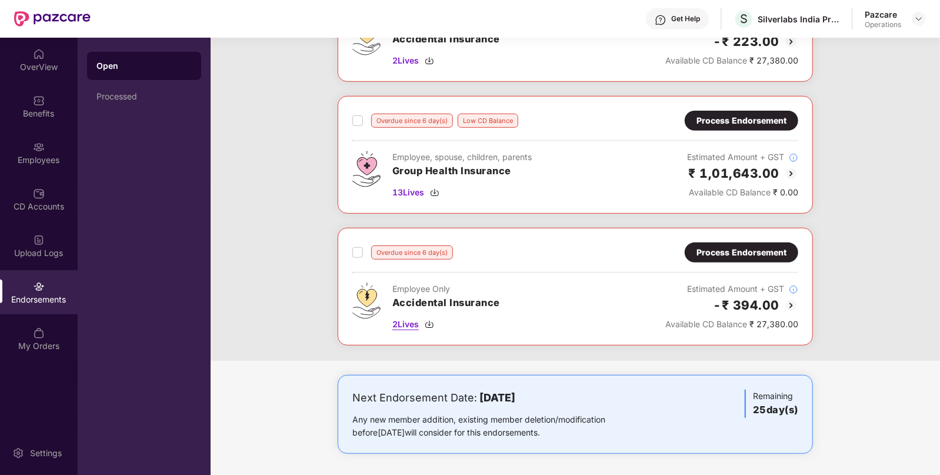
click at [428, 320] on img at bounding box center [429, 324] width 9 height 9
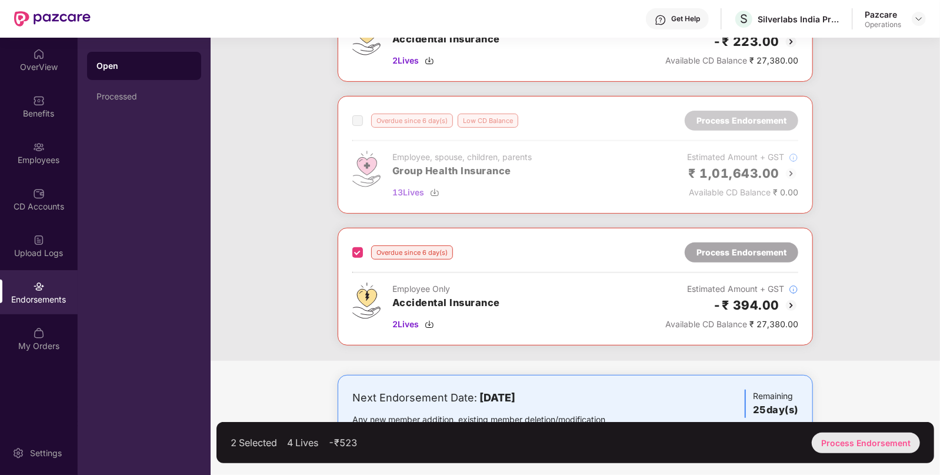
click at [867, 447] on div "Process Endorsement" at bounding box center [866, 443] width 108 height 21
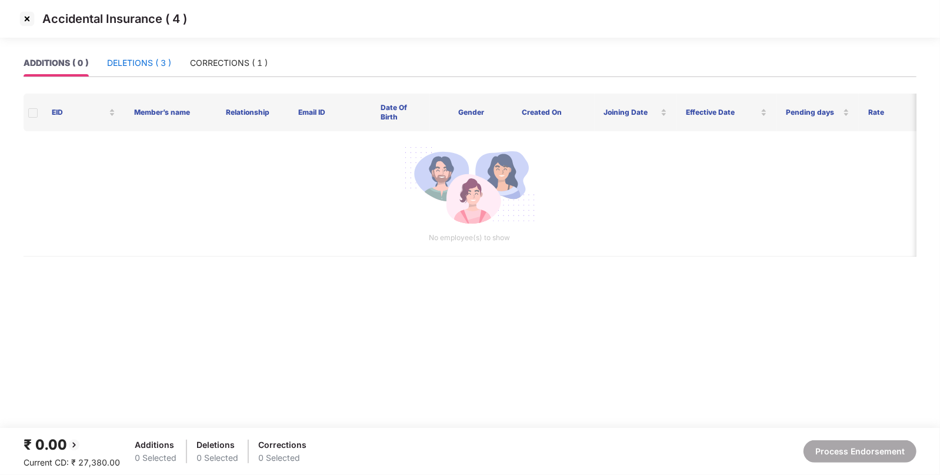
click at [141, 59] on div "DELETIONS ( 3 )" at bounding box center [139, 62] width 64 height 13
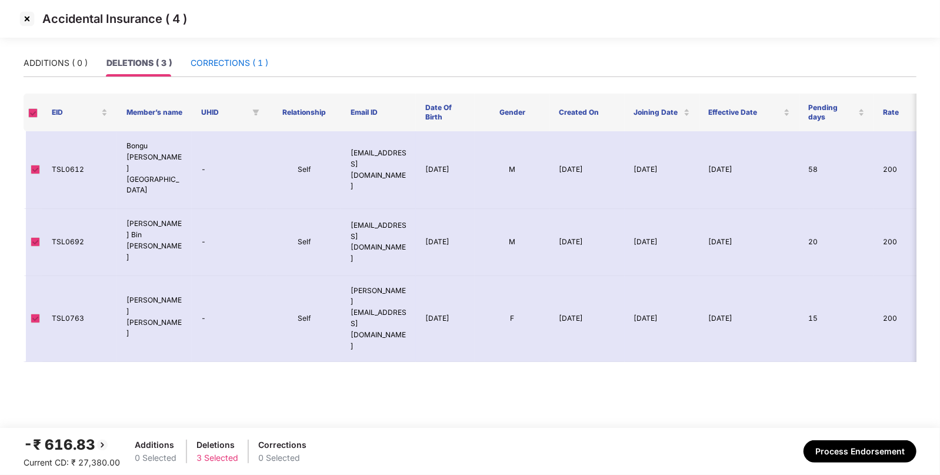
click at [214, 62] on div "CORRECTIONS ( 1 )" at bounding box center [230, 62] width 78 height 13
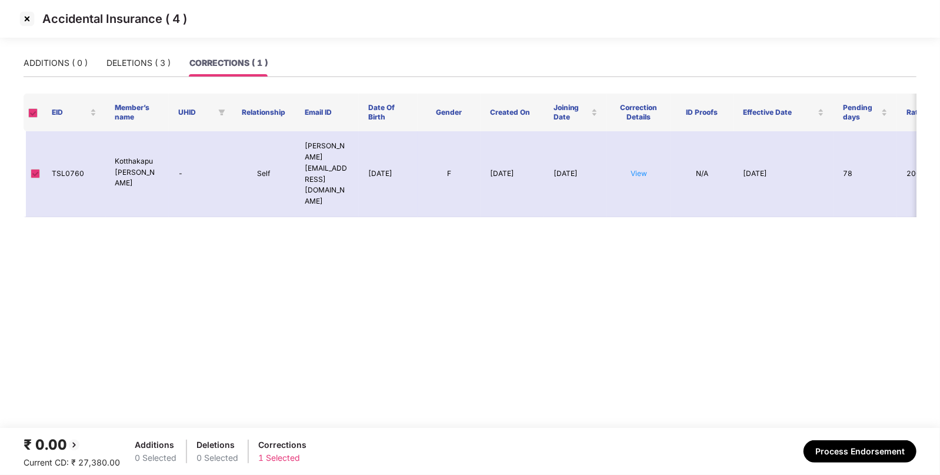
click at [175, 62] on div "ADDITIONS ( 0 ) DELETIONS ( 3 ) CORRECTIONS ( 1 )" at bounding box center [146, 62] width 244 height 27
click at [139, 68] on div "DELETIONS ( 3 )" at bounding box center [139, 62] width 64 height 13
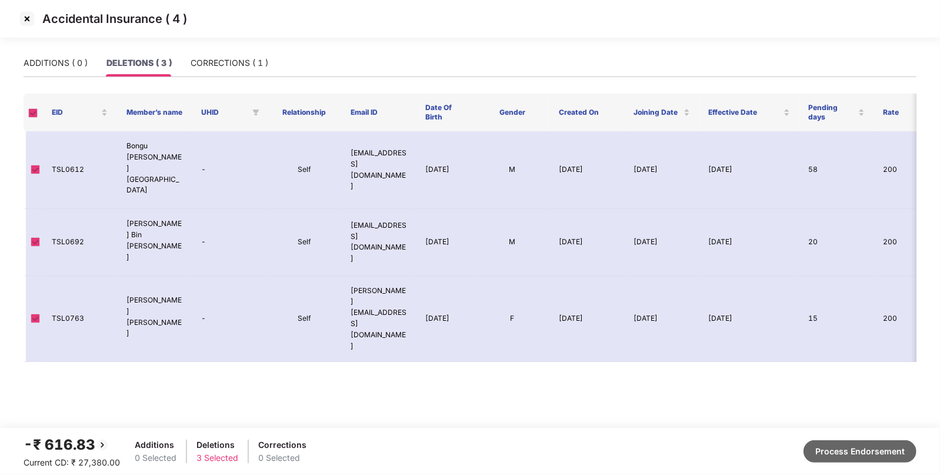
click at [865, 450] on button "Process Endorsement" at bounding box center [860, 451] width 113 height 22
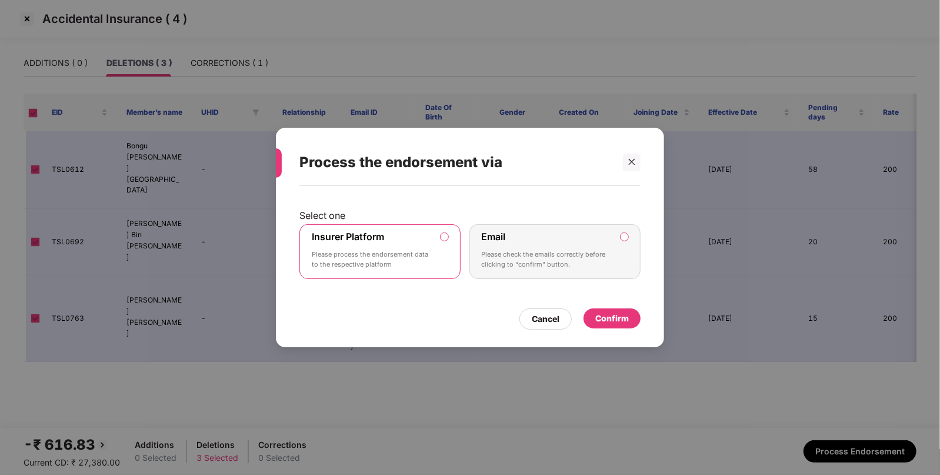
click at [612, 312] on div "Confirm" at bounding box center [613, 318] width 34 height 13
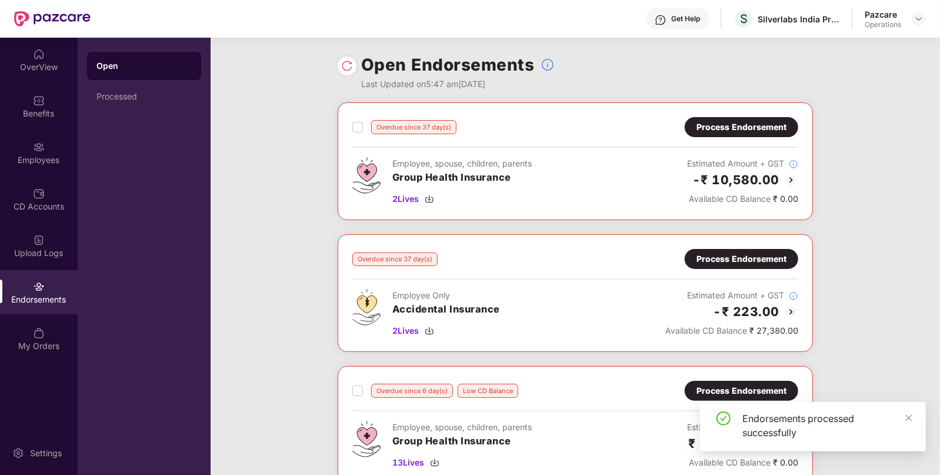
scroll to position [8, 0]
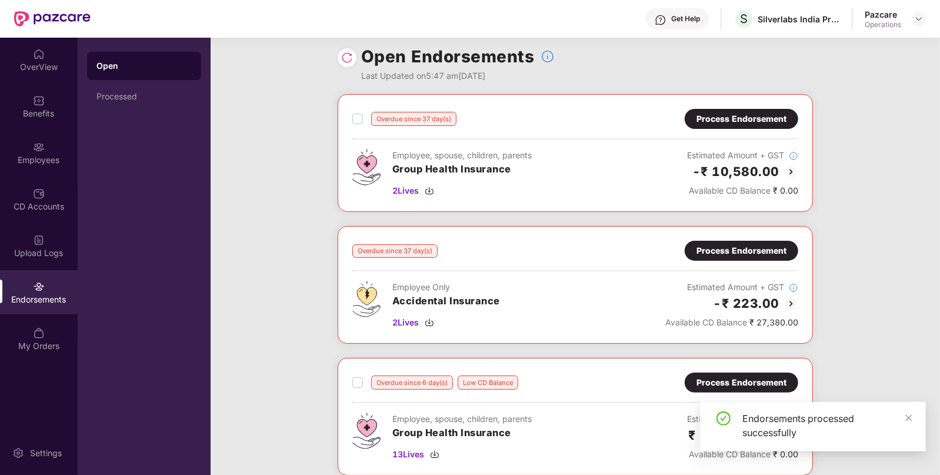
click at [345, 62] on img at bounding box center [347, 58] width 12 height 12
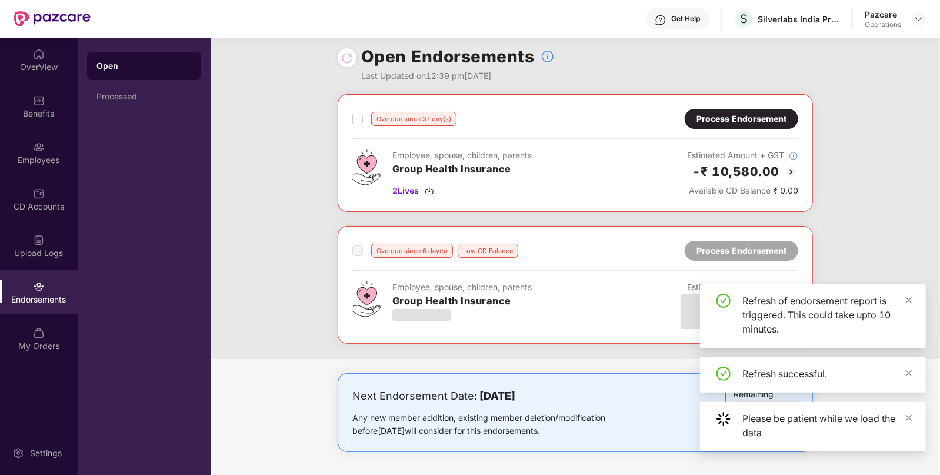
scroll to position [8, 0]
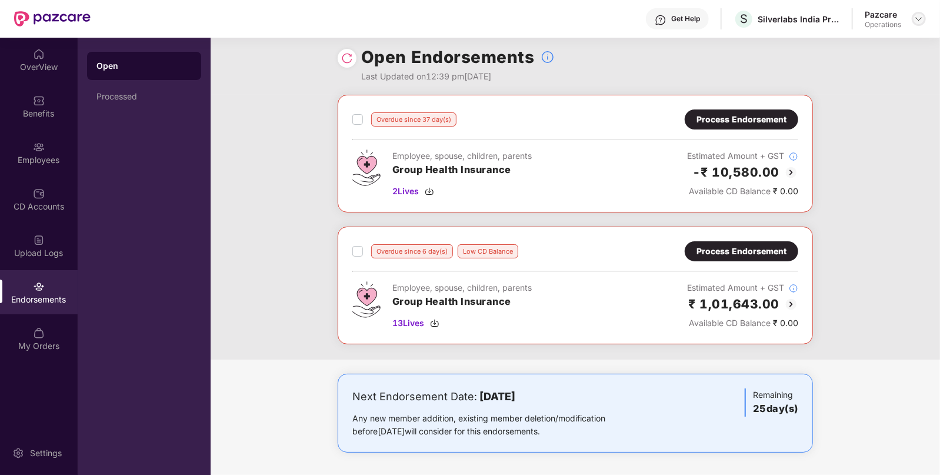
click at [917, 15] on img at bounding box center [919, 18] width 9 height 9
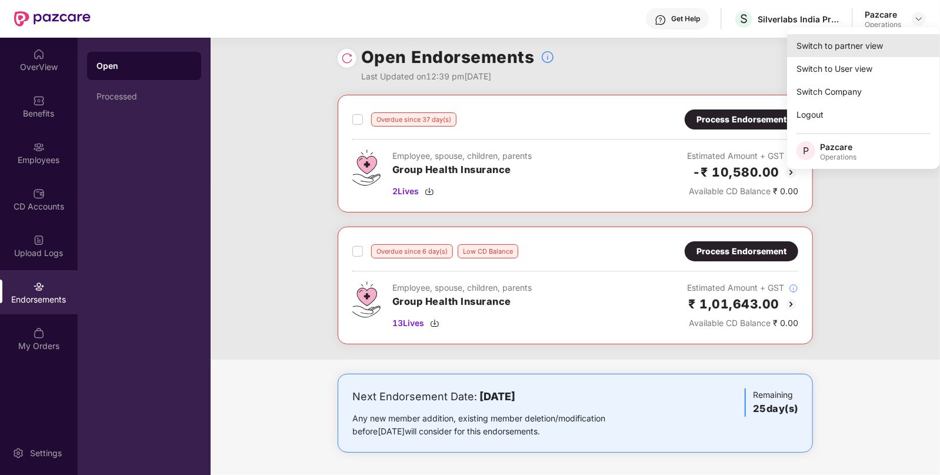
click at [835, 44] on div "Switch to partner view" at bounding box center [863, 45] width 153 height 23
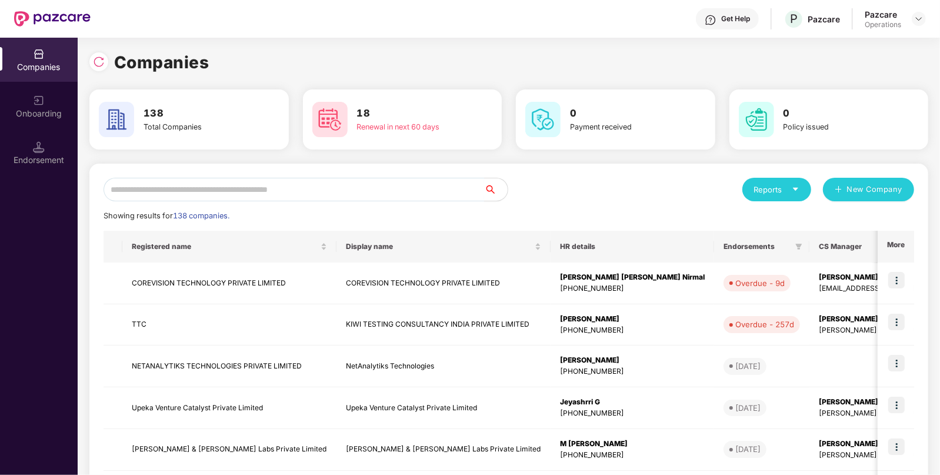
click at [284, 186] on input "text" at bounding box center [294, 190] width 381 height 24
paste input "**********"
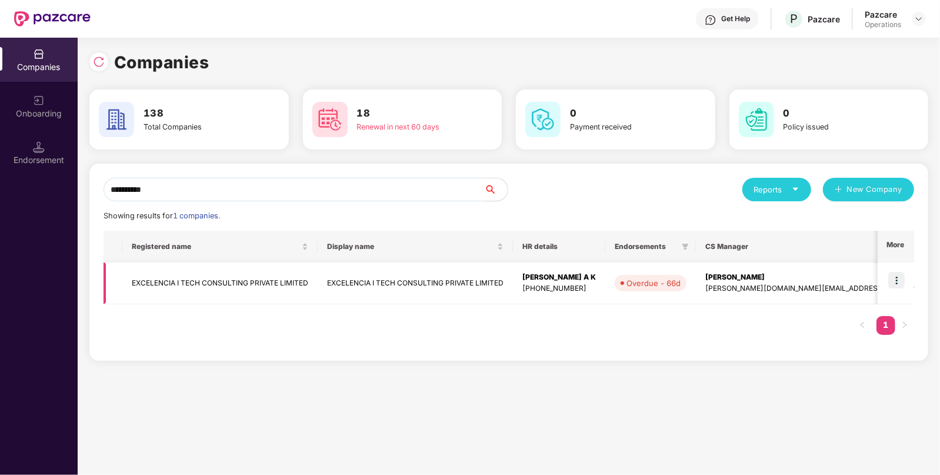
type input "**********"
click at [896, 279] on img at bounding box center [897, 280] width 16 height 16
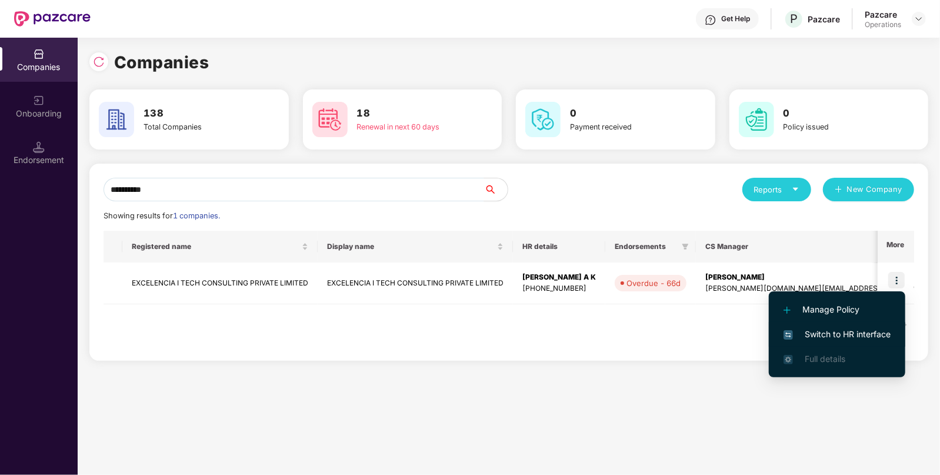
click at [846, 325] on li "Switch to HR interface" at bounding box center [837, 334] width 137 height 25
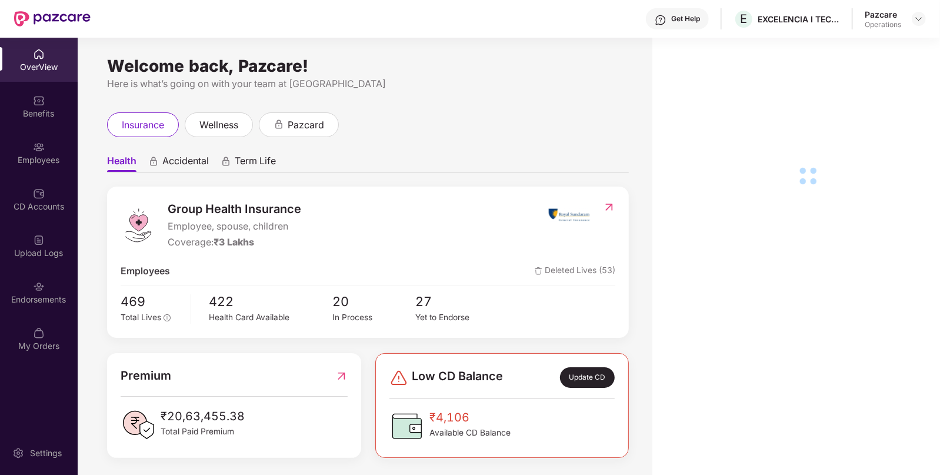
click at [52, 306] on div "Endorsements" at bounding box center [39, 292] width 78 height 44
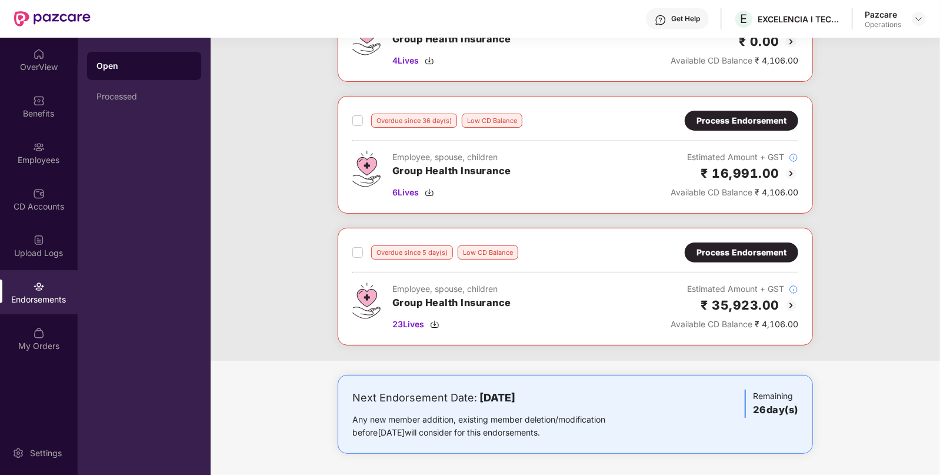
scroll to position [0, 0]
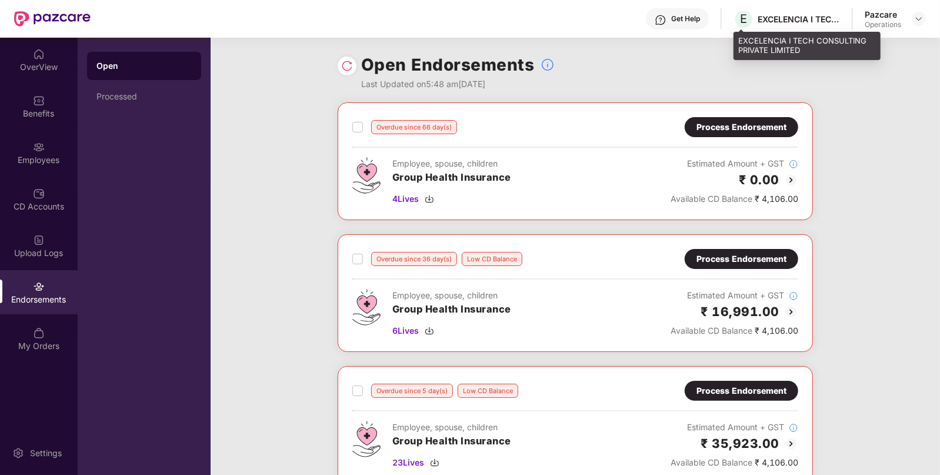
click at [780, 14] on div "EXCELENCIA I TECH CONSULTING PRIVATE LIMITED" at bounding box center [799, 19] width 82 height 11
copy div "EXCELENCIA"
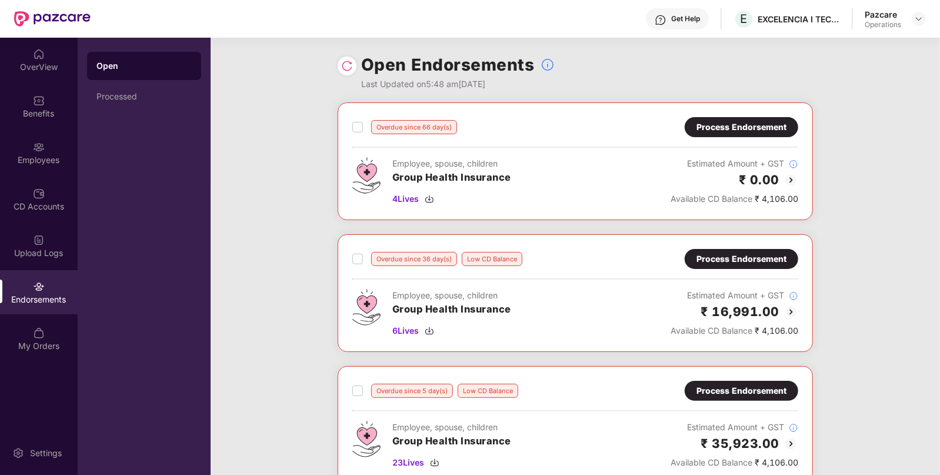
click at [721, 255] on div "Process Endorsement" at bounding box center [742, 258] width 90 height 13
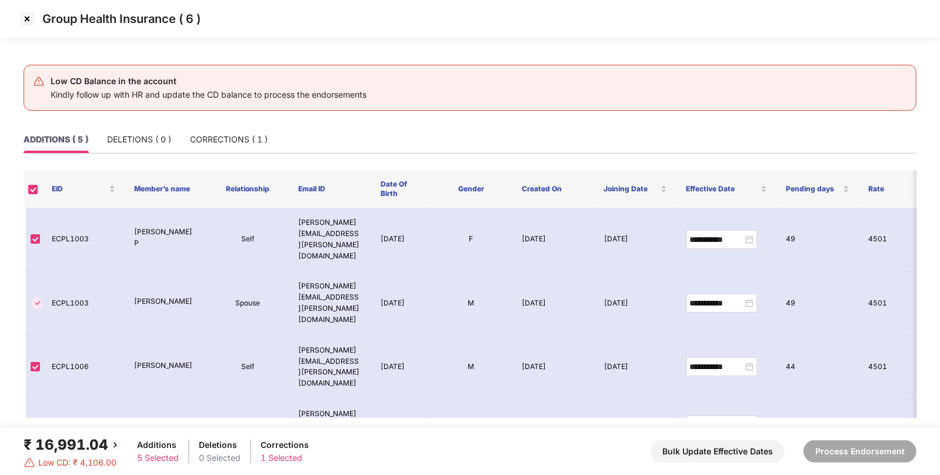
click at [28, 21] on img at bounding box center [27, 18] width 19 height 19
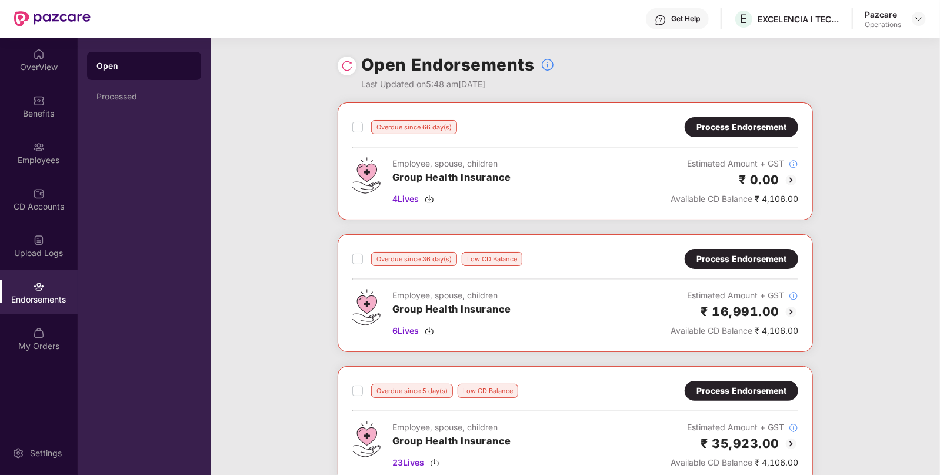
click at [726, 123] on div "Process Endorsement" at bounding box center [742, 127] width 90 height 13
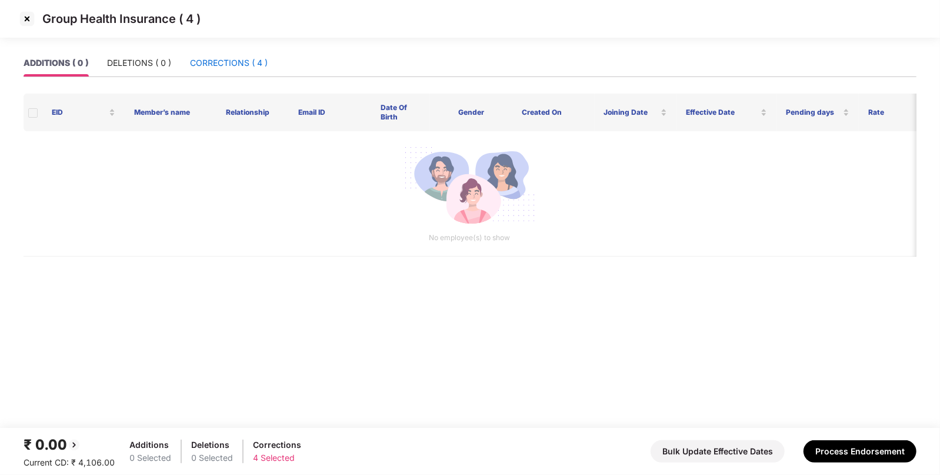
click at [218, 60] on div "CORRECTIONS ( 4 )" at bounding box center [229, 62] width 78 height 13
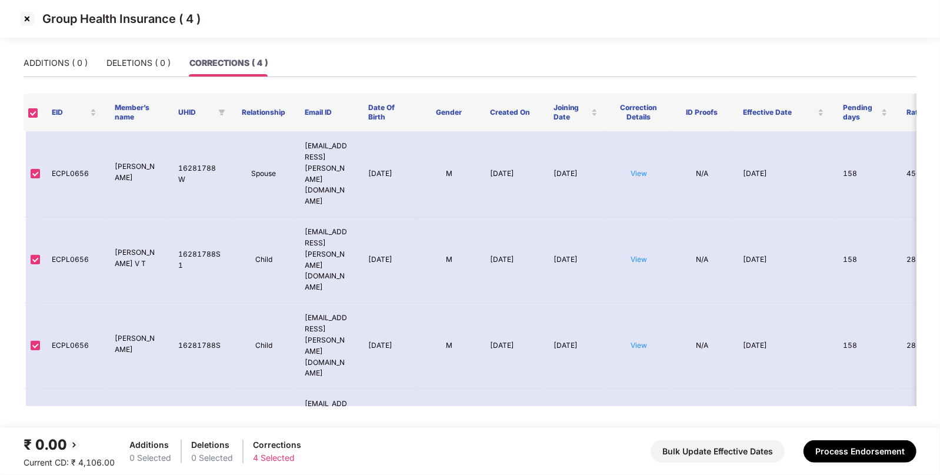
click at [25, 26] on img at bounding box center [27, 18] width 19 height 19
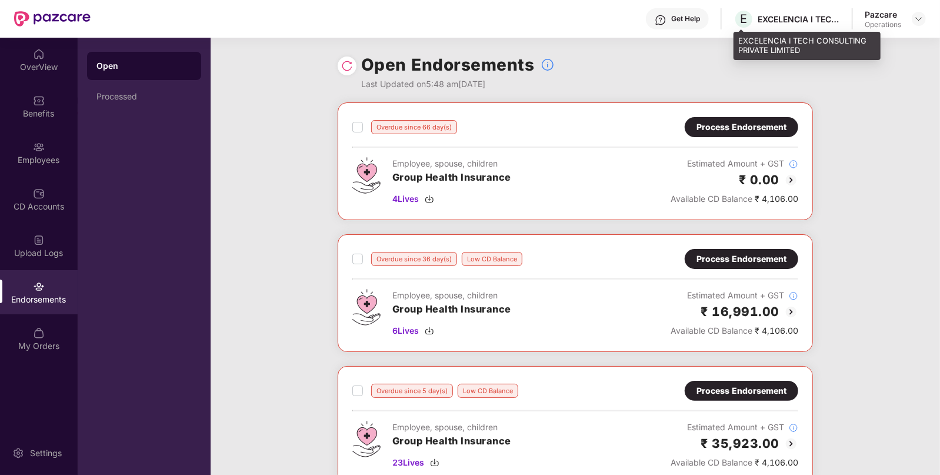
click at [780, 16] on div "EXCELENCIA I TECH CONSULTING PRIVATE LIMITED" at bounding box center [799, 19] width 82 height 11
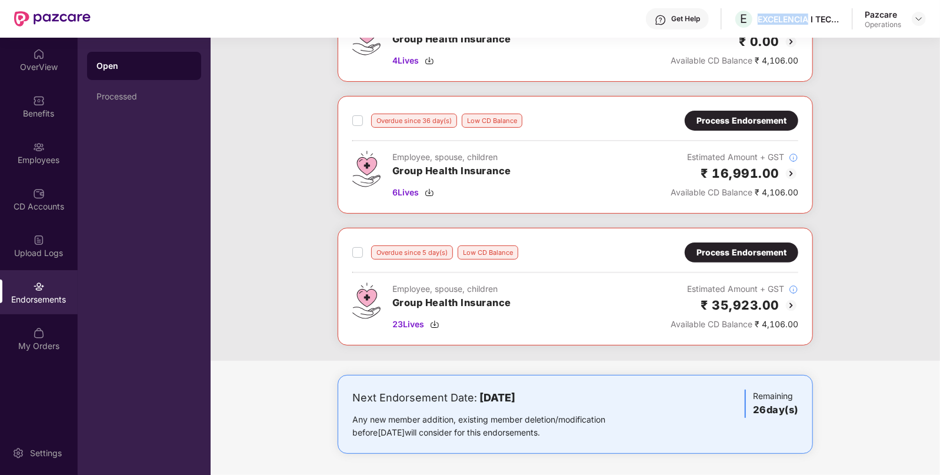
scroll to position [61, 0]
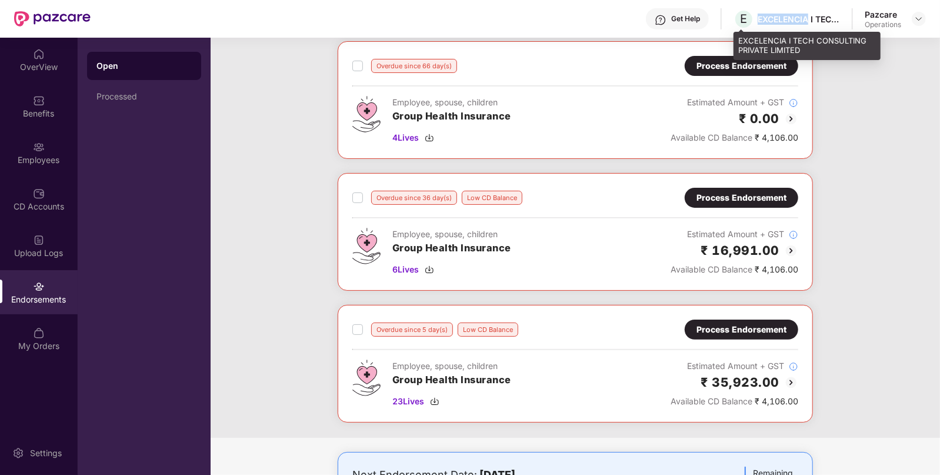
click at [774, 15] on div "EXCELENCIA I TECH CONSULTING PRIVATE LIMITED" at bounding box center [799, 19] width 82 height 11
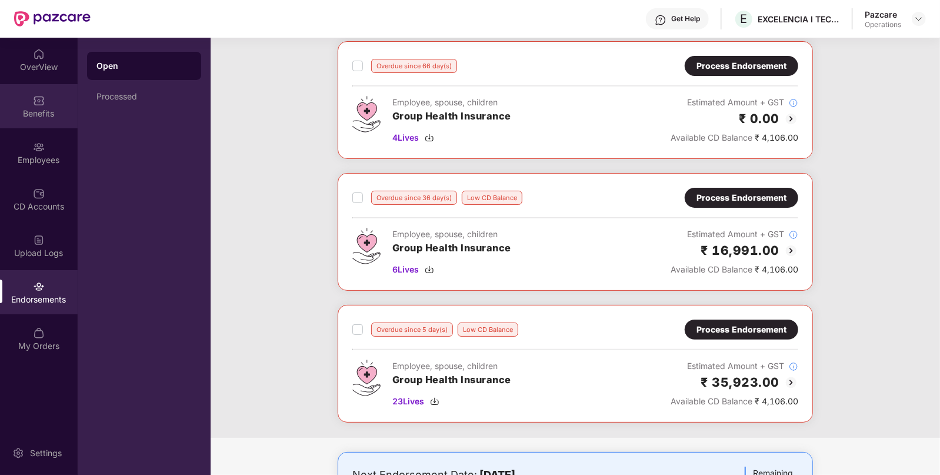
click at [51, 97] on div "Benefits" at bounding box center [39, 106] width 78 height 44
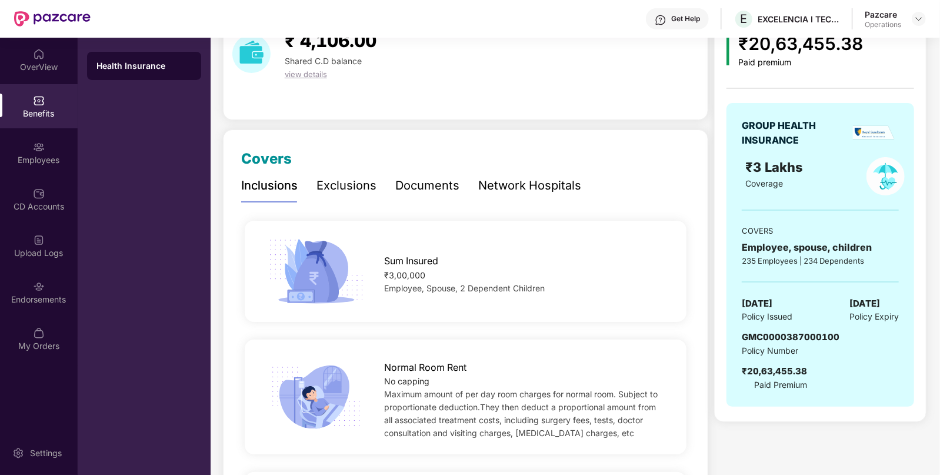
scroll to position [0, 0]
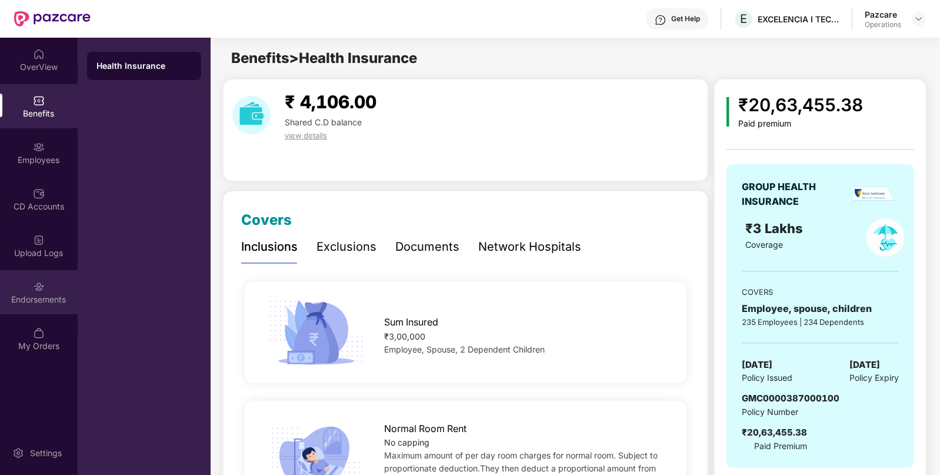
click at [11, 291] on div "Endorsements" at bounding box center [39, 292] width 78 height 44
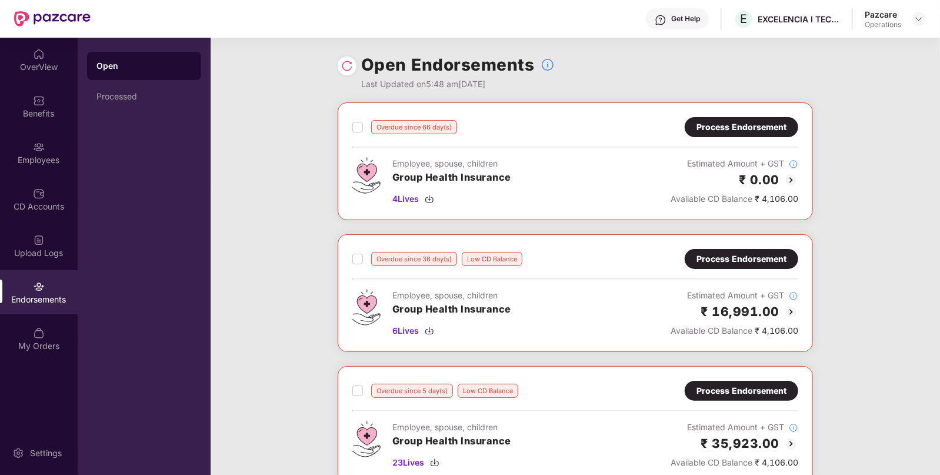
scroll to position [128, 0]
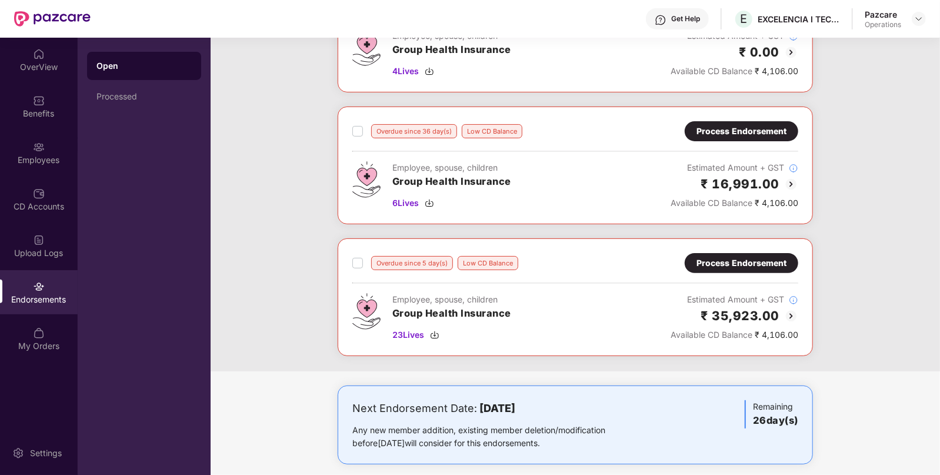
click at [725, 126] on div "Process Endorsement" at bounding box center [742, 131] width 90 height 13
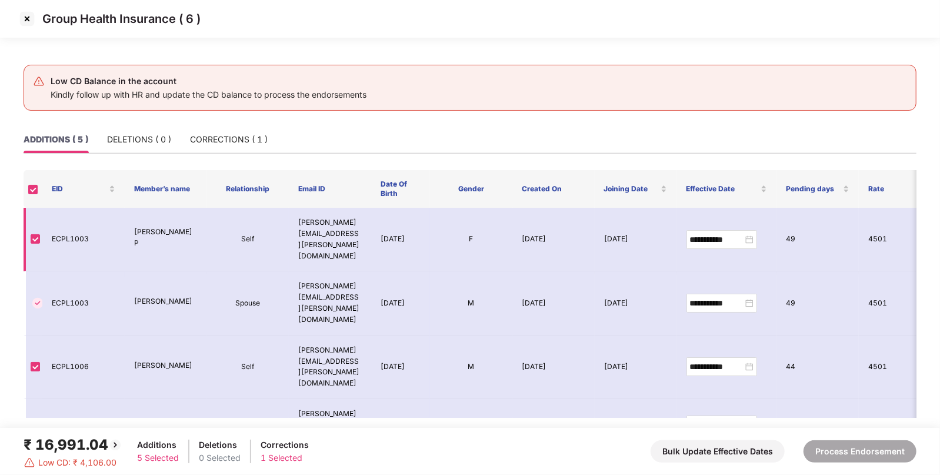
scroll to position [52, 0]
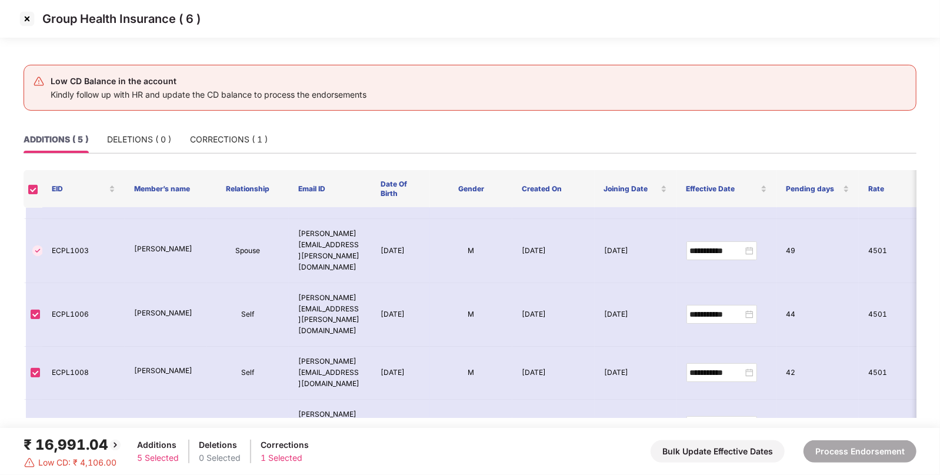
click at [28, 15] on img at bounding box center [27, 18] width 19 height 19
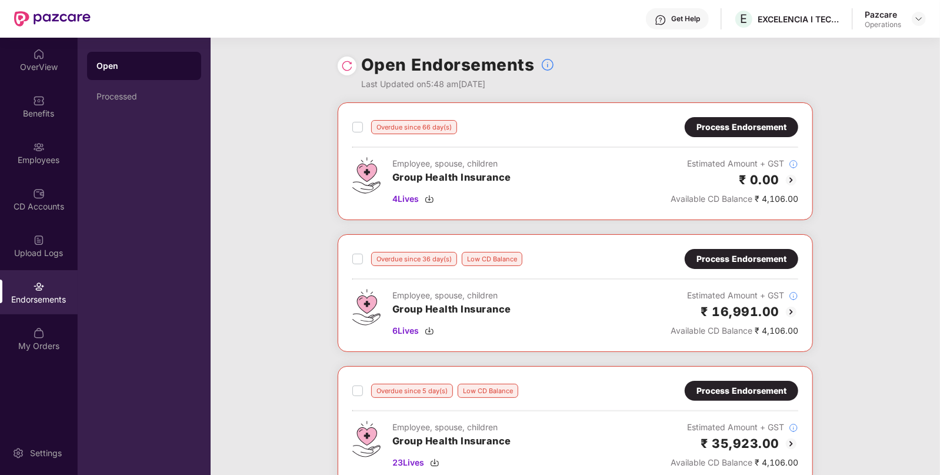
click at [351, 256] on div "Overdue since 36 day(s) Low CD Balance Process Endorsement Employee, spouse, ch…" at bounding box center [576, 293] width 476 height 118
click at [739, 264] on div "Process Endorsement" at bounding box center [742, 258] width 90 height 13
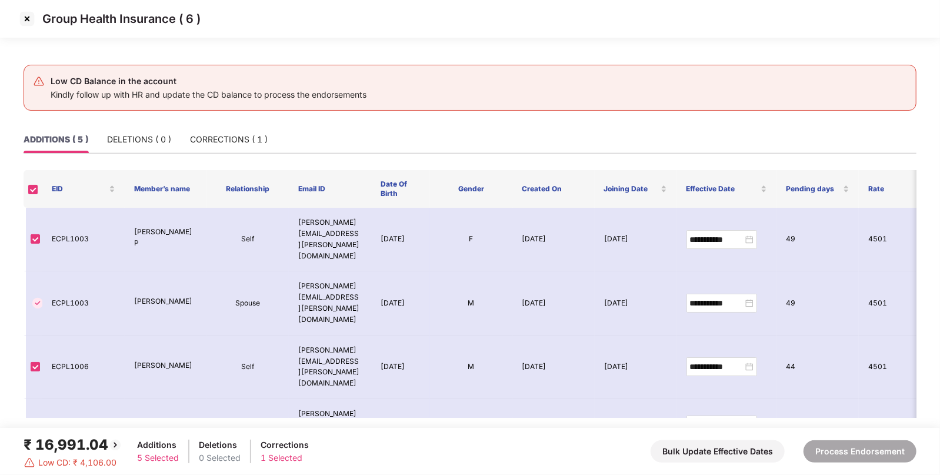
click at [25, 12] on img at bounding box center [27, 18] width 19 height 19
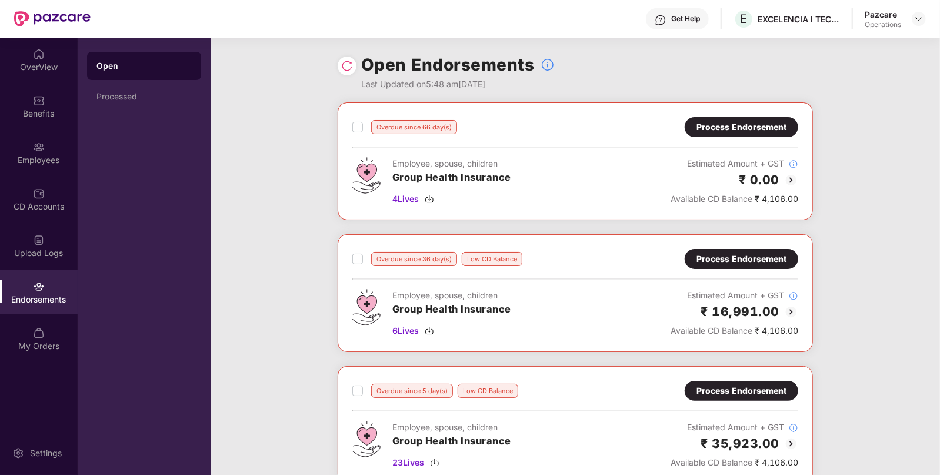
scroll to position [138, 0]
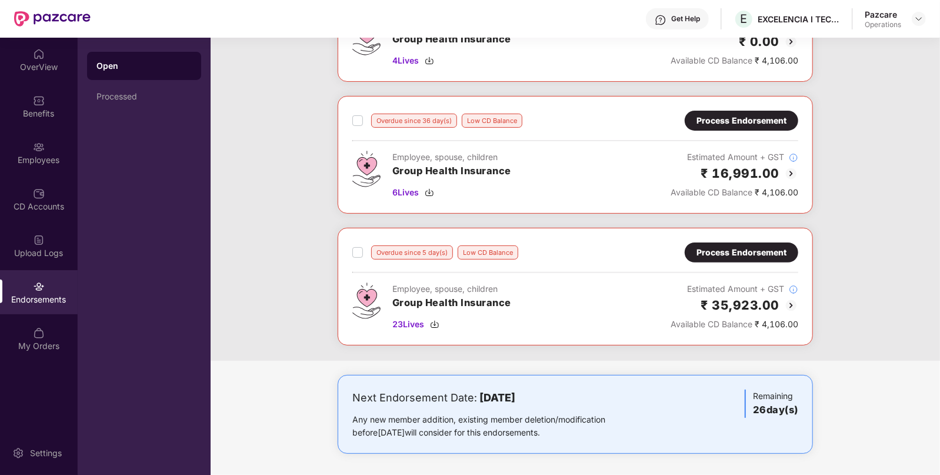
click at [732, 253] on div "Process Endorsement" at bounding box center [742, 252] width 90 height 13
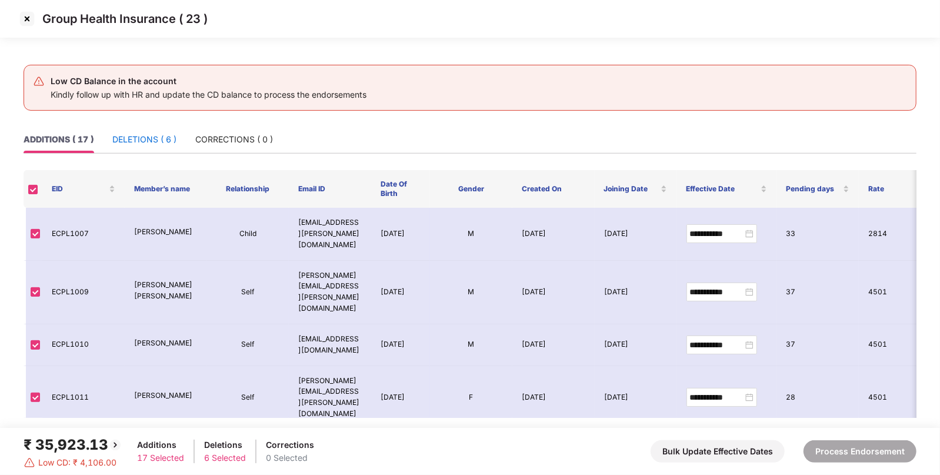
click at [162, 137] on div "DELETIONS ( 6 )" at bounding box center [144, 139] width 64 height 13
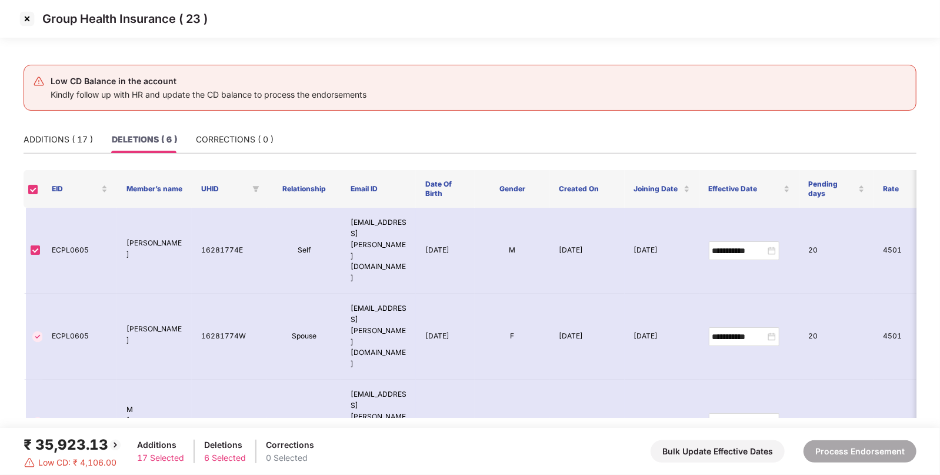
click at [24, 21] on img at bounding box center [27, 18] width 19 height 19
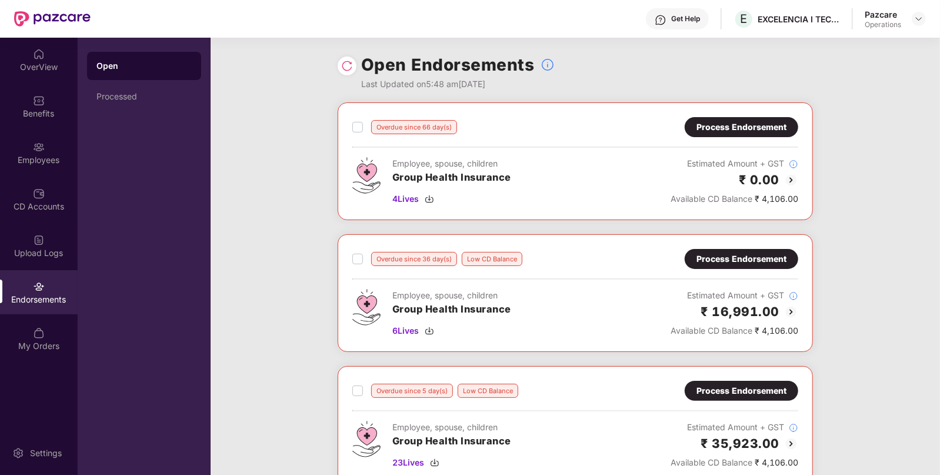
scroll to position [112, 0]
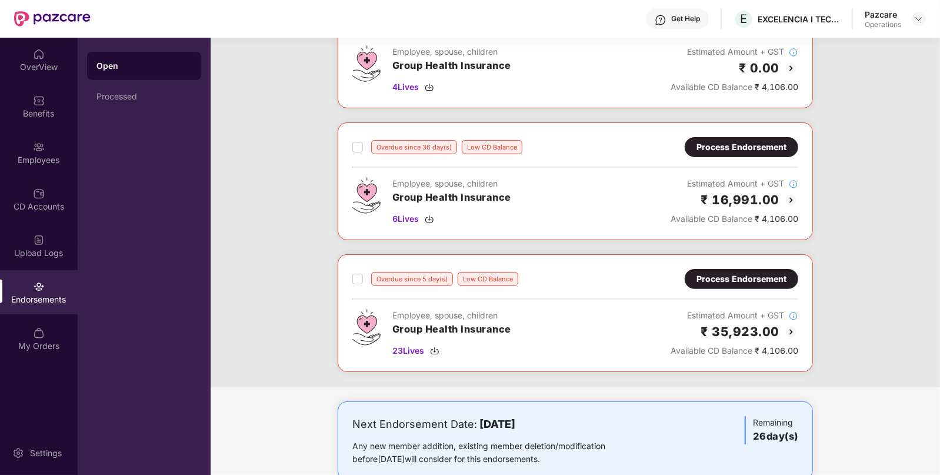
click at [764, 144] on div "Process Endorsement" at bounding box center [742, 147] width 90 height 13
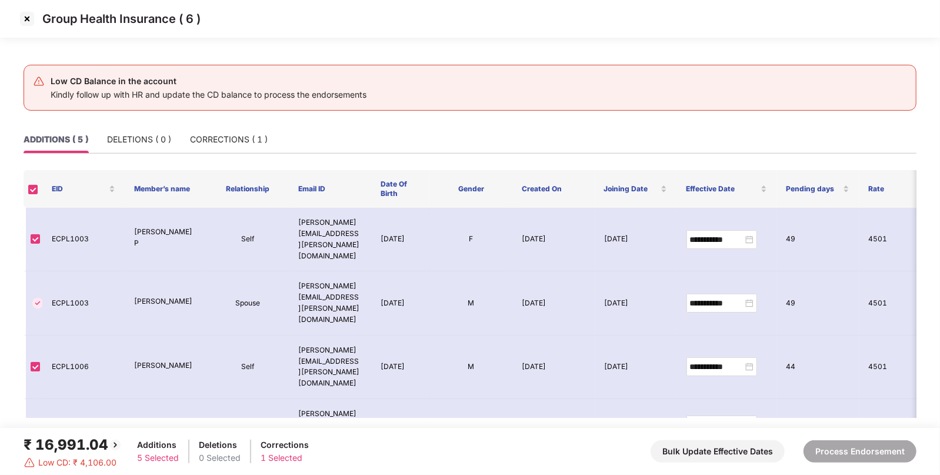
click at [79, 440] on div "₹ 16,991.04" at bounding box center [73, 445] width 99 height 22
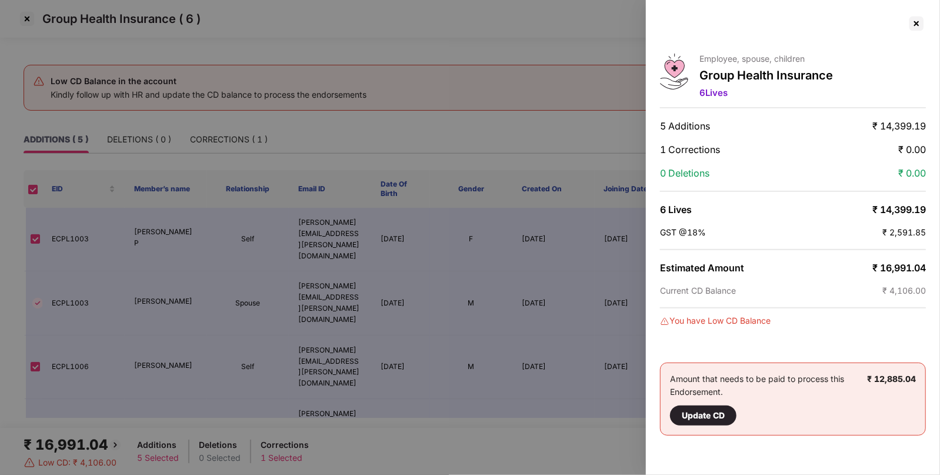
click at [903, 267] on span "₹ 16,991.04" at bounding box center [900, 268] width 54 height 12
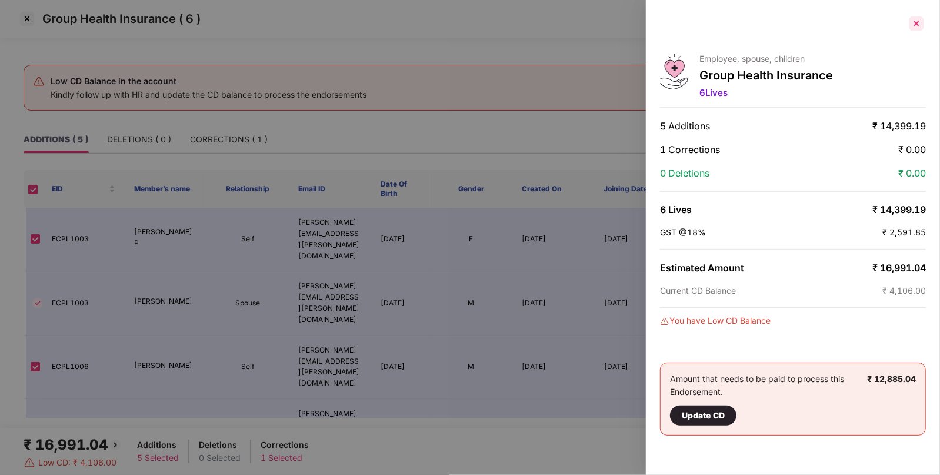
click at [916, 29] on div at bounding box center [916, 23] width 19 height 19
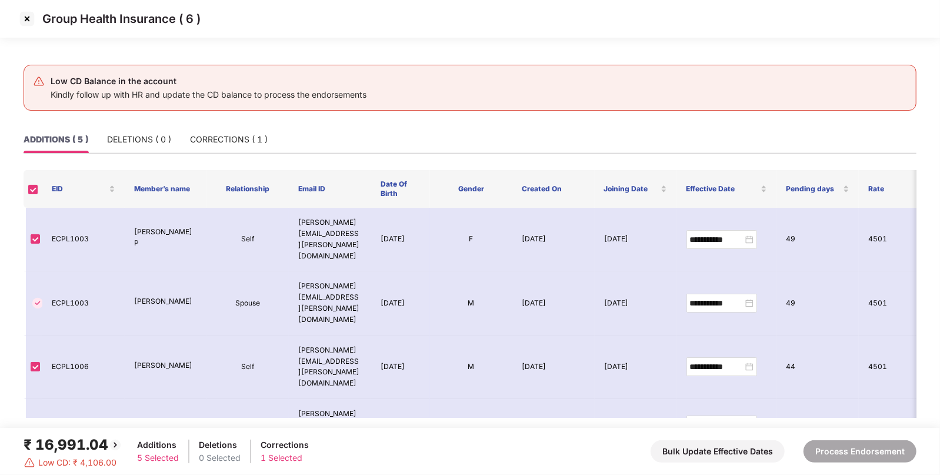
click at [18, 12] on img at bounding box center [27, 18] width 19 height 19
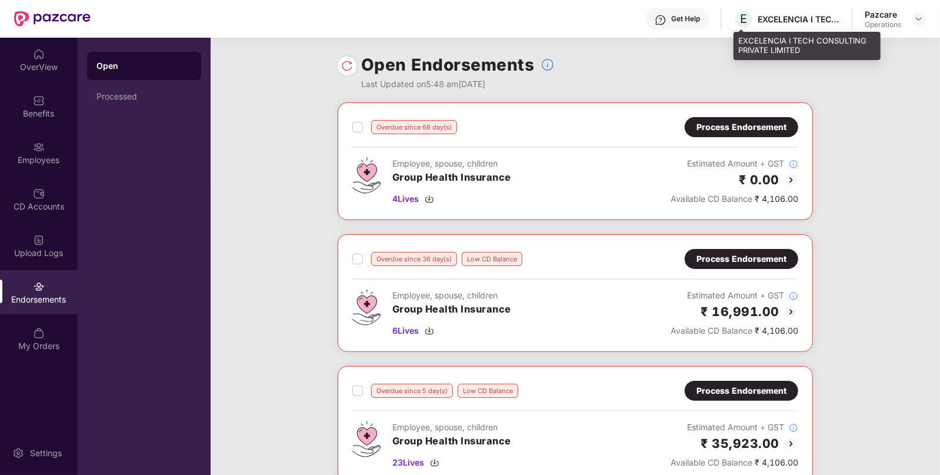
click at [783, 22] on div "EXCELENCIA I TECH CONSULTING PRIVATE LIMITED" at bounding box center [799, 19] width 82 height 11
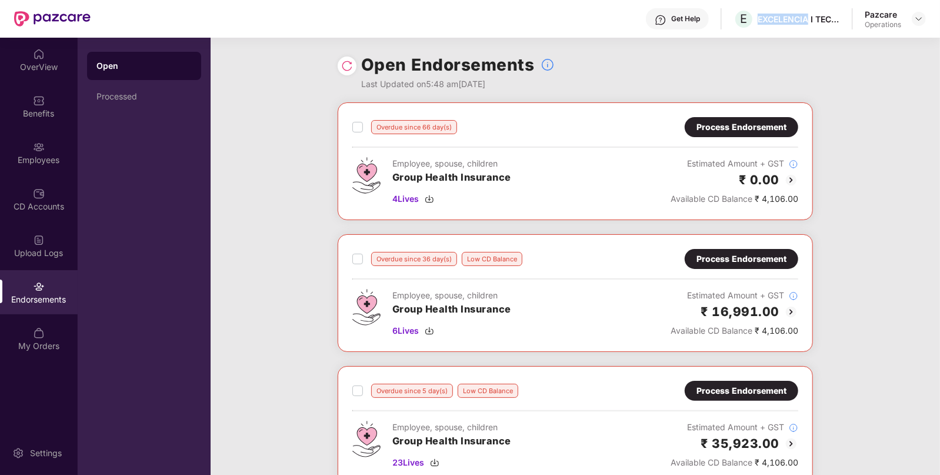
click at [803, 7] on div "Get Help E EXCELENCIA I TECH CONSULTING PRIVATE LIMITED Pazcare Operations" at bounding box center [509, 19] width 836 height 38
click at [740, 260] on div "Process Endorsement" at bounding box center [742, 258] width 90 height 13
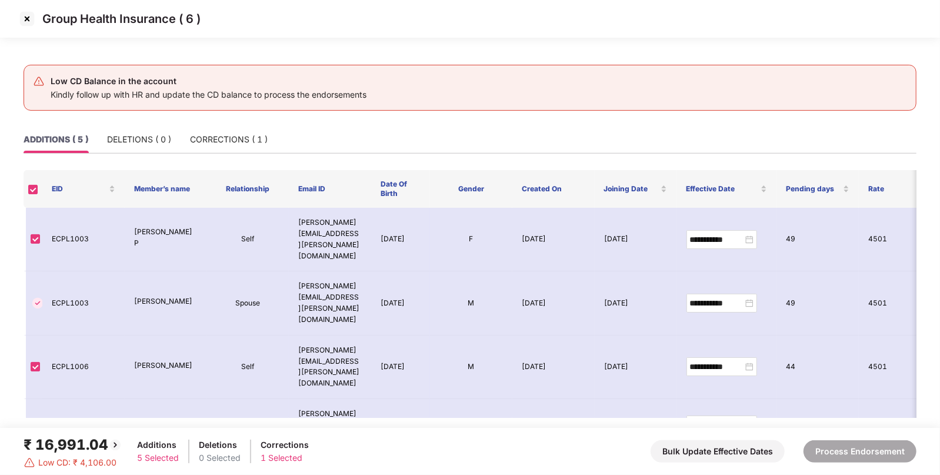
click at [65, 441] on div "₹ 16,991.04" at bounding box center [73, 445] width 99 height 22
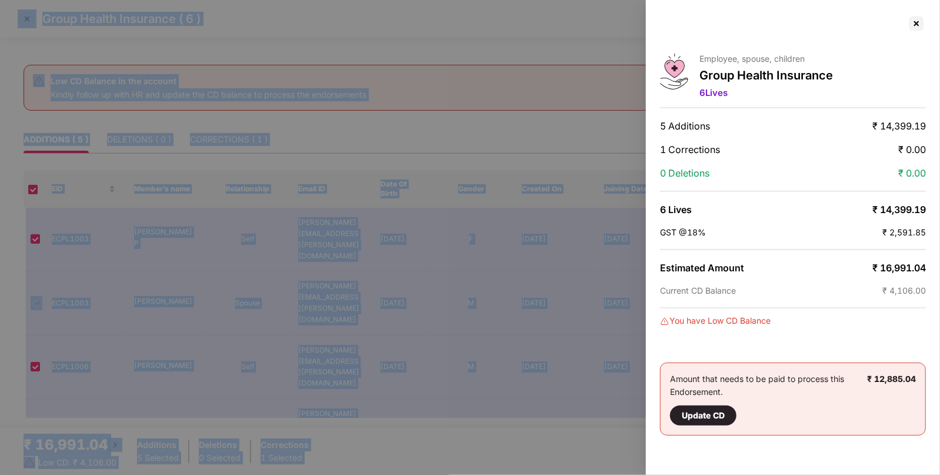
click at [65, 441] on div at bounding box center [470, 237] width 940 height 475
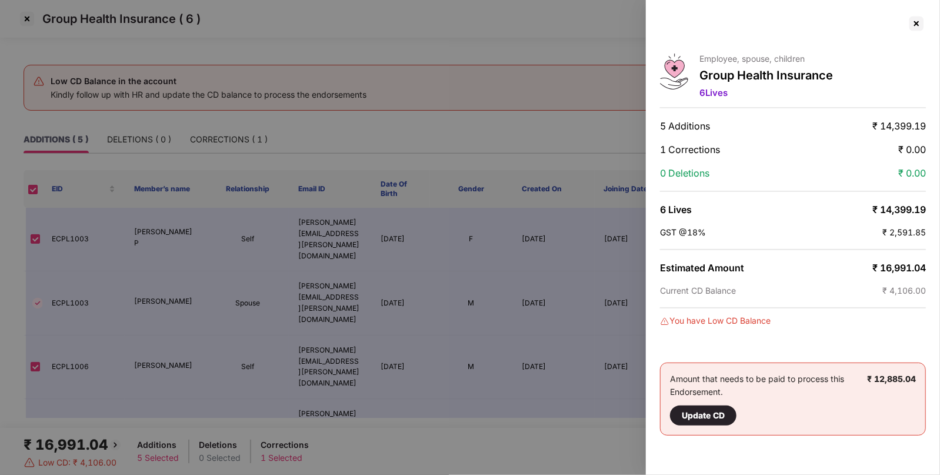
click at [907, 262] on span "₹ 16,991.04" at bounding box center [900, 268] width 54 height 12
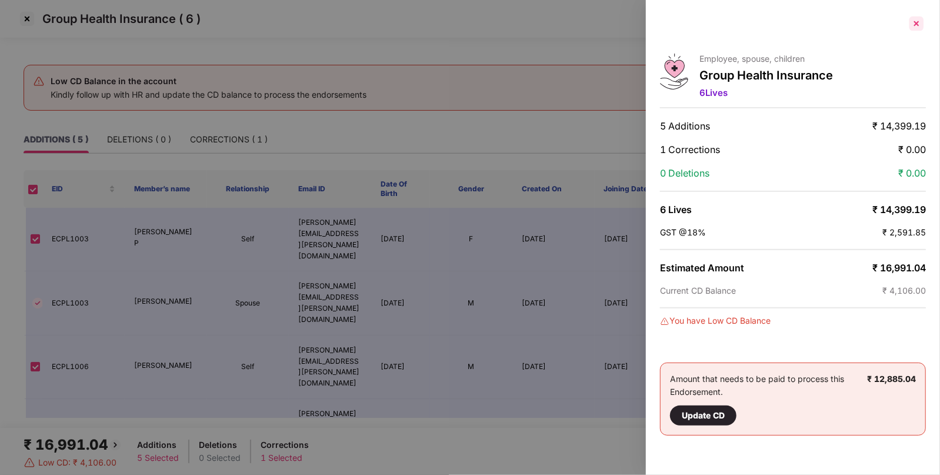
click at [922, 24] on div at bounding box center [916, 23] width 19 height 19
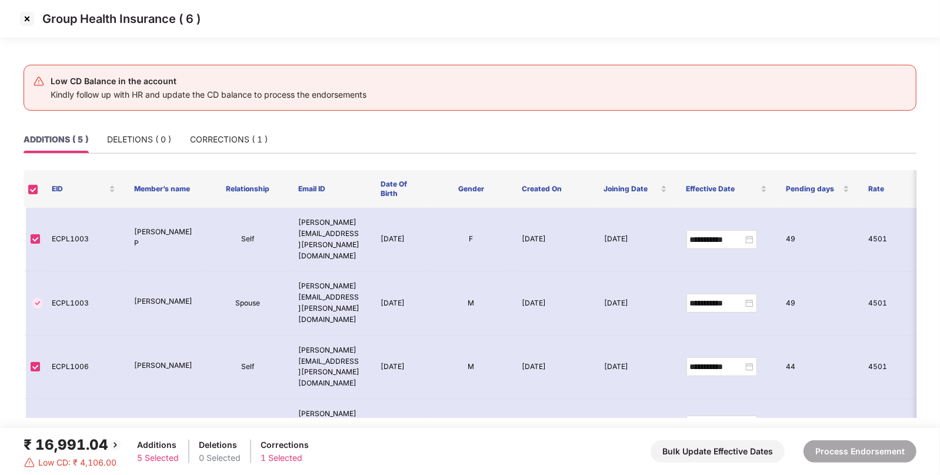
click at [21, 18] on img at bounding box center [27, 18] width 19 height 19
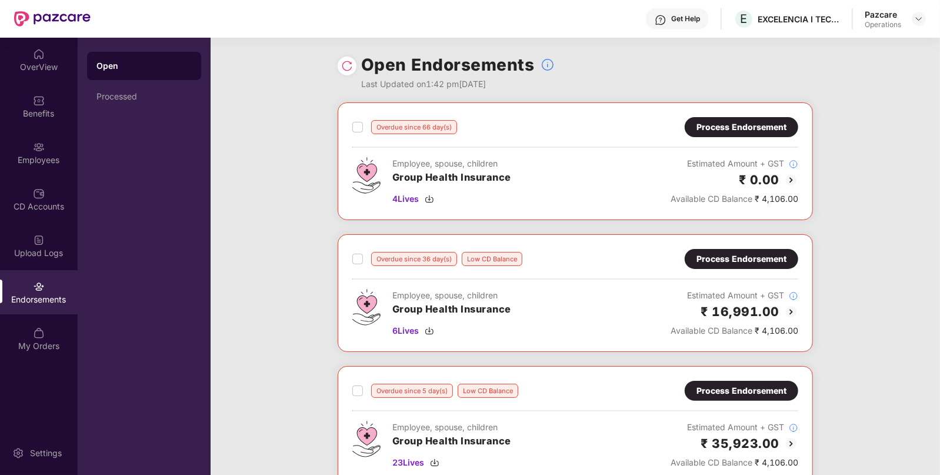
scroll to position [138, 0]
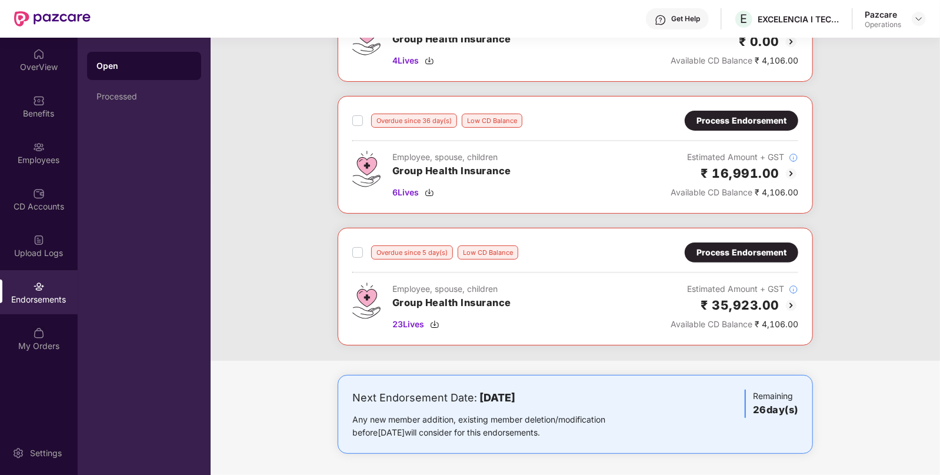
click at [728, 236] on div "Overdue since 5 day(s) Low CD Balance Process Endorsement Employee, spouse, chi…" at bounding box center [576, 287] width 476 height 118
click at [716, 246] on div "Process Endorsement" at bounding box center [742, 252] width 90 height 13
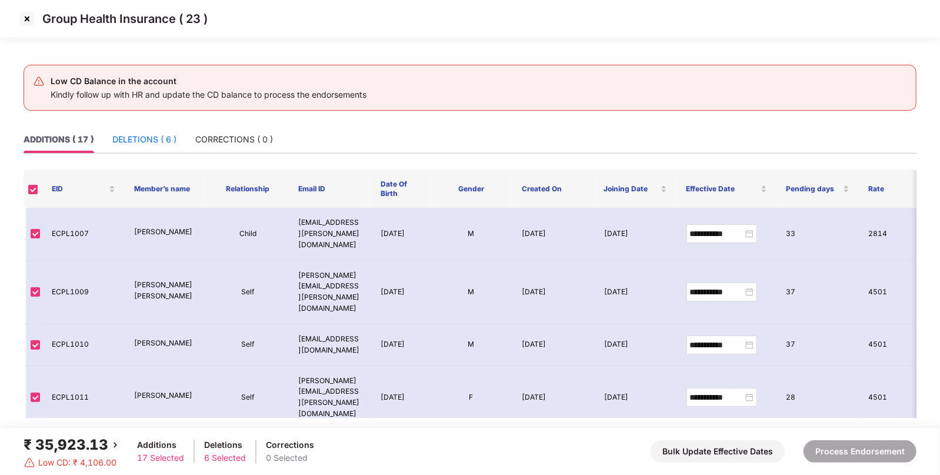
click at [147, 141] on div "DELETIONS ( 6 )" at bounding box center [144, 139] width 64 height 13
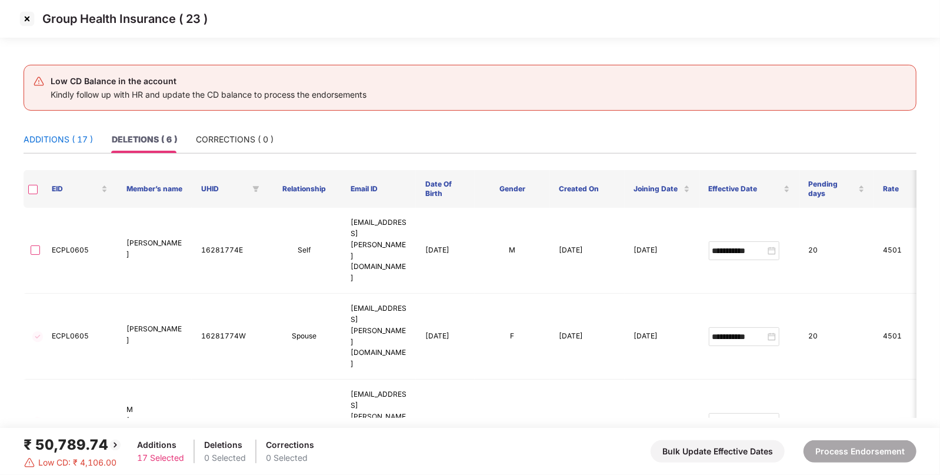
click at [39, 138] on div "ADDITIONS ( 17 )" at bounding box center [58, 139] width 69 height 13
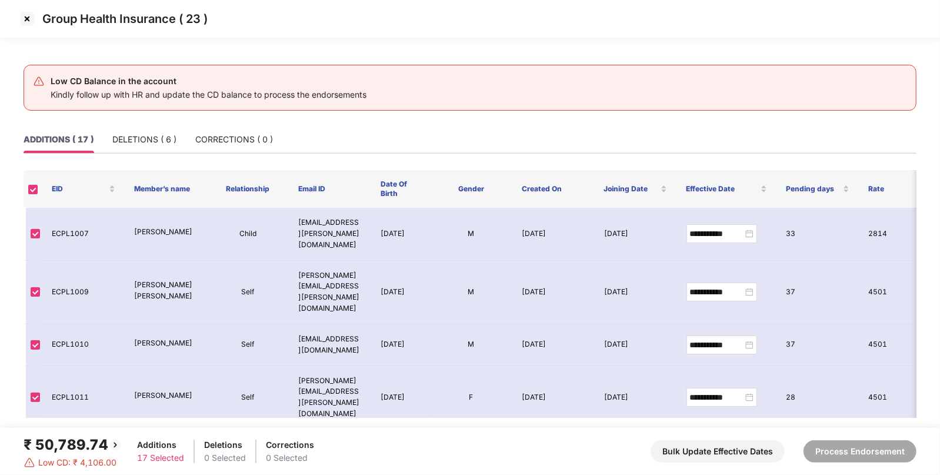
click at [69, 456] on span "Low CD: ₹ 4,106.00" at bounding box center [77, 462] width 78 height 13
click at [68, 446] on div "₹ 50,789.74" at bounding box center [73, 445] width 99 height 22
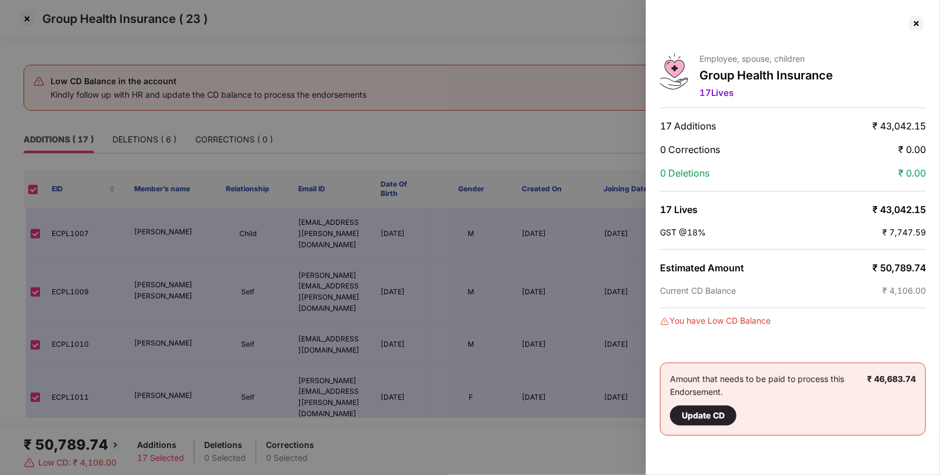
click at [900, 268] on span "₹ 50,789.74" at bounding box center [900, 268] width 54 height 12
click at [925, 22] on div at bounding box center [916, 23] width 19 height 19
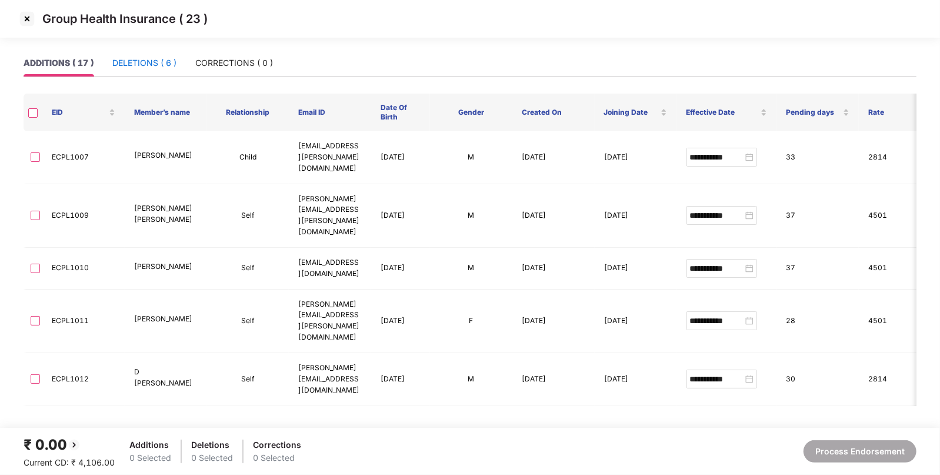
click at [150, 58] on div "DELETIONS ( 6 )" at bounding box center [144, 62] width 64 height 13
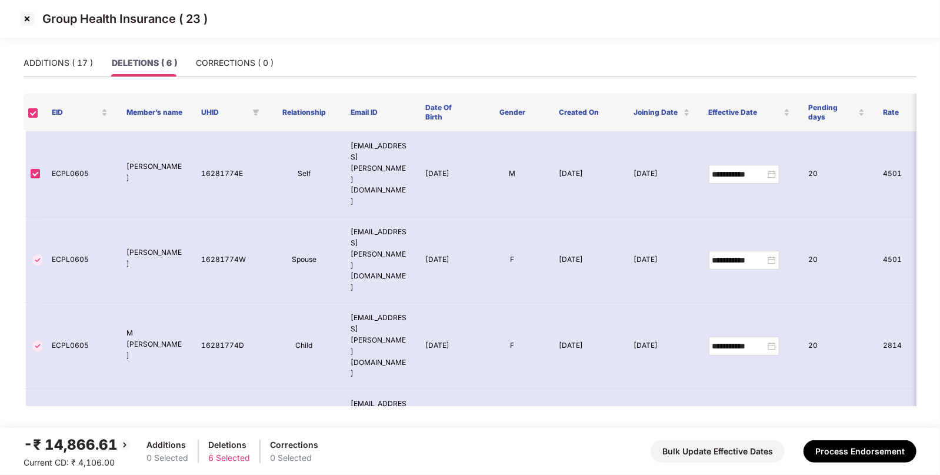
click at [96, 444] on div "-₹ 14,866.61" at bounding box center [78, 445] width 108 height 22
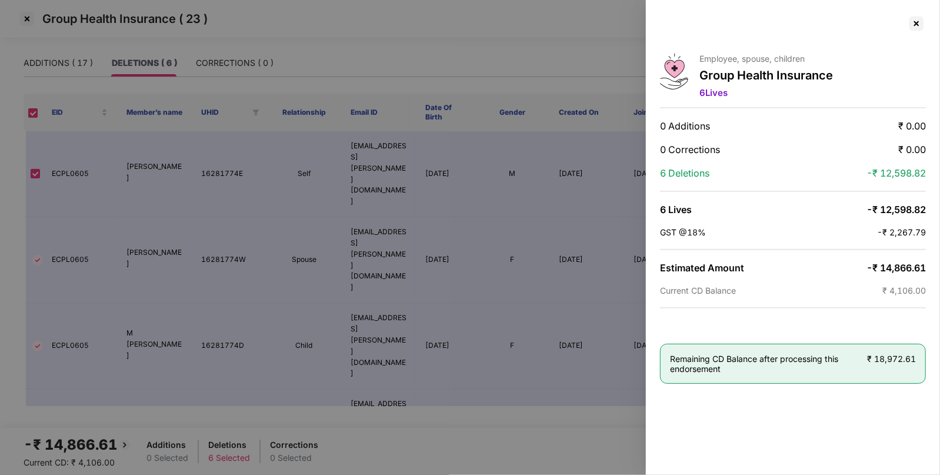
click at [906, 253] on div "Employee, spouse, children Group Health Insurance 6 Lives 0 Additions ₹ 0.00 0 …" at bounding box center [793, 237] width 294 height 475
click at [913, 21] on div at bounding box center [916, 23] width 19 height 19
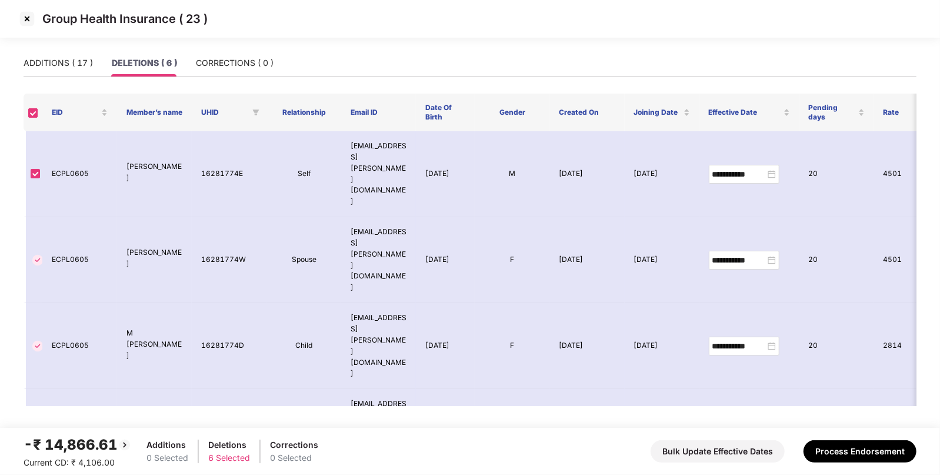
click at [24, 27] on img at bounding box center [27, 18] width 19 height 19
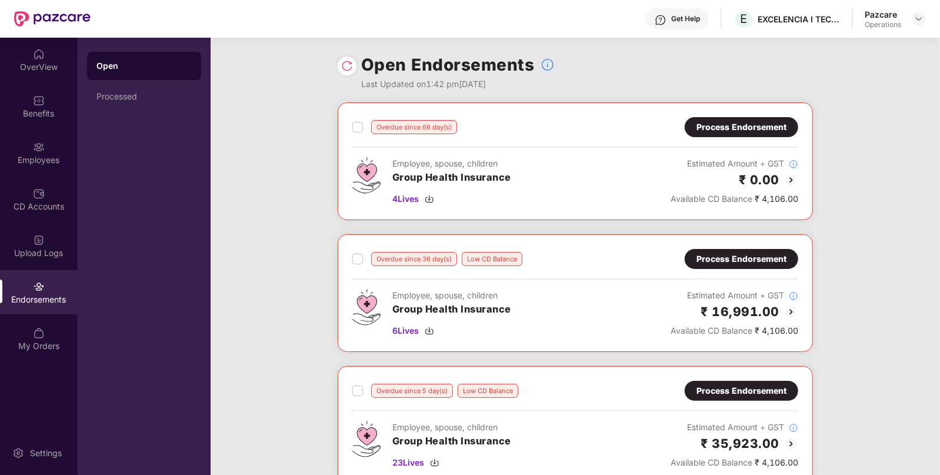
click at [713, 259] on div "Process Endorsement" at bounding box center [742, 258] width 90 height 13
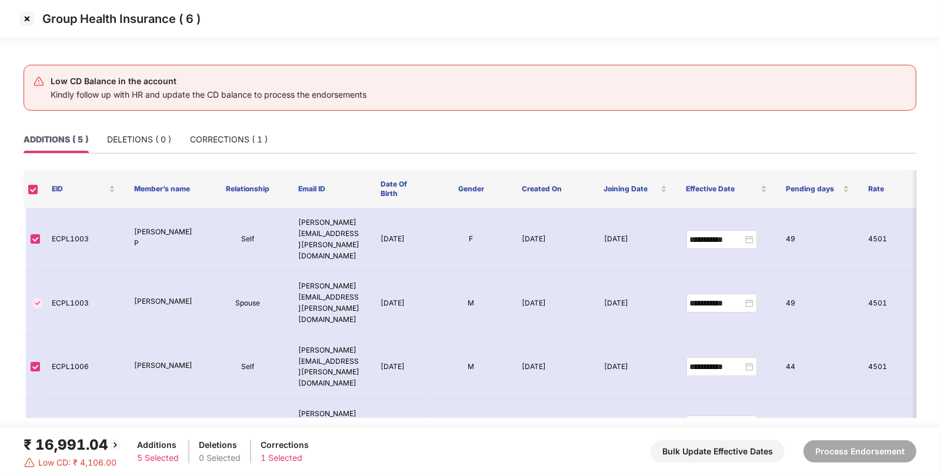
click at [33, 21] on img at bounding box center [27, 18] width 19 height 19
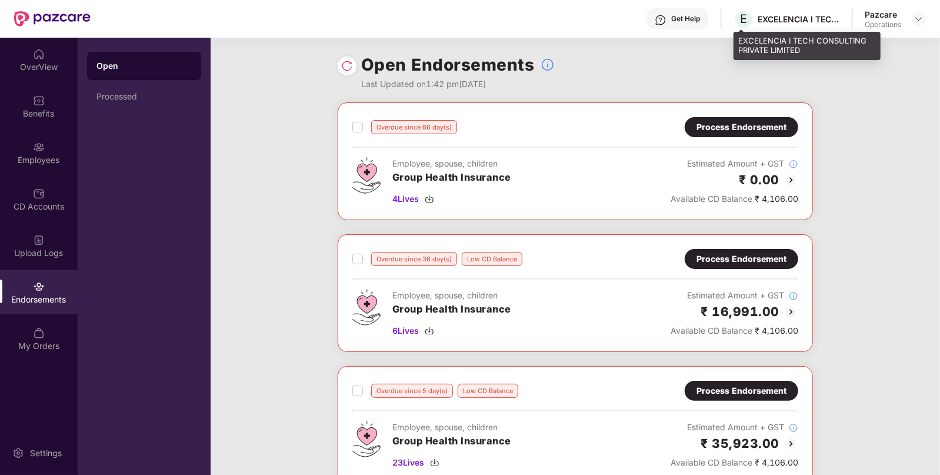
click at [780, 14] on div "EXCELENCIA I TECH CONSULTING PRIVATE LIMITED" at bounding box center [799, 19] width 82 height 11
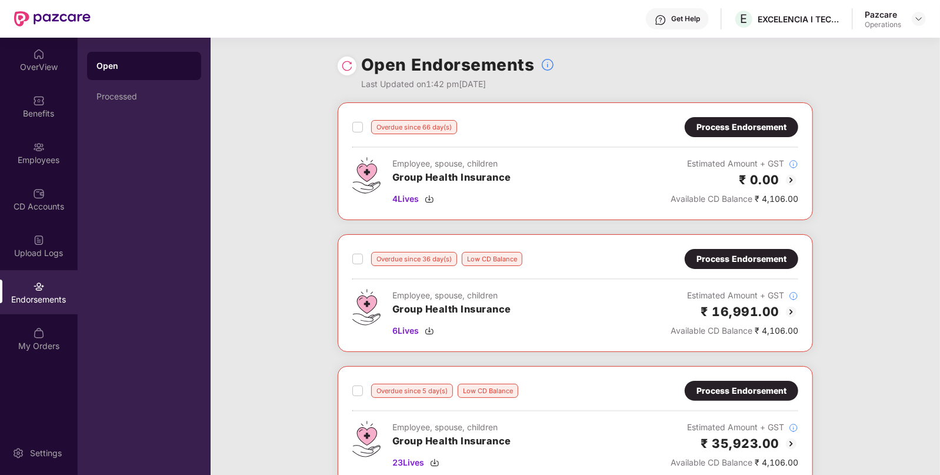
click at [734, 271] on div "Overdue since 36 day(s) Low CD Balance Process Endorsement Employee, spouse, ch…" at bounding box center [576, 293] width 446 height 88
click at [712, 245] on div "Overdue since 36 day(s) Low CD Balance Process Endorsement Employee, spouse, ch…" at bounding box center [576, 293] width 476 height 118
click at [709, 247] on div "Overdue since 36 day(s) Low CD Balance Process Endorsement Employee, spouse, ch…" at bounding box center [576, 293] width 476 height 118
click at [698, 255] on div "Process Endorsement" at bounding box center [742, 258] width 90 height 13
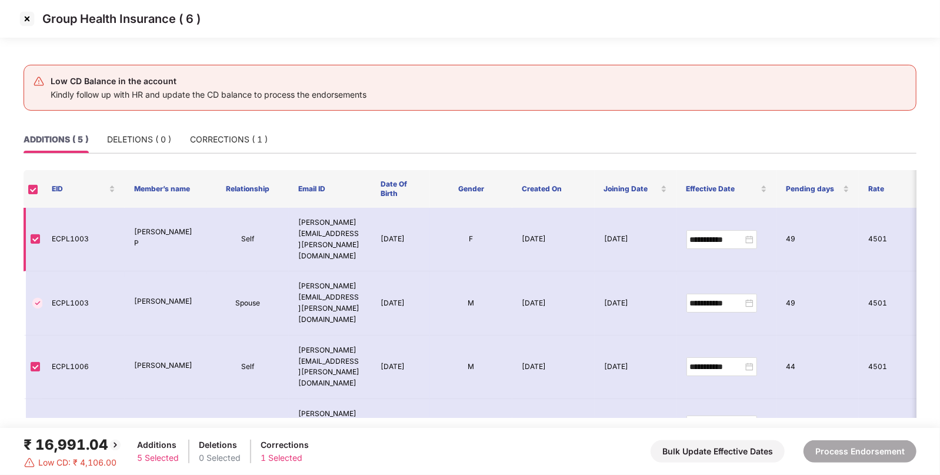
click at [87, 232] on td "ECPL1003" at bounding box center [83, 240] width 82 height 64
click at [75, 232] on td "ECPL1003" at bounding box center [83, 240] width 82 height 64
click at [26, 22] on img at bounding box center [27, 18] width 19 height 19
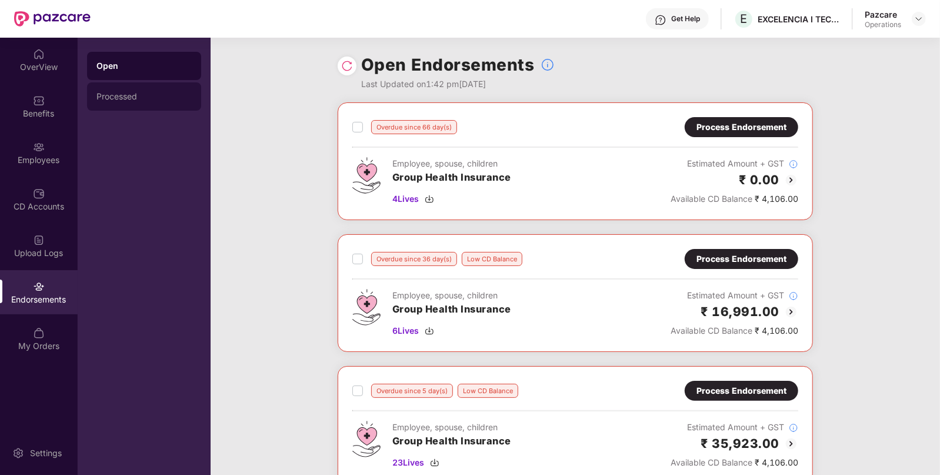
click at [112, 108] on div "Processed" at bounding box center [144, 96] width 114 height 28
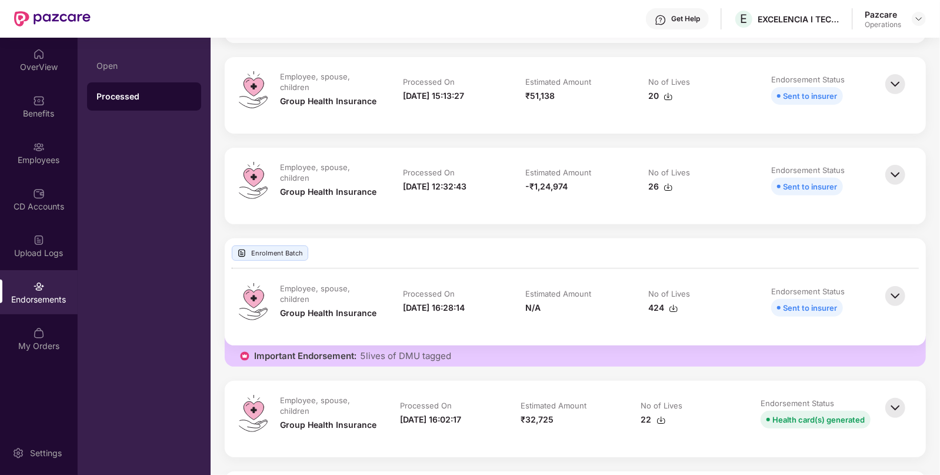
scroll to position [310, 0]
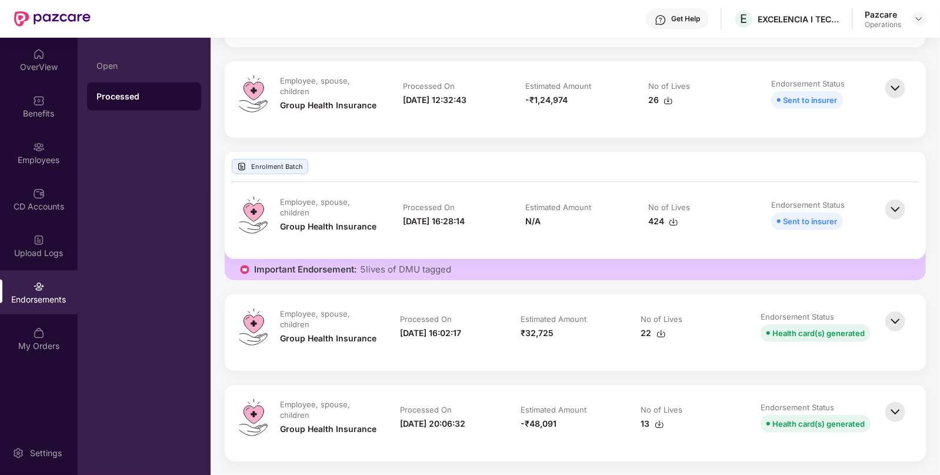
click at [889, 320] on img at bounding box center [896, 321] width 26 height 26
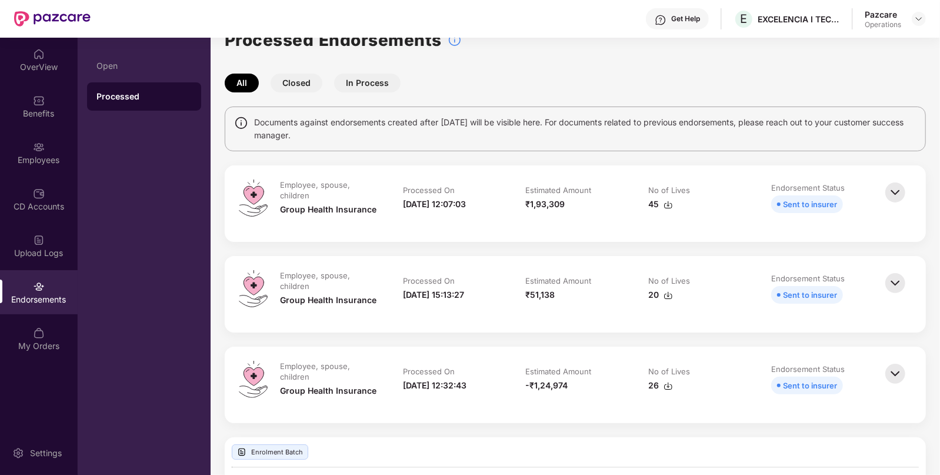
scroll to position [0, 0]
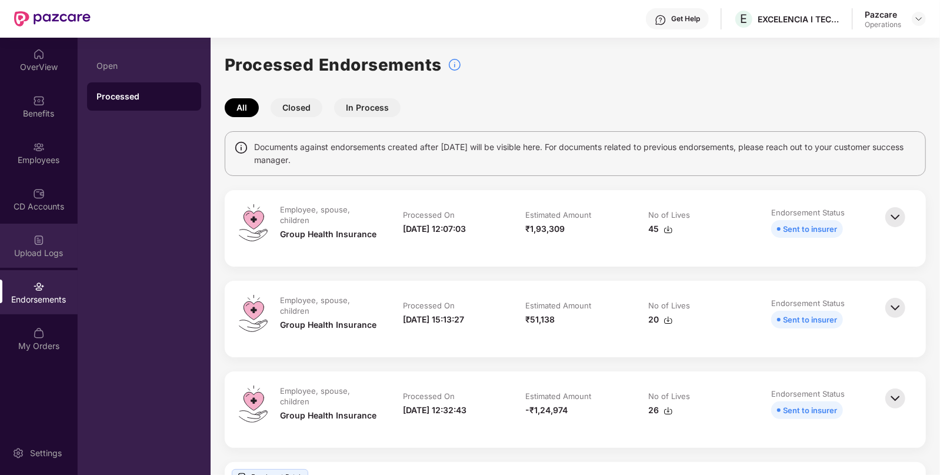
click at [39, 262] on div "Upload Logs" at bounding box center [39, 246] width 78 height 44
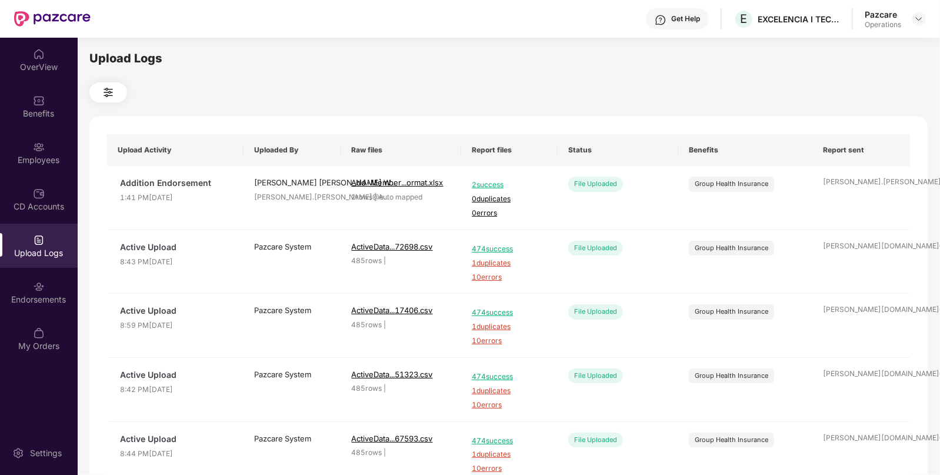
click at [48, 315] on div "OverView Benefits Employees CD Accounts Upload Logs Endorsements My Orders" at bounding box center [39, 200] width 78 height 325
click at [49, 281] on div "Endorsements" at bounding box center [39, 292] width 78 height 44
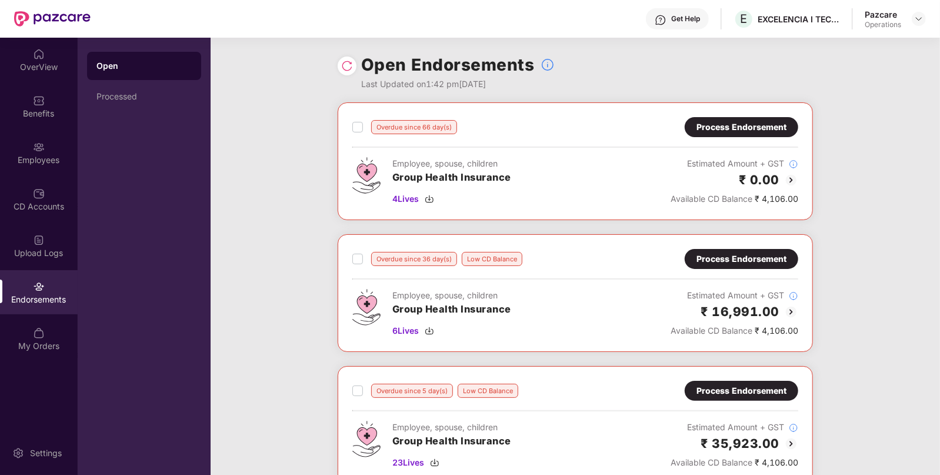
click at [171, 75] on div "Open" at bounding box center [144, 66] width 114 height 28
click at [745, 249] on div "Process Endorsement" at bounding box center [742, 259] width 114 height 20
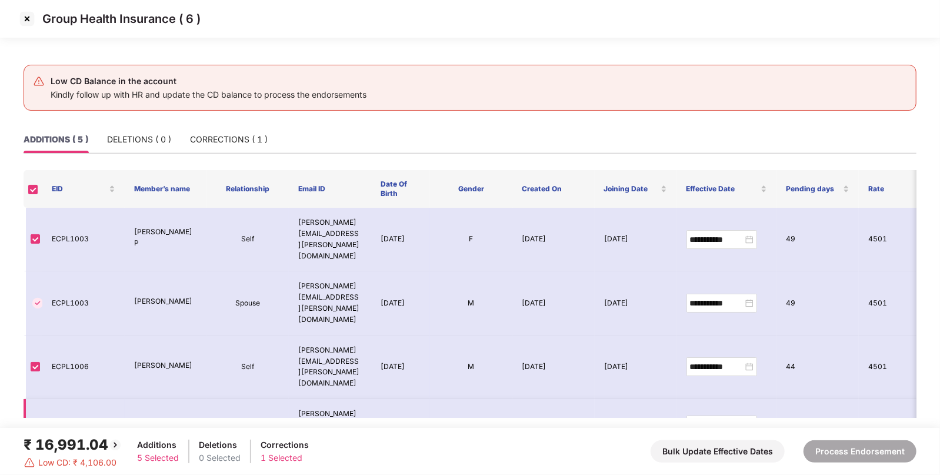
scroll to position [52, 0]
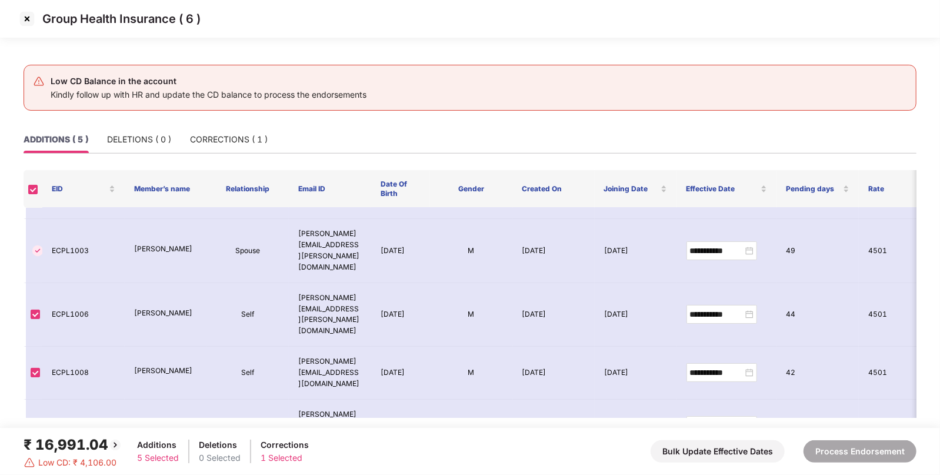
click at [31, 16] on img at bounding box center [27, 18] width 19 height 19
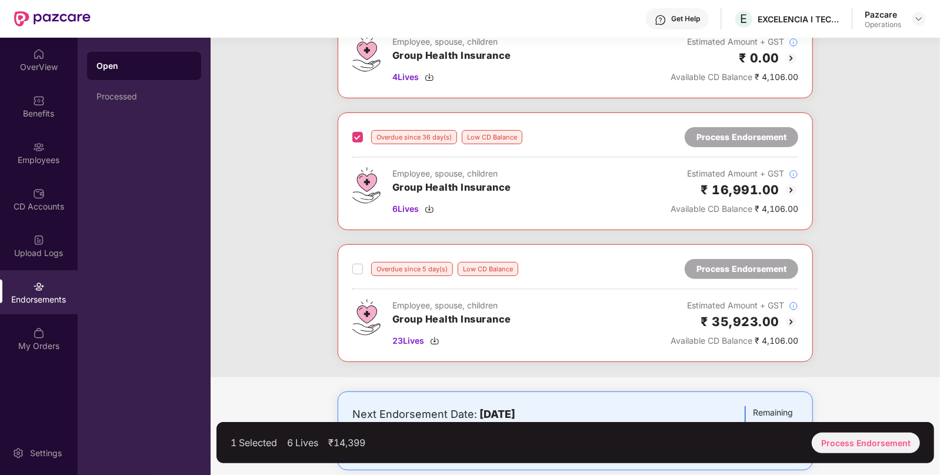
scroll to position [126, 0]
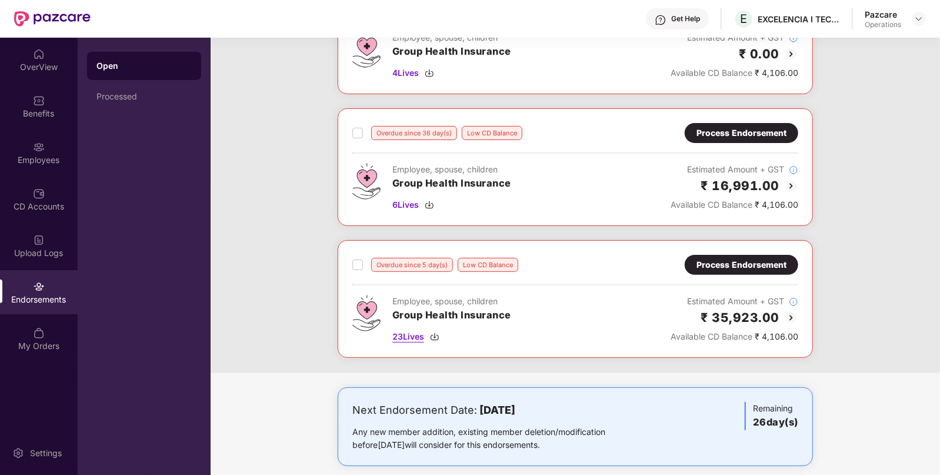
click at [436, 338] on img at bounding box center [434, 336] width 9 height 9
click at [726, 258] on div "Process Endorsement" at bounding box center [742, 264] width 90 height 13
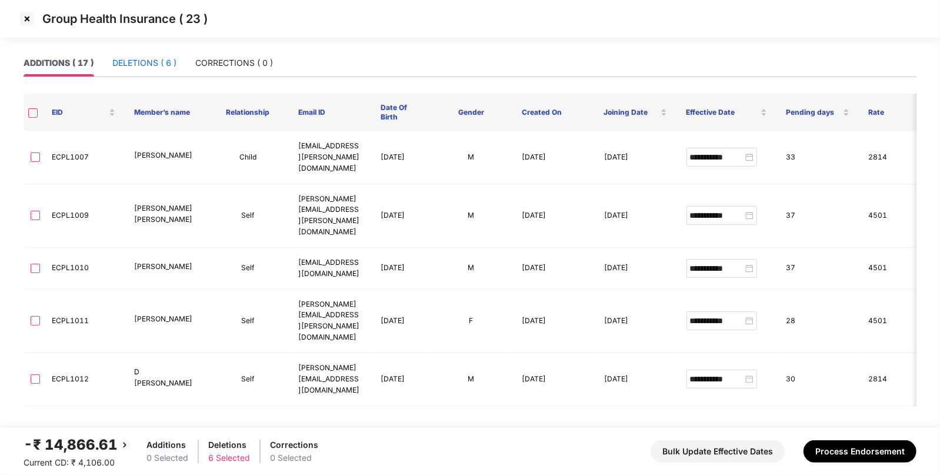
click at [145, 64] on div "DELETIONS ( 6 )" at bounding box center [144, 62] width 64 height 13
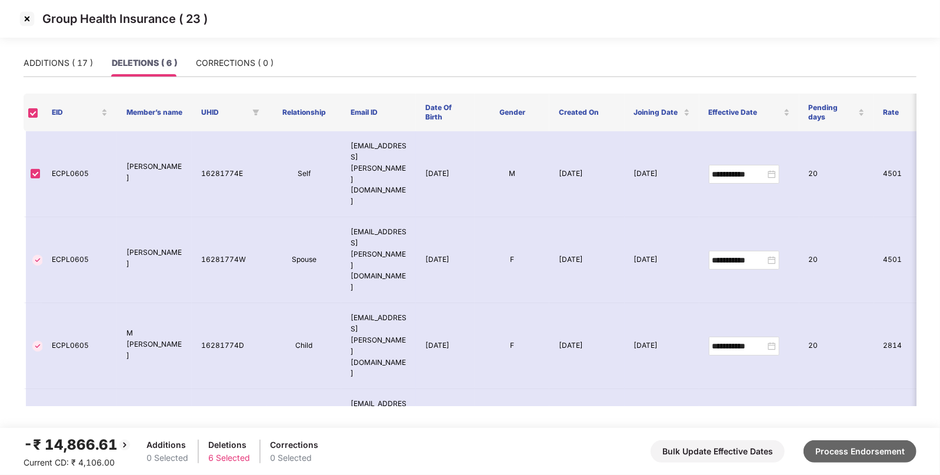
click at [835, 441] on button "Process Endorsement" at bounding box center [860, 451] width 113 height 22
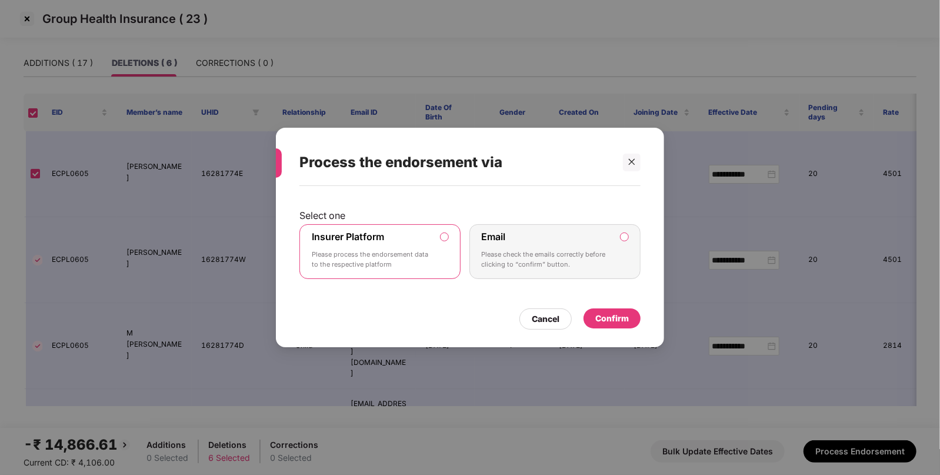
click at [603, 313] on div "Confirm" at bounding box center [613, 318] width 34 height 13
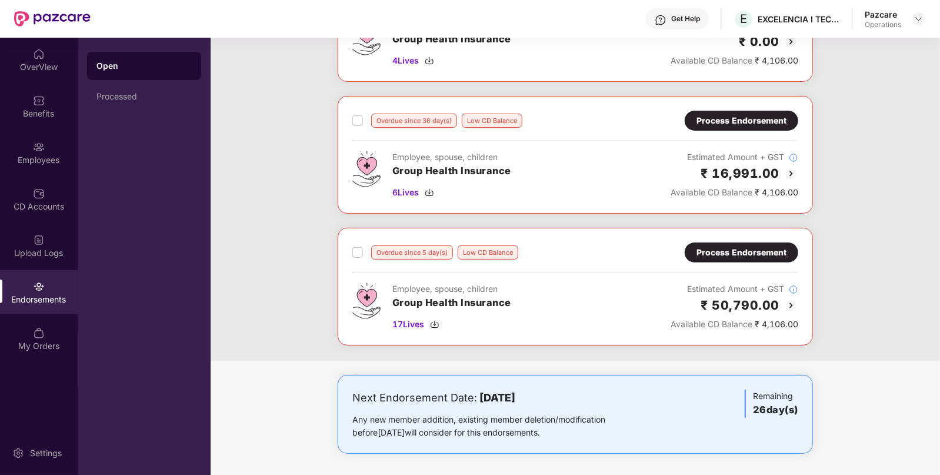
scroll to position [0, 0]
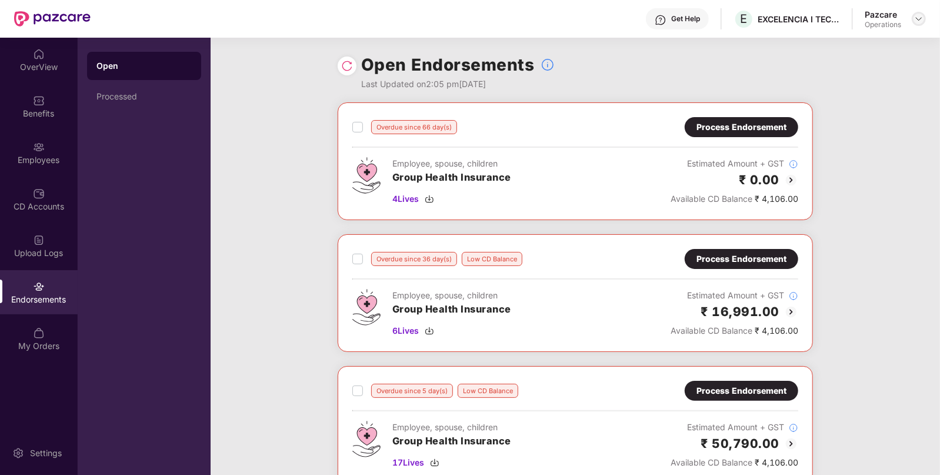
click at [916, 18] on img at bounding box center [919, 18] width 9 height 9
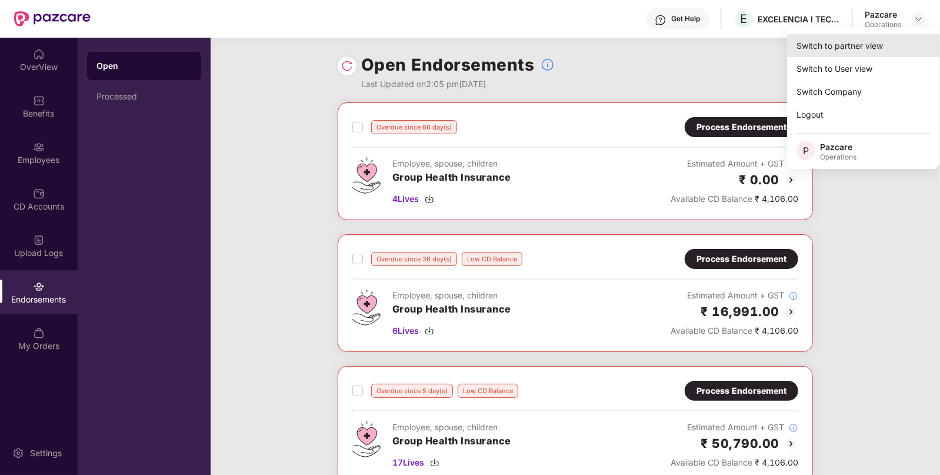
click at [836, 52] on div "Switch to partner view" at bounding box center [863, 45] width 153 height 23
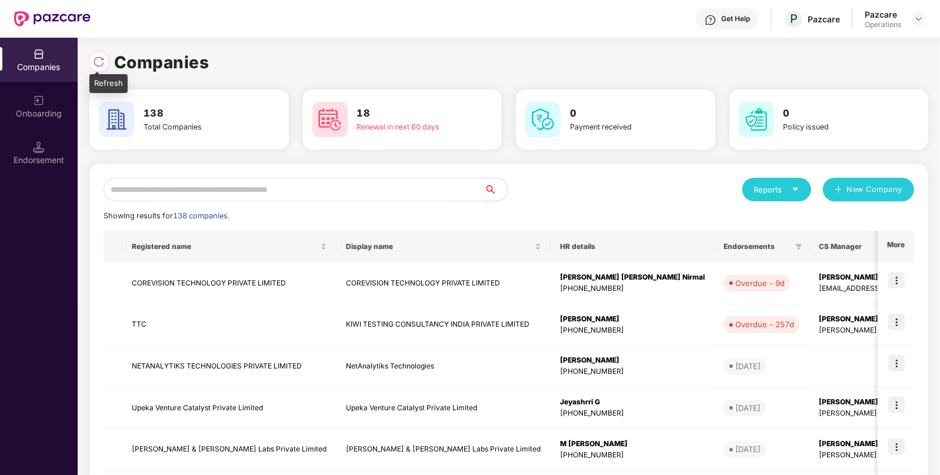
click at [103, 61] on img at bounding box center [99, 62] width 12 height 12
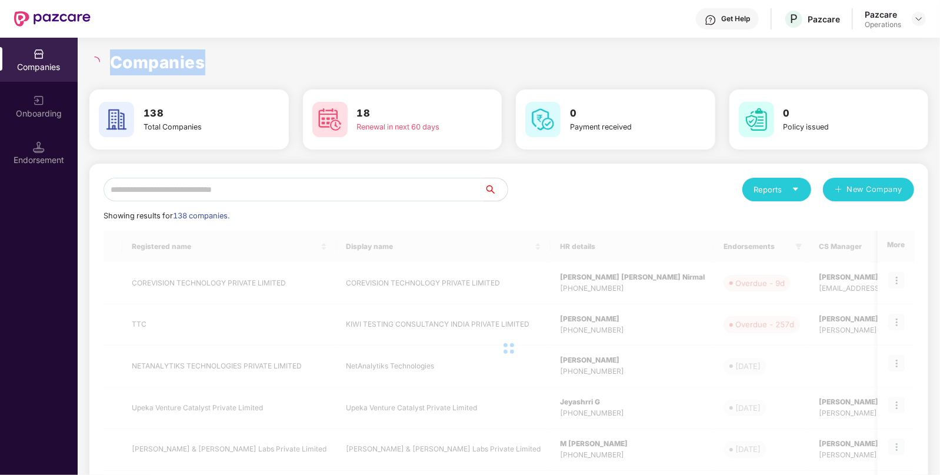
click at [103, 61] on div "Companies" at bounding box center [508, 62] width 839 height 26
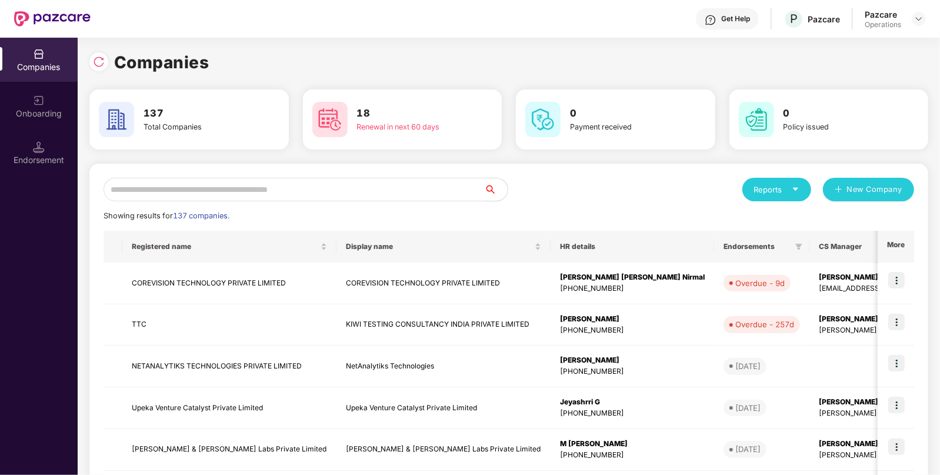
click at [321, 188] on input "text" at bounding box center [294, 190] width 381 height 24
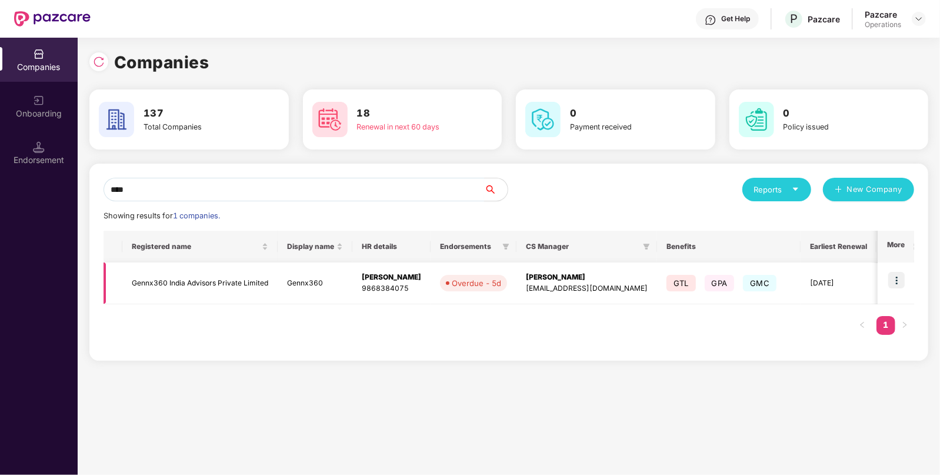
type input "****"
click at [902, 281] on img at bounding box center [897, 280] width 16 height 16
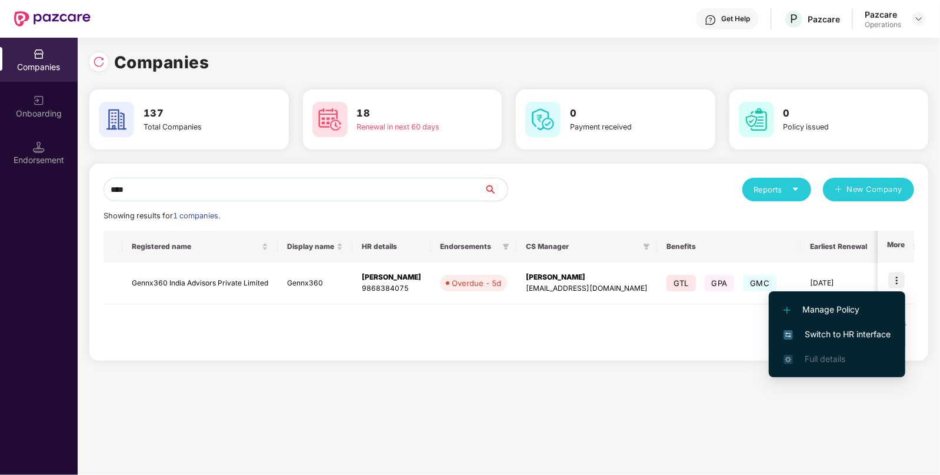
click at [822, 338] on span "Switch to HR interface" at bounding box center [837, 334] width 107 height 13
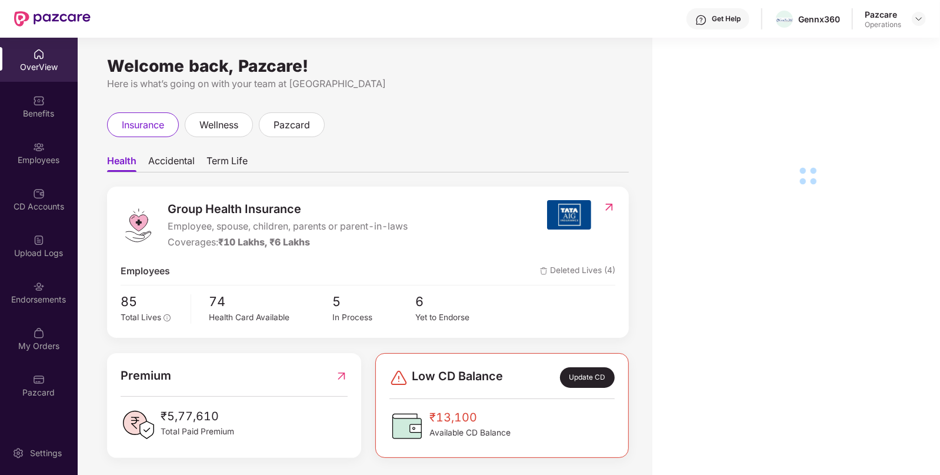
click at [32, 297] on div "Endorsements" at bounding box center [39, 300] width 78 height 12
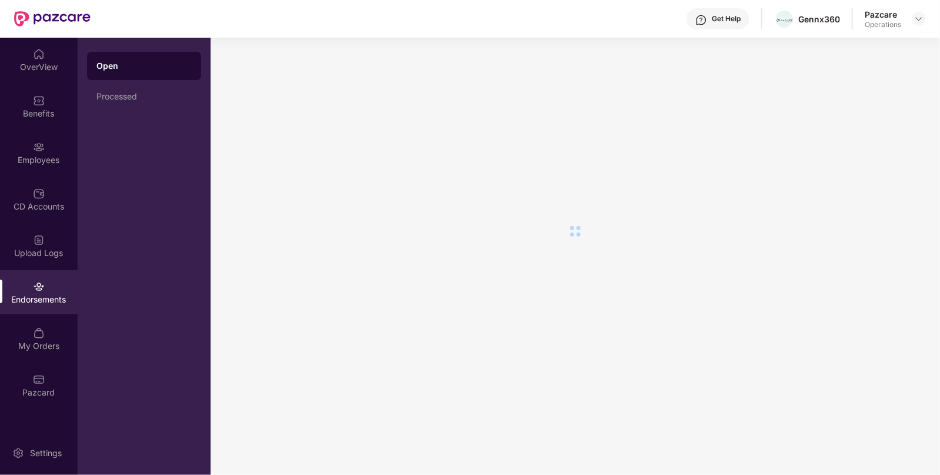
click at [32, 297] on div "Endorsements" at bounding box center [39, 300] width 78 height 12
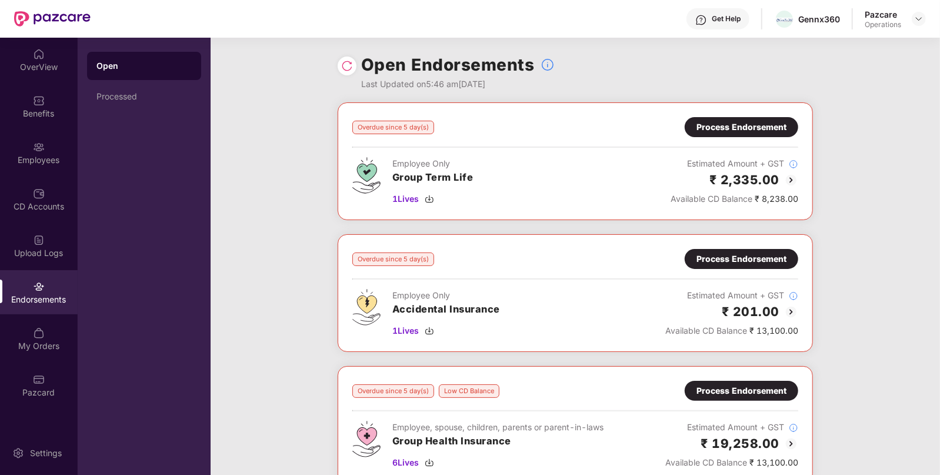
click at [753, 125] on div "Process Endorsement" at bounding box center [742, 127] width 90 height 13
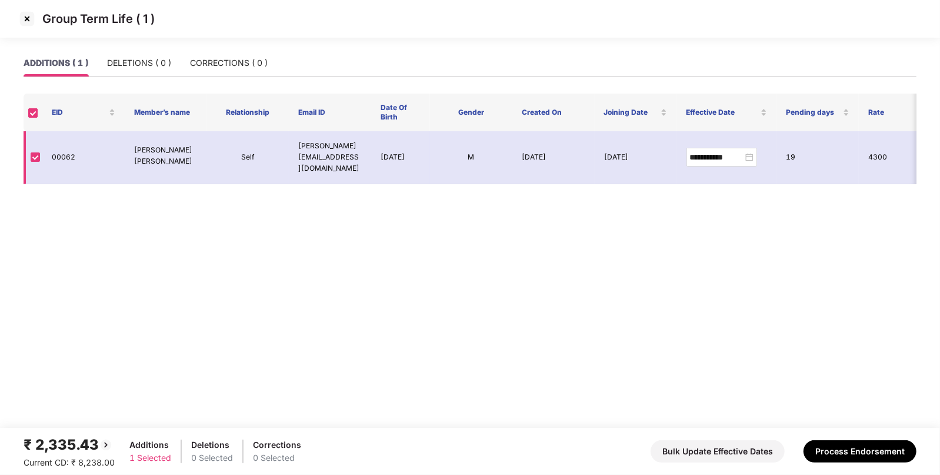
click at [67, 156] on td "00062" at bounding box center [83, 157] width 82 height 53
click at [12, 17] on div "Group Term Life ( 1 )" at bounding box center [470, 19] width 940 height 38
click at [32, 18] on img at bounding box center [27, 18] width 19 height 19
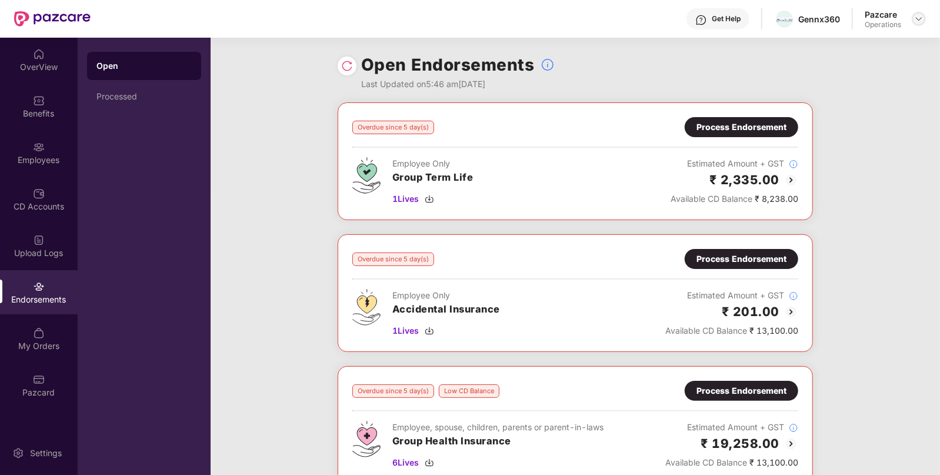
click at [919, 14] on img at bounding box center [919, 18] width 9 height 9
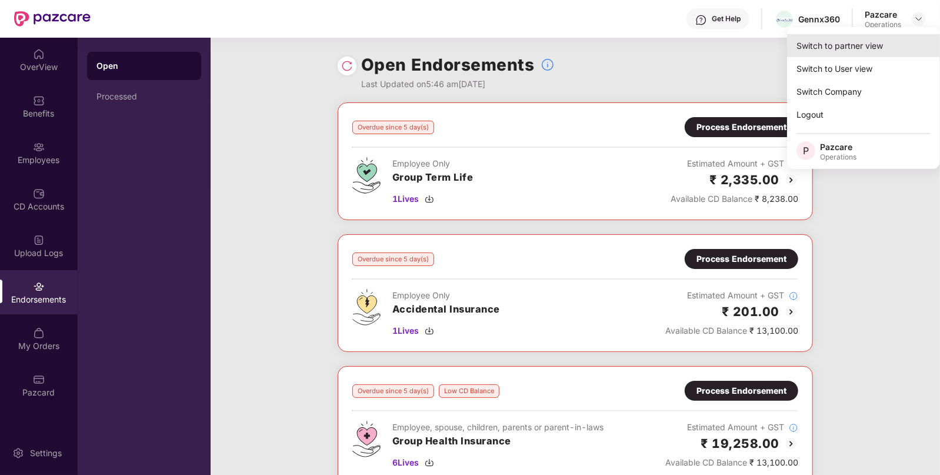
click at [829, 46] on div "Switch to partner view" at bounding box center [863, 45] width 153 height 23
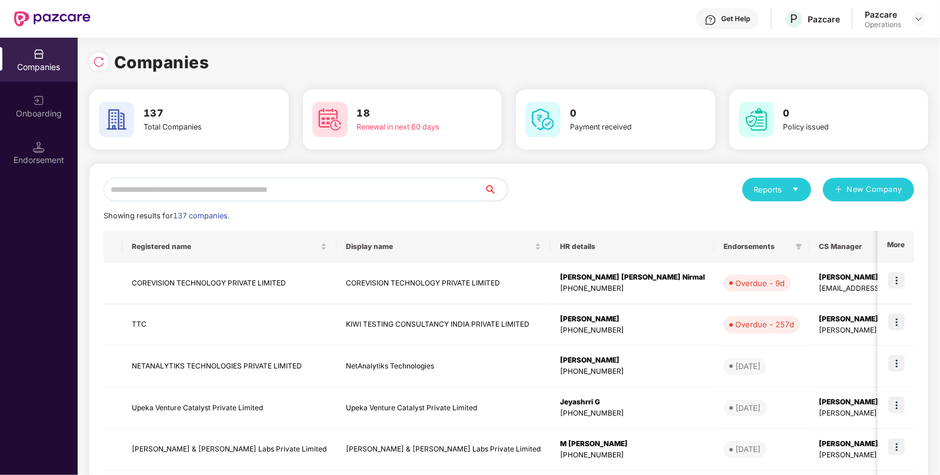
click at [260, 186] on input "text" at bounding box center [294, 190] width 381 height 24
click at [221, 151] on div "Companies 137 Total Companies 18 Renewal in next 60 days 0 Payment received 0 P…" at bounding box center [508, 396] width 839 height 695
click at [191, 181] on input "text" at bounding box center [294, 190] width 381 height 24
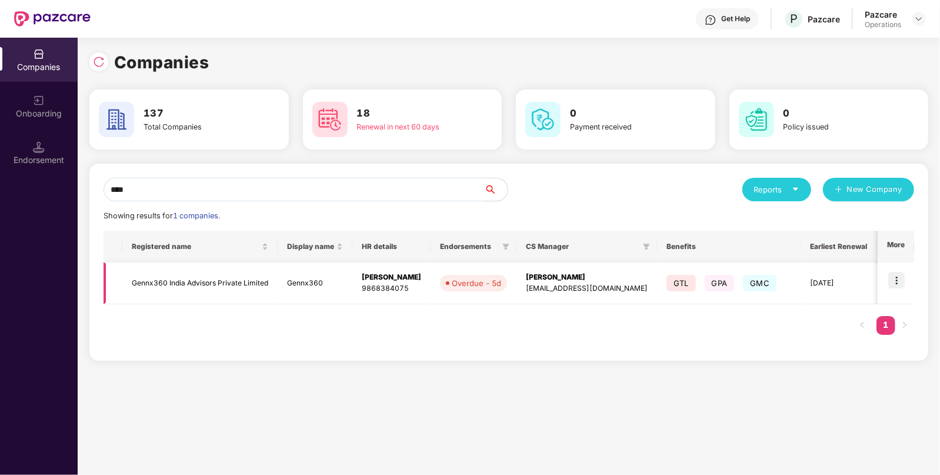
type input "****"
click at [249, 279] on td "Gennx360 India Advisors Private Limited" at bounding box center [199, 283] width 155 height 42
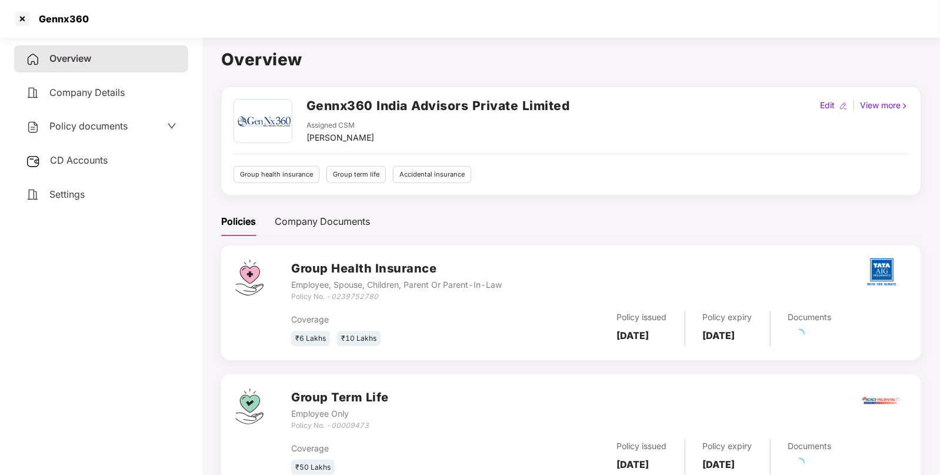
click at [82, 165] on span "CD Accounts" at bounding box center [79, 160] width 58 height 12
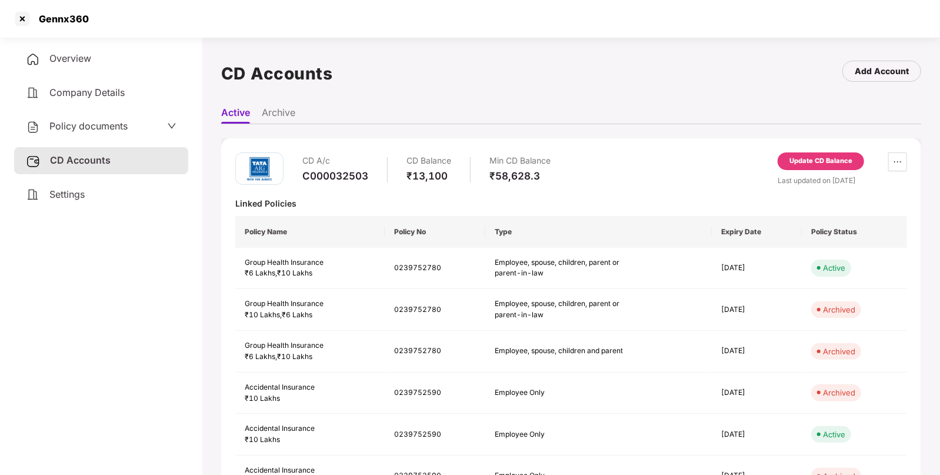
click at [836, 156] on div "Update CD Balance" at bounding box center [821, 161] width 63 height 11
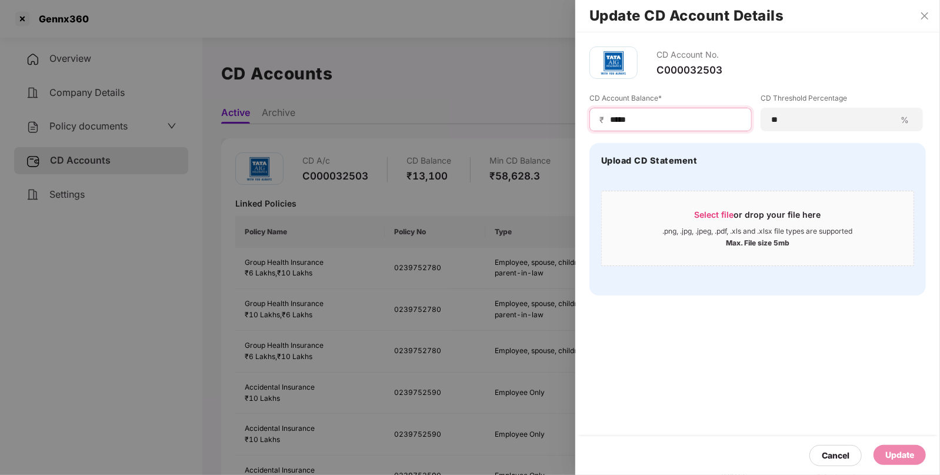
click at [624, 117] on input "*****" at bounding box center [675, 120] width 133 height 12
drag, startPoint x: 659, startPoint y: 115, endPoint x: 351, endPoint y: 118, distance: 307.8
click at [351, 118] on div "Update CD Account Details CD Account No. C000032503 CD Account Balance* ₹ *****…" at bounding box center [470, 237] width 940 height 475
paste input
type input "*****"
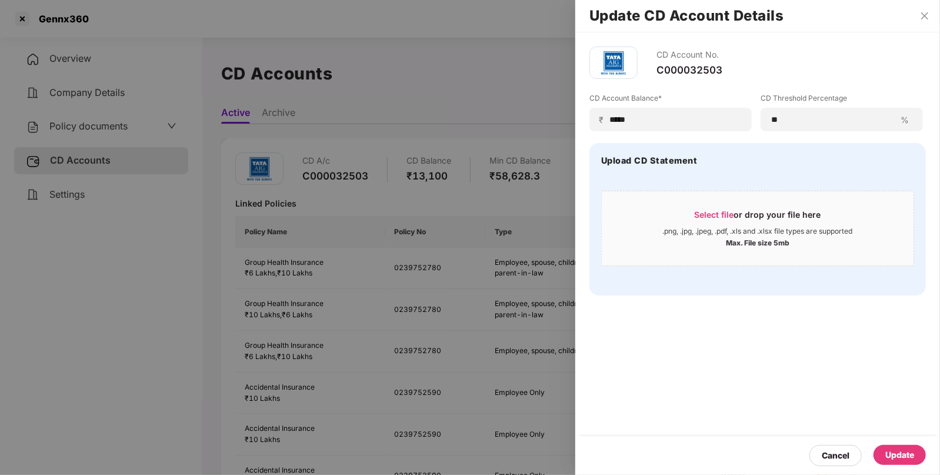
click at [905, 451] on div "Update" at bounding box center [900, 454] width 29 height 13
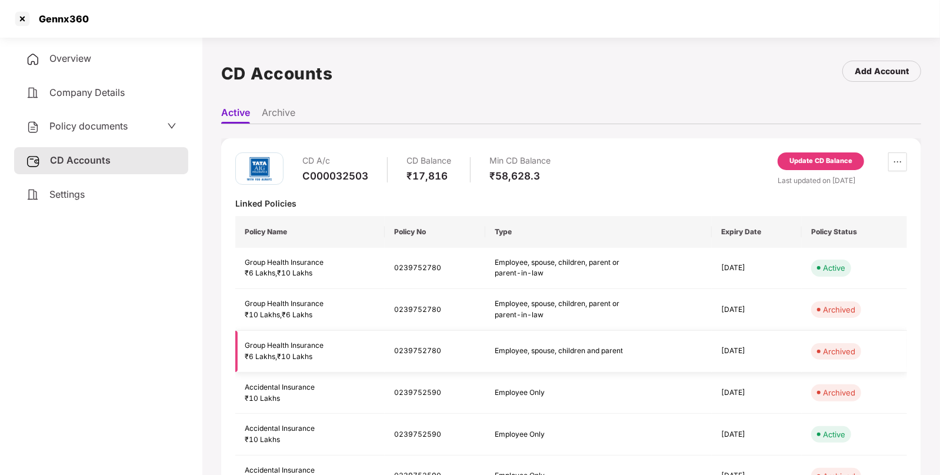
scroll to position [308, 0]
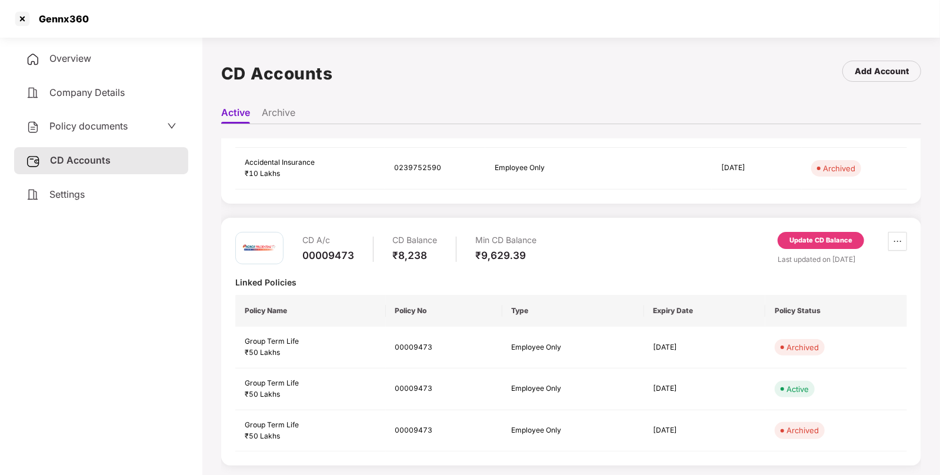
click at [798, 232] on div "Update CD Balance" at bounding box center [821, 241] width 87 height 18
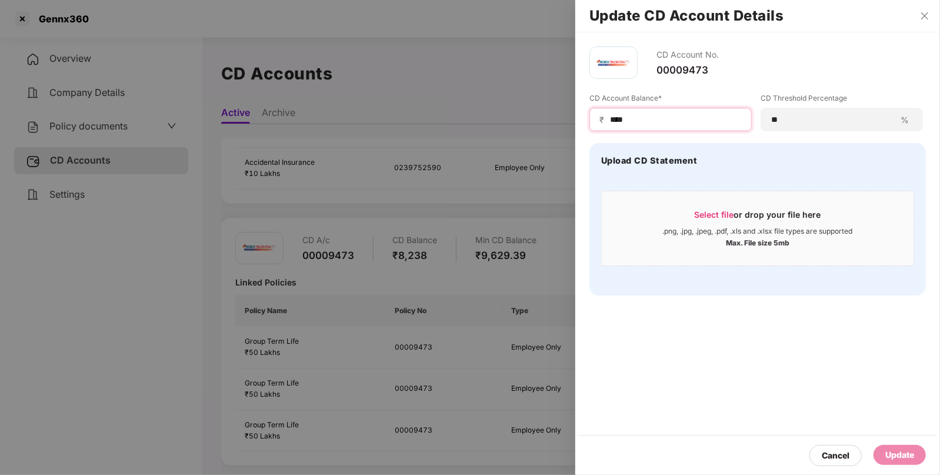
click at [644, 121] on input "****" at bounding box center [675, 120] width 133 height 12
type input "*"
type input "****"
click at [890, 456] on div "Update" at bounding box center [900, 454] width 29 height 13
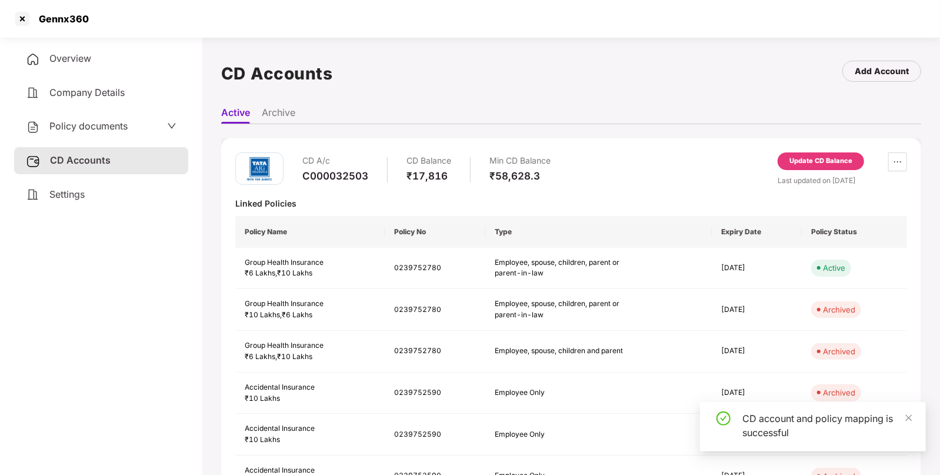
click at [60, 22] on div "Gennx360" at bounding box center [60, 19] width 57 height 12
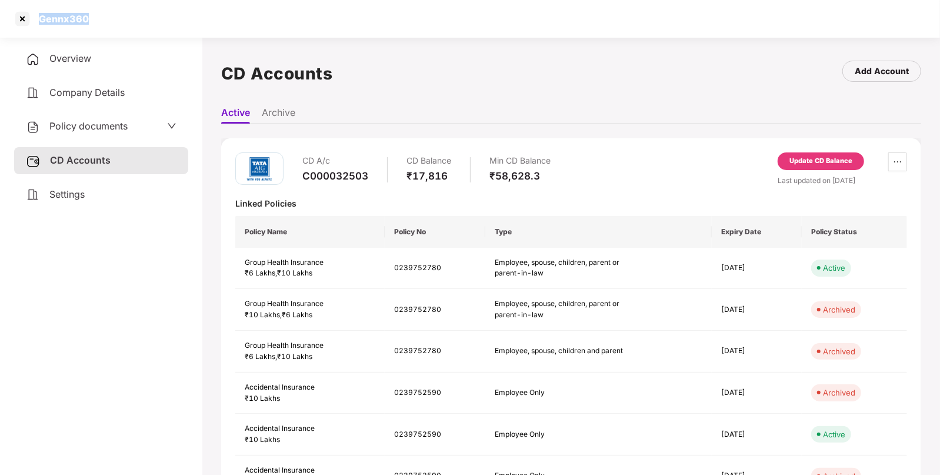
click at [60, 22] on div "Gennx360" at bounding box center [60, 19] width 57 height 12
click at [54, 16] on div "Gennx360" at bounding box center [60, 19] width 57 height 12
click at [11, 24] on div "Gennx360" at bounding box center [470, 19] width 940 height 38
click at [25, 16] on div at bounding box center [22, 18] width 19 height 19
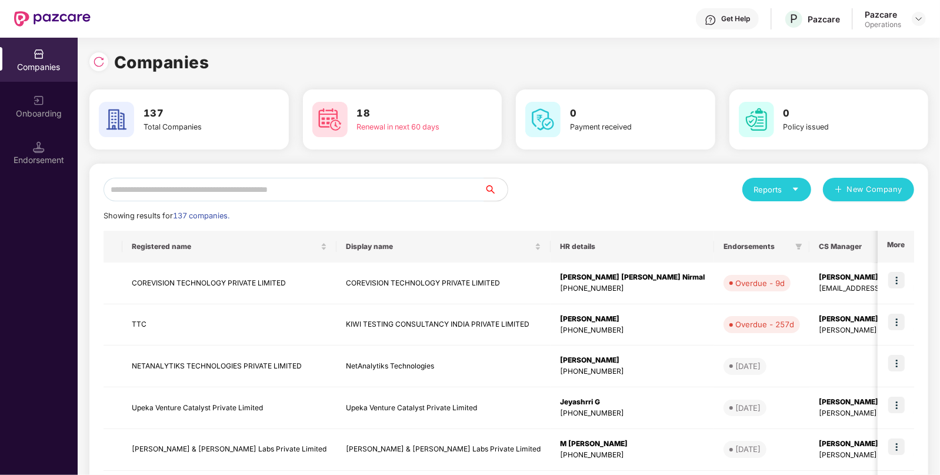
click at [266, 175] on div "Reports New Company Showing results for 137 companies. Registered name Display …" at bounding box center [508, 449] width 839 height 571
click at [182, 195] on input "text" at bounding box center [294, 190] width 381 height 24
paste input "********"
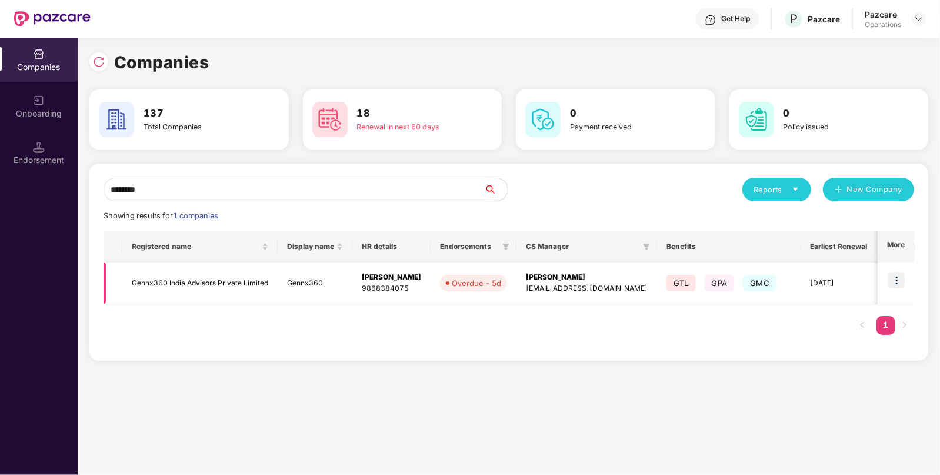
type input "********"
click at [897, 272] on img at bounding box center [897, 280] width 16 height 16
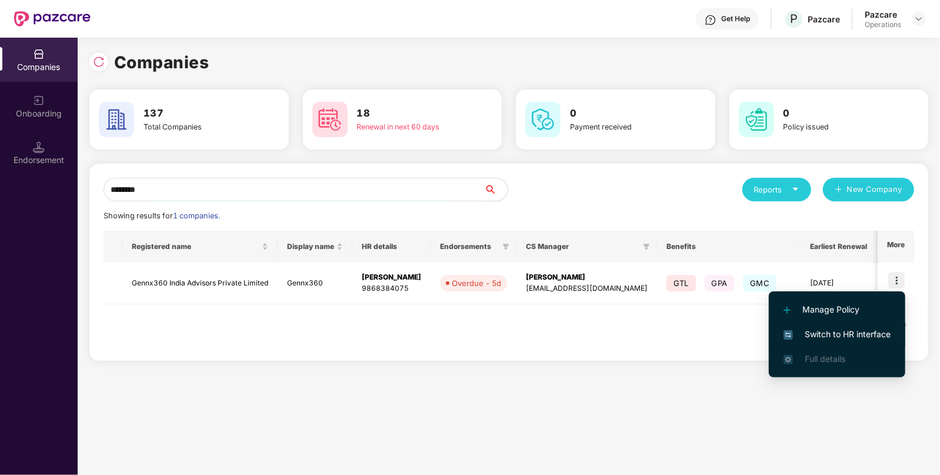
click at [810, 333] on span "Switch to HR interface" at bounding box center [837, 334] width 107 height 13
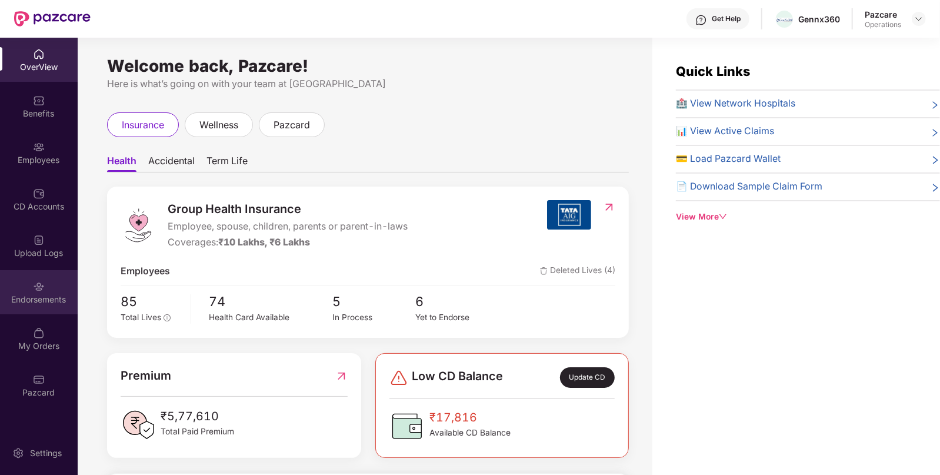
click at [47, 281] on div "Endorsements" at bounding box center [39, 292] width 78 height 44
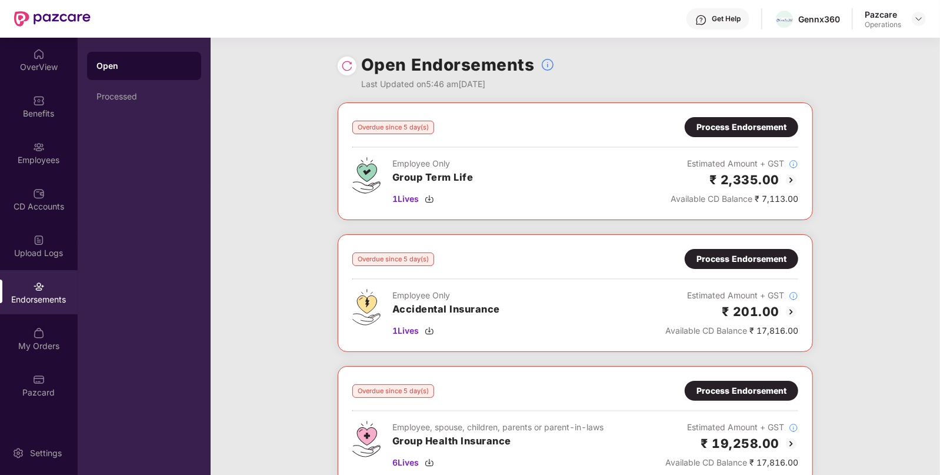
scroll to position [94, 0]
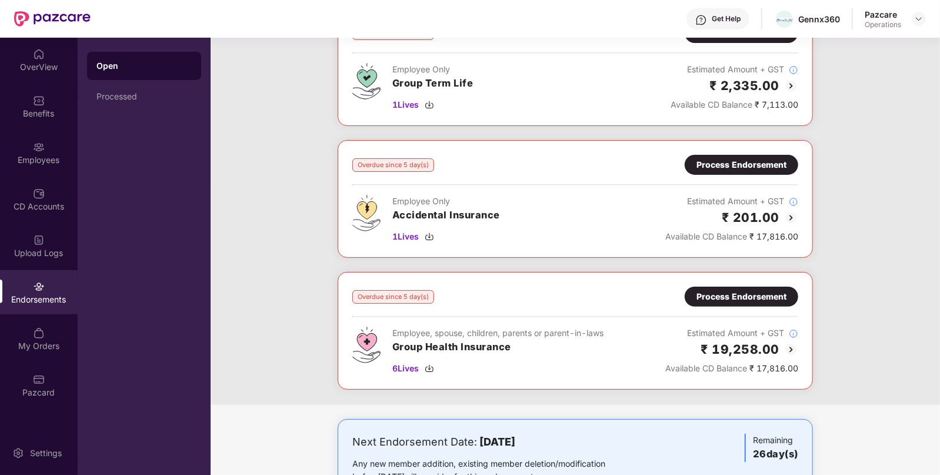
click at [770, 301] on div "Process Endorsement" at bounding box center [742, 296] width 90 height 13
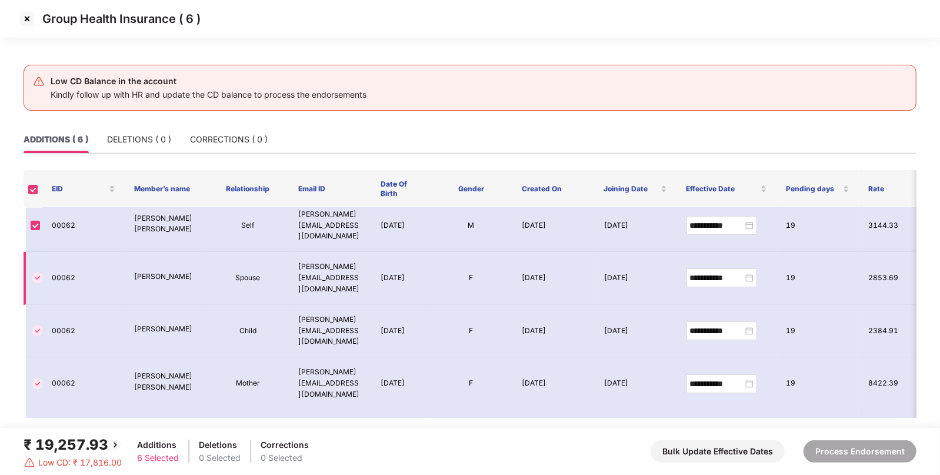
scroll to position [0, 0]
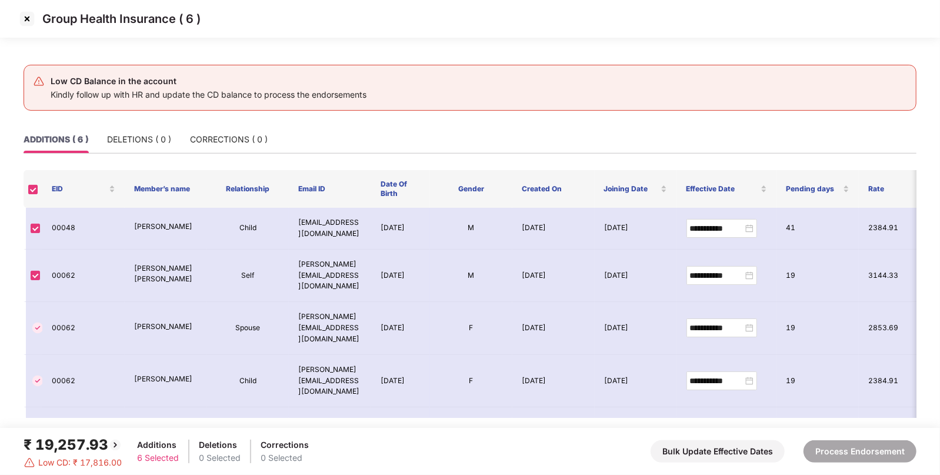
click at [28, 25] on img at bounding box center [27, 18] width 19 height 19
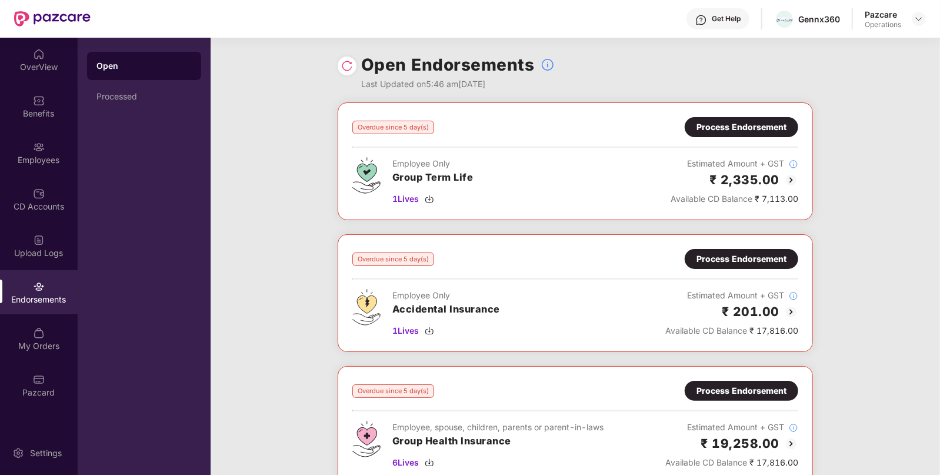
scroll to position [138, 0]
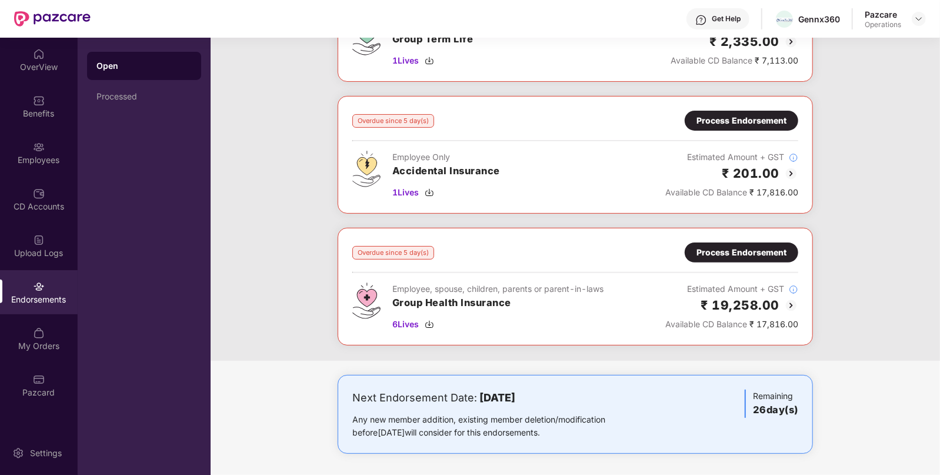
click at [721, 246] on div "Process Endorsement" at bounding box center [742, 252] width 90 height 13
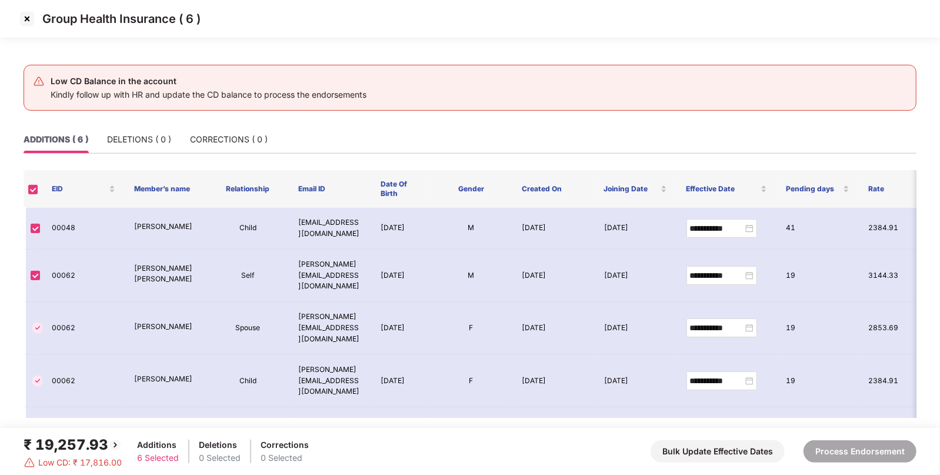
click at [71, 447] on div "₹ 19,257.93" at bounding box center [73, 445] width 99 height 22
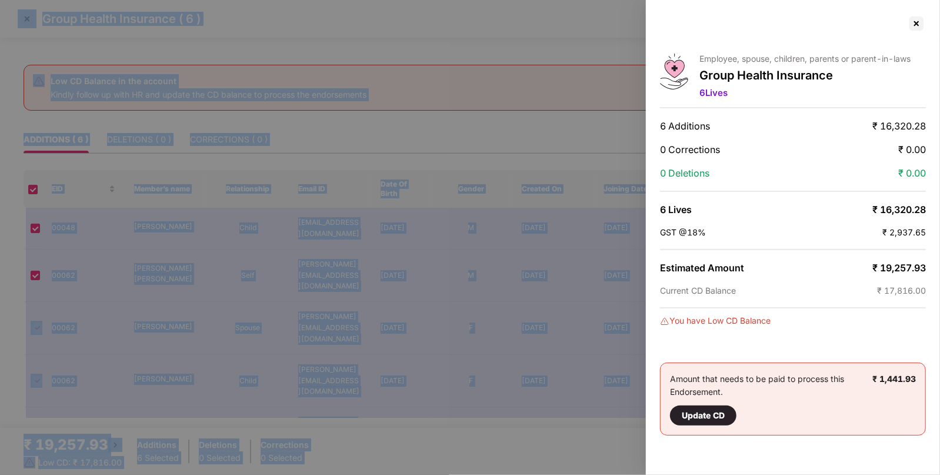
click at [71, 447] on div at bounding box center [470, 237] width 940 height 475
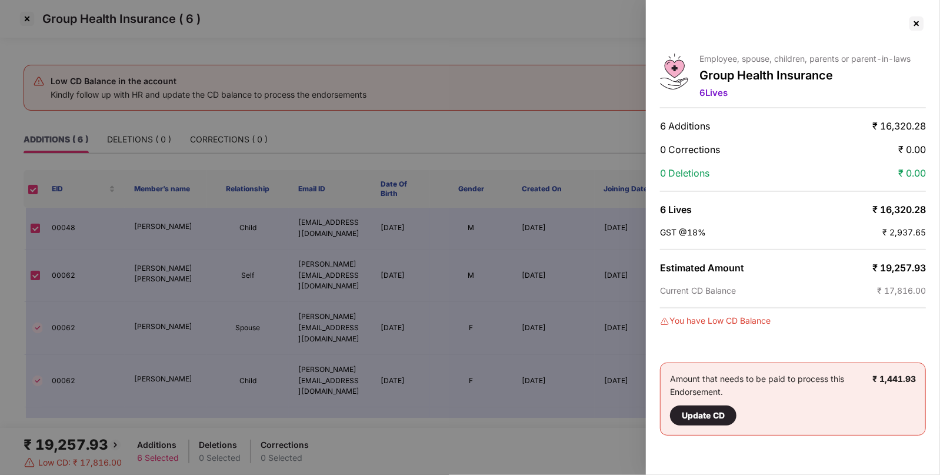
click at [889, 269] on span "₹ 19,257.93" at bounding box center [900, 268] width 54 height 12
click at [917, 21] on div at bounding box center [916, 23] width 19 height 19
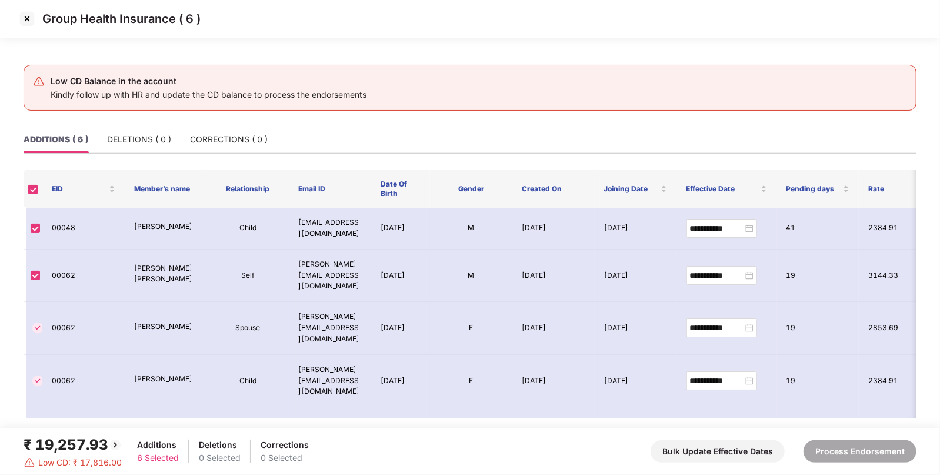
click at [18, 22] on img at bounding box center [27, 18] width 19 height 19
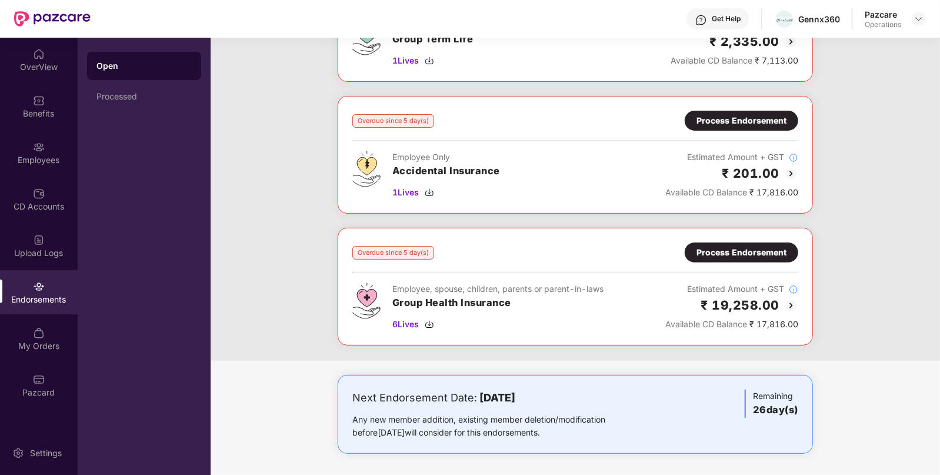
scroll to position [0, 0]
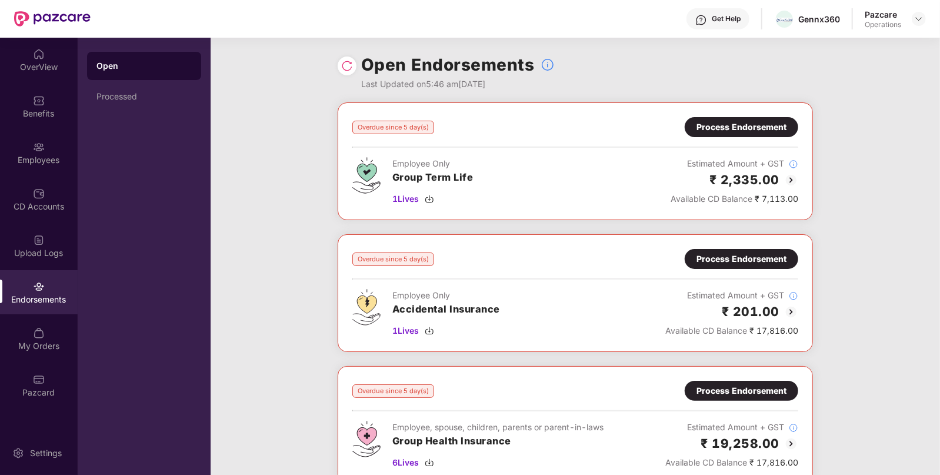
click at [720, 258] on div "Process Endorsement" at bounding box center [742, 258] width 90 height 13
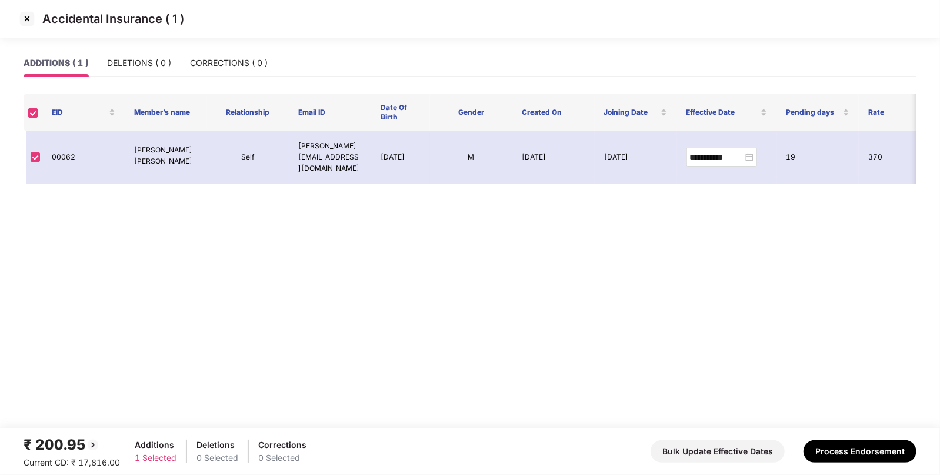
click at [59, 437] on div "₹ 200.95" at bounding box center [72, 445] width 97 height 22
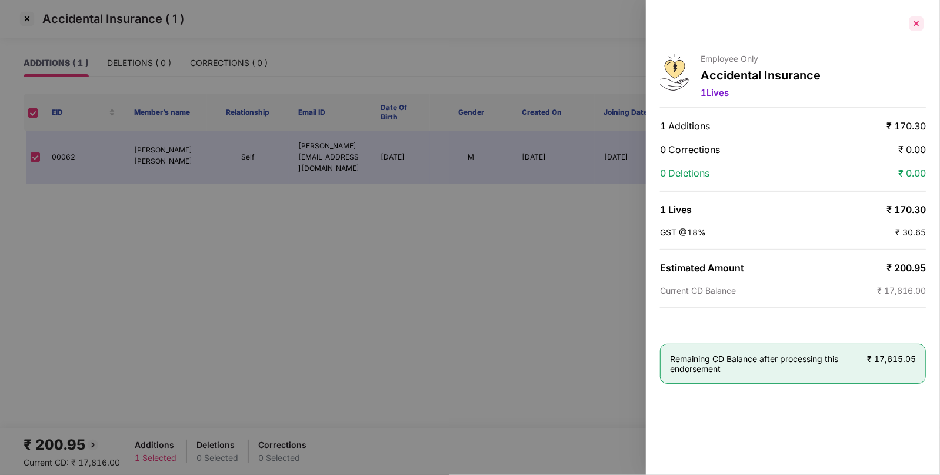
click at [913, 25] on div at bounding box center [916, 23] width 19 height 19
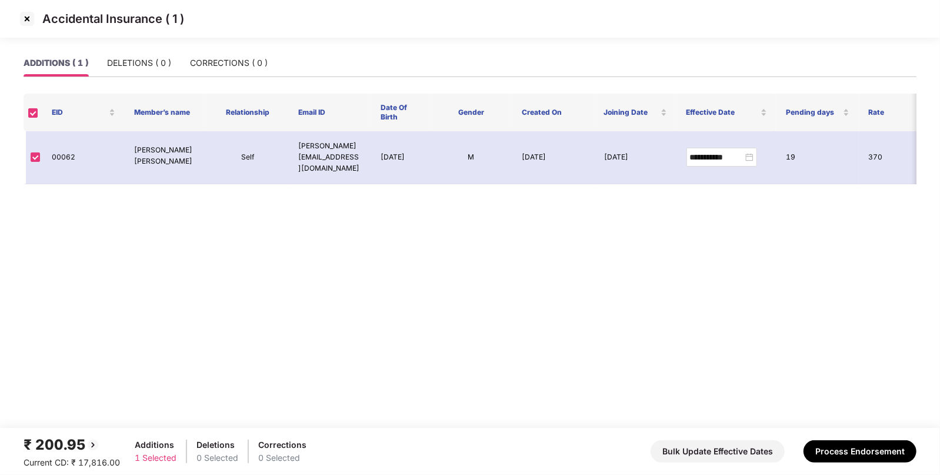
click at [22, 23] on img at bounding box center [27, 18] width 19 height 19
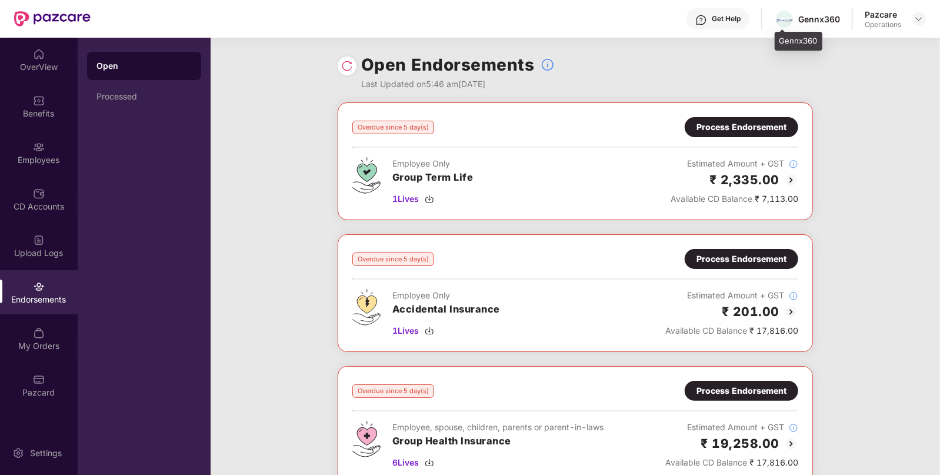
click at [819, 15] on div "Gennx360" at bounding box center [820, 19] width 42 height 11
click at [44, 111] on div "Benefits" at bounding box center [39, 114] width 78 height 12
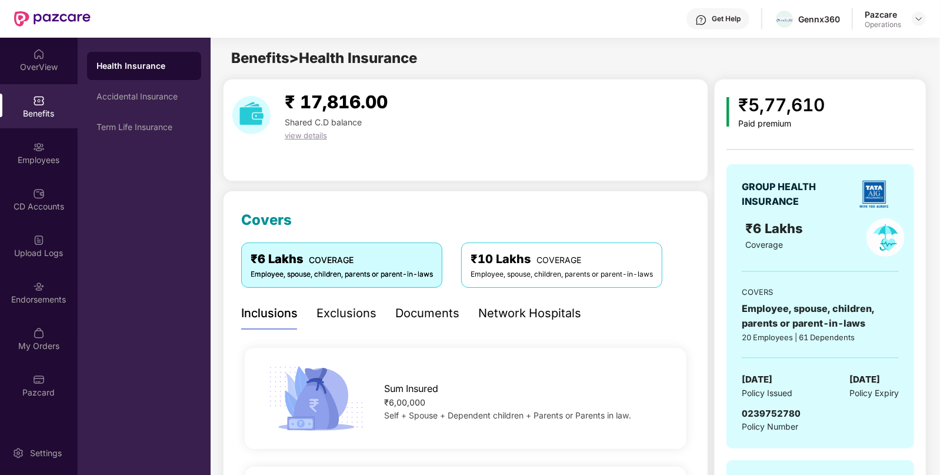
click at [780, 414] on span "0239752780" at bounding box center [771, 413] width 59 height 11
click at [18, 288] on div "Endorsements" at bounding box center [39, 292] width 78 height 44
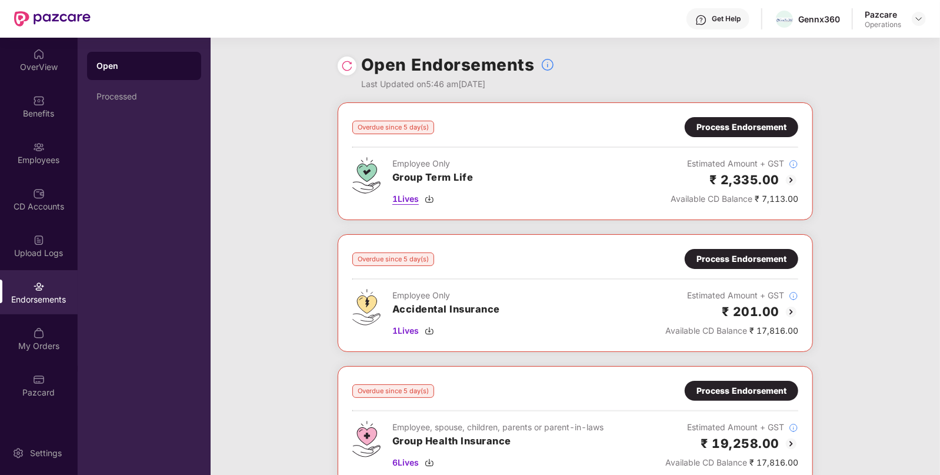
click at [433, 197] on img at bounding box center [429, 198] width 9 height 9
click at [432, 331] on img at bounding box center [429, 330] width 9 height 9
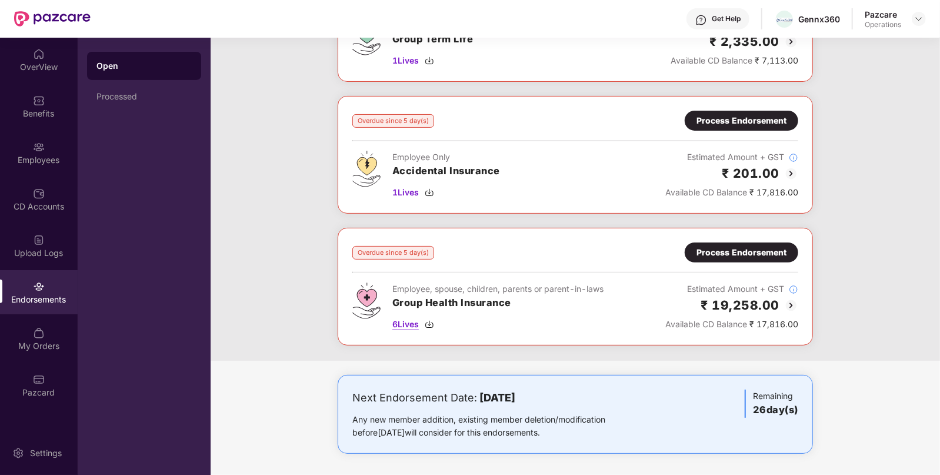
click at [427, 321] on img at bounding box center [429, 324] width 9 height 9
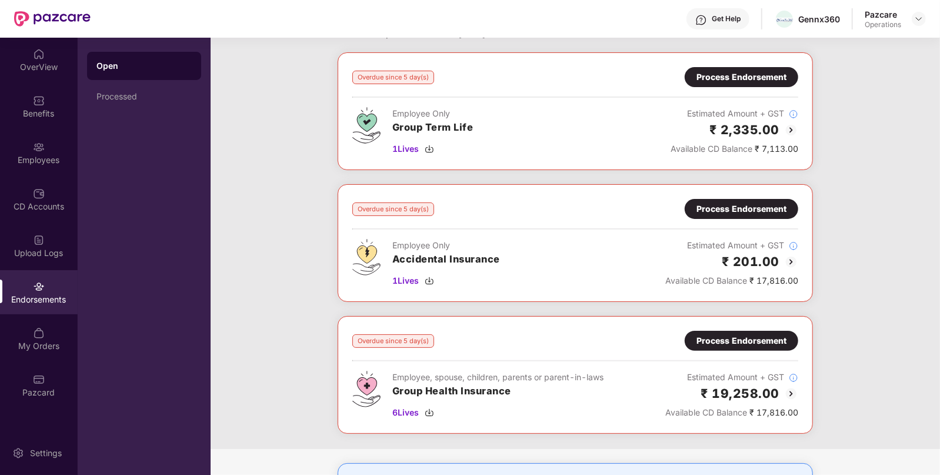
scroll to position [49, 0]
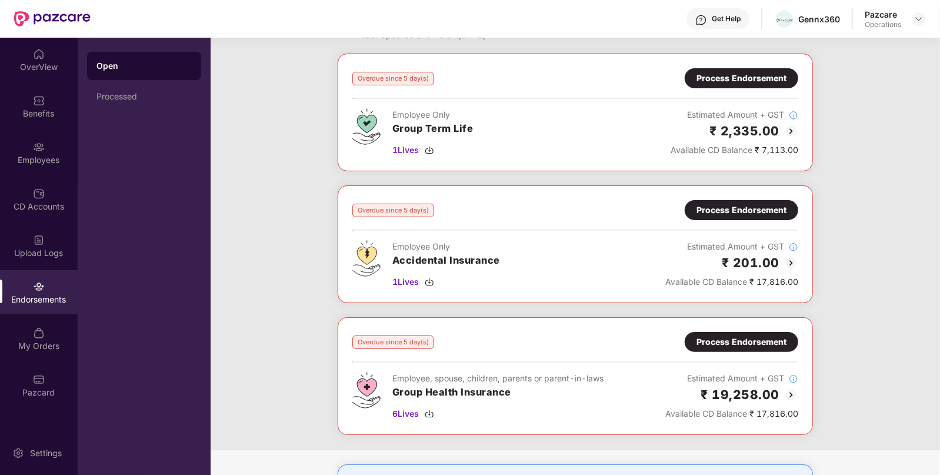
click at [717, 210] on div "Process Endorsement" at bounding box center [742, 210] width 90 height 13
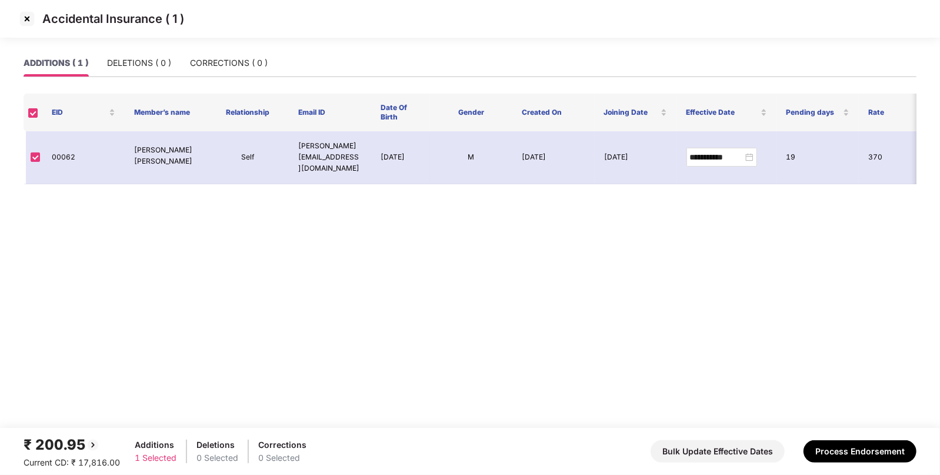
click at [28, 24] on img at bounding box center [27, 18] width 19 height 19
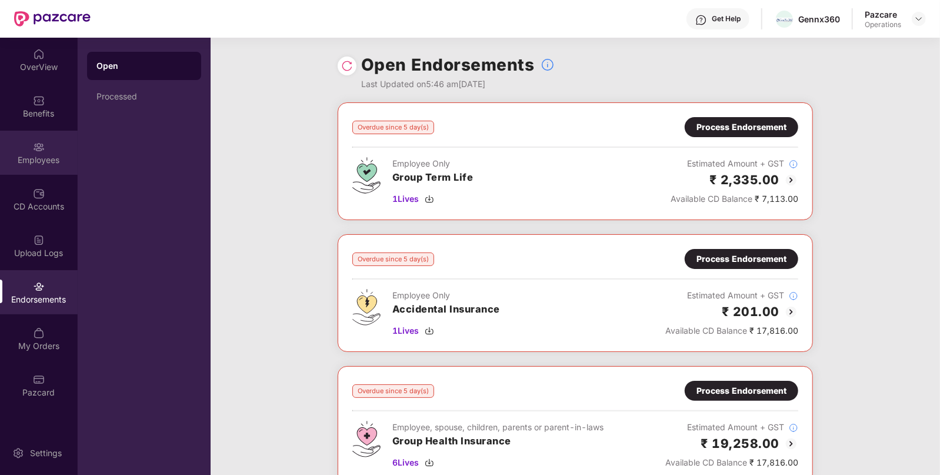
click at [33, 148] on img at bounding box center [39, 147] width 12 height 12
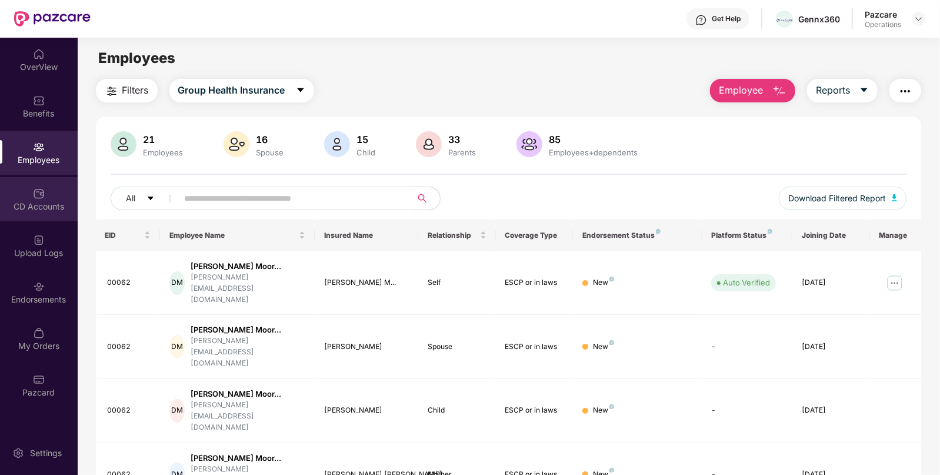
click at [48, 201] on div "CD Accounts" at bounding box center [39, 207] width 78 height 12
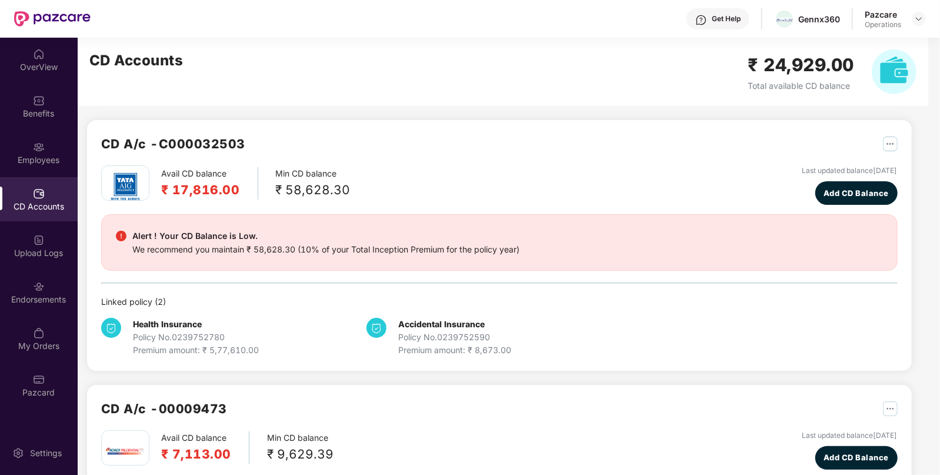
click at [205, 141] on h2 "CD A/c - C000032503" at bounding box center [173, 143] width 144 height 19
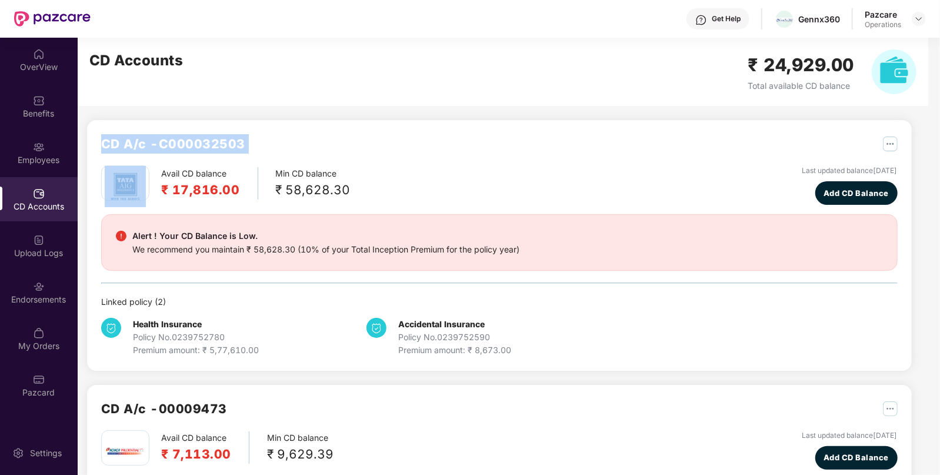
click at [205, 141] on h2 "CD A/c - C000032503" at bounding box center [173, 143] width 144 height 19
click at [190, 141] on h2 "CD A/c - C000032503" at bounding box center [173, 143] width 144 height 19
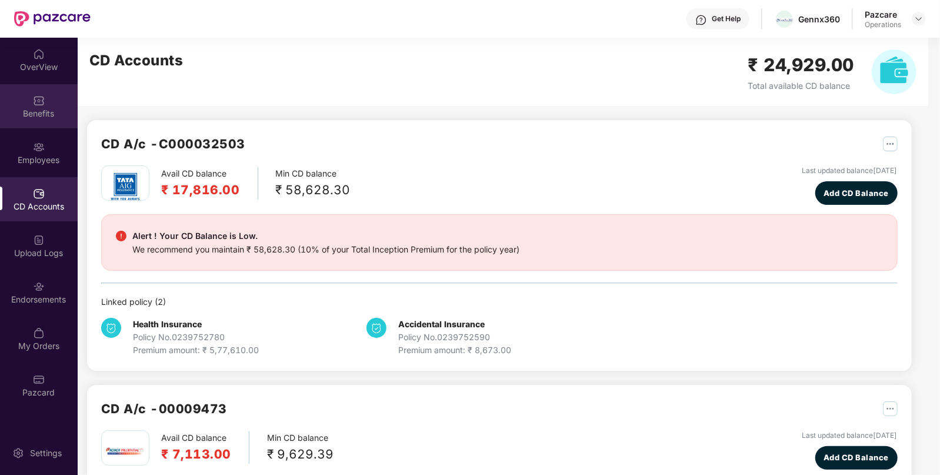
click at [35, 114] on div "Benefits" at bounding box center [39, 114] width 78 height 12
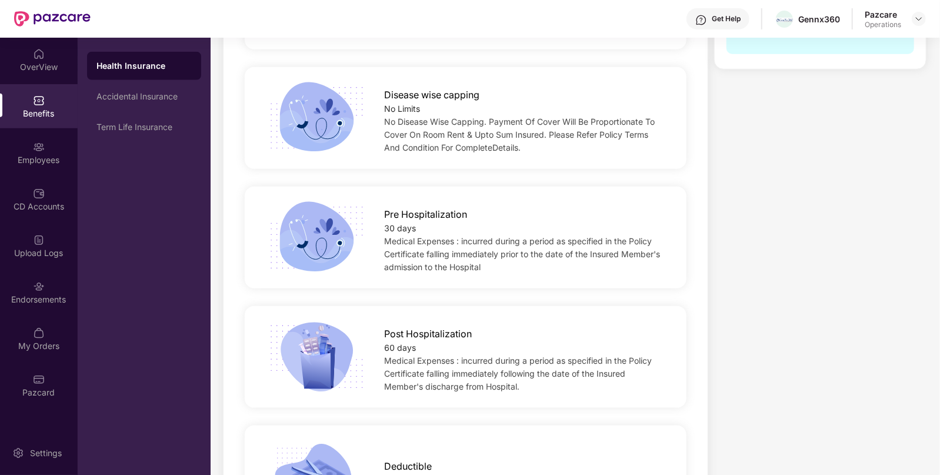
scroll to position [0, 0]
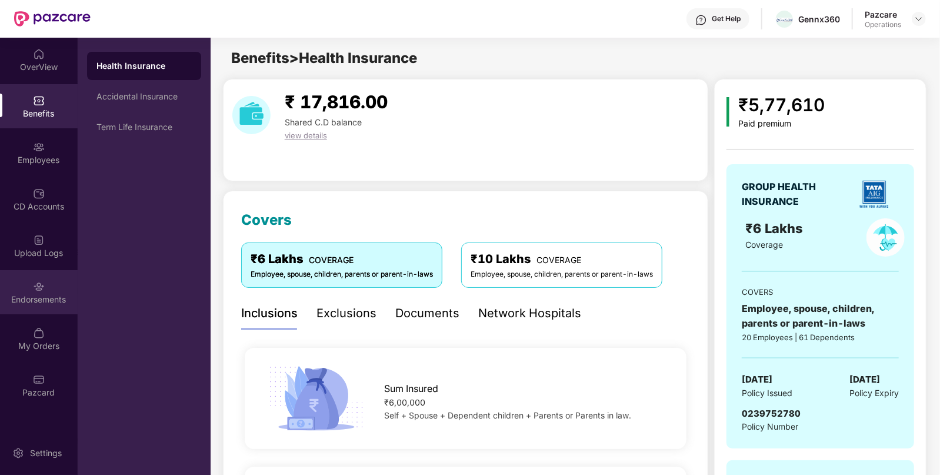
click at [44, 282] on img at bounding box center [39, 287] width 12 height 12
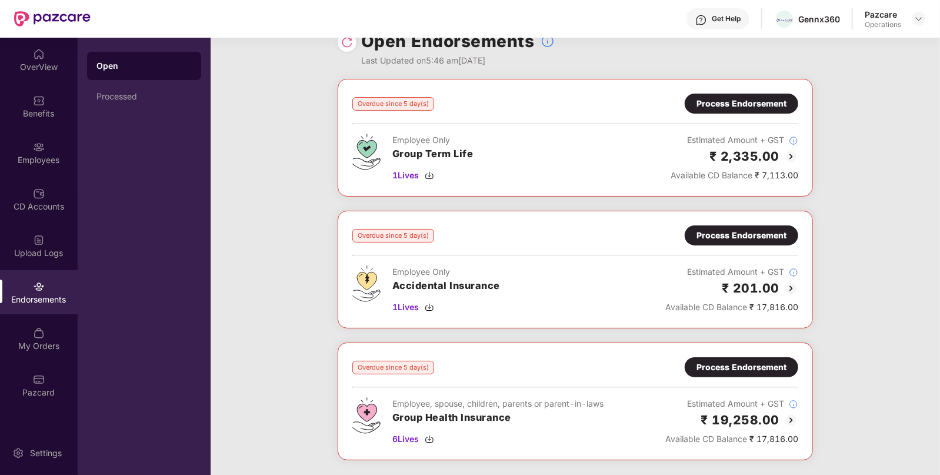
scroll to position [21, 0]
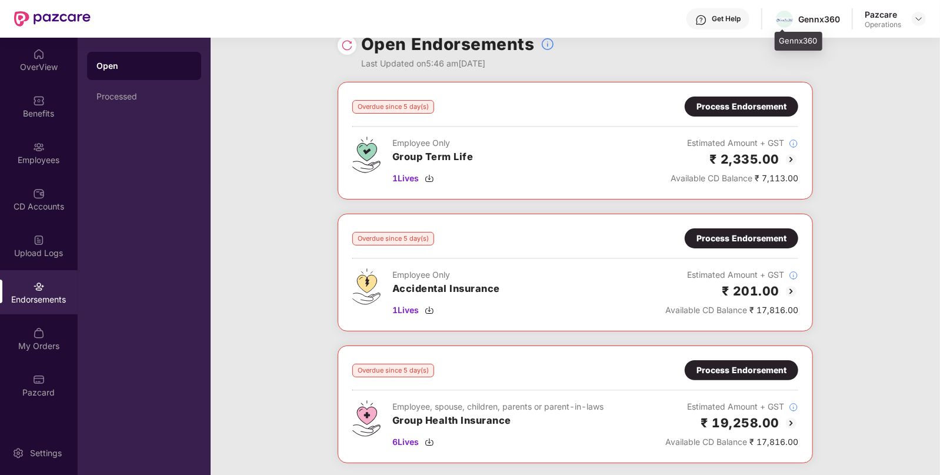
click at [815, 10] on div "Gennx360" at bounding box center [807, 19] width 66 height 21
click at [23, 108] on div "Benefits" at bounding box center [39, 114] width 78 height 12
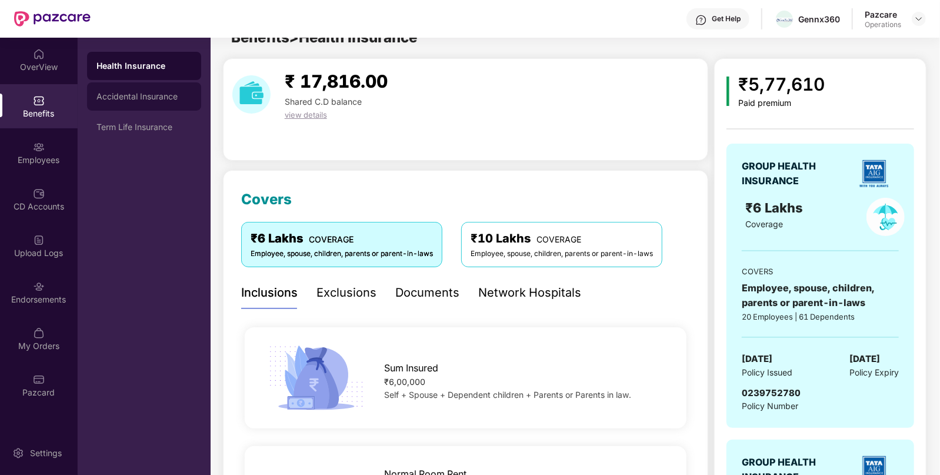
click at [132, 93] on div "Accidental Insurance" at bounding box center [144, 96] width 95 height 9
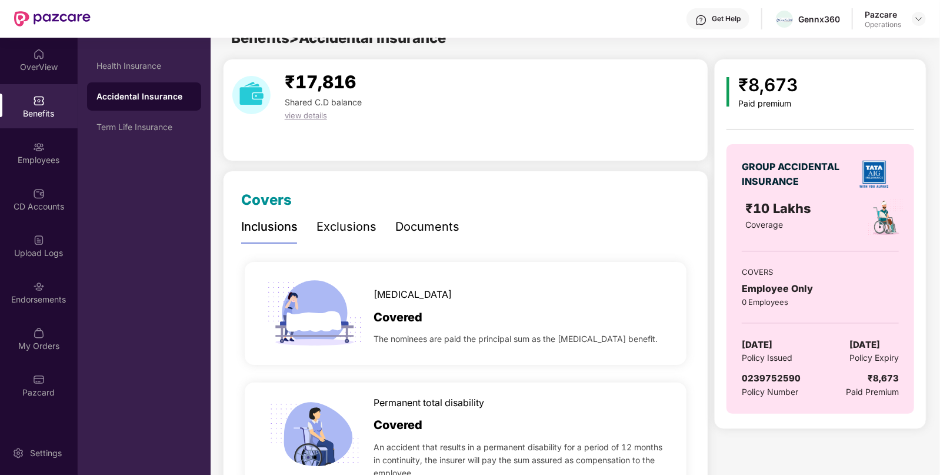
scroll to position [0, 0]
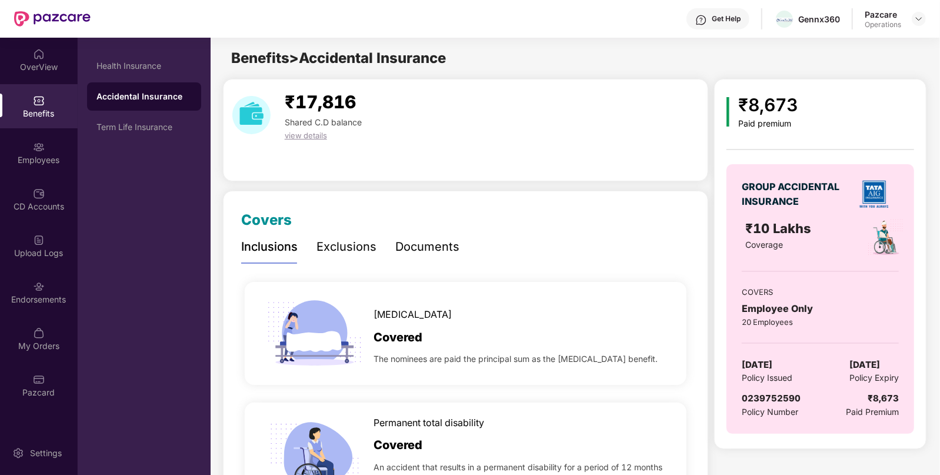
click at [876, 365] on span "[DATE]" at bounding box center [865, 365] width 31 height 14
click at [820, 15] on div "Gennx360" at bounding box center [820, 19] width 42 height 11
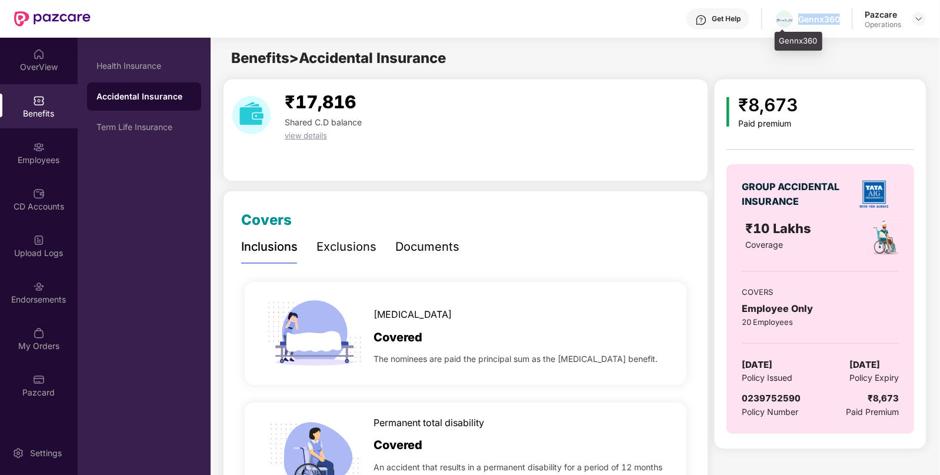
click at [820, 15] on div "Gennx360" at bounding box center [820, 19] width 42 height 11
click at [79, 198] on div "Health Insurance Accidental Insurance Term Life Insurance" at bounding box center [144, 256] width 133 height 437
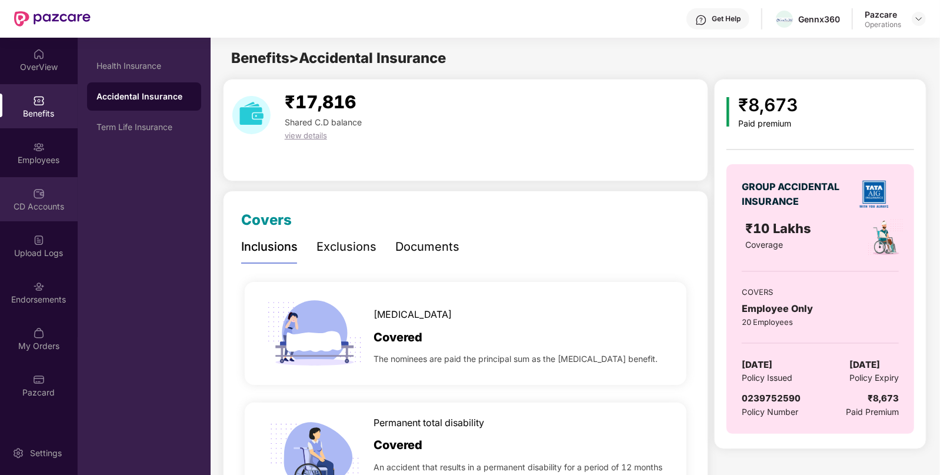
click at [38, 194] on img at bounding box center [39, 194] width 12 height 12
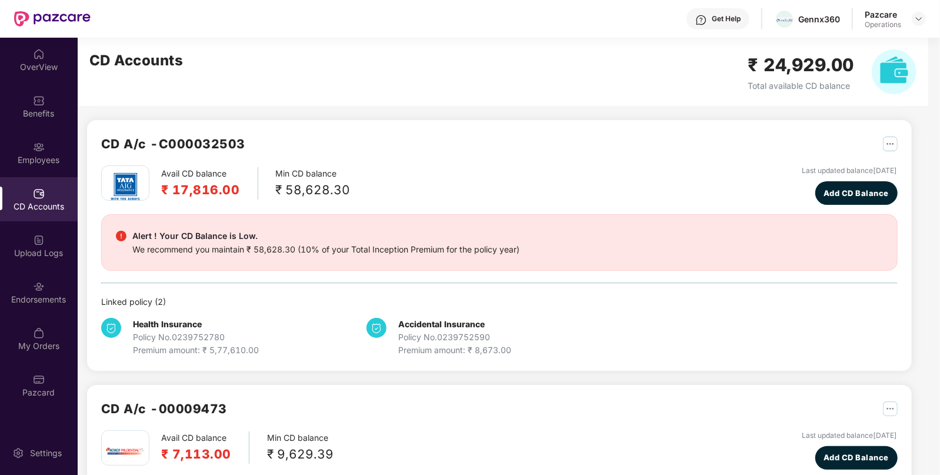
click at [189, 141] on h2 "CD A/c - C000032503" at bounding box center [173, 143] width 144 height 19
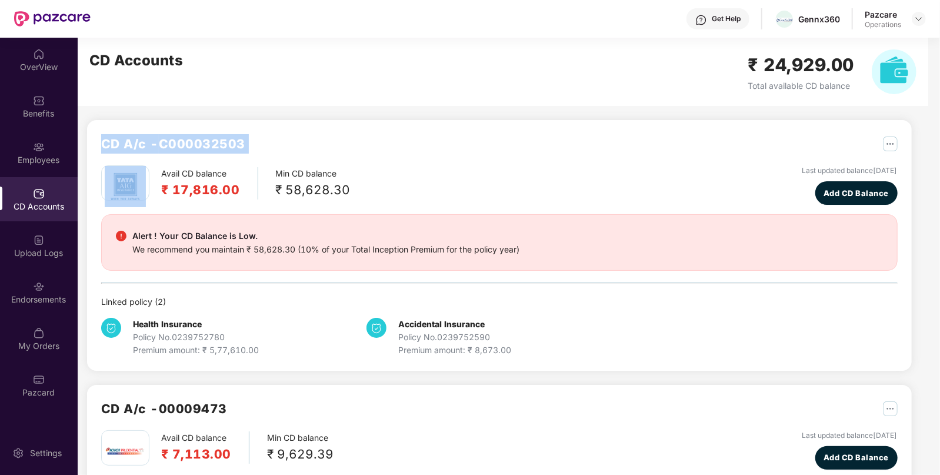
copy div "CD A/c - C000032503"
click at [189, 141] on h2 "CD A/c - C000032503" at bounding box center [173, 143] width 144 height 19
click at [919, 14] on img at bounding box center [919, 18] width 9 height 9
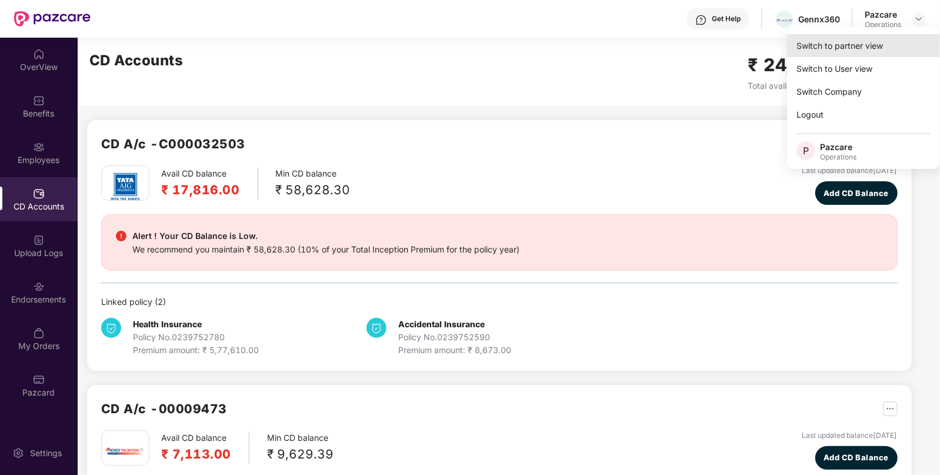
click at [843, 47] on div "Switch to partner view" at bounding box center [863, 45] width 153 height 23
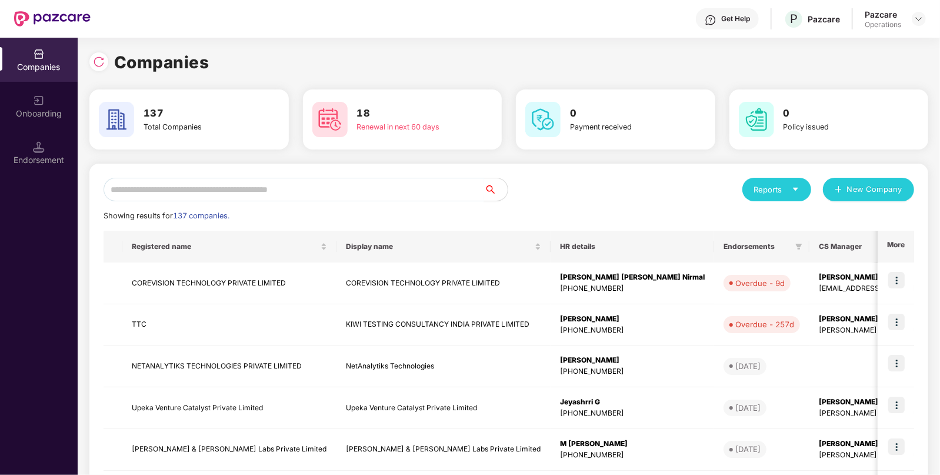
click at [242, 194] on input "text" at bounding box center [294, 190] width 381 height 24
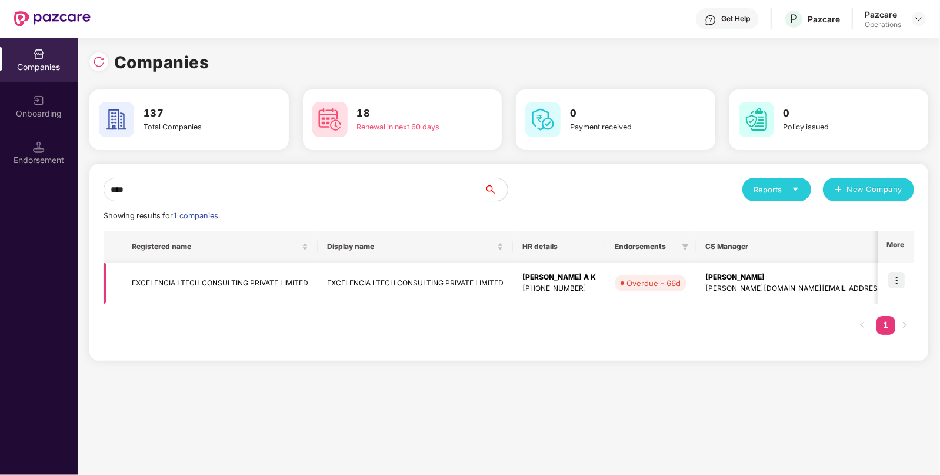
type input "****"
click at [903, 280] on img at bounding box center [897, 280] width 16 height 16
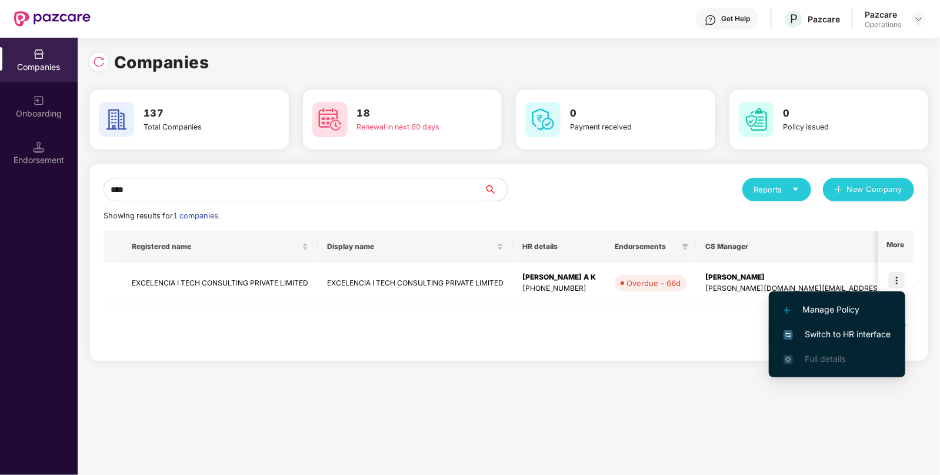
click at [832, 328] on span "Switch to HR interface" at bounding box center [837, 334] width 107 height 13
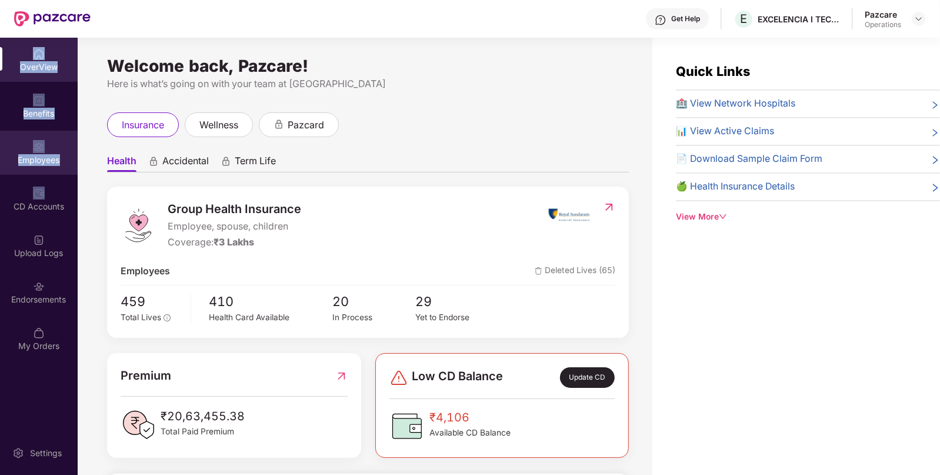
click at [68, 156] on div "Employees" at bounding box center [39, 160] width 78 height 12
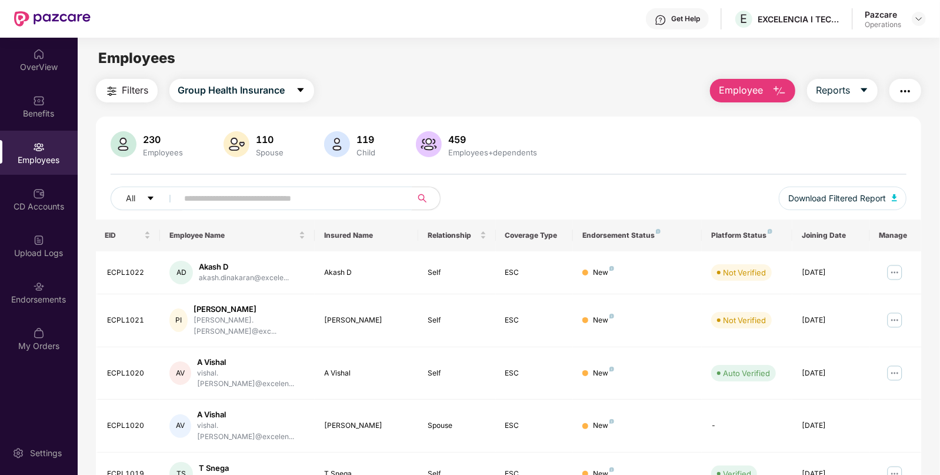
click at [232, 198] on input "text" at bounding box center [290, 199] width 211 height 18
paste input "********"
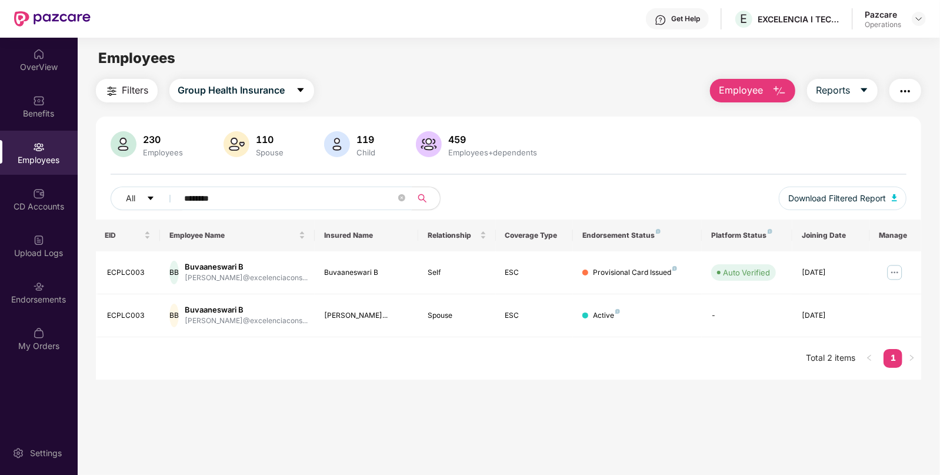
type input "********"
click at [926, 22] on div at bounding box center [919, 19] width 14 height 14
click at [922, 21] on img at bounding box center [919, 18] width 9 height 9
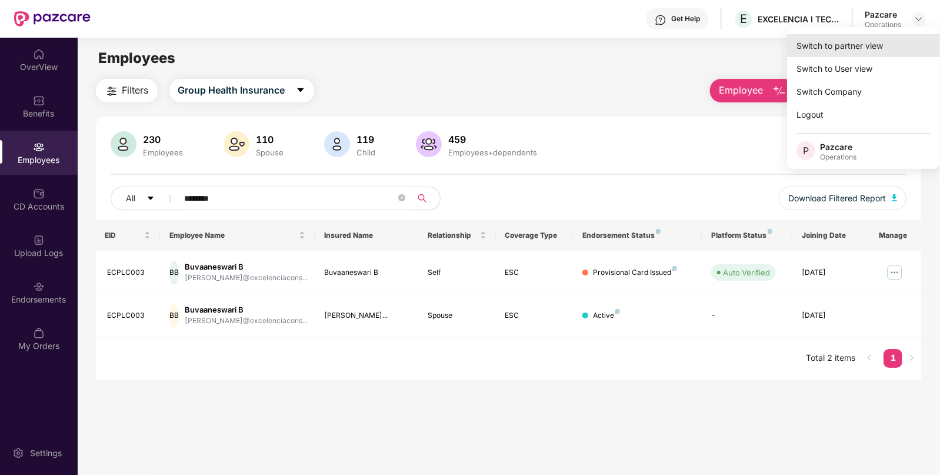
click at [852, 43] on div "Switch to partner view" at bounding box center [863, 45] width 153 height 23
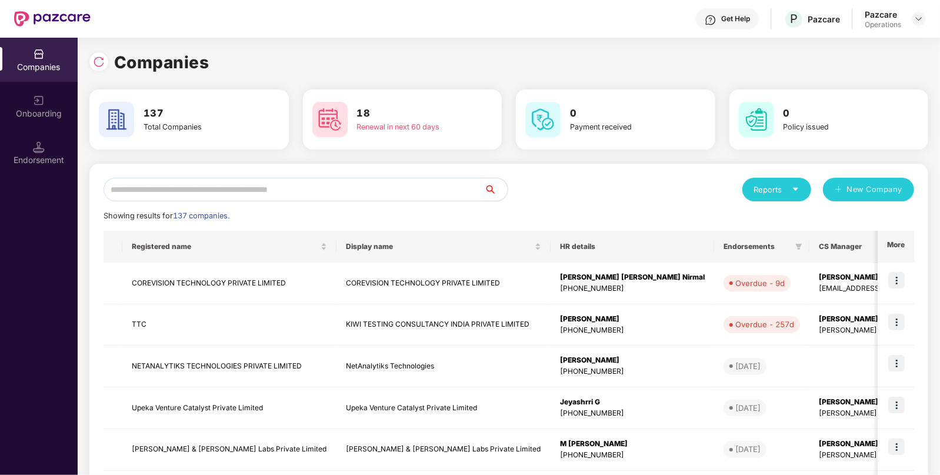
click at [223, 188] on input "text" at bounding box center [294, 190] width 381 height 24
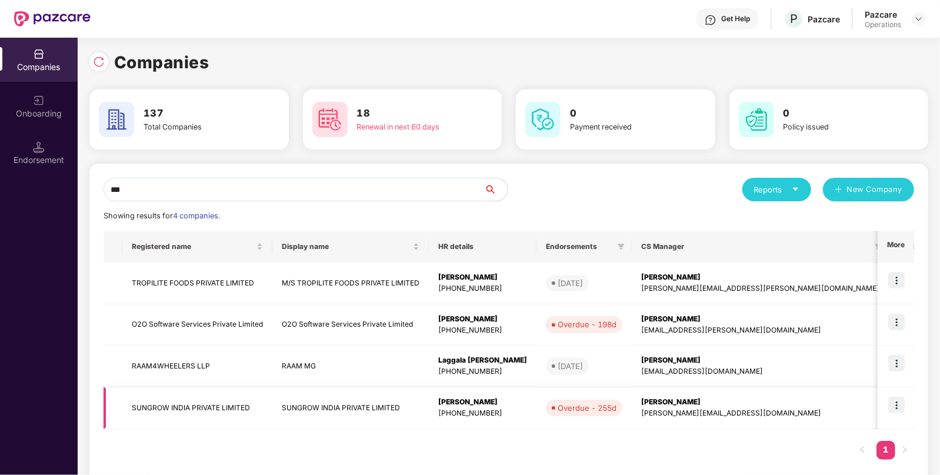
type input "***"
click at [192, 413] on td "SUNGROW INDIA PRIVATE LIMITED" at bounding box center [197, 408] width 150 height 42
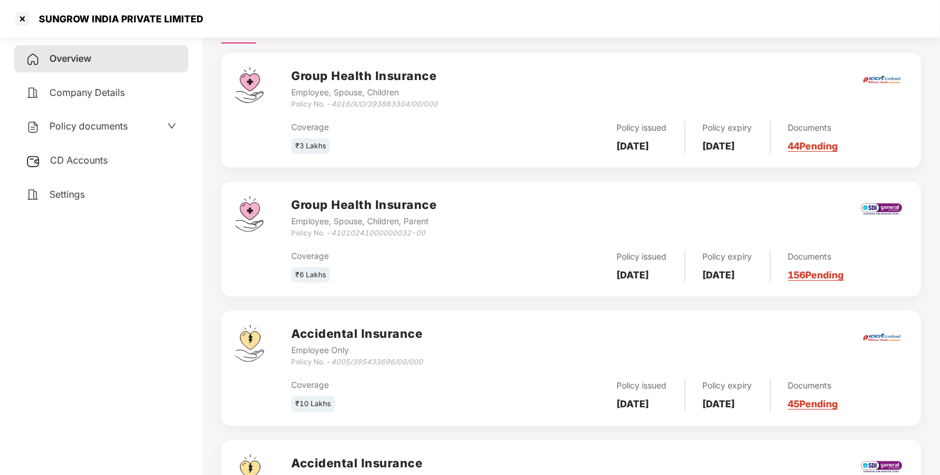
scroll to position [300, 0]
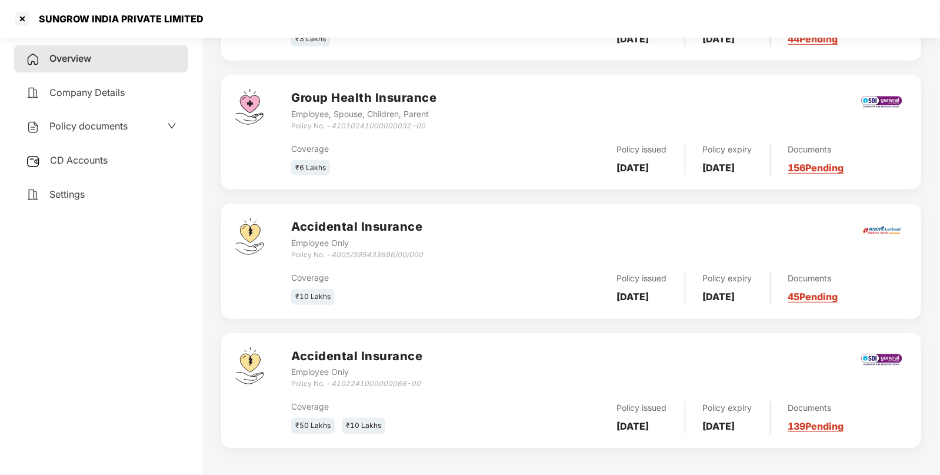
click at [395, 386] on icon "4102241000000066-00" at bounding box center [375, 383] width 89 height 9
click at [388, 255] on icon "4005/395433696/00/000" at bounding box center [377, 254] width 92 height 9
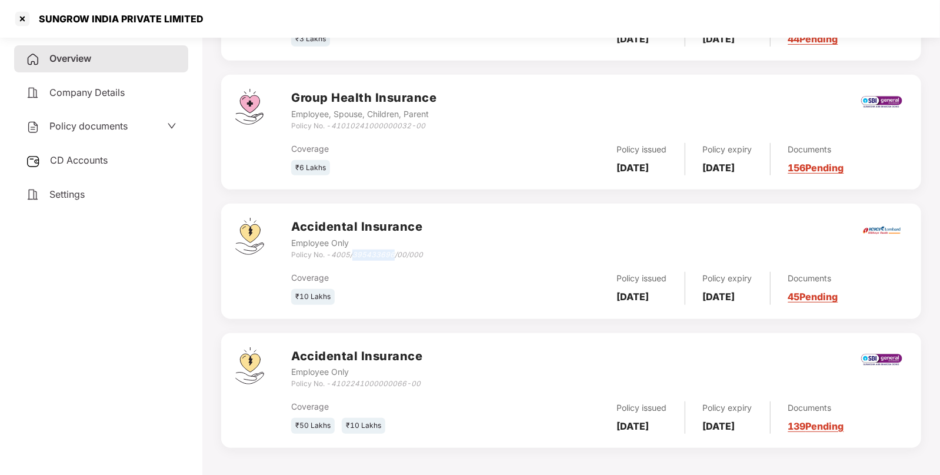
click at [388, 255] on icon "4005/395433696/00/000" at bounding box center [377, 254] width 92 height 9
copy div "Policy No. - 4005/395433696/00/000"
click at [21, 21] on div at bounding box center [22, 18] width 19 height 19
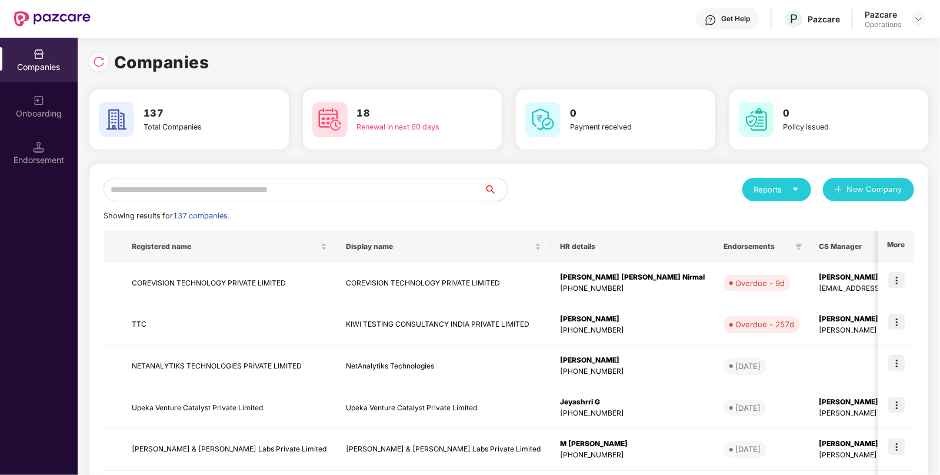
scroll to position [0, 0]
click at [225, 188] on input "text" at bounding box center [294, 190] width 381 height 24
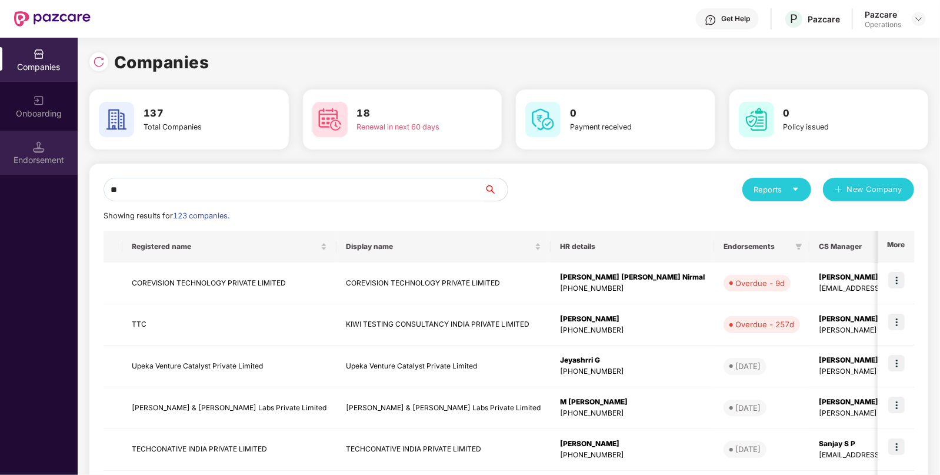
type input "**"
click at [29, 155] on div "Endorsement" at bounding box center [39, 160] width 78 height 12
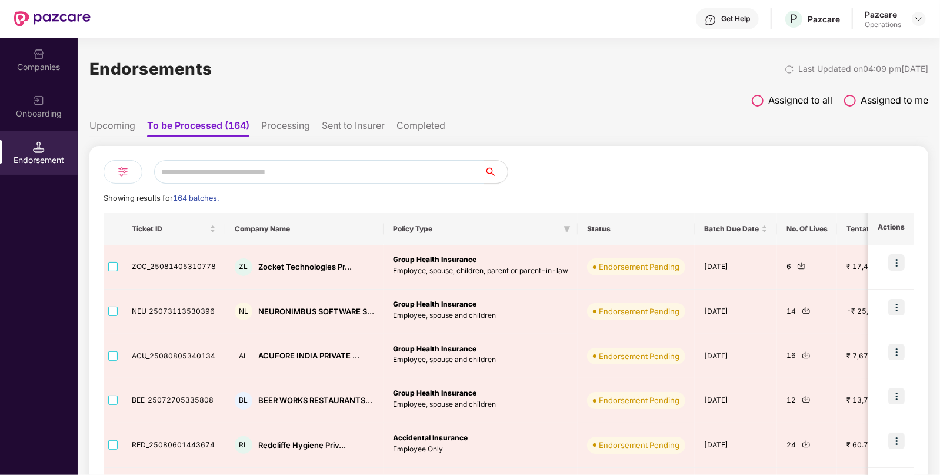
click at [245, 169] on input "text" at bounding box center [319, 172] width 330 height 24
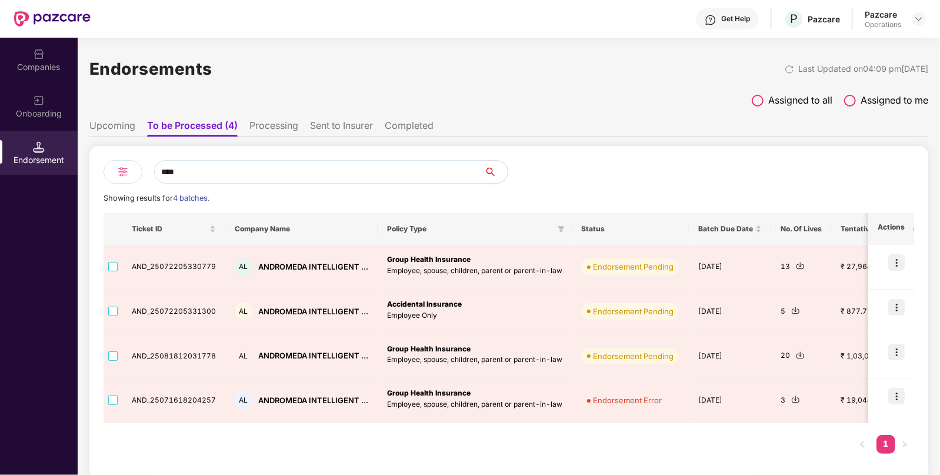
type input "****"
click at [28, 55] on div "Companies" at bounding box center [39, 60] width 78 height 44
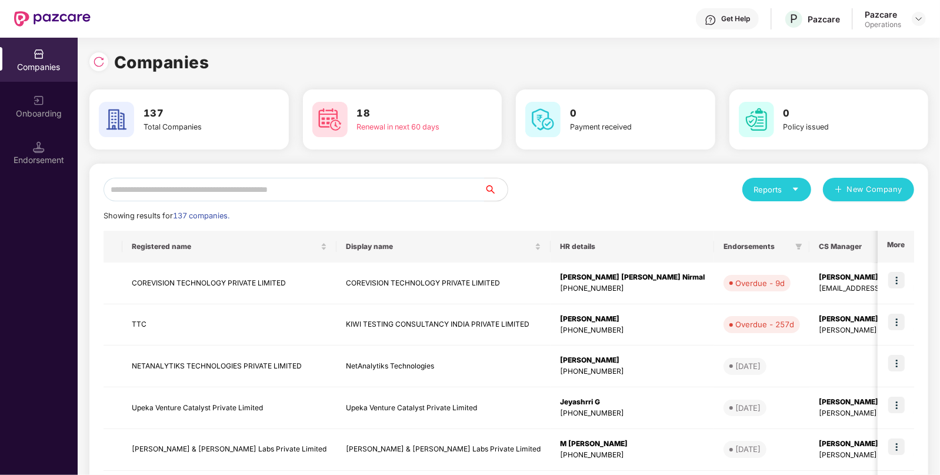
click at [272, 190] on input "text" at bounding box center [294, 190] width 381 height 24
paste input "******"
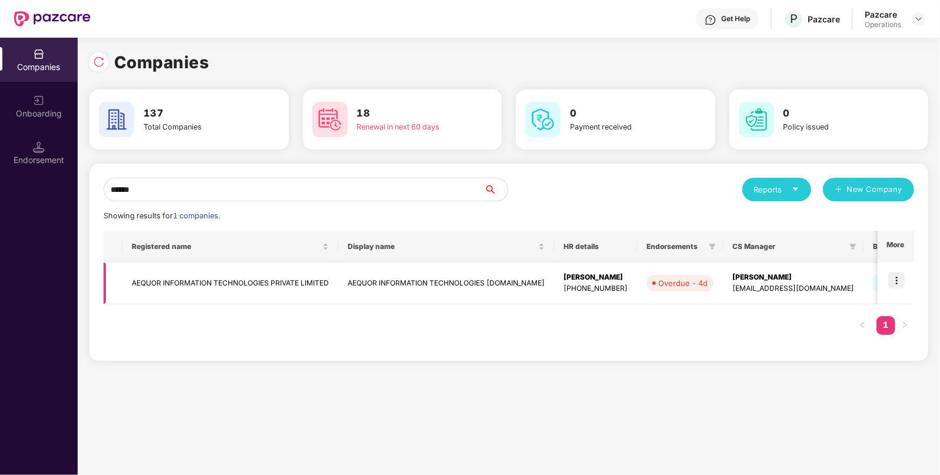
type input "******"
click at [898, 276] on img at bounding box center [897, 280] width 16 height 16
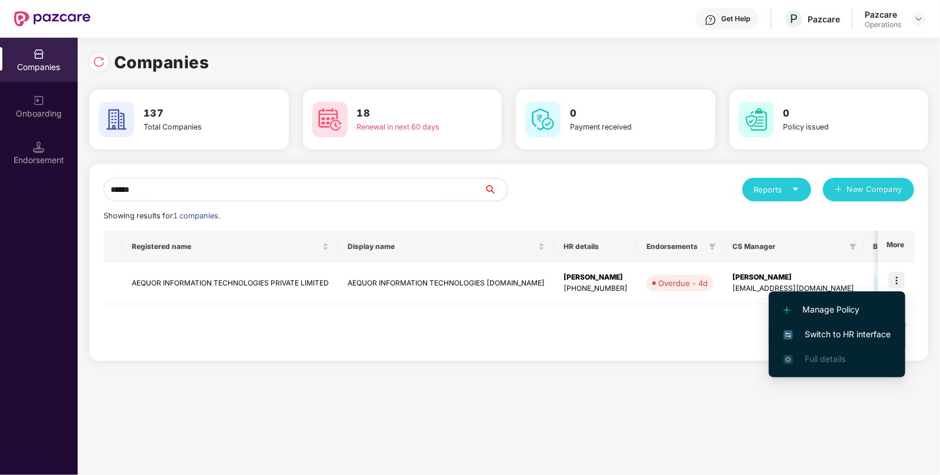
click at [836, 331] on span "Switch to HR interface" at bounding box center [837, 334] width 107 height 13
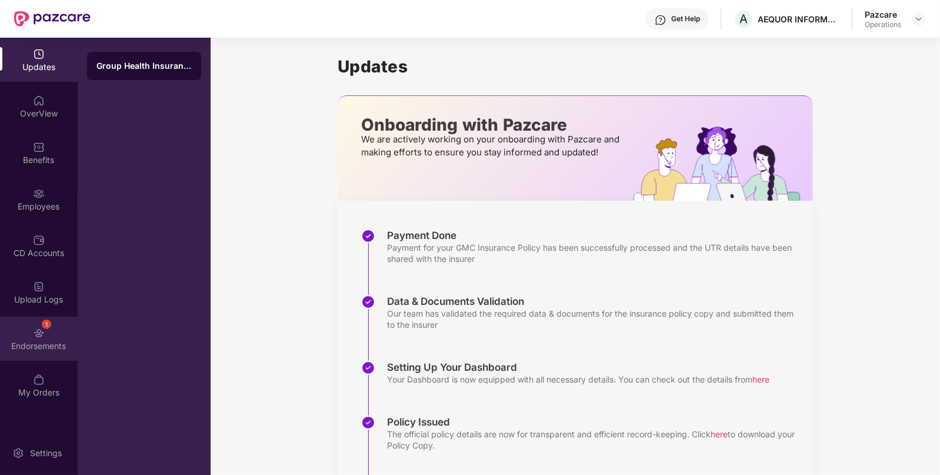
click at [36, 345] on div "Endorsements" at bounding box center [39, 346] width 78 height 12
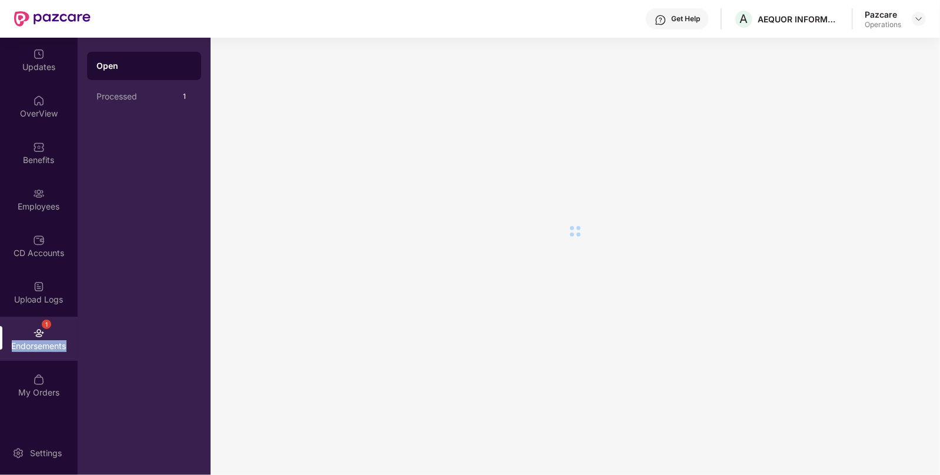
click at [36, 345] on div "Endorsements" at bounding box center [39, 346] width 78 height 12
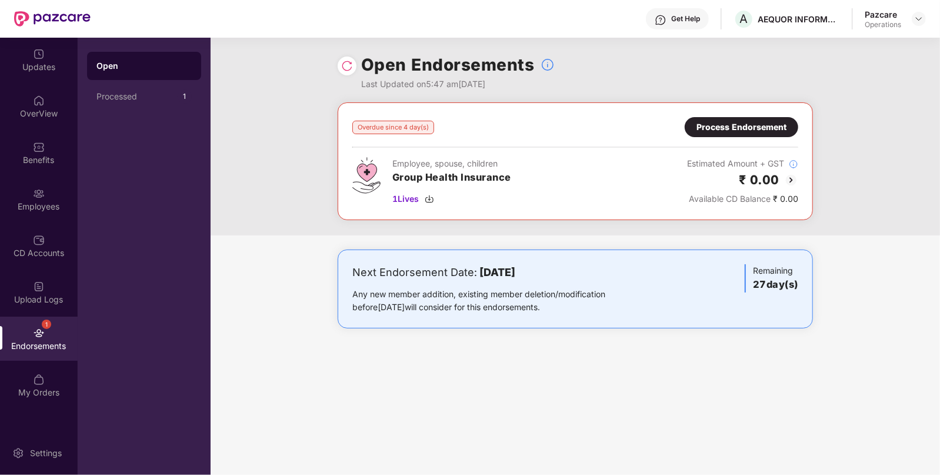
click at [747, 127] on div "Process Endorsement" at bounding box center [742, 127] width 90 height 13
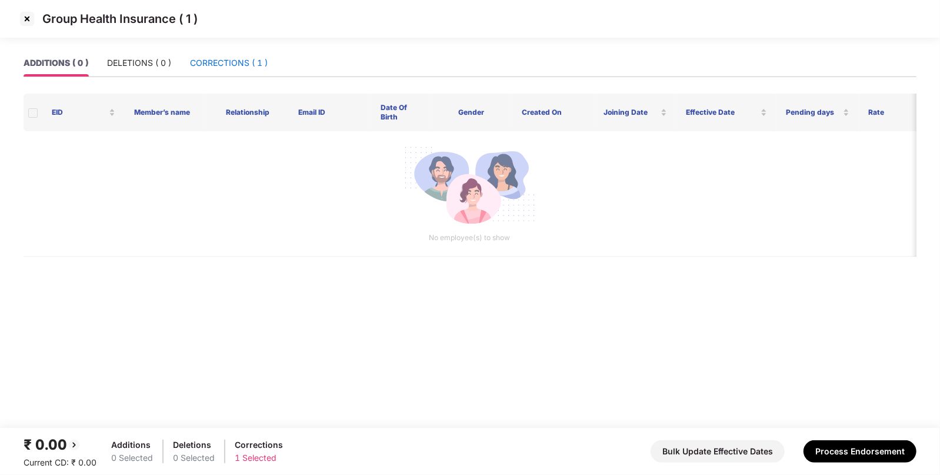
click at [221, 61] on div "CORRECTIONS ( 1 )" at bounding box center [229, 62] width 78 height 13
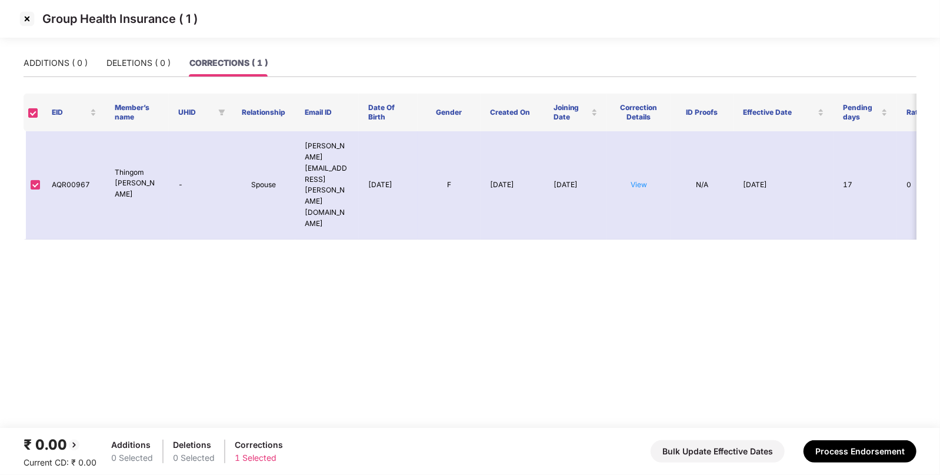
click at [27, 15] on img at bounding box center [27, 18] width 19 height 19
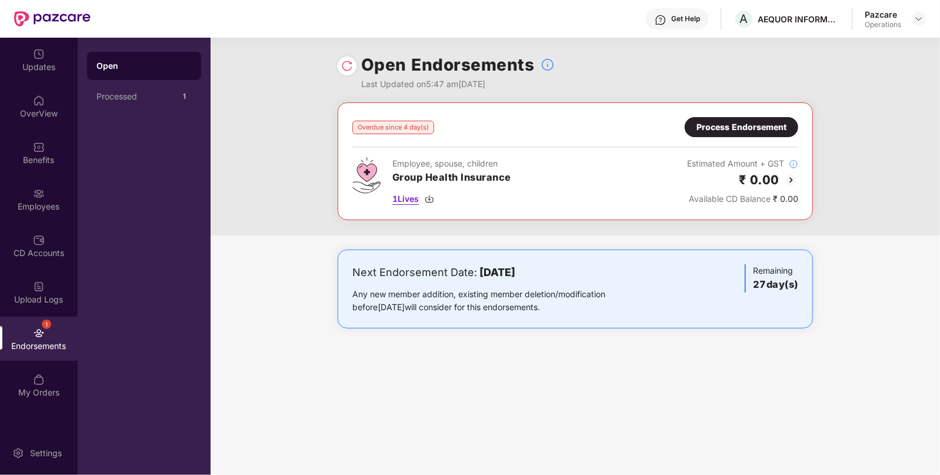
click at [430, 199] on img at bounding box center [429, 198] width 9 height 9
click at [36, 121] on div "OverView" at bounding box center [39, 106] width 78 height 44
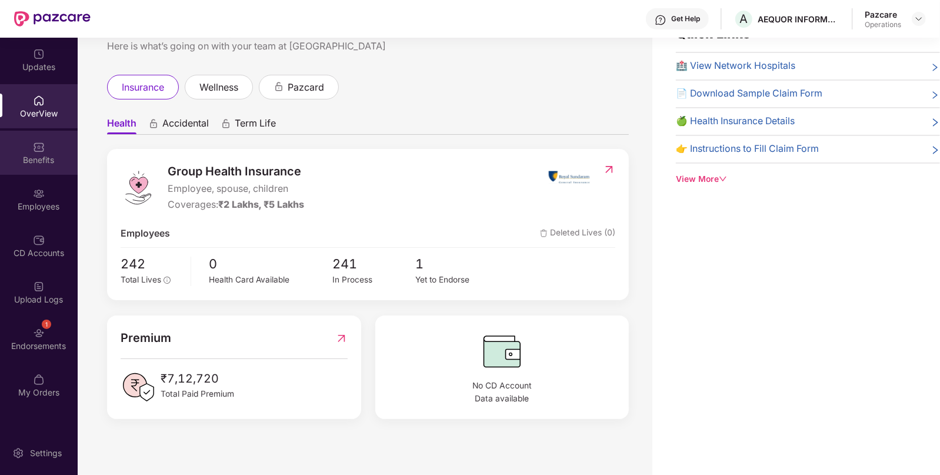
click at [34, 167] on div "Benefits" at bounding box center [39, 153] width 78 height 44
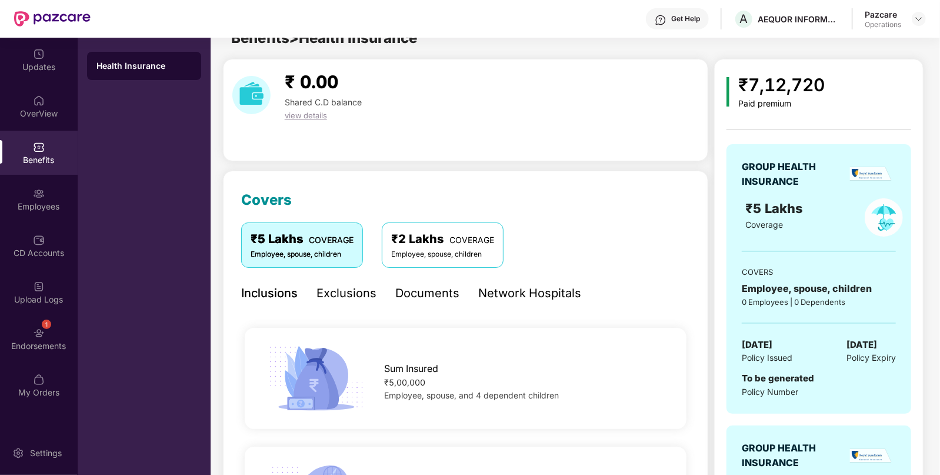
scroll to position [38, 0]
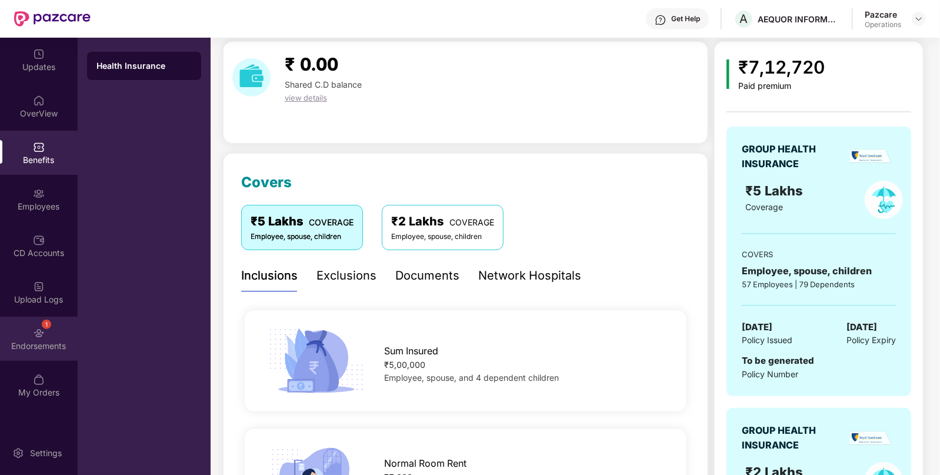
click at [29, 348] on div "Endorsements" at bounding box center [39, 346] width 78 height 12
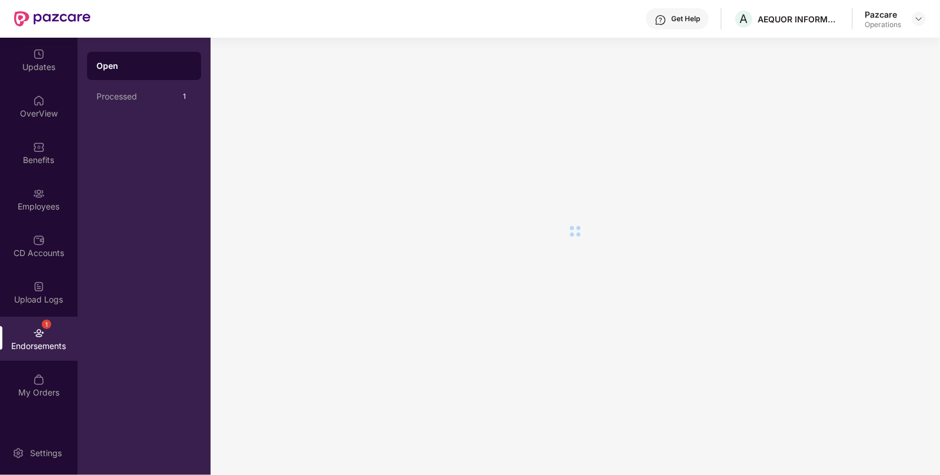
scroll to position [0, 0]
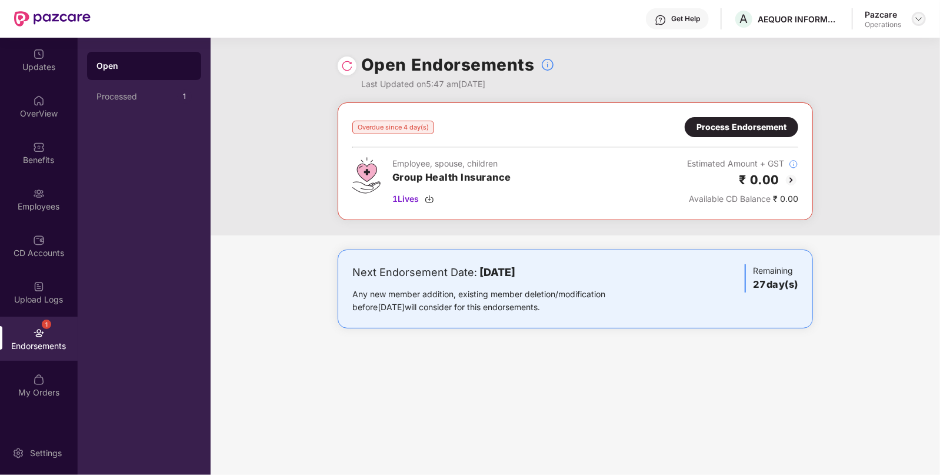
click at [915, 16] on img at bounding box center [919, 18] width 9 height 9
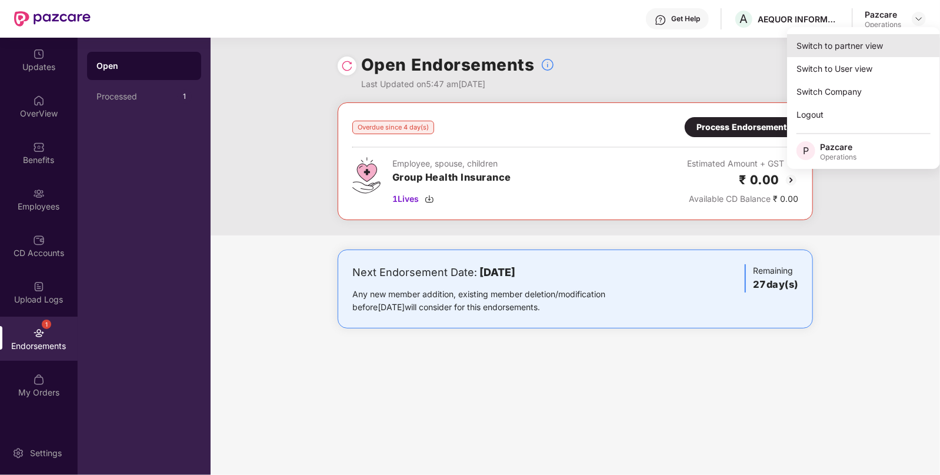
click at [837, 42] on div "Switch to partner view" at bounding box center [863, 45] width 153 height 23
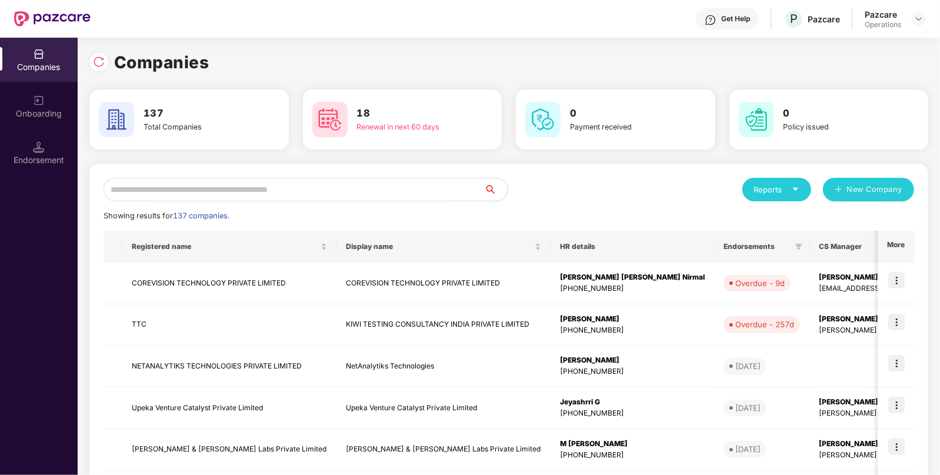
click at [324, 173] on div "Reports New Company Showing results for 137 companies. Registered name Display …" at bounding box center [508, 449] width 839 height 571
click at [281, 190] on input "text" at bounding box center [294, 190] width 381 height 24
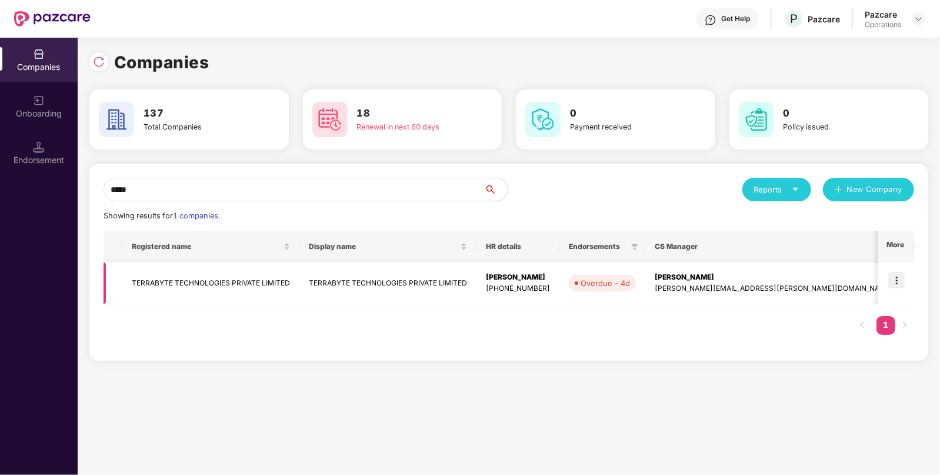
type input "*****"
click at [900, 279] on img at bounding box center [897, 280] width 16 height 16
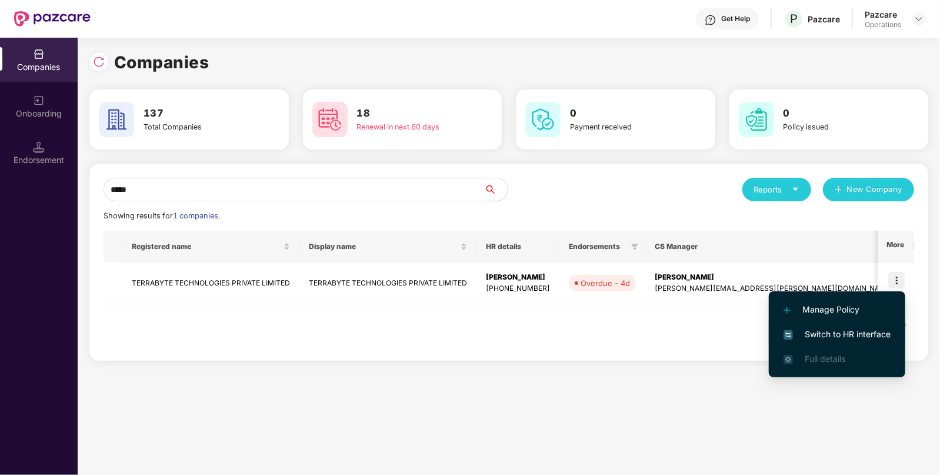
click at [827, 333] on span "Switch to HR interface" at bounding box center [837, 334] width 107 height 13
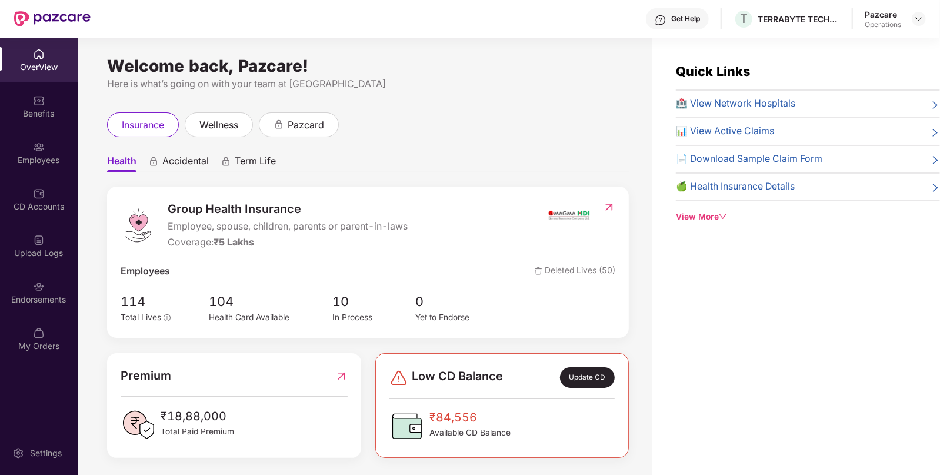
click at [46, 314] on div "Endorsements" at bounding box center [39, 292] width 78 height 44
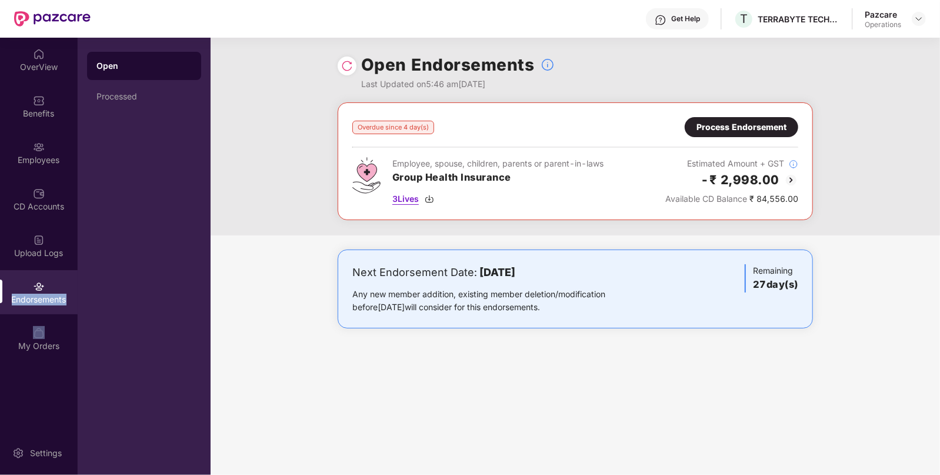
click at [430, 200] on img at bounding box center [429, 198] width 9 height 9
click at [434, 201] on img at bounding box center [429, 198] width 9 height 9
click at [759, 118] on div "Process Endorsement" at bounding box center [742, 127] width 114 height 20
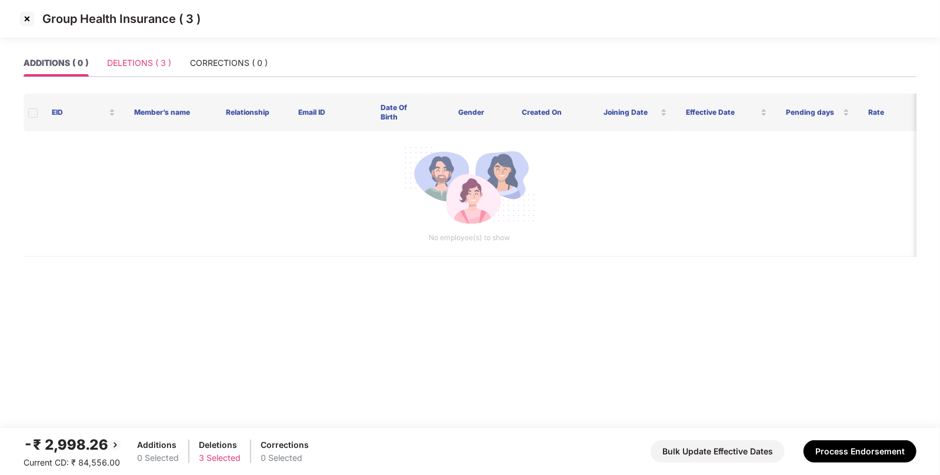
click at [161, 75] on div "DELETIONS ( 3 )" at bounding box center [139, 62] width 64 height 27
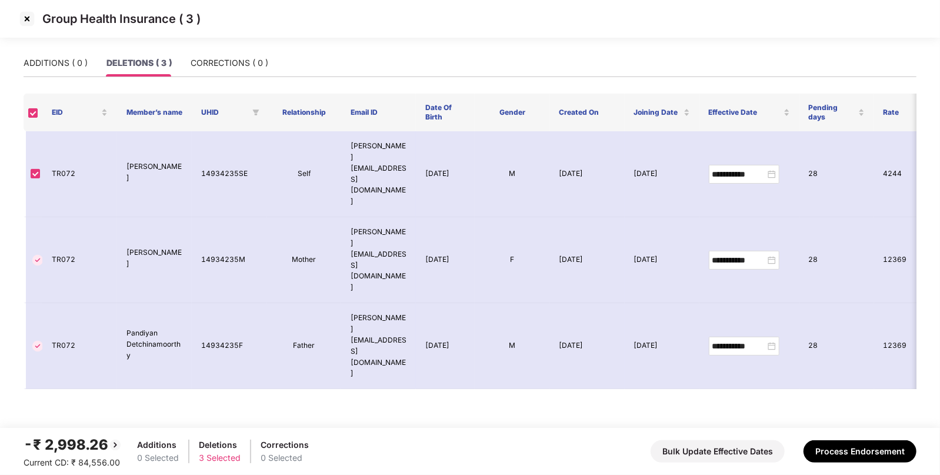
click at [835, 436] on div "-₹ 2,998.26 Current CD: ₹ 84,556.00 Additions 0 Selected Deletions 3 Selected C…" at bounding box center [470, 451] width 893 height 35
click at [845, 451] on button "Process Endorsement" at bounding box center [860, 451] width 113 height 22
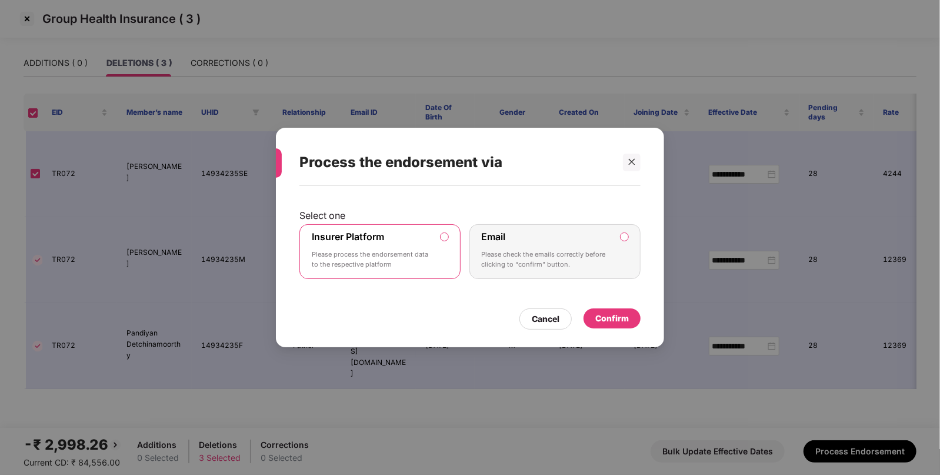
click at [613, 321] on div "Confirm" at bounding box center [613, 318] width 34 height 13
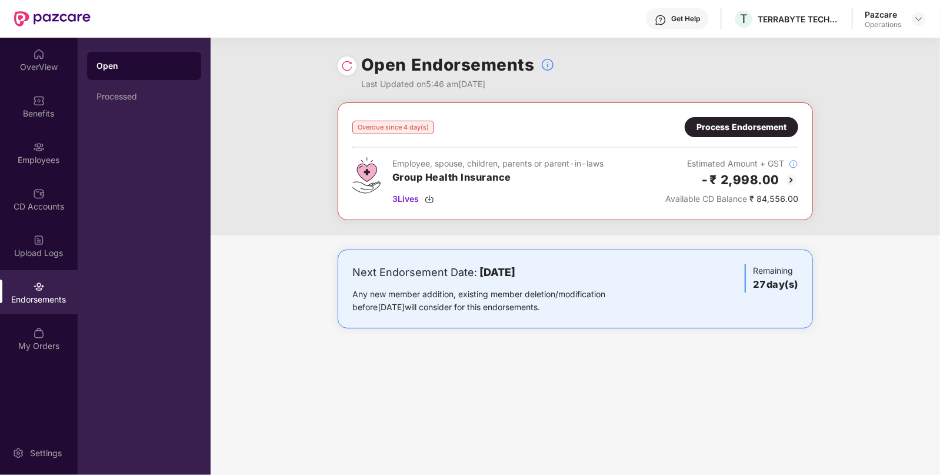
click at [344, 68] on img at bounding box center [347, 66] width 12 height 12
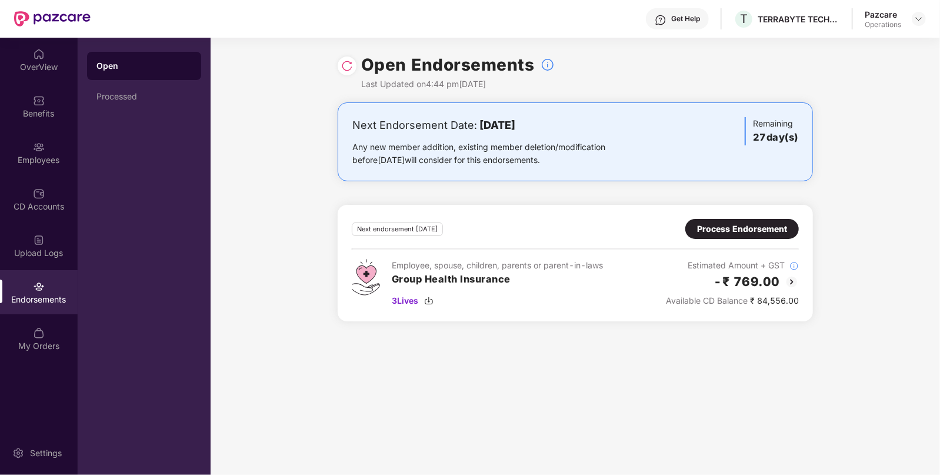
click at [922, 9] on div "Pazcare Operations" at bounding box center [895, 19] width 61 height 21
click at [920, 25] on div at bounding box center [919, 19] width 14 height 14
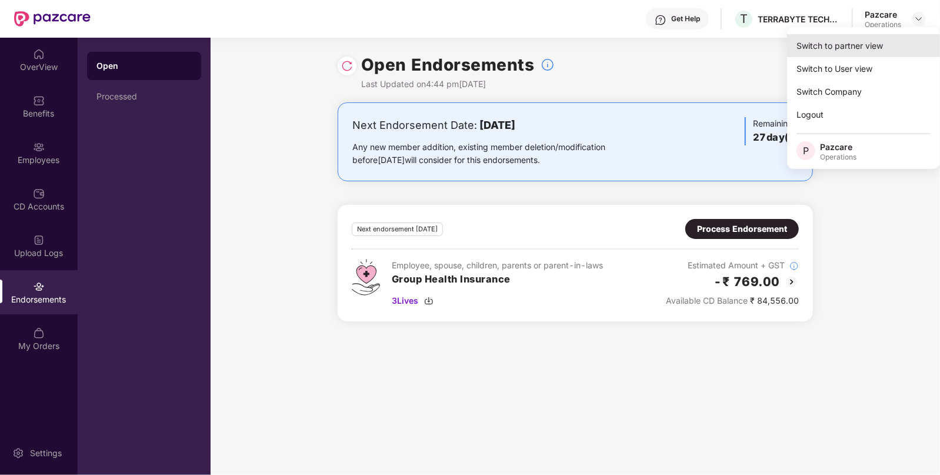
click at [865, 41] on div "Switch to partner view" at bounding box center [863, 45] width 153 height 23
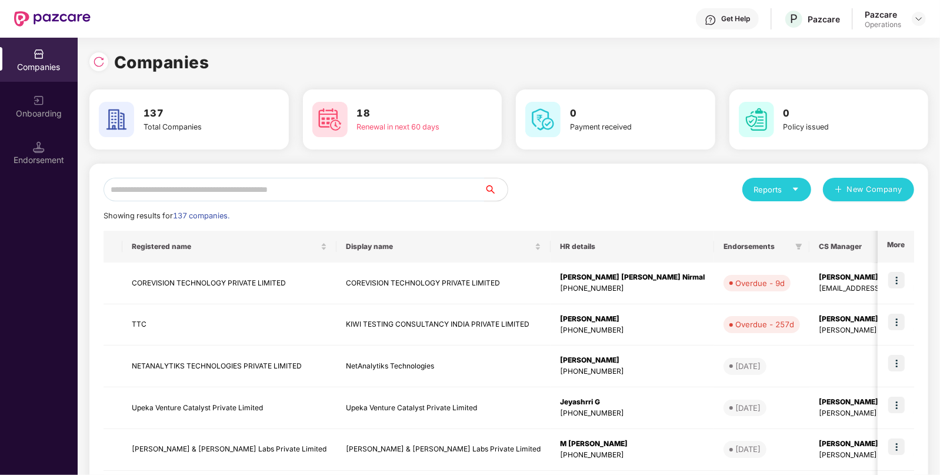
click at [344, 194] on input "text" at bounding box center [294, 190] width 381 height 24
type input "*"
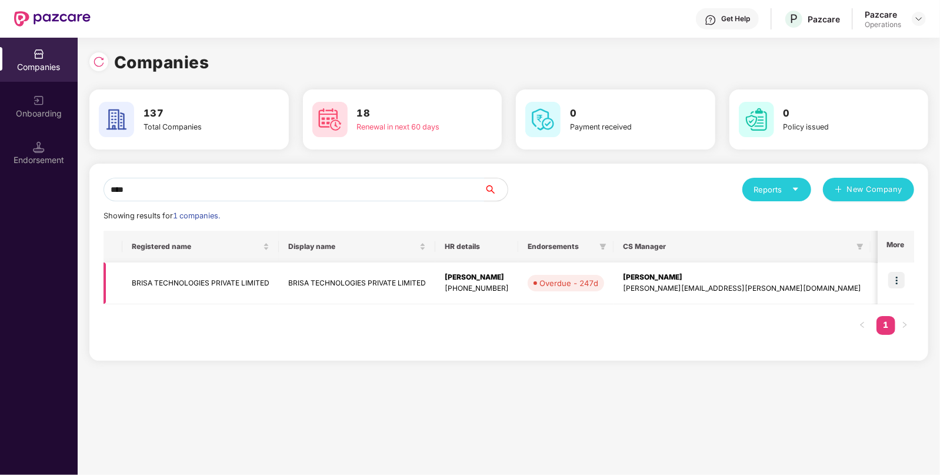
type input "****"
click at [897, 280] on img at bounding box center [897, 280] width 16 height 16
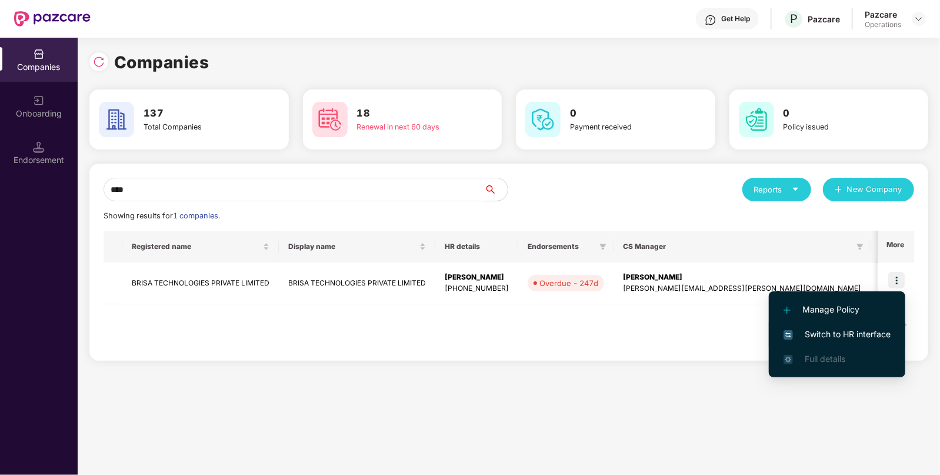
click at [816, 340] on span "Switch to HR interface" at bounding box center [837, 334] width 107 height 13
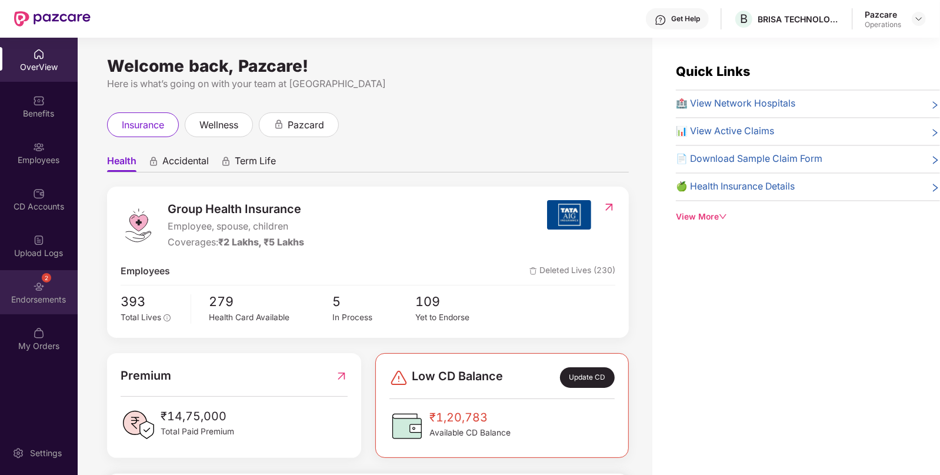
click at [29, 282] on div "2 Endorsements" at bounding box center [39, 292] width 78 height 44
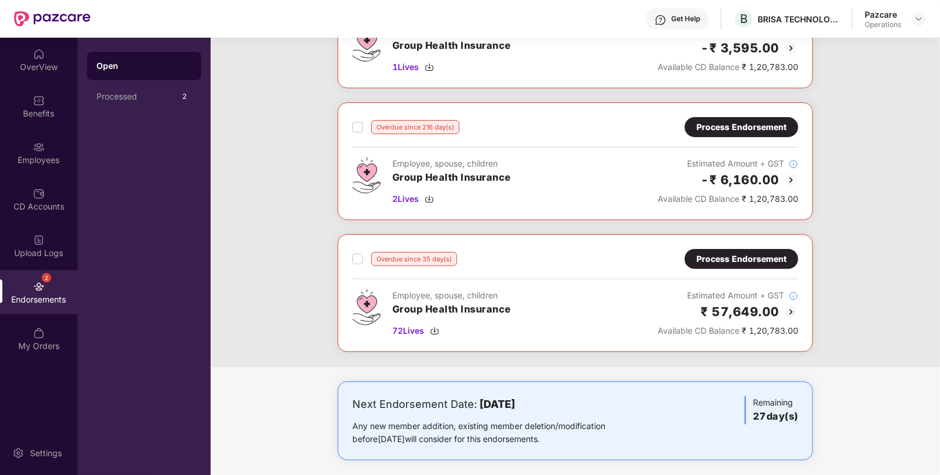
scroll to position [132, 0]
click at [742, 257] on div "Process Endorsement" at bounding box center [742, 258] width 90 height 13
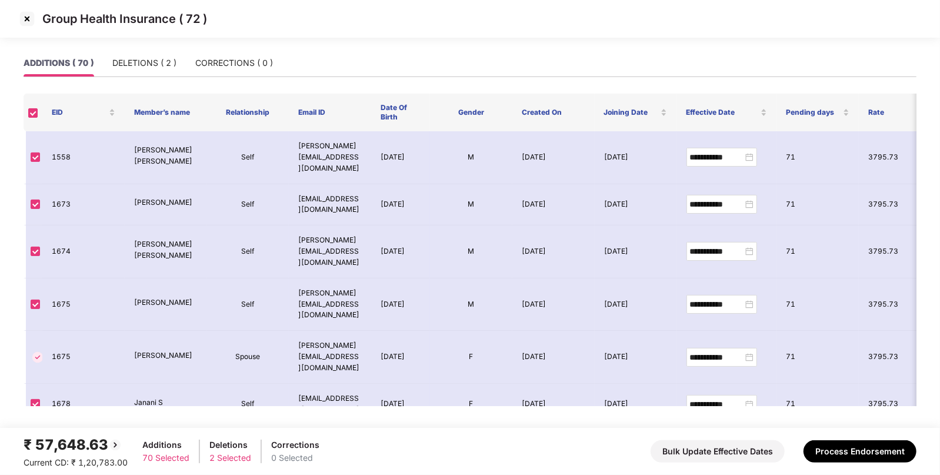
click at [26, 21] on img at bounding box center [27, 18] width 19 height 19
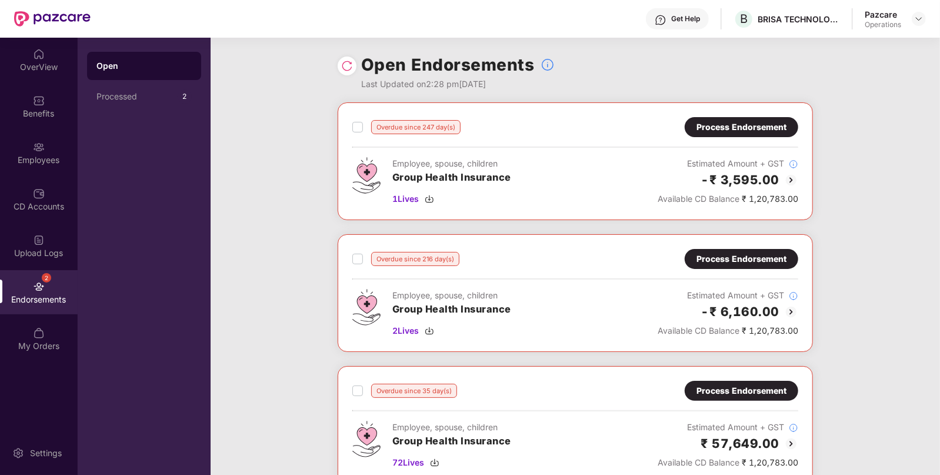
scroll to position [126, 0]
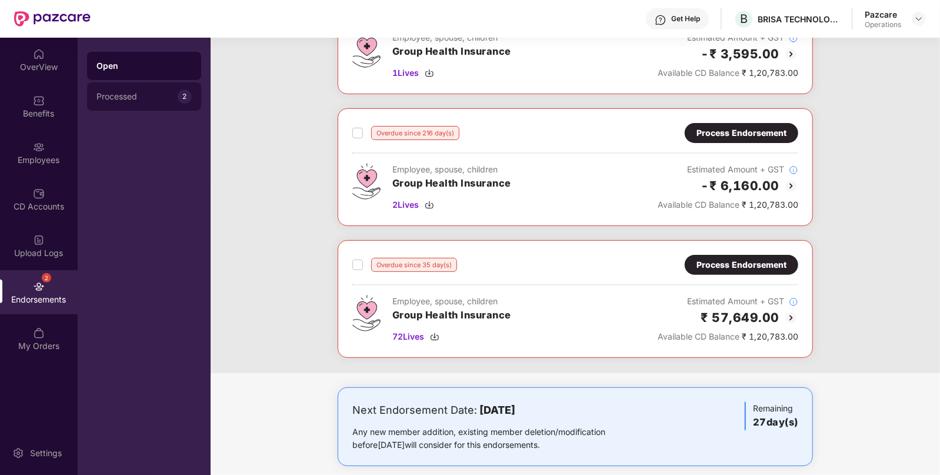
click at [118, 95] on div "Processed" at bounding box center [137, 96] width 81 height 9
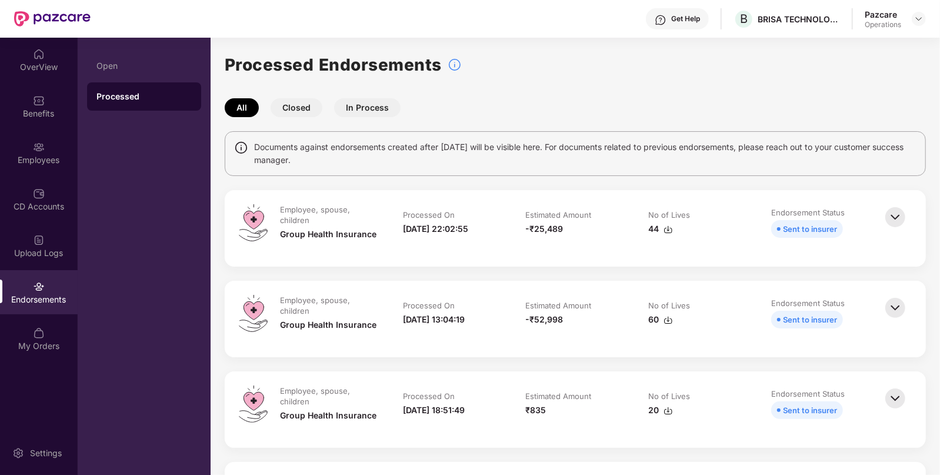
scroll to position [327, 0]
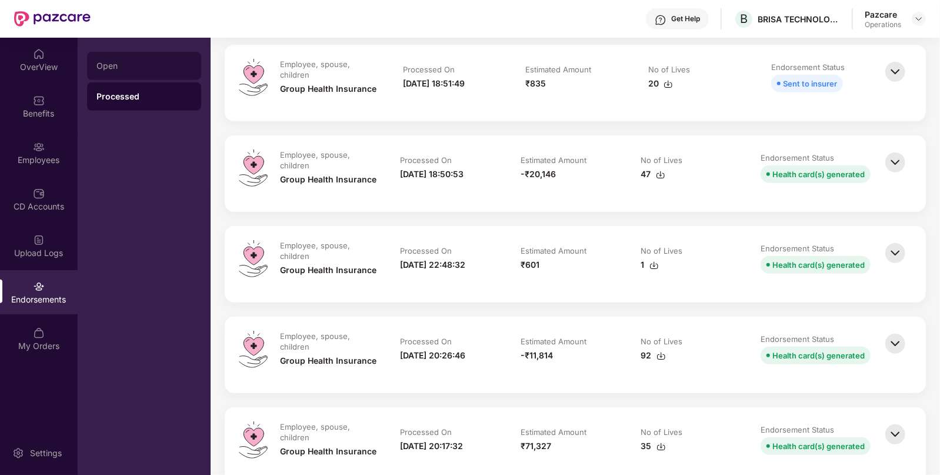
click at [142, 72] on div "Open" at bounding box center [144, 66] width 114 height 28
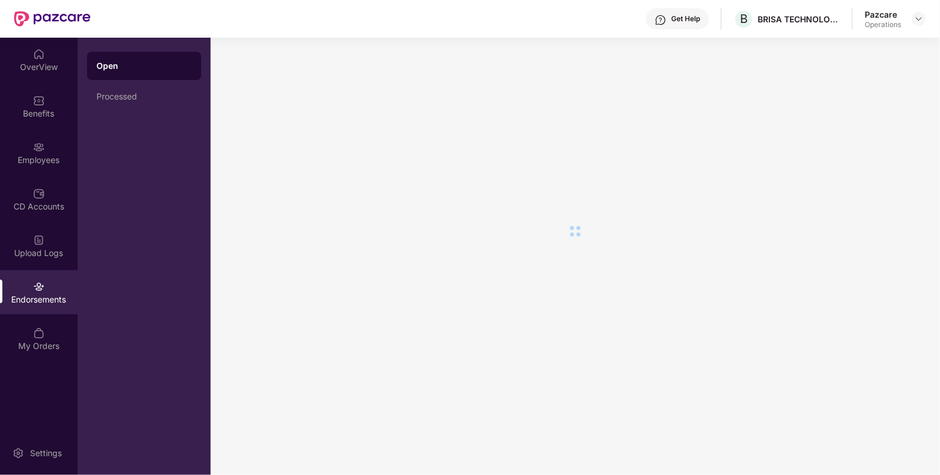
scroll to position [0, 0]
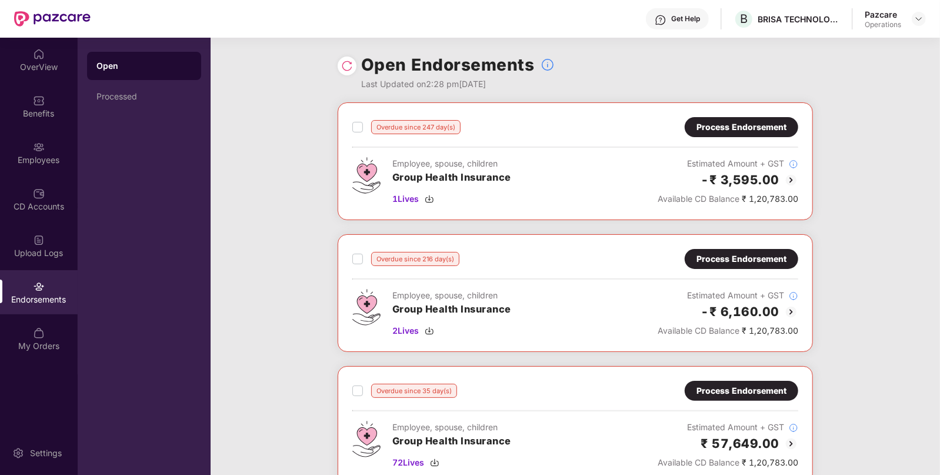
click at [727, 385] on div "Process Endorsement" at bounding box center [742, 390] width 90 height 13
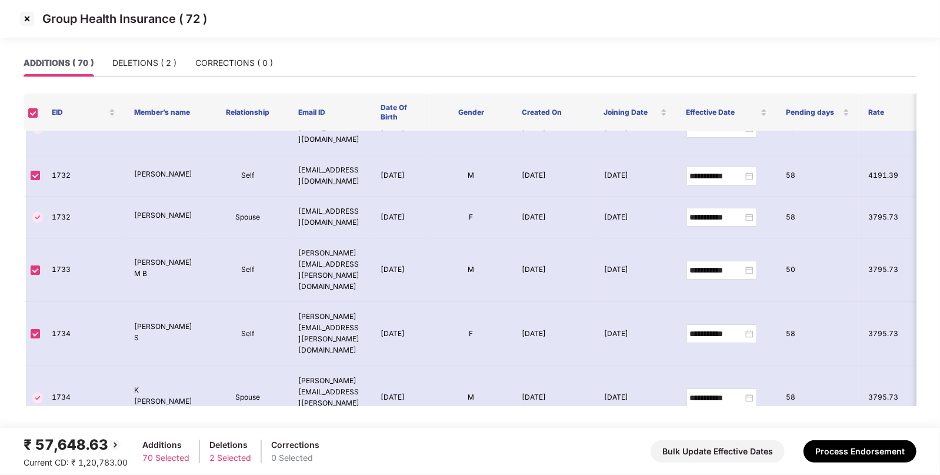
scroll to position [2686, 0]
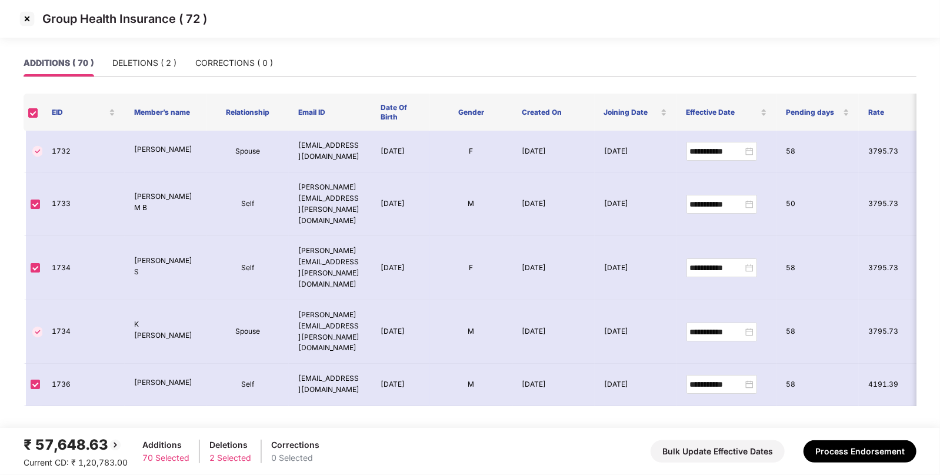
click at [21, 21] on img at bounding box center [27, 18] width 19 height 19
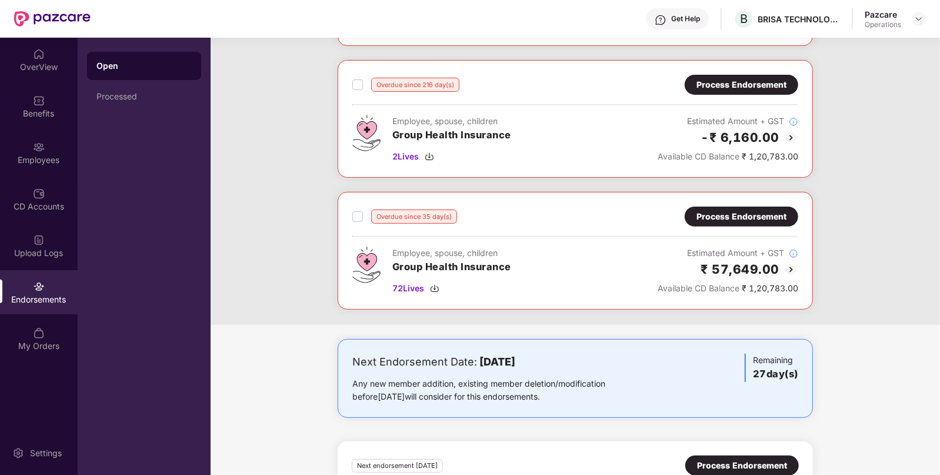
scroll to position [115, 0]
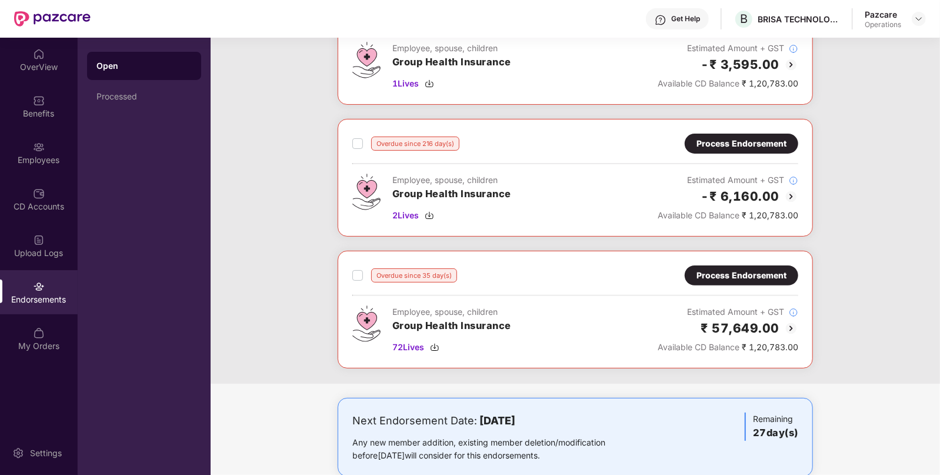
click at [734, 271] on div "Process Endorsement" at bounding box center [742, 275] width 90 height 13
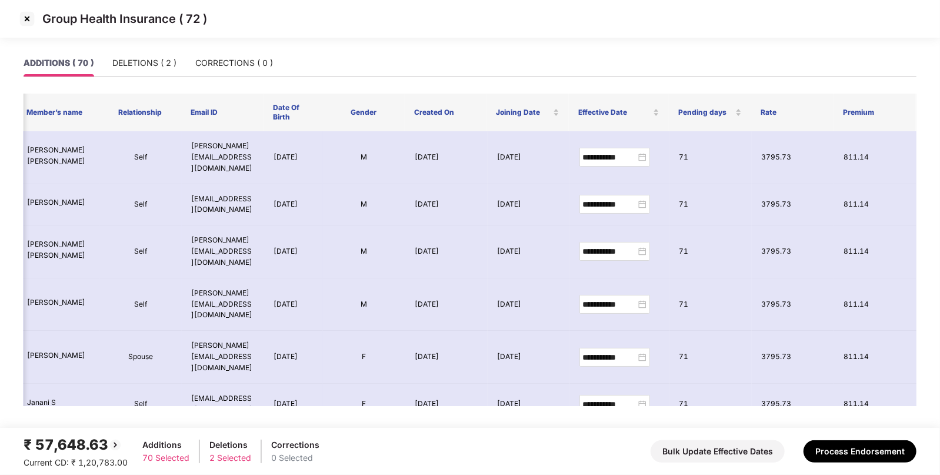
scroll to position [418, 108]
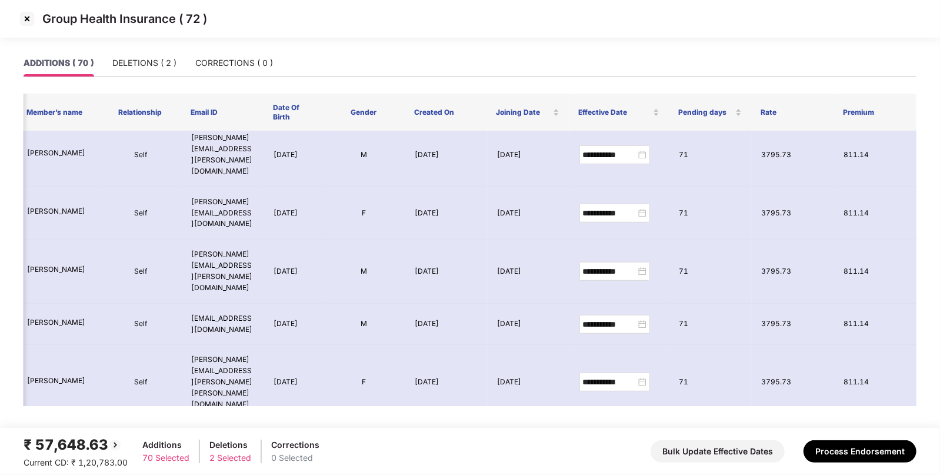
click at [28, 18] on img at bounding box center [27, 18] width 19 height 19
